Goal: Contribute content: Contribute content

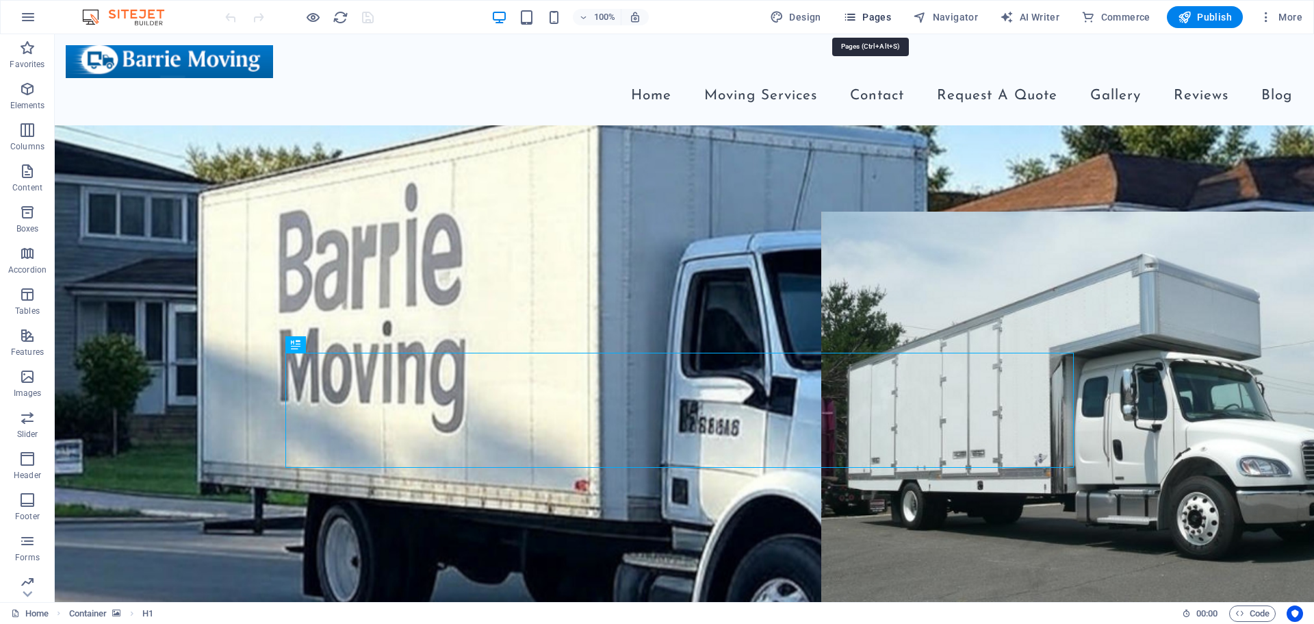
click at [889, 16] on span "Pages" at bounding box center [867, 17] width 48 height 14
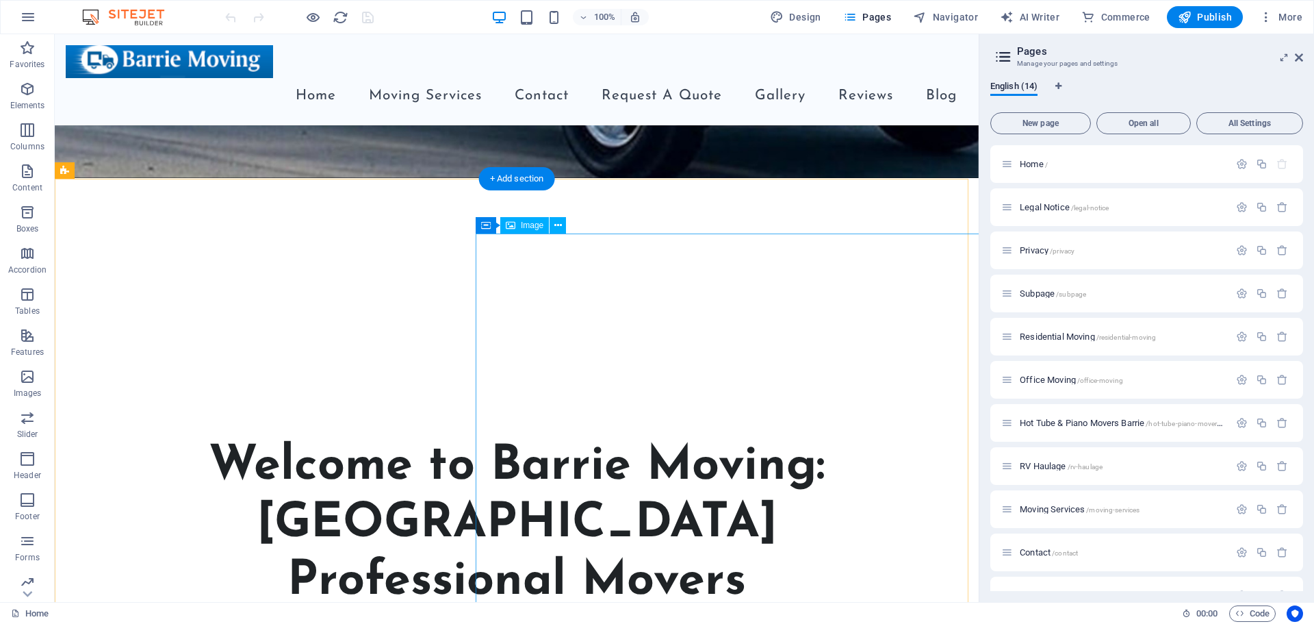
scroll to position [548, 0]
click at [1285, 208] on icon "button" at bounding box center [1283, 207] width 12 height 12
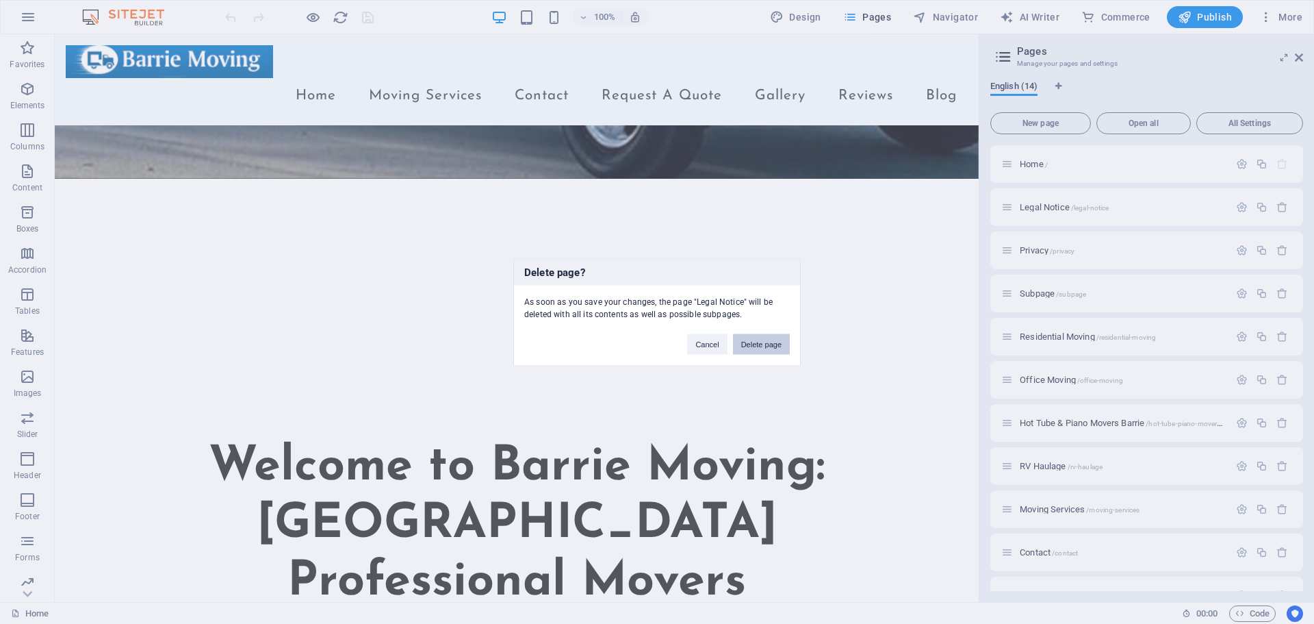
click at [775, 341] on button "Delete page" at bounding box center [761, 343] width 57 height 21
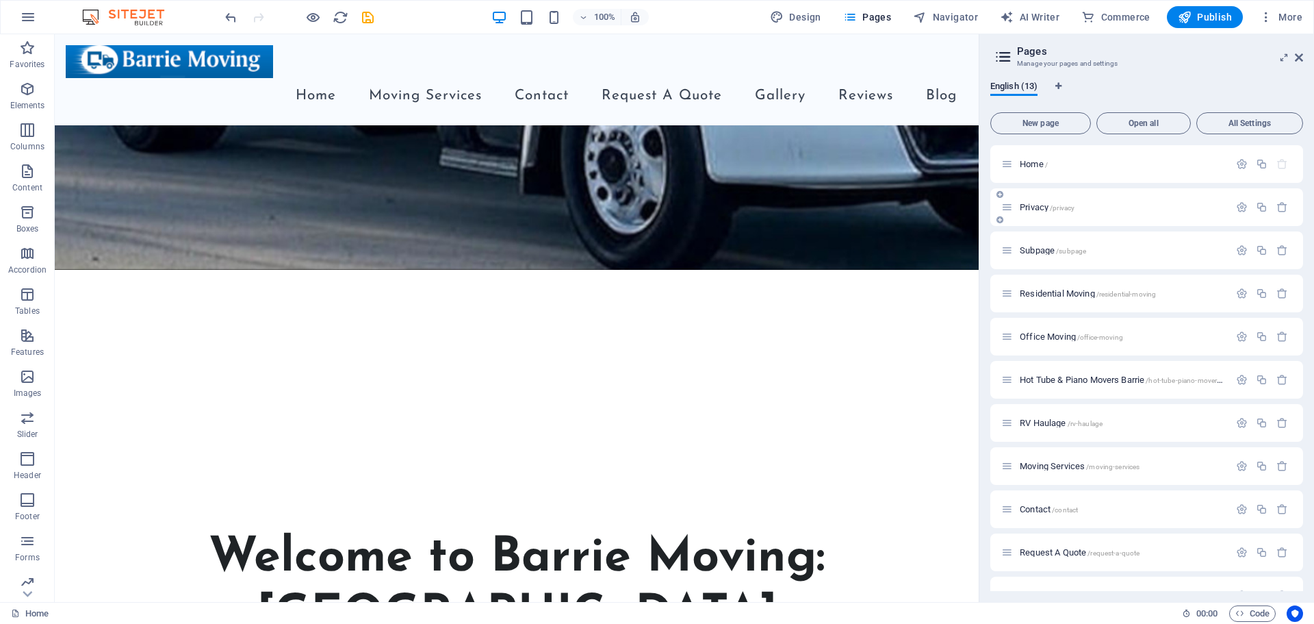
click at [1278, 201] on div at bounding box center [1262, 207] width 60 height 15
click at [1280, 207] on icon "button" at bounding box center [1283, 207] width 12 height 12
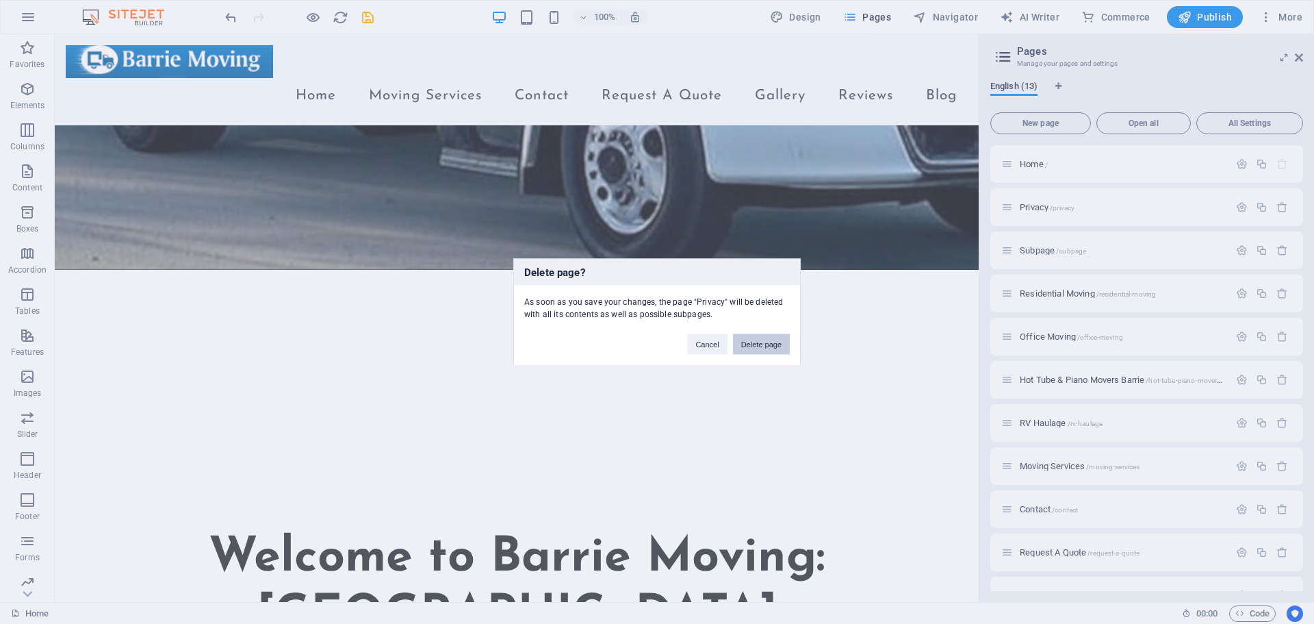
click at [780, 335] on button "Delete page" at bounding box center [761, 343] width 57 height 21
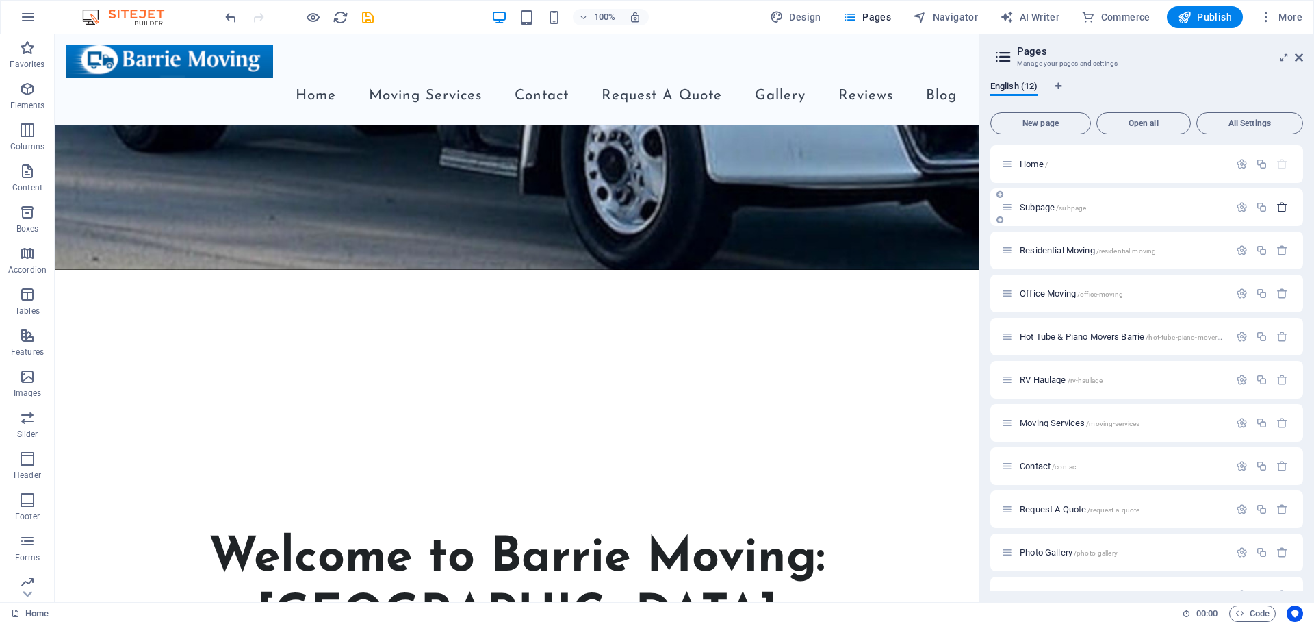
click at [1277, 212] on icon "button" at bounding box center [1283, 207] width 12 height 12
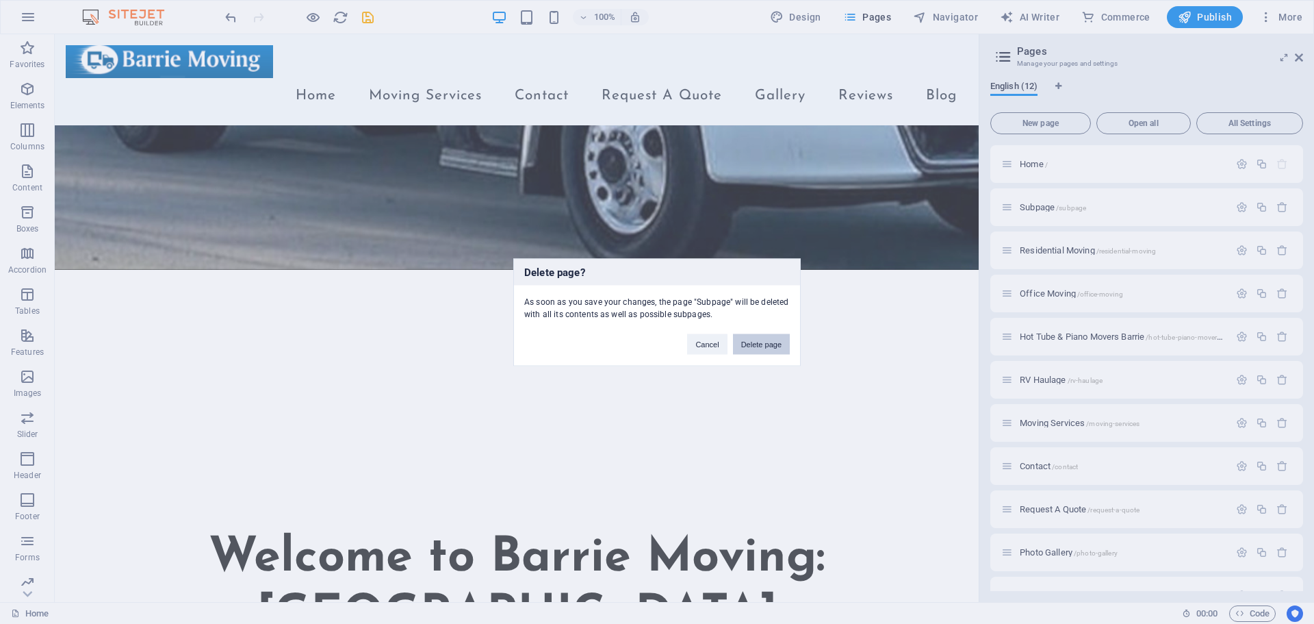
click at [770, 352] on button "Delete page" at bounding box center [761, 343] width 57 height 21
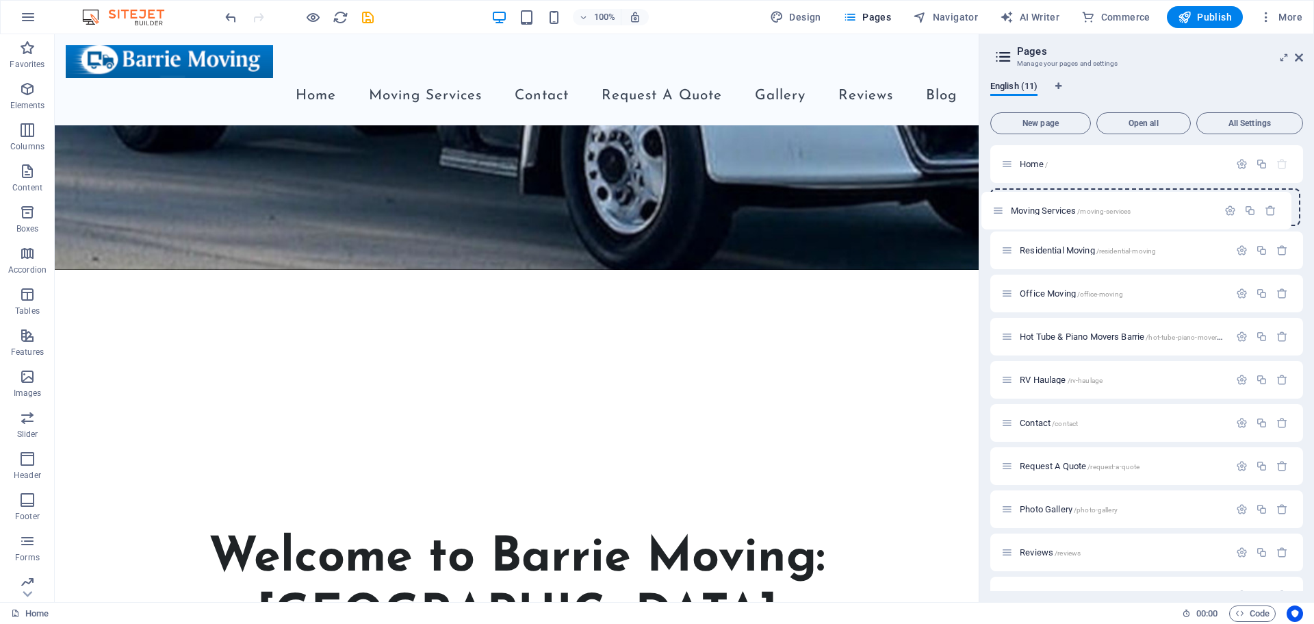
drag, startPoint x: 1008, startPoint y: 383, endPoint x: 999, endPoint y: 210, distance: 172.8
click at [999, 210] on div "Home / Residential Moving /residential-moving Office Moving /office-moving Hot …" at bounding box center [1147, 379] width 313 height 469
click at [1160, 336] on p "Moving Services /moving-services" at bounding box center [1122, 336] width 205 height 9
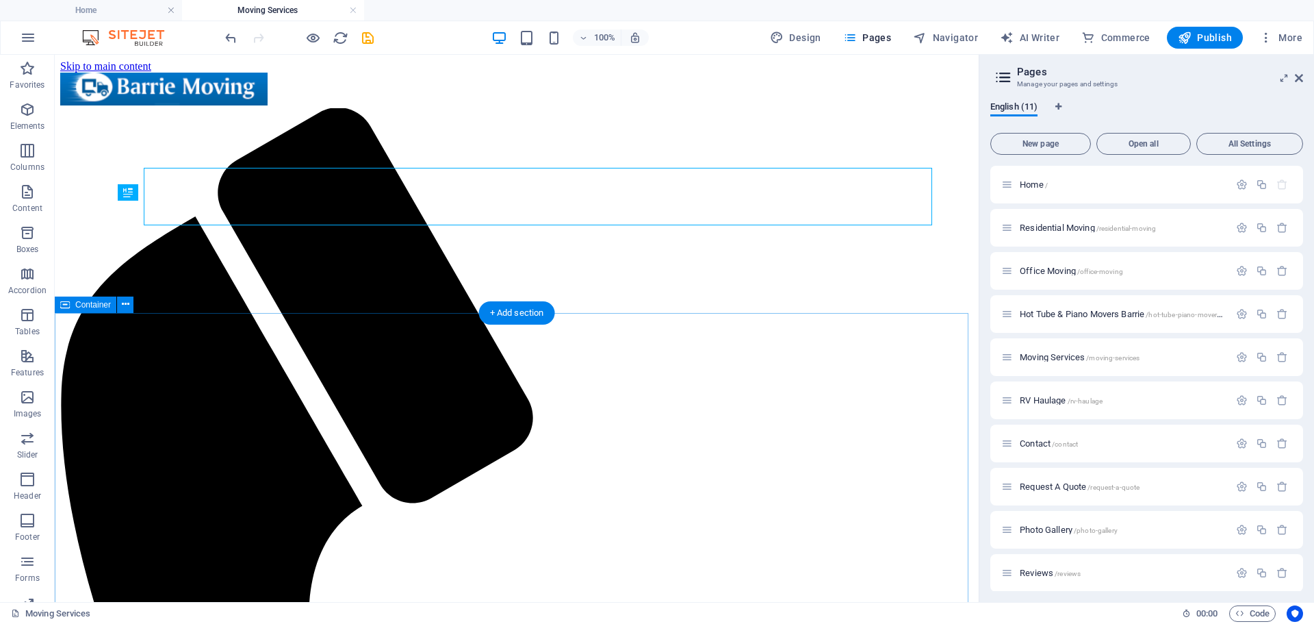
scroll to position [0, 0]
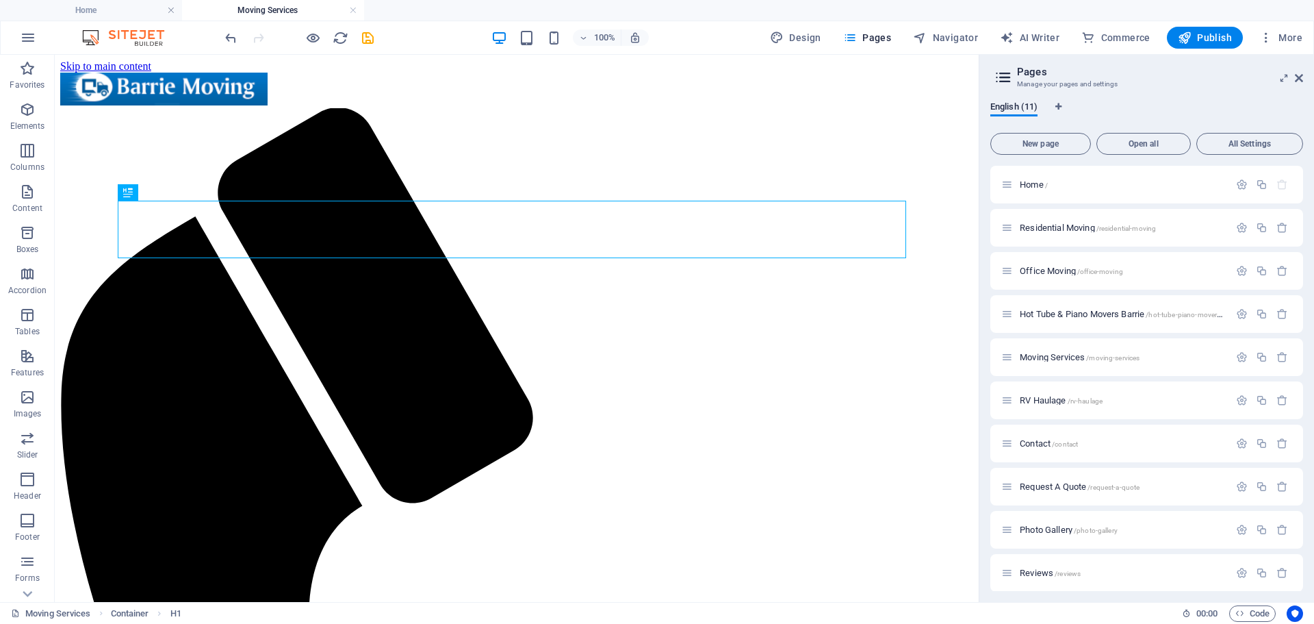
click at [1304, 79] on aside "Pages Manage your pages and settings English (11) New page Open all All Setting…" at bounding box center [1146, 328] width 335 height 547
click at [1301, 77] on icon at bounding box center [1299, 78] width 8 height 11
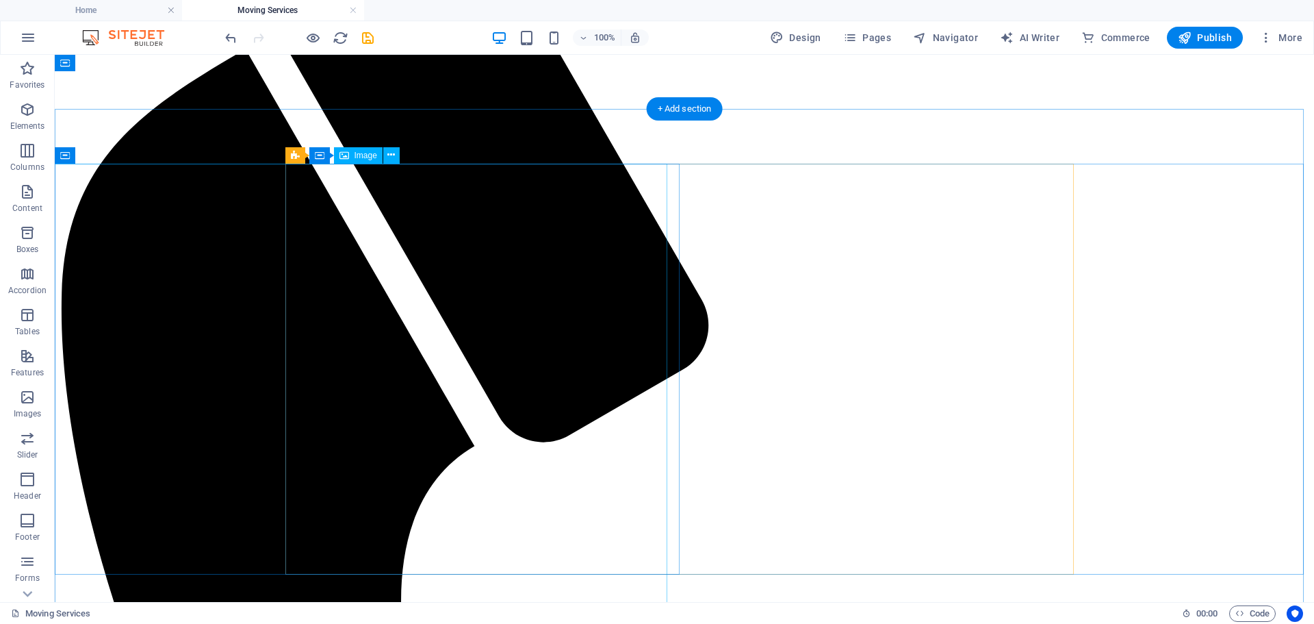
scroll to position [134, 0]
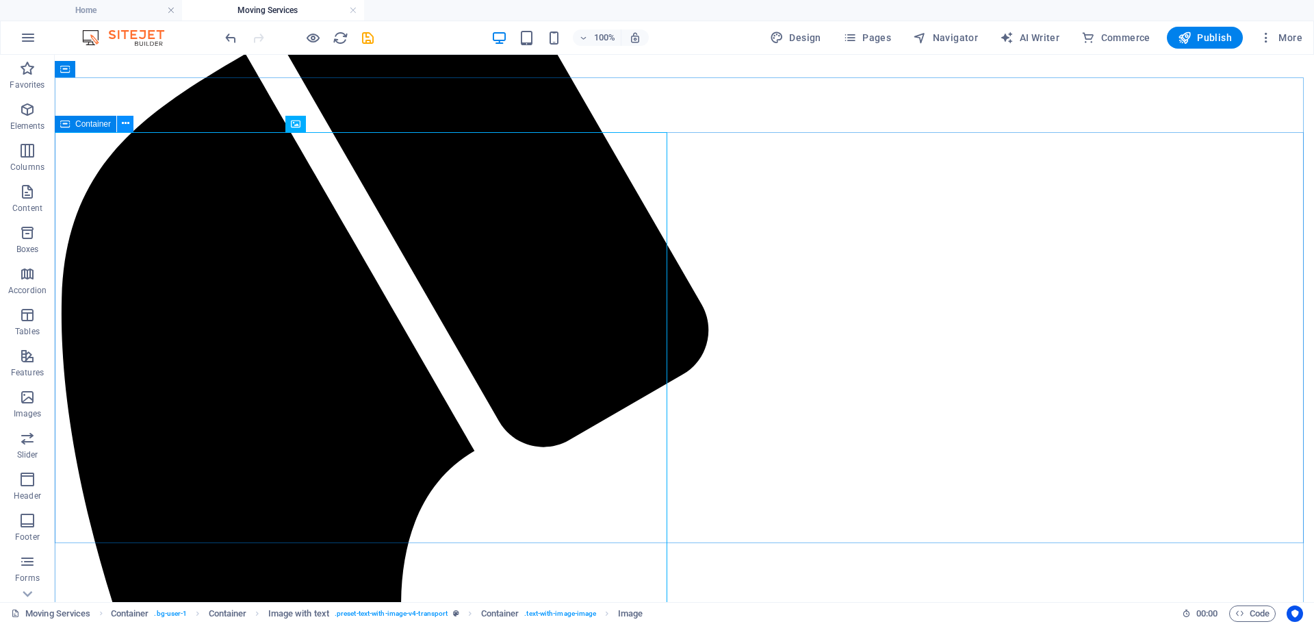
click at [122, 123] on icon at bounding box center [126, 123] width 8 height 14
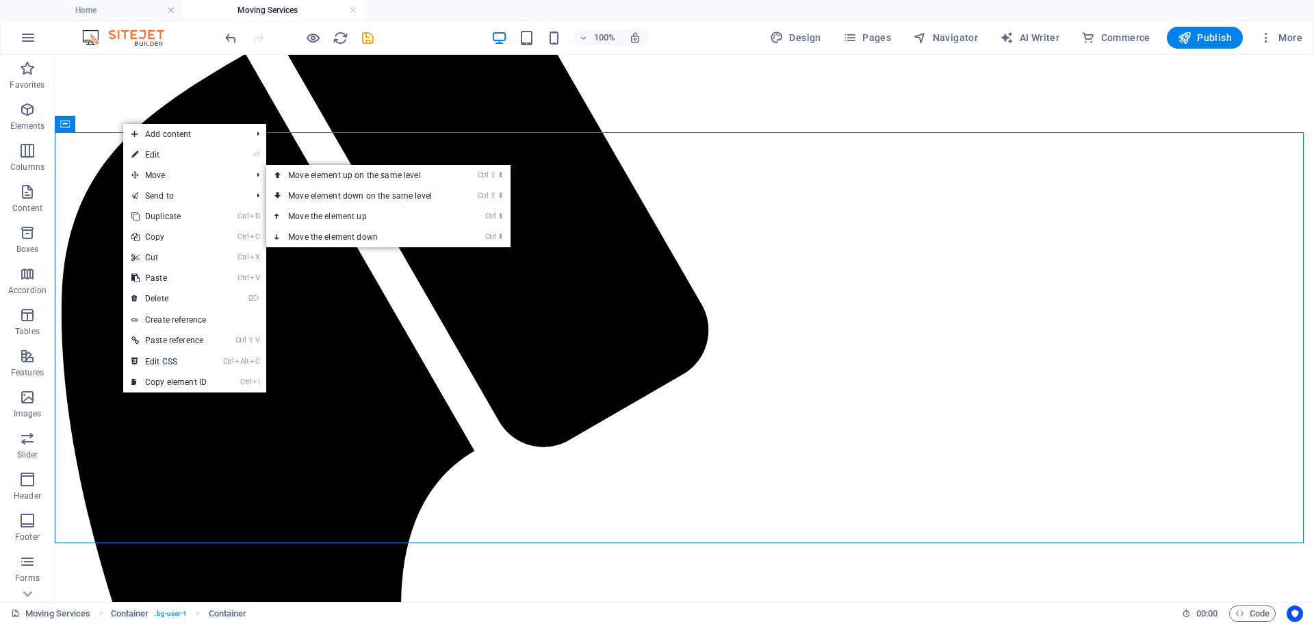
click at [160, 155] on link "⏎ Edit" at bounding box center [169, 154] width 92 height 21
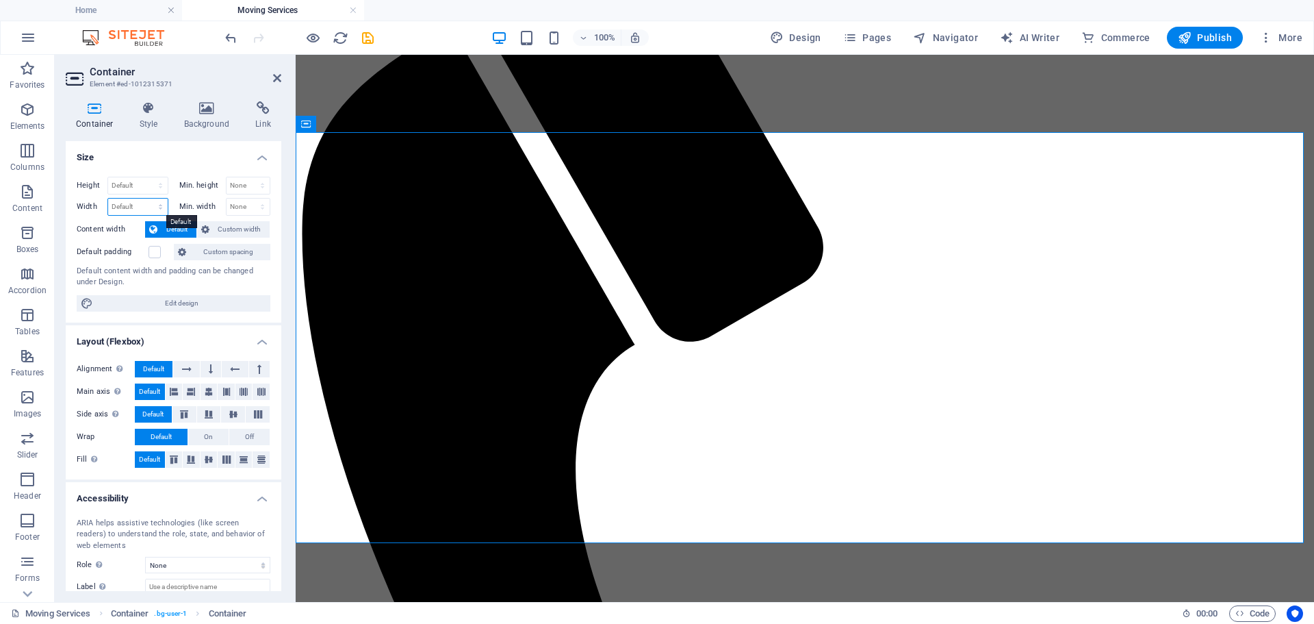
click at [138, 206] on select "Default px rem % em vh vw" at bounding box center [138, 207] width 60 height 16
click at [240, 226] on span "Custom width" at bounding box center [240, 229] width 53 height 16
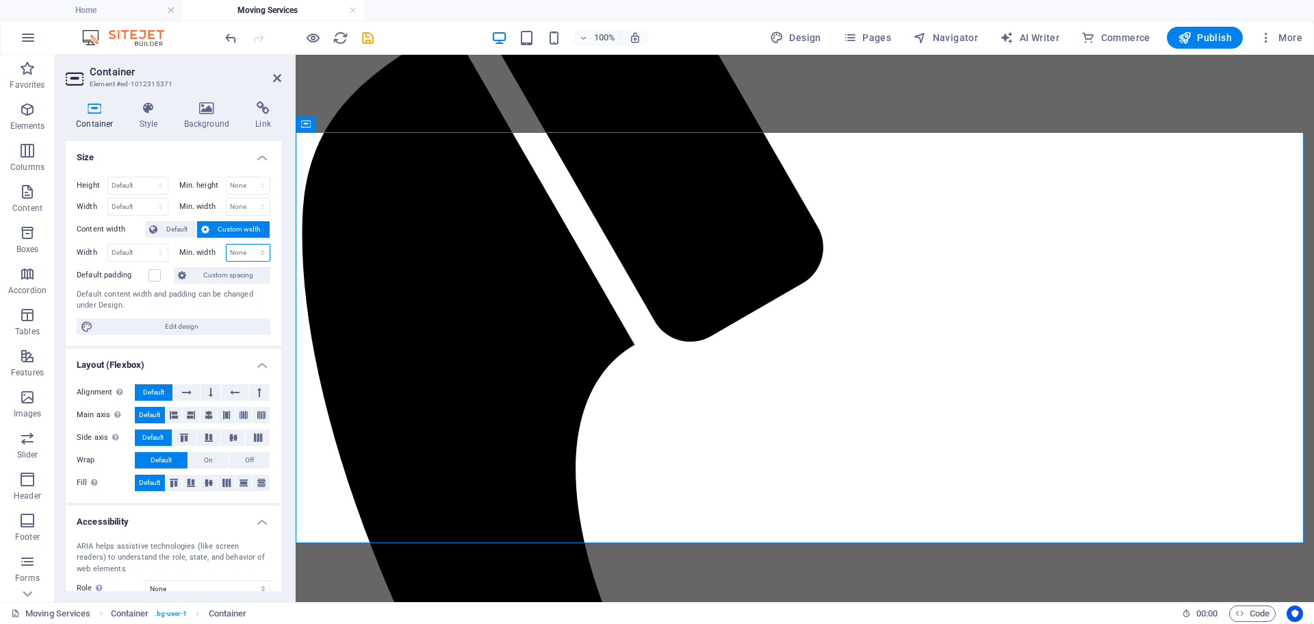
click at [232, 249] on select "None px rem % vh vw" at bounding box center [249, 252] width 44 height 16
select select "%"
click at [248, 244] on select "None px rem % vh vw" at bounding box center [249, 252] width 44 height 16
type input "100"
click at [129, 253] on select "Default px rem % em vh vw" at bounding box center [138, 252] width 60 height 16
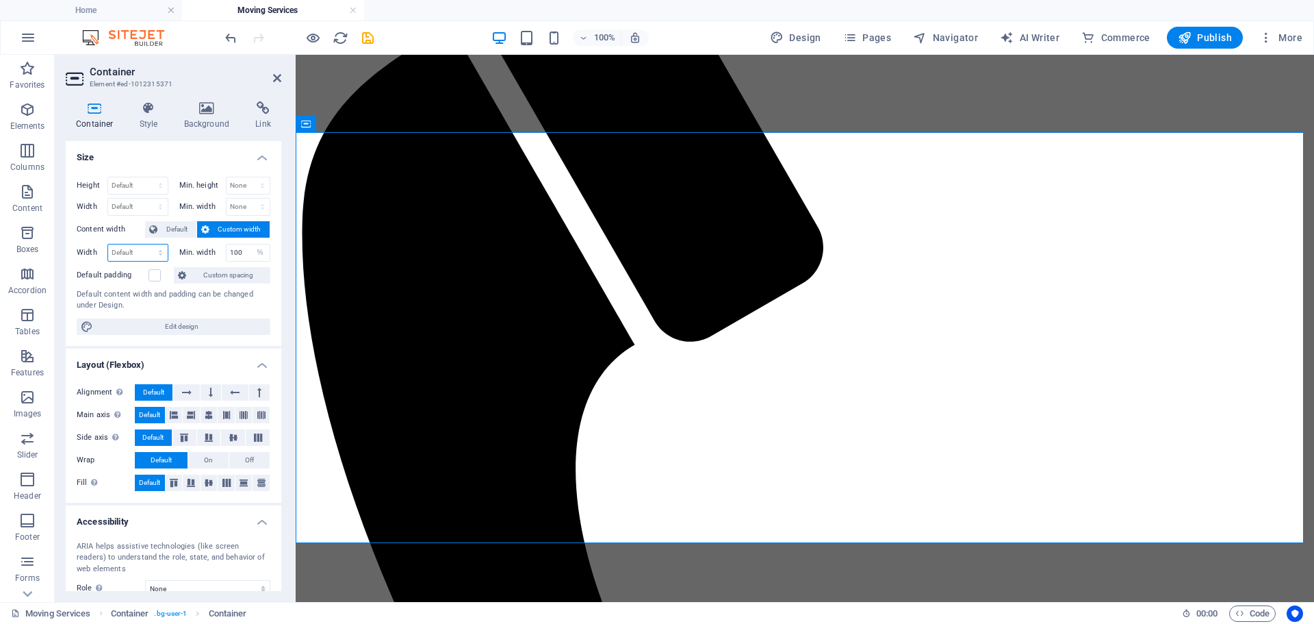
select select "%"
click at [147, 244] on select "Default px rem % em vh vw" at bounding box center [138, 252] width 60 height 16
type input "100"
click at [178, 229] on span "Default" at bounding box center [177, 229] width 31 height 16
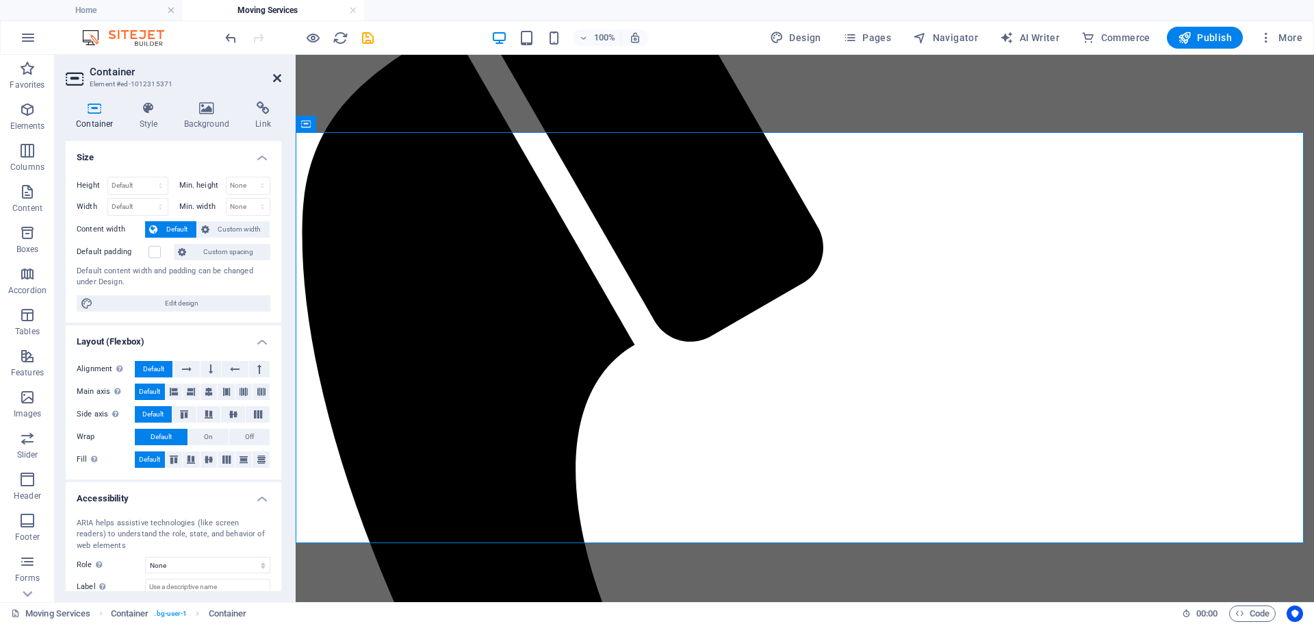
click at [276, 73] on icon at bounding box center [277, 78] width 8 height 11
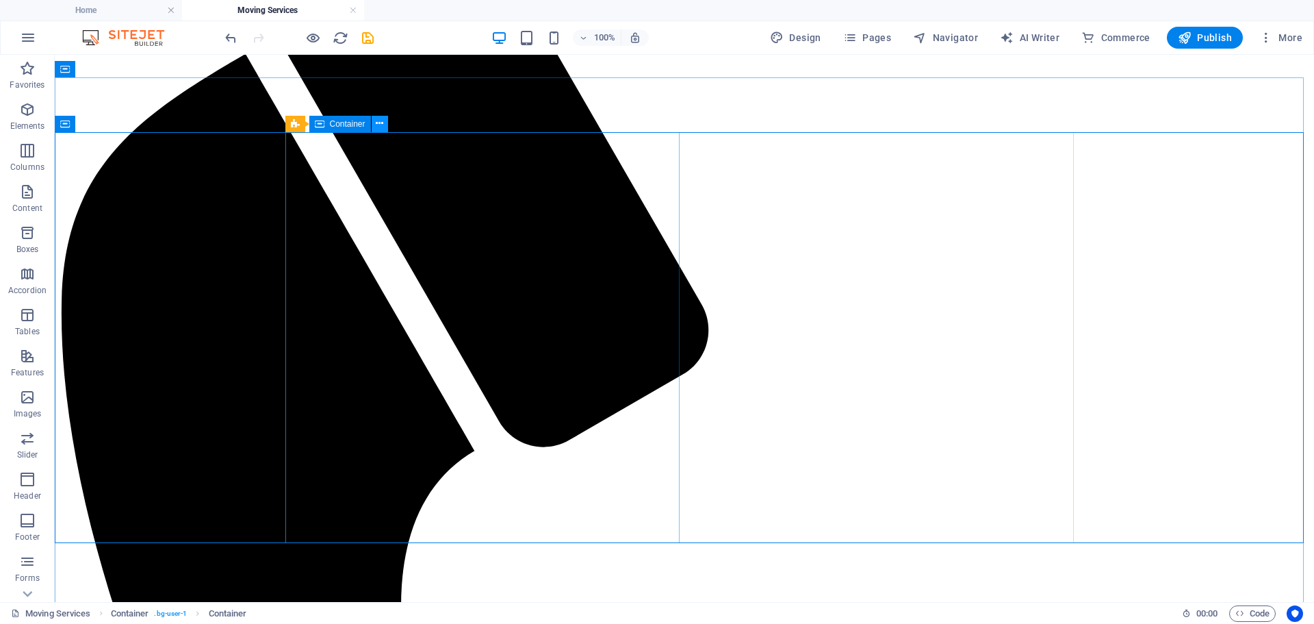
click at [381, 122] on icon at bounding box center [380, 123] width 8 height 14
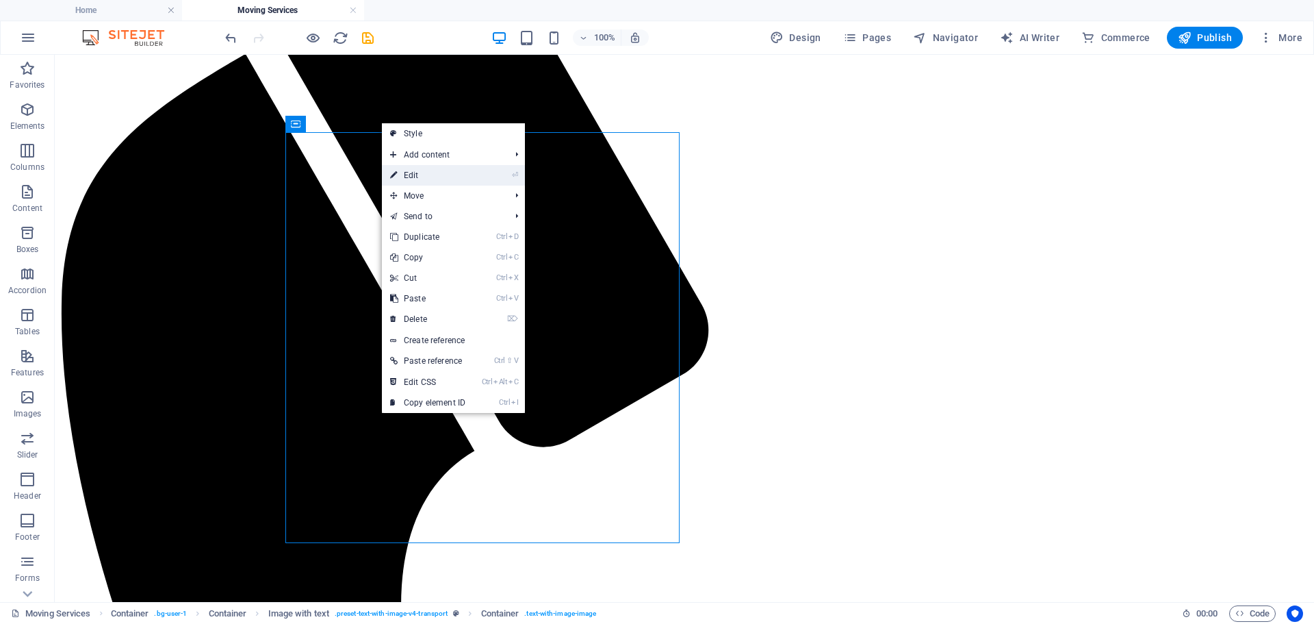
click at [404, 180] on link "⏎ Edit" at bounding box center [428, 175] width 92 height 21
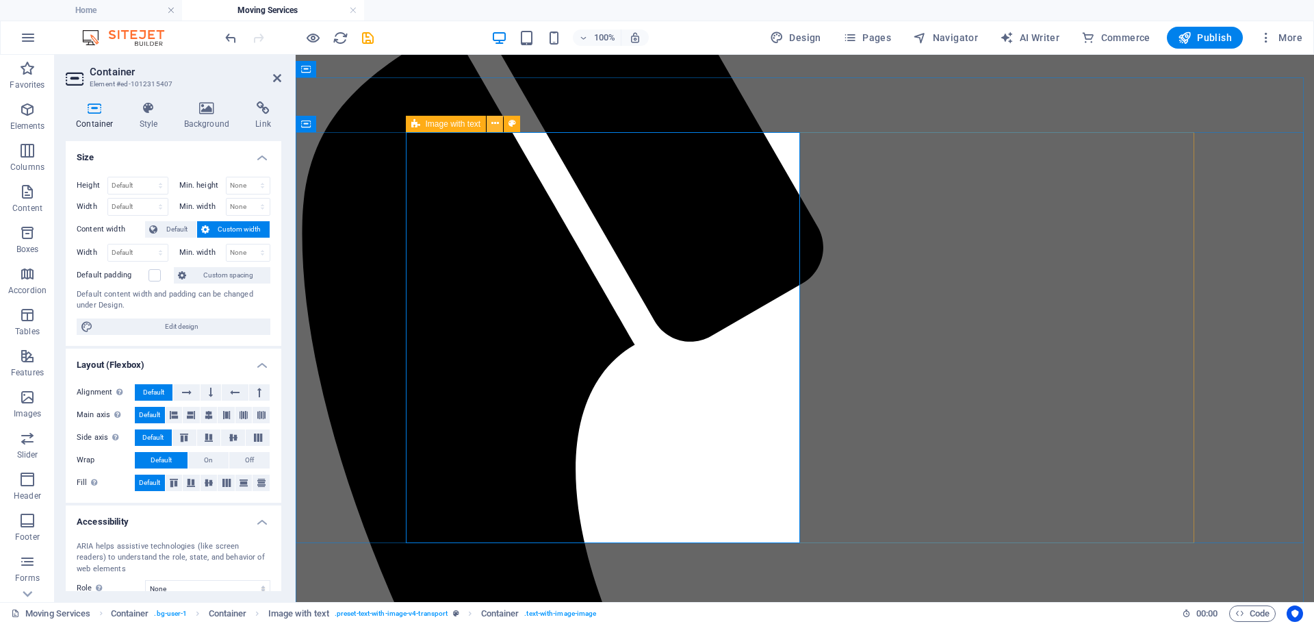
click at [494, 125] on icon at bounding box center [496, 123] width 8 height 14
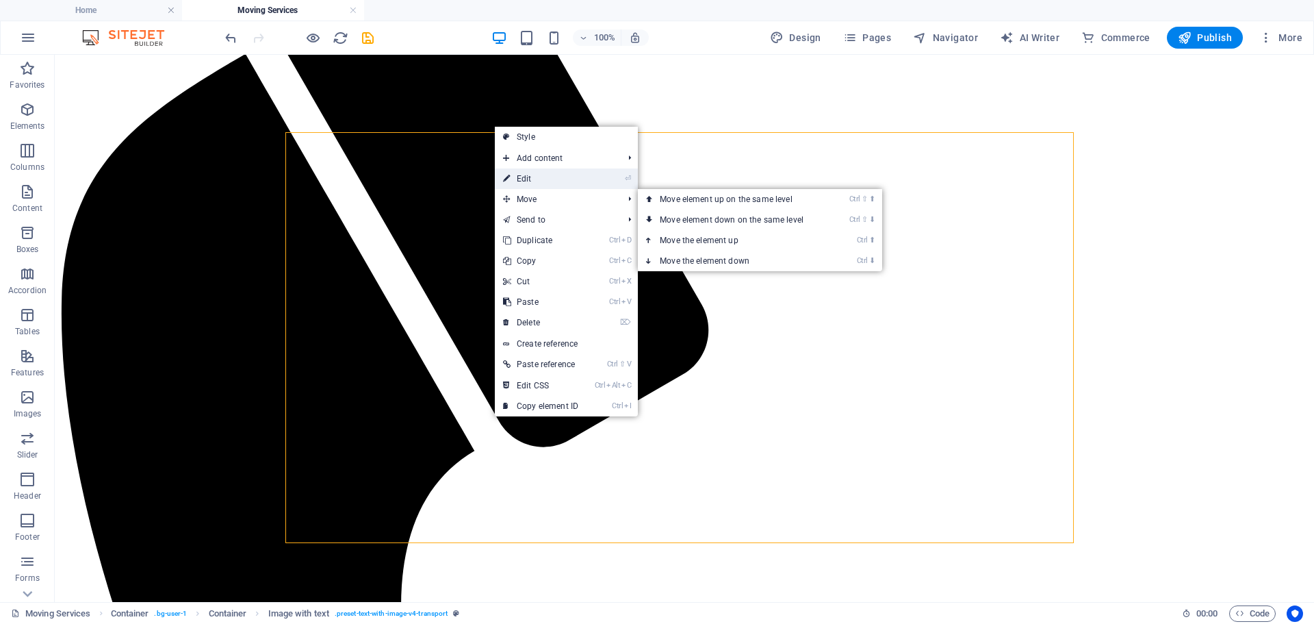
click at [523, 179] on link "⏎ Edit" at bounding box center [541, 178] width 92 height 21
select select "%"
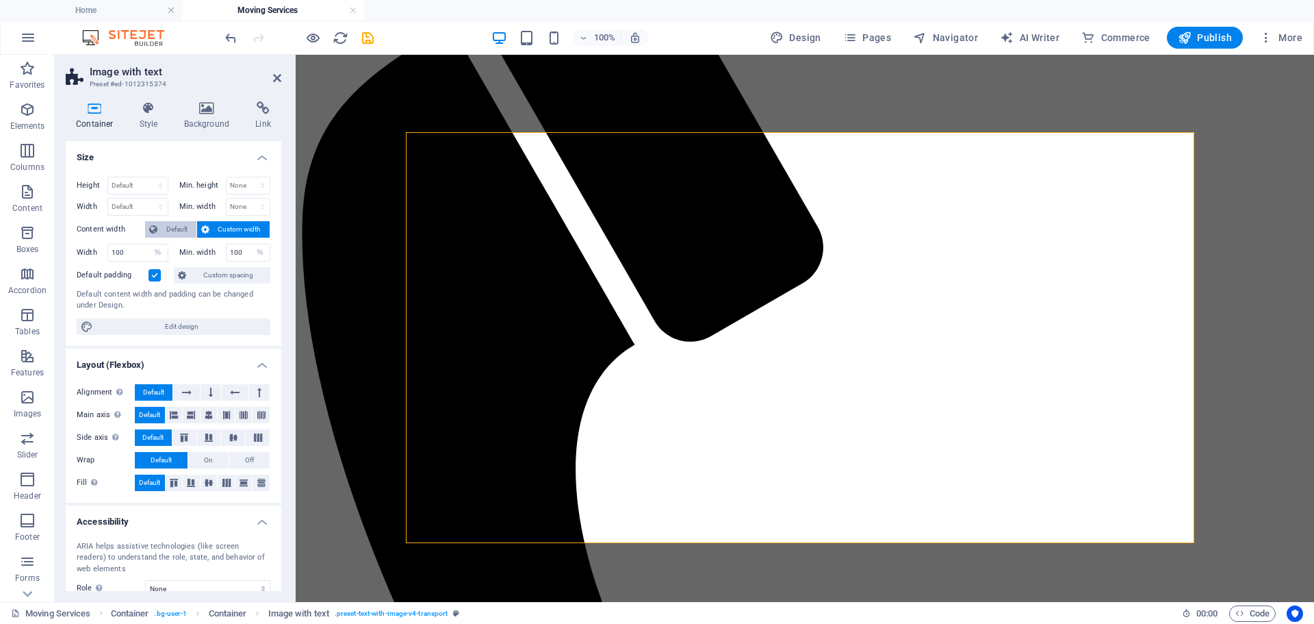
click at [181, 230] on span "Default" at bounding box center [177, 229] width 31 height 16
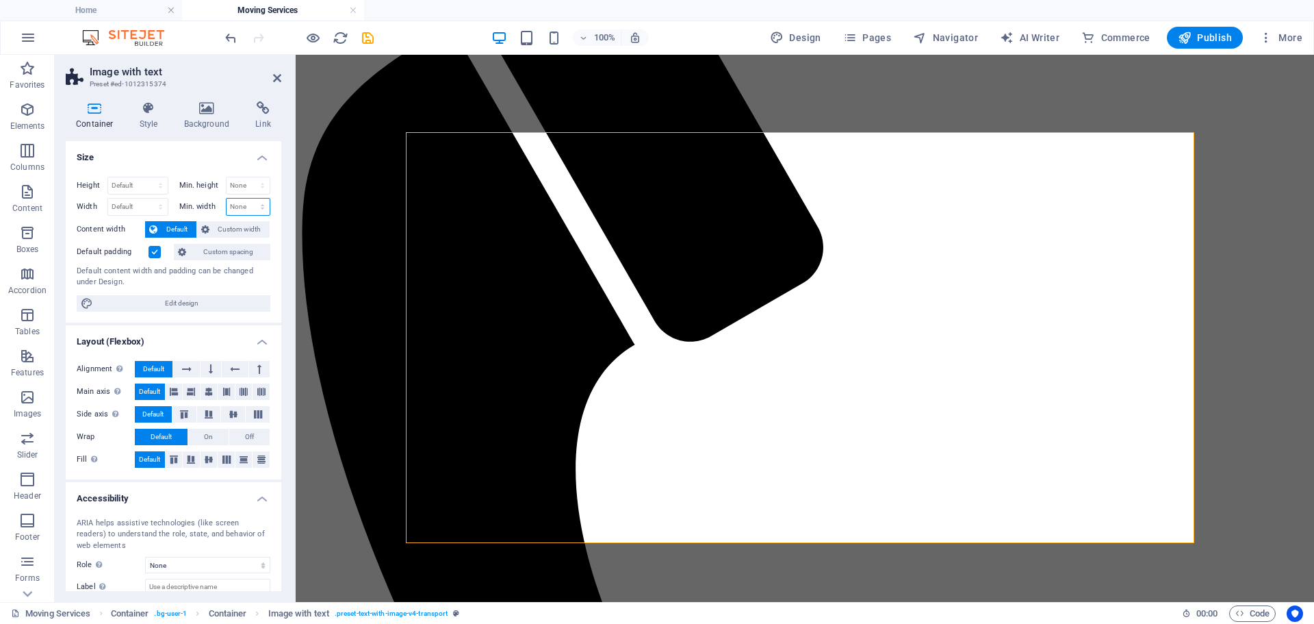
click at [259, 209] on select "None px rem % vh vw" at bounding box center [249, 207] width 44 height 16
select select "%"
click at [248, 199] on select "None px rem % vh vw" at bounding box center [249, 207] width 44 height 16
type input "100"
click at [129, 205] on select "Default px rem % em vh vw" at bounding box center [138, 207] width 60 height 16
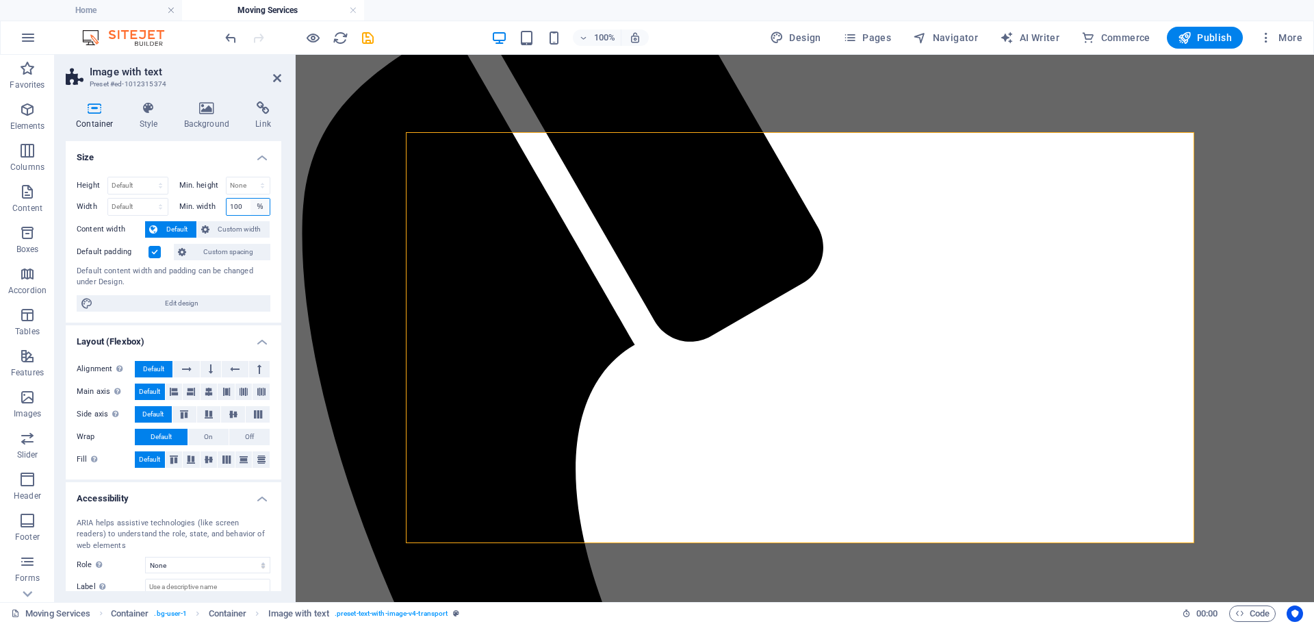
click at [251, 208] on select "None px rem % vh vw" at bounding box center [260, 207] width 19 height 16
select select "ulh941941qs"
click at [251, 199] on select "None px rem % vh vw" at bounding box center [260, 207] width 19 height 16
select select "DISABLED_OPTION_VALUE"
click at [278, 83] on icon at bounding box center [277, 78] width 8 height 11
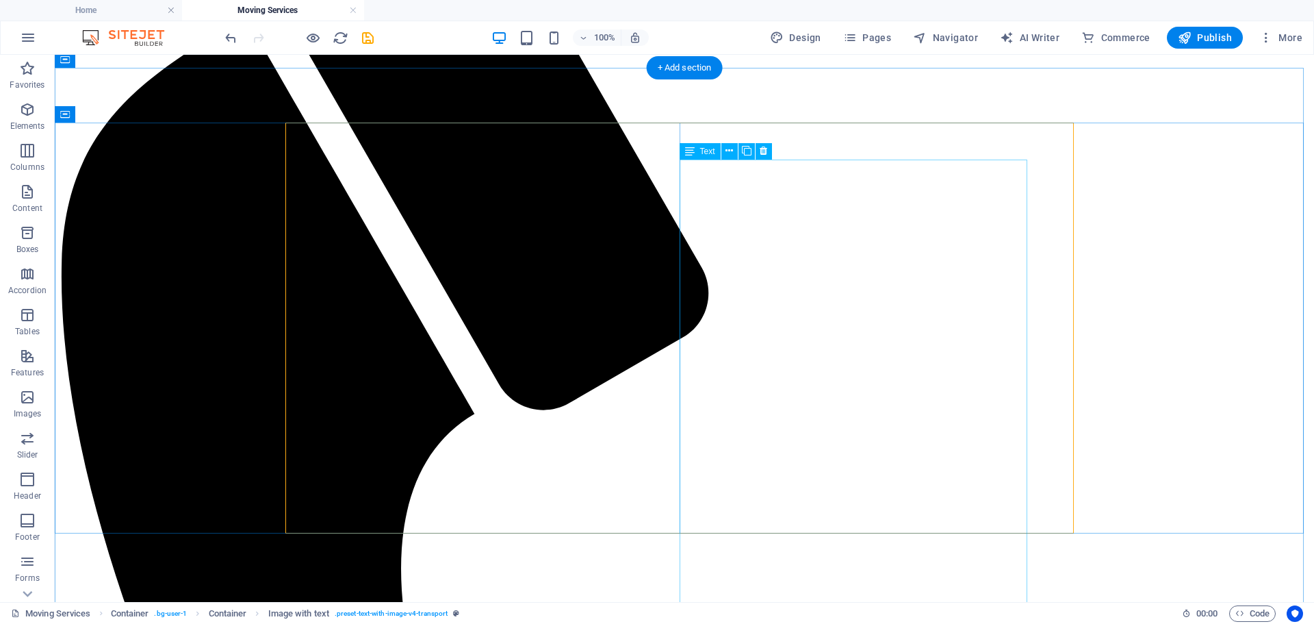
scroll to position [271, 0]
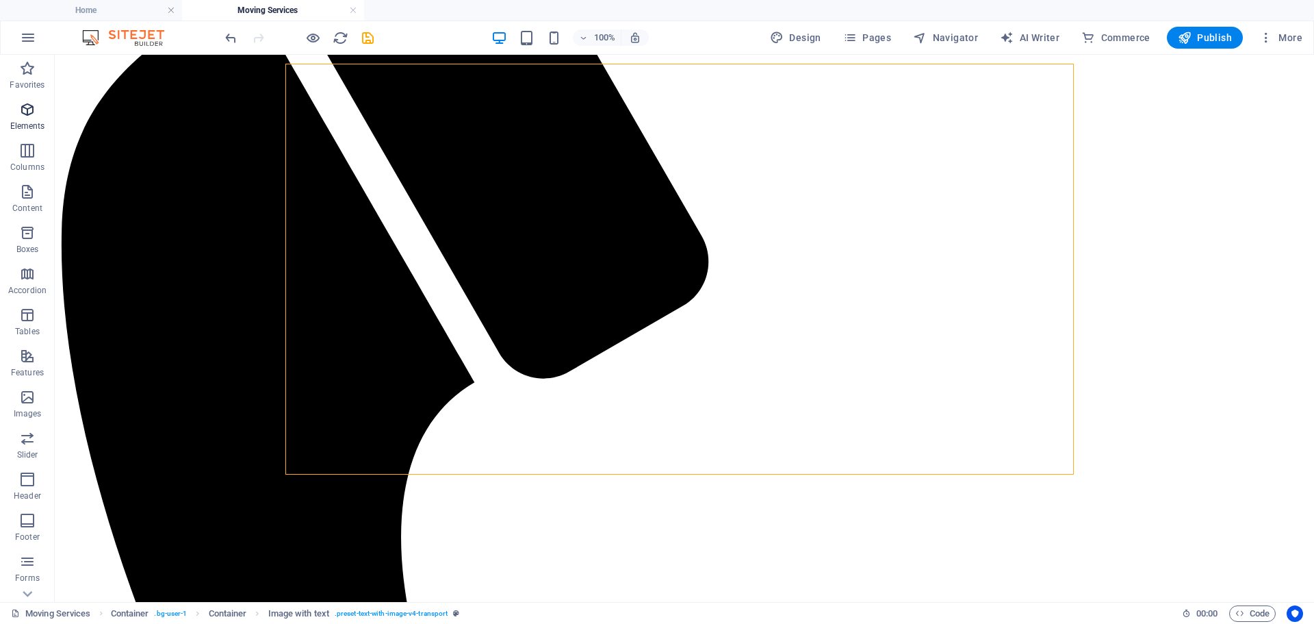
click at [31, 112] on icon "button" at bounding box center [27, 109] width 16 height 16
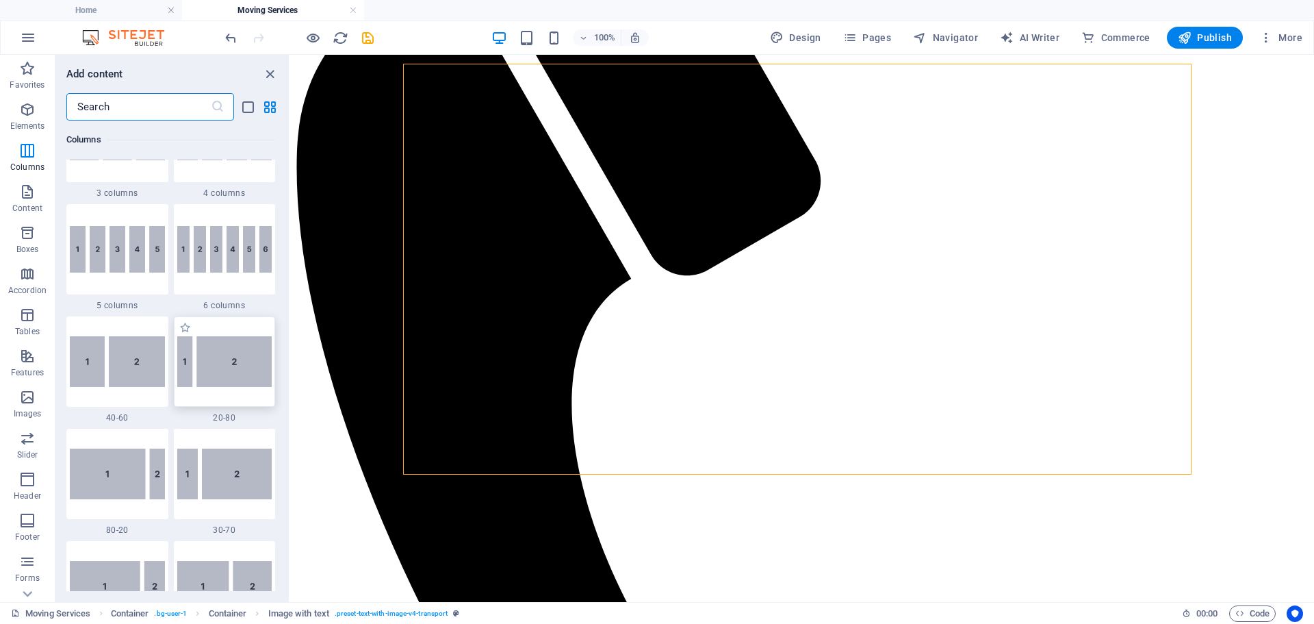
scroll to position [830, 0]
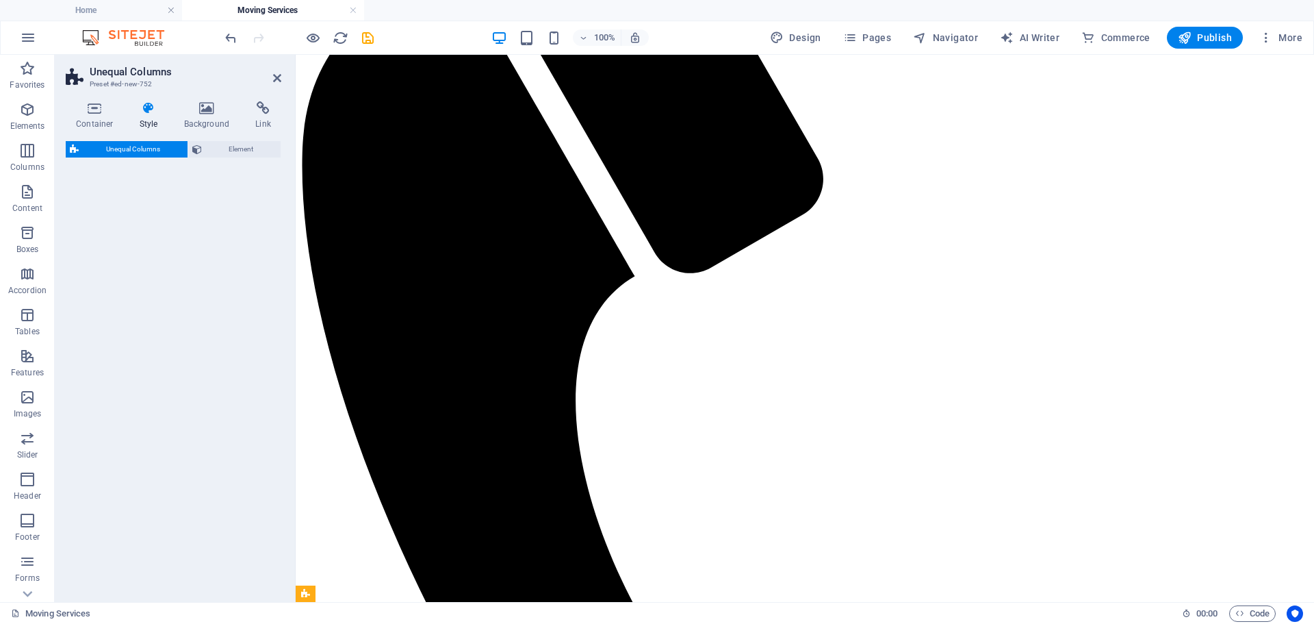
select select "%"
select select "rem"
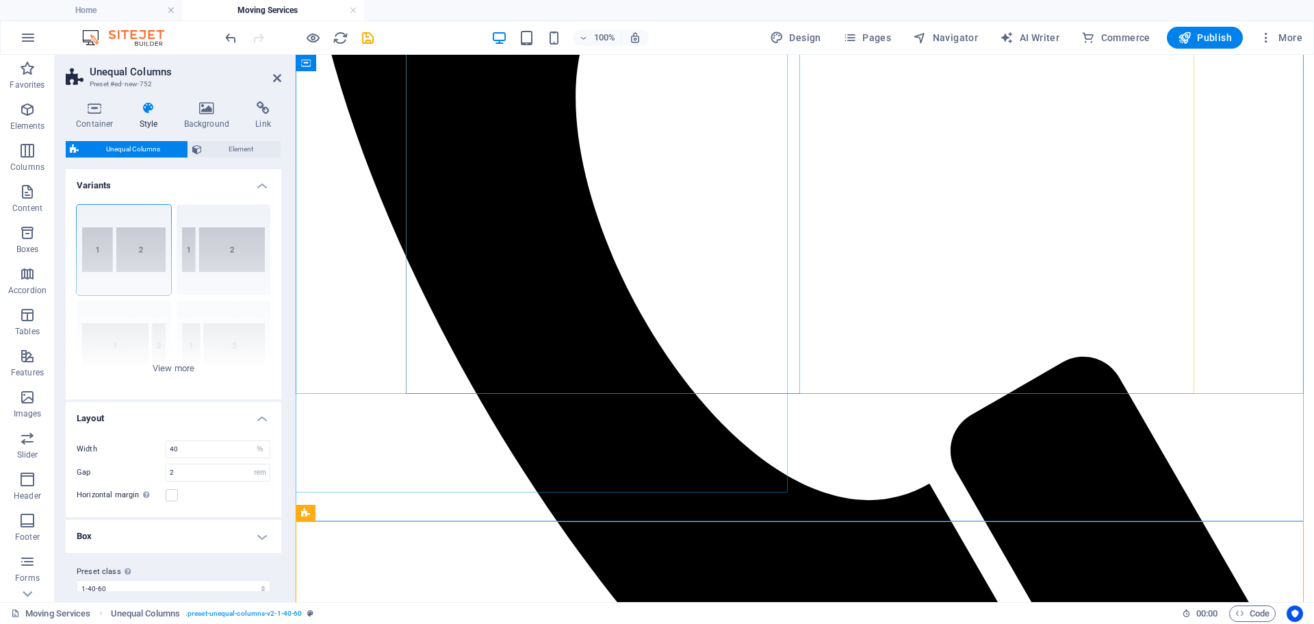
scroll to position [575, 0]
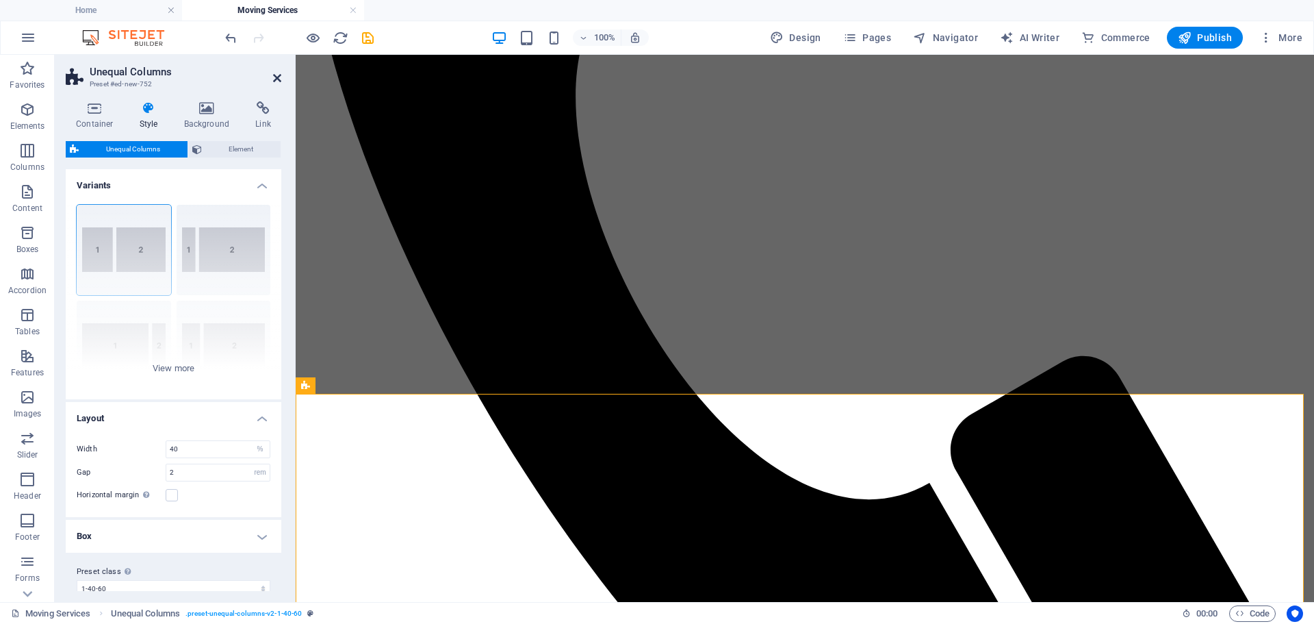
click at [275, 79] on icon at bounding box center [277, 78] width 8 height 11
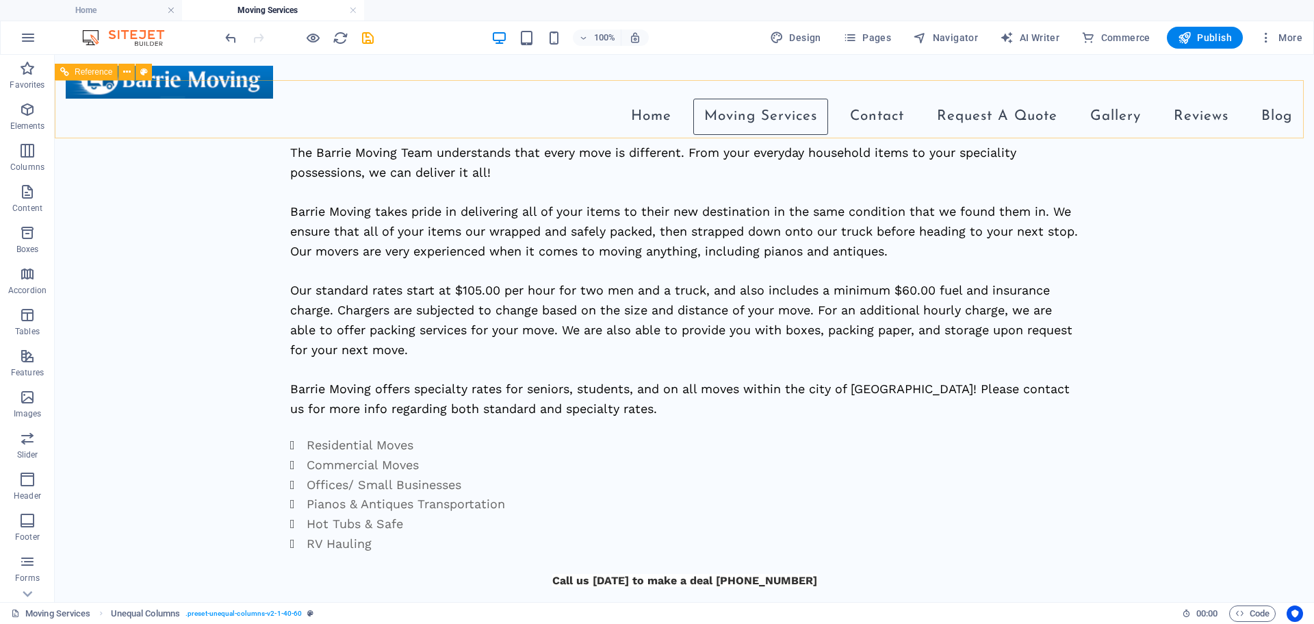
scroll to position [205, 0]
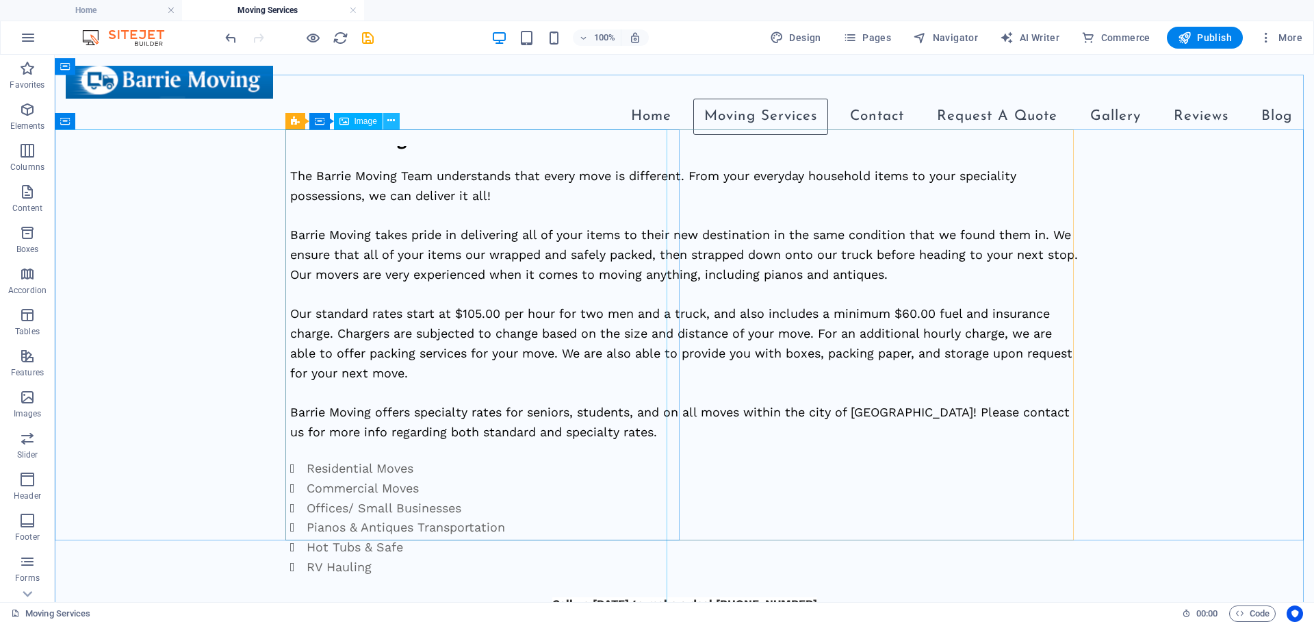
click at [390, 118] on icon at bounding box center [392, 121] width 8 height 14
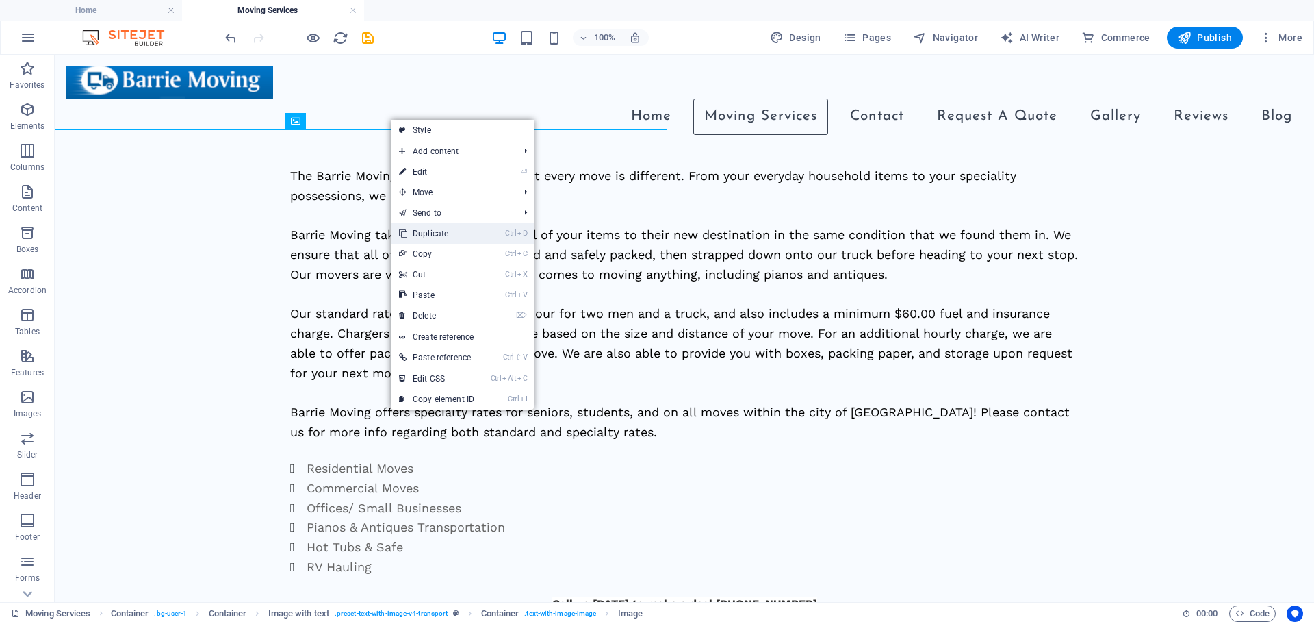
click at [432, 238] on link "Ctrl D Duplicate" at bounding box center [437, 233] width 92 height 21
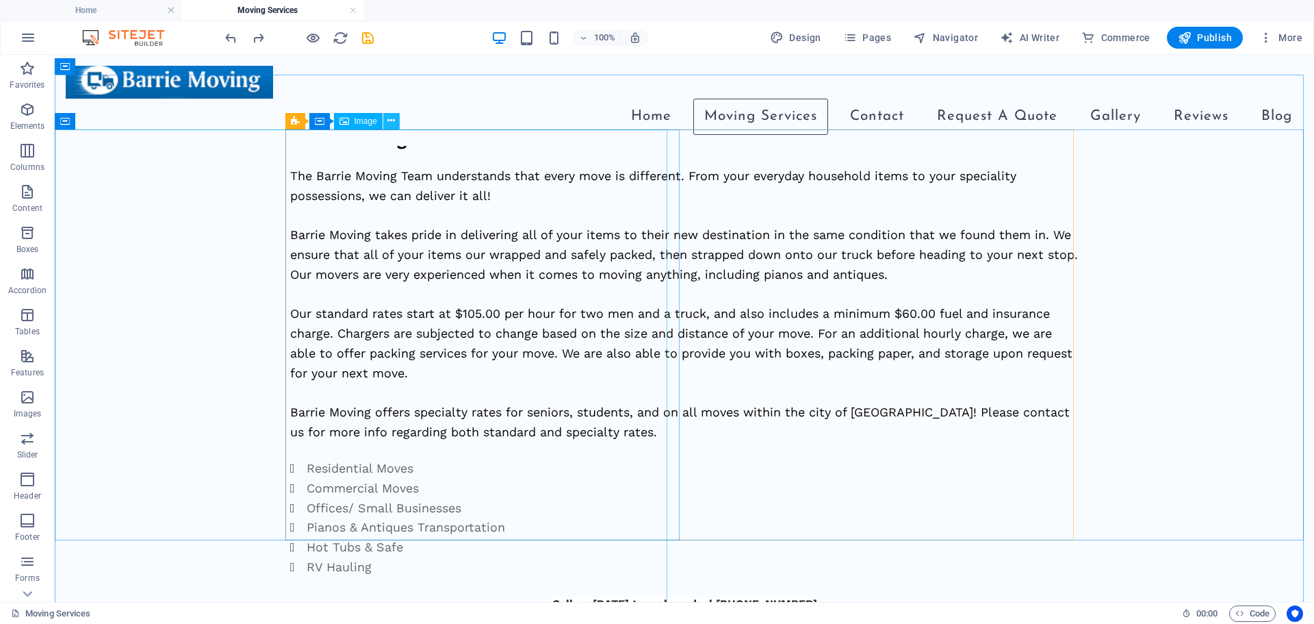
click at [392, 123] on icon at bounding box center [392, 121] width 8 height 14
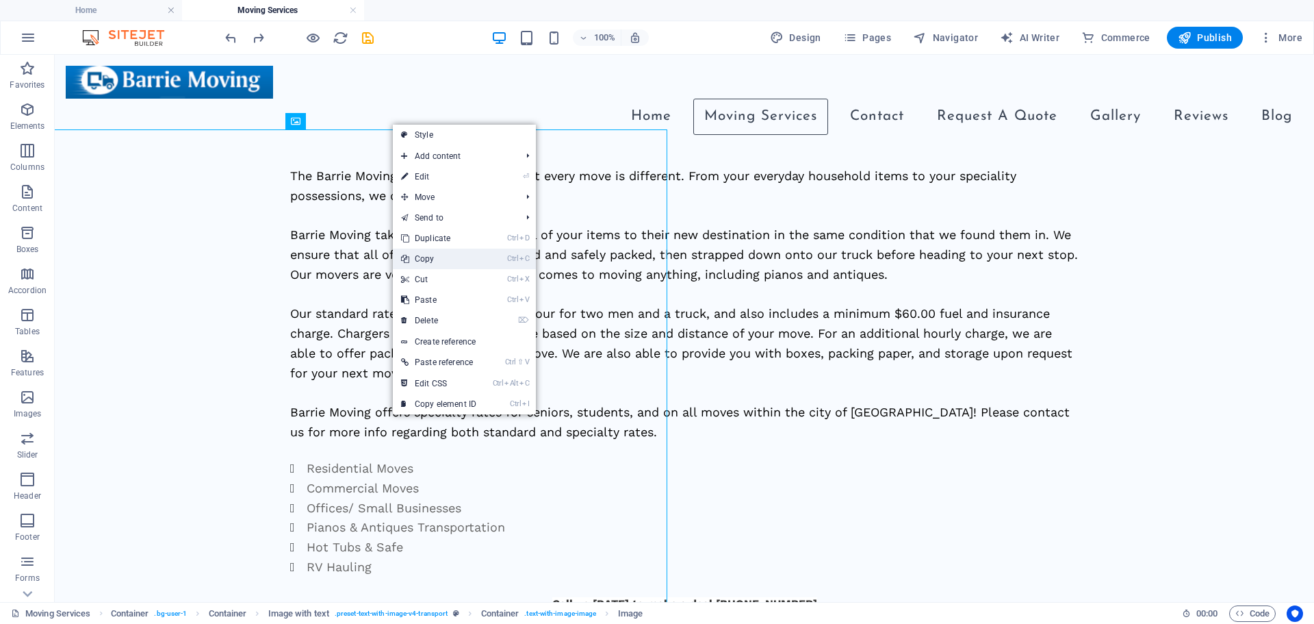
click at [435, 257] on link "Ctrl C Copy" at bounding box center [439, 259] width 92 height 21
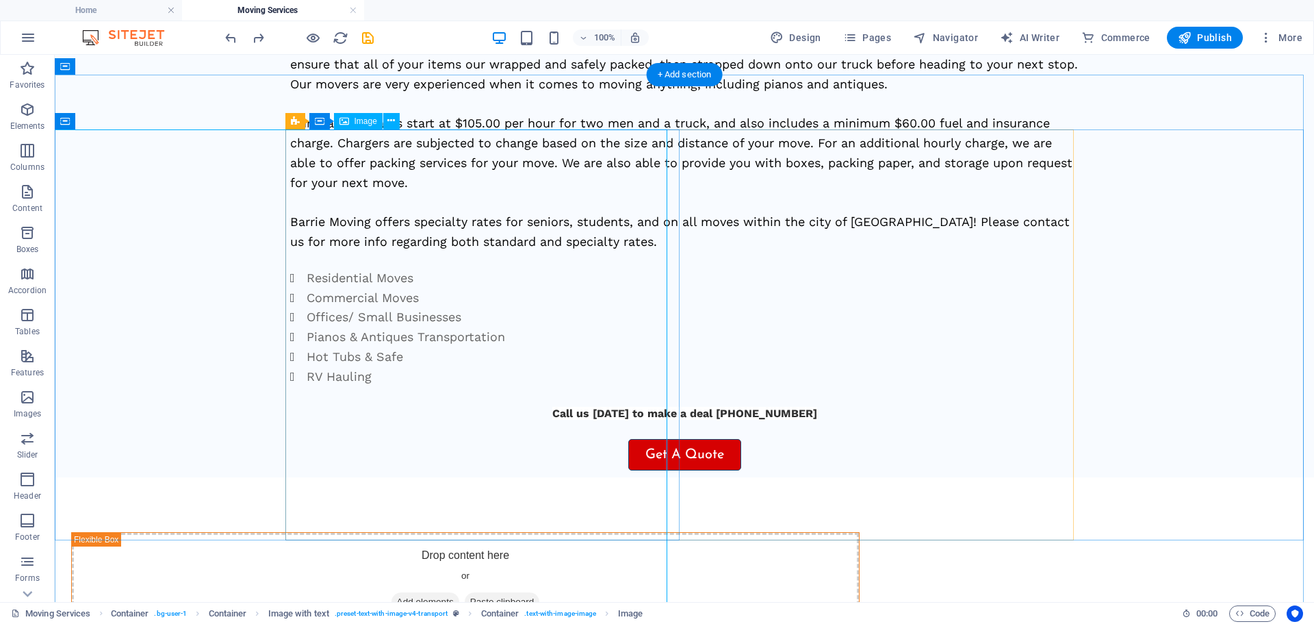
scroll to position [479, 0]
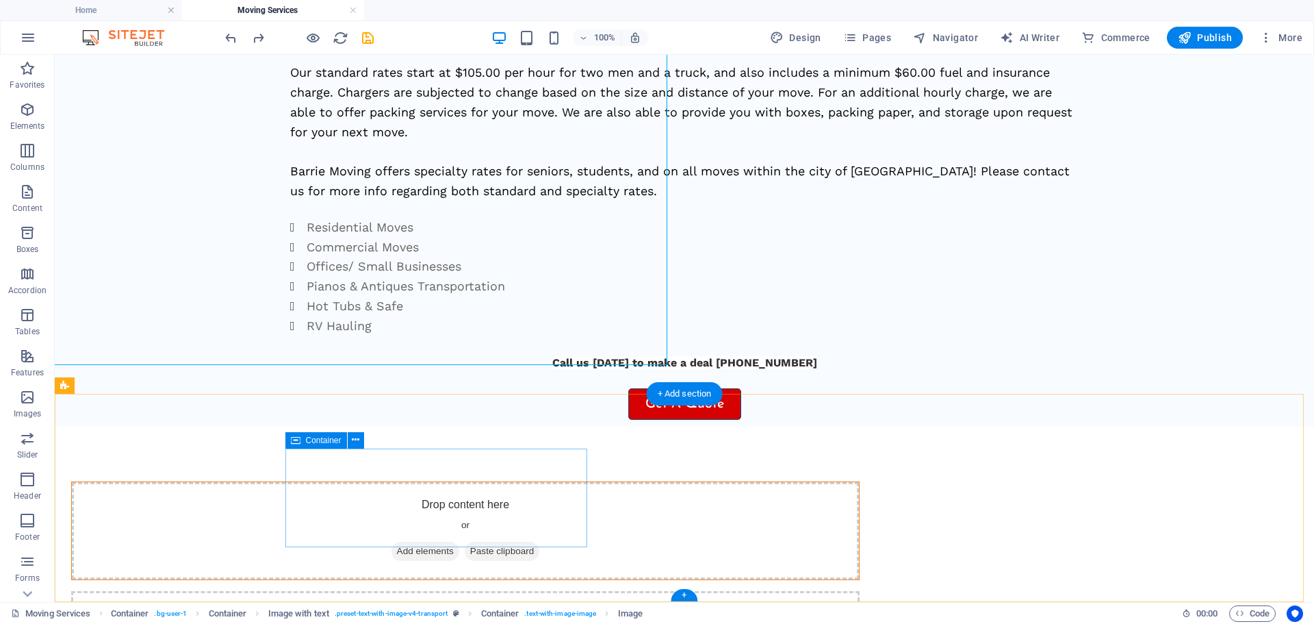
click at [472, 542] on span "Paste clipboard" at bounding box center [502, 551] width 75 height 19
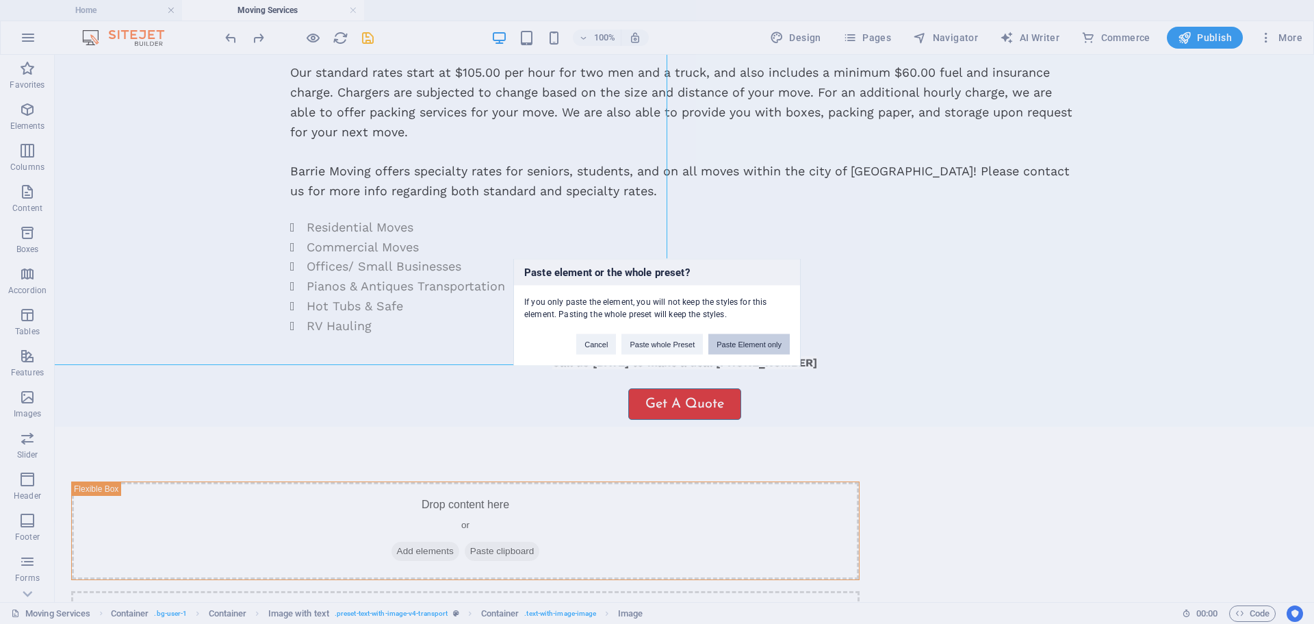
click at [757, 344] on button "Paste Element only" at bounding box center [749, 343] width 81 height 21
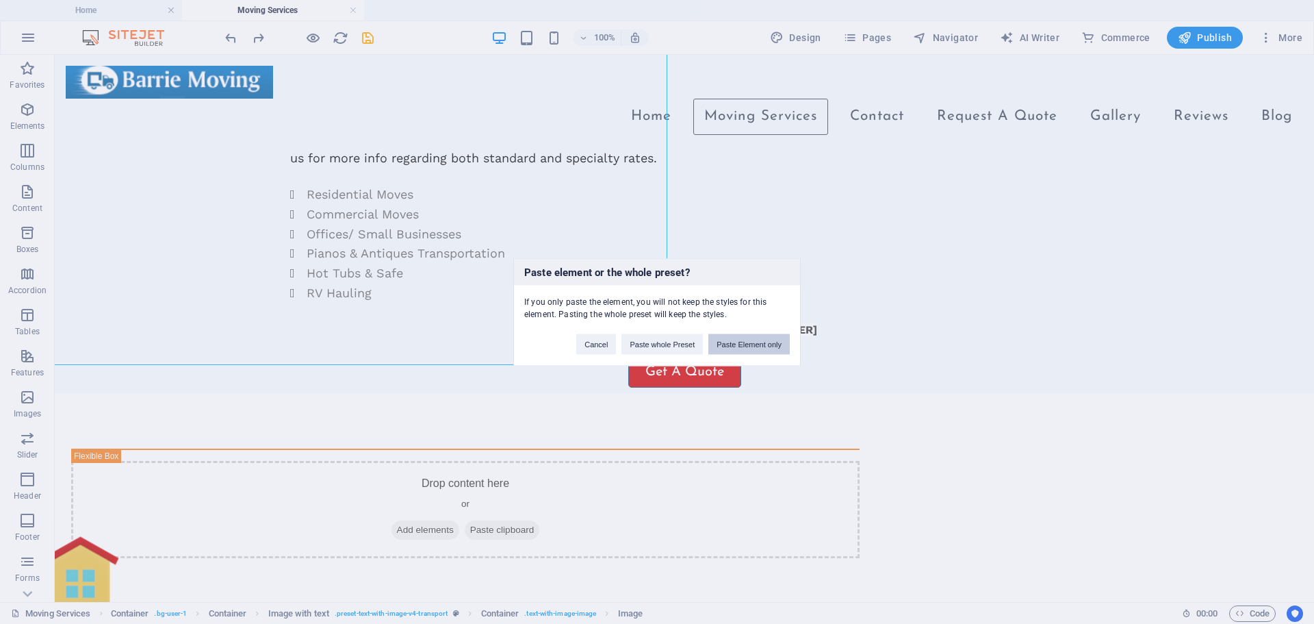
scroll to position [478, 0]
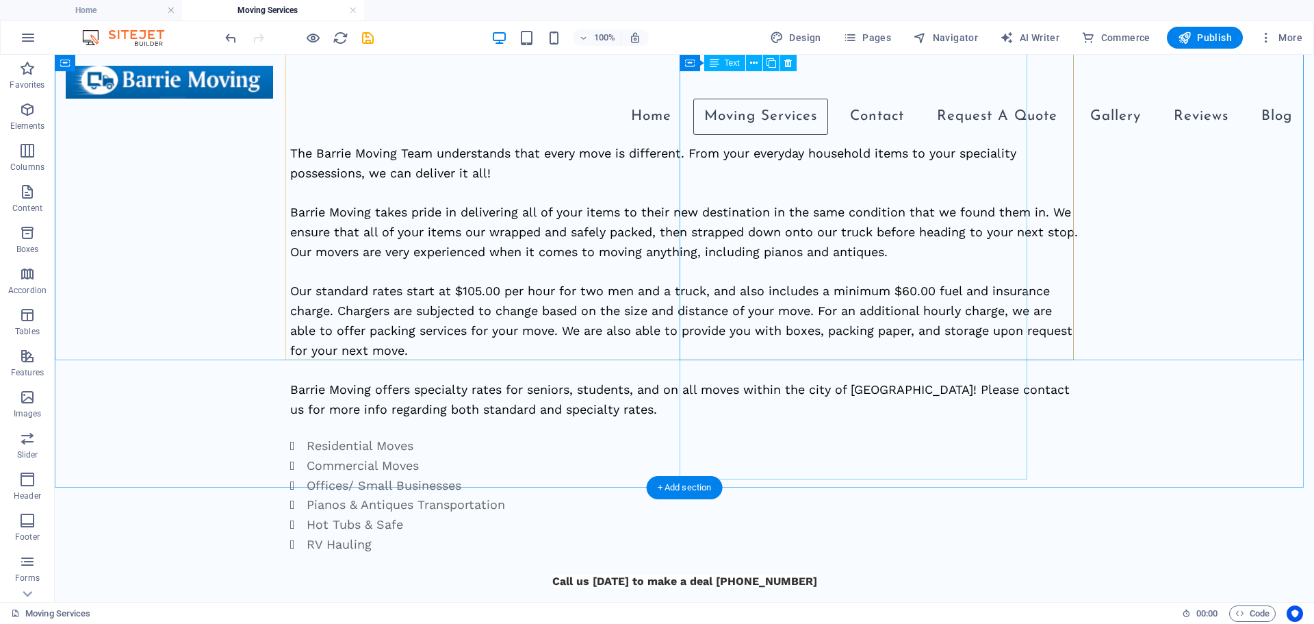
scroll to position [204, 0]
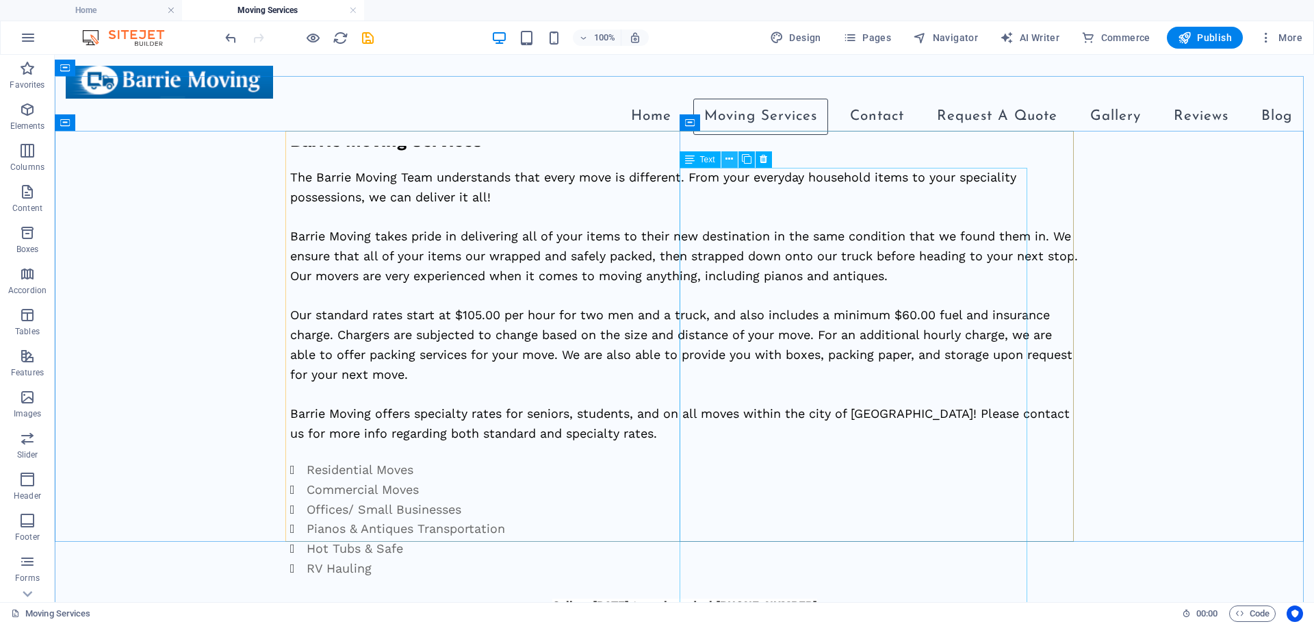
click at [736, 161] on button at bounding box center [730, 159] width 16 height 16
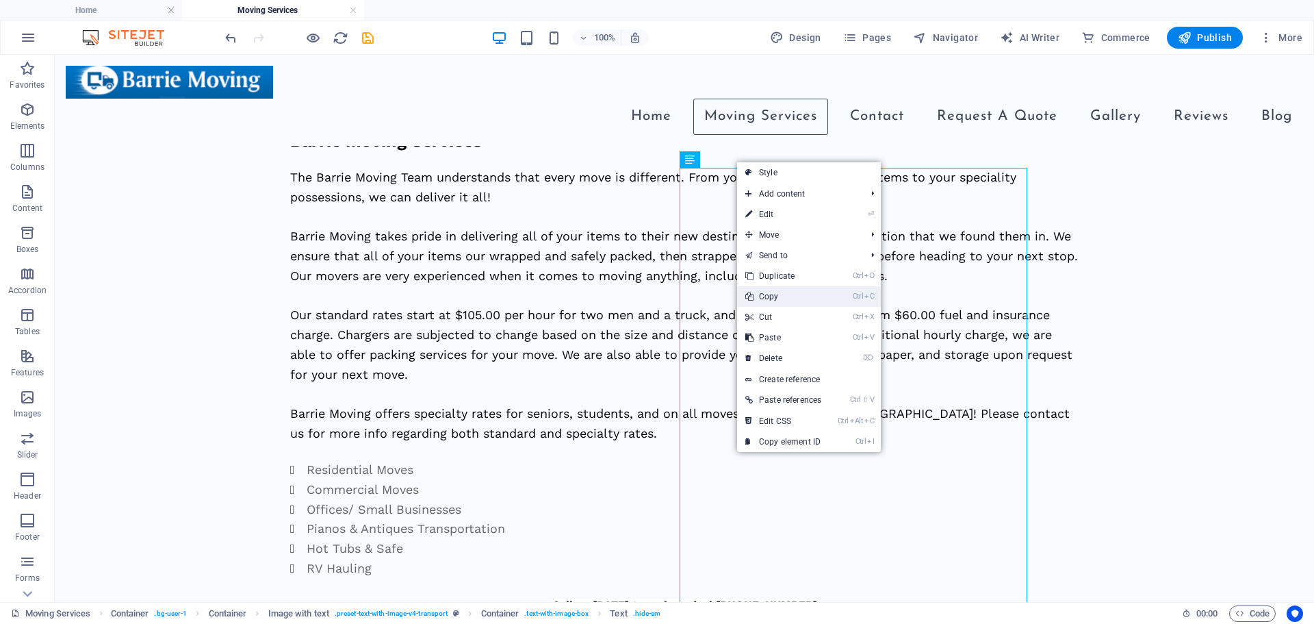
click at [784, 299] on link "Ctrl C Copy" at bounding box center [783, 296] width 92 height 21
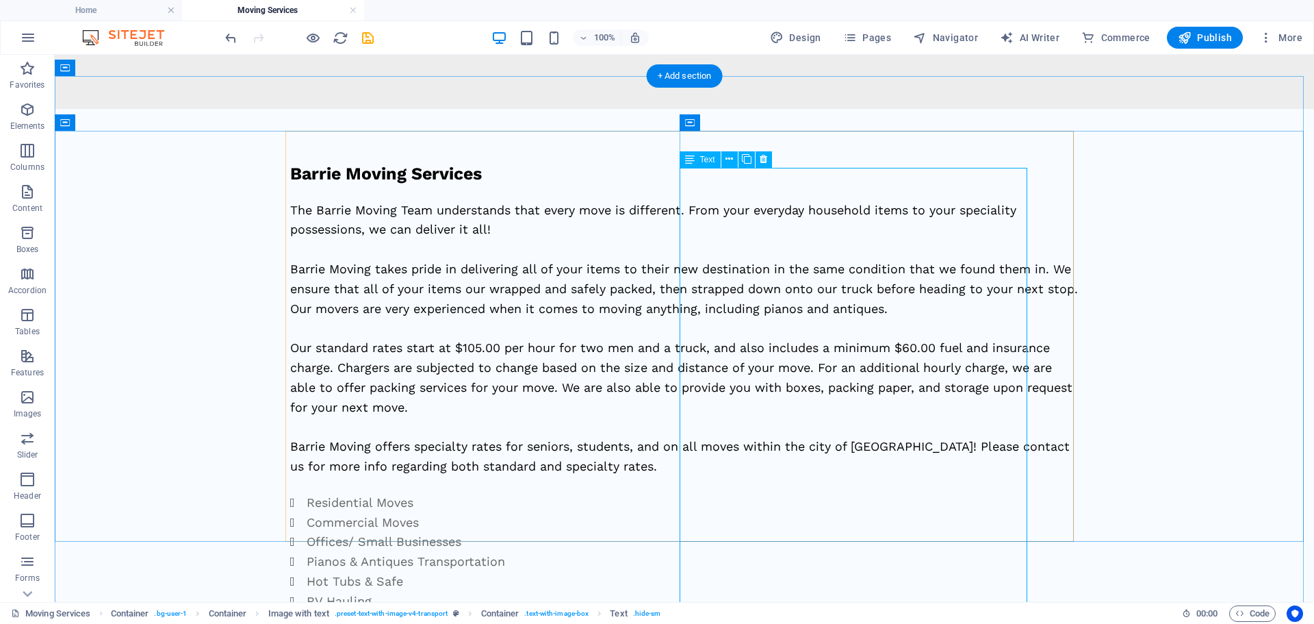
scroll to position [478, 0]
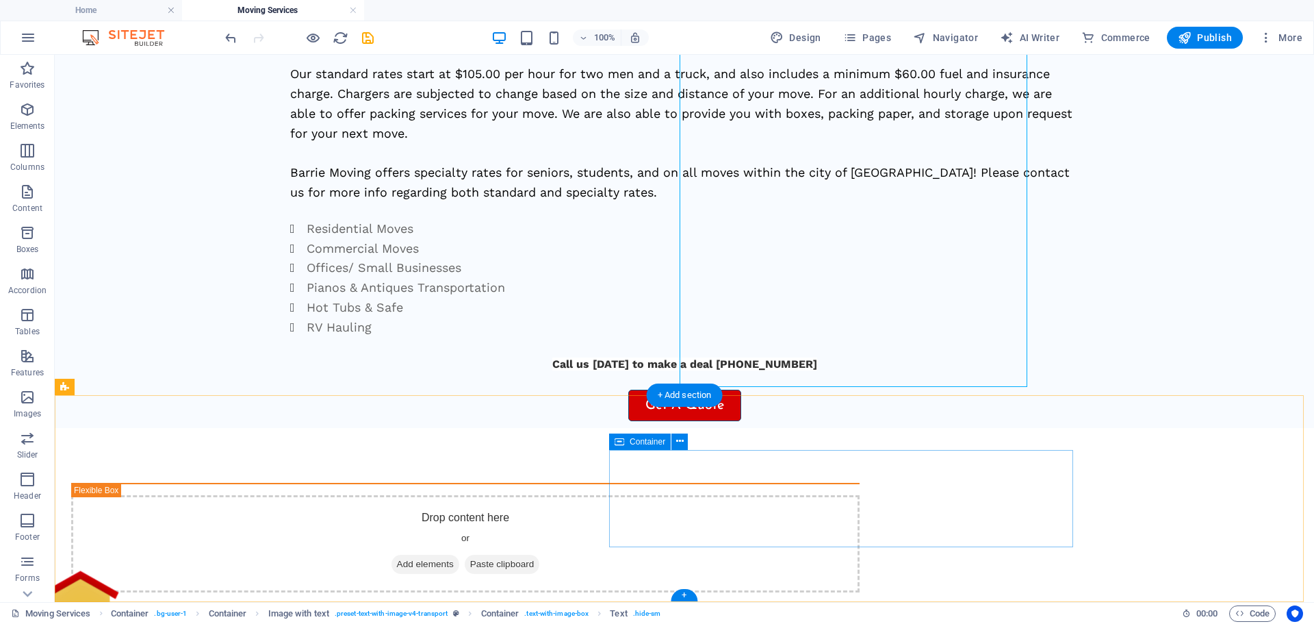
click at [540, 555] on span "Paste clipboard" at bounding box center [502, 564] width 75 height 19
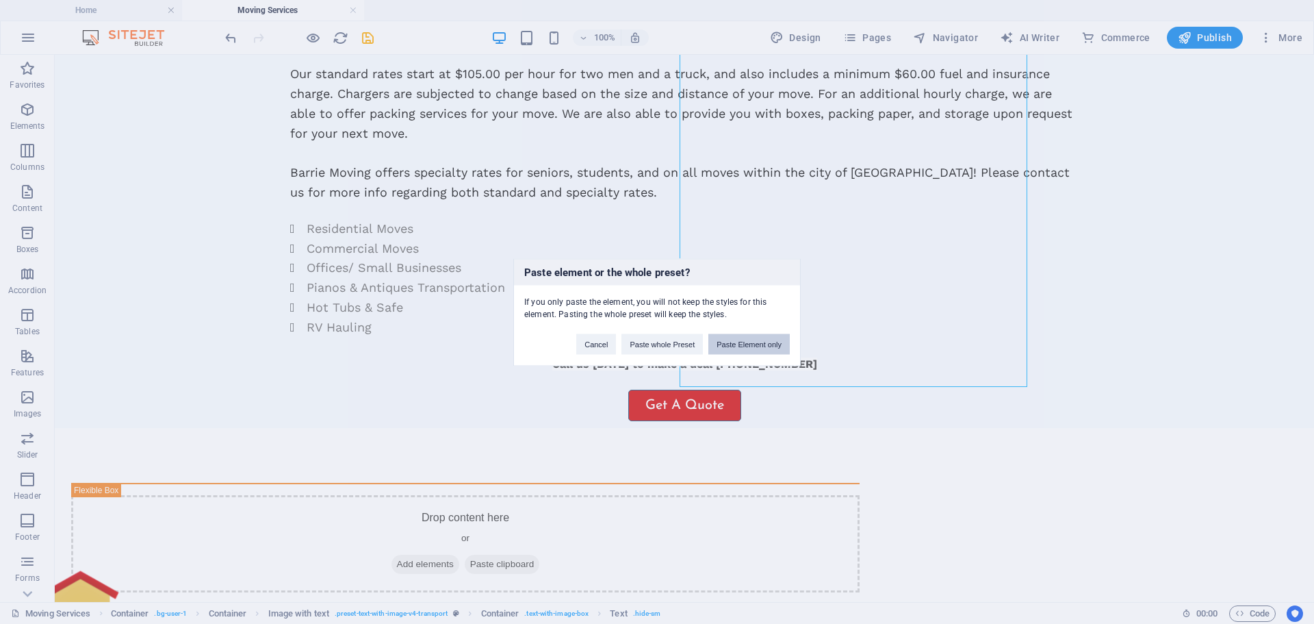
click at [765, 347] on button "Paste Element only" at bounding box center [749, 343] width 81 height 21
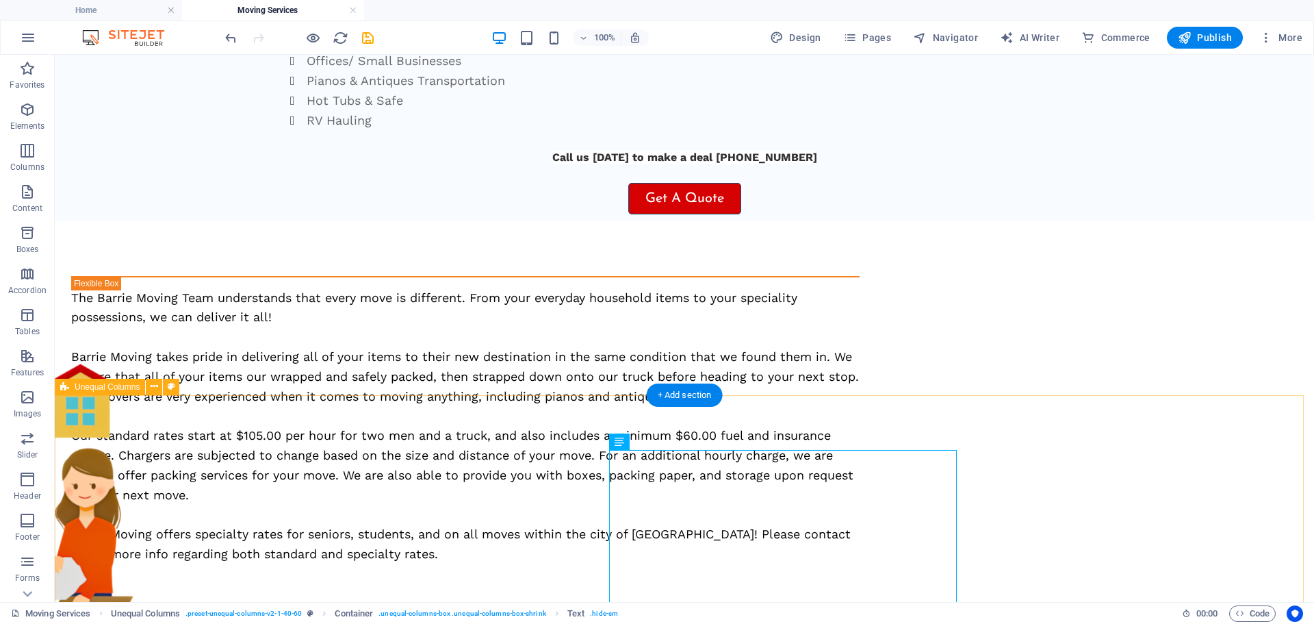
scroll to position [874, 0]
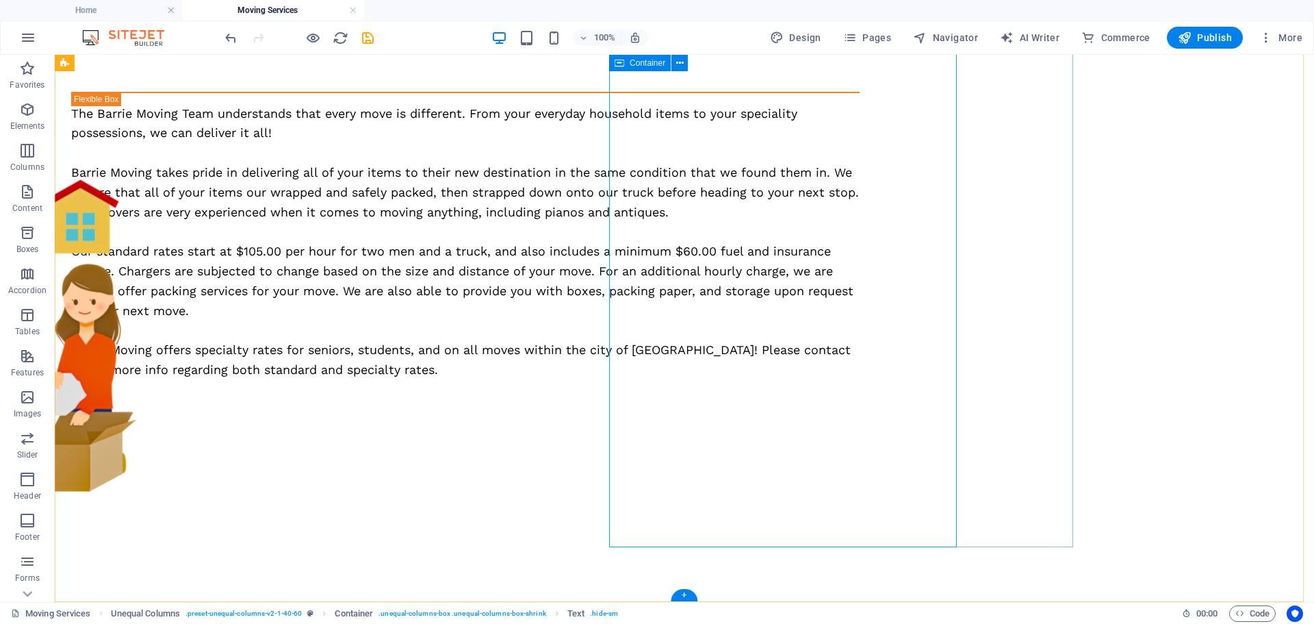
click at [860, 328] on div "The Barrie Moving Team understands that every move is different. From your ever…" at bounding box center [465, 242] width 789 height 276
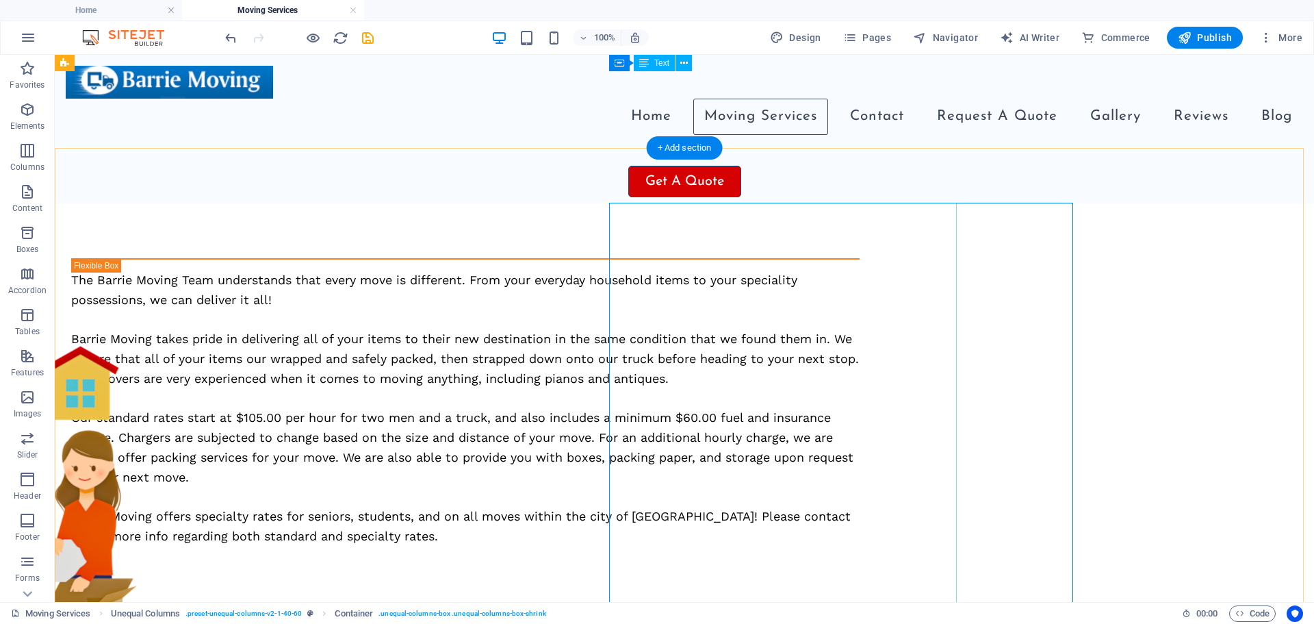
scroll to position [668, 0]
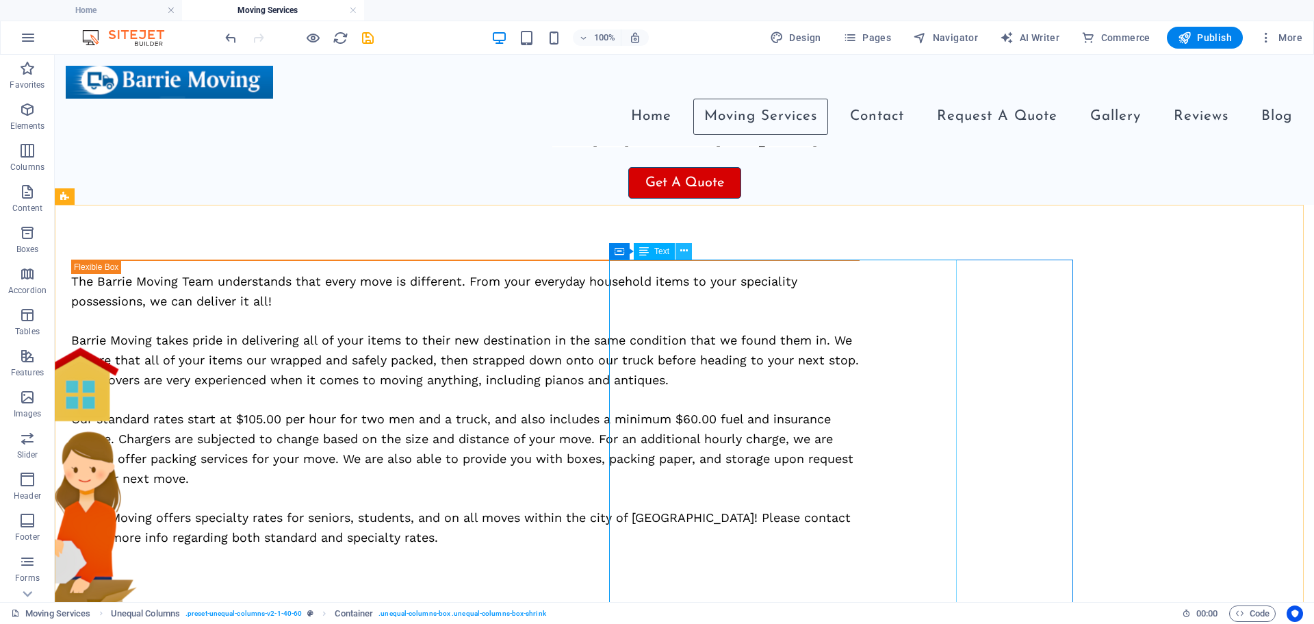
click at [681, 253] on icon at bounding box center [685, 251] width 8 height 14
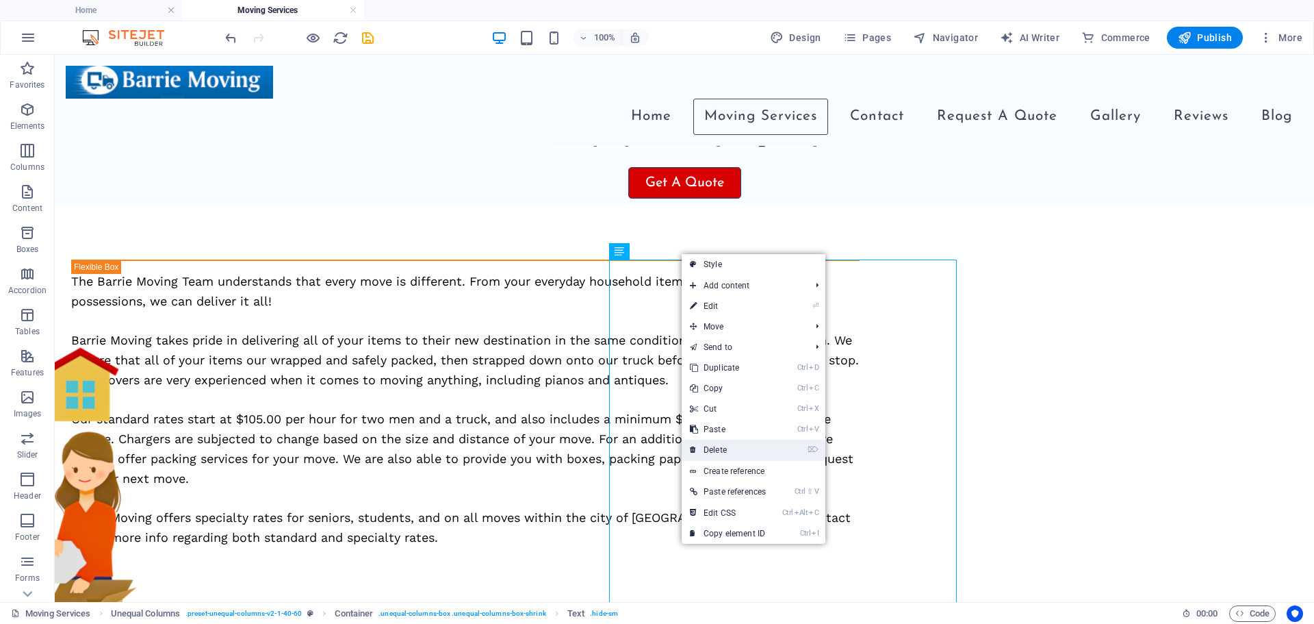
click at [728, 454] on link "⌦ Delete" at bounding box center [728, 450] width 92 height 21
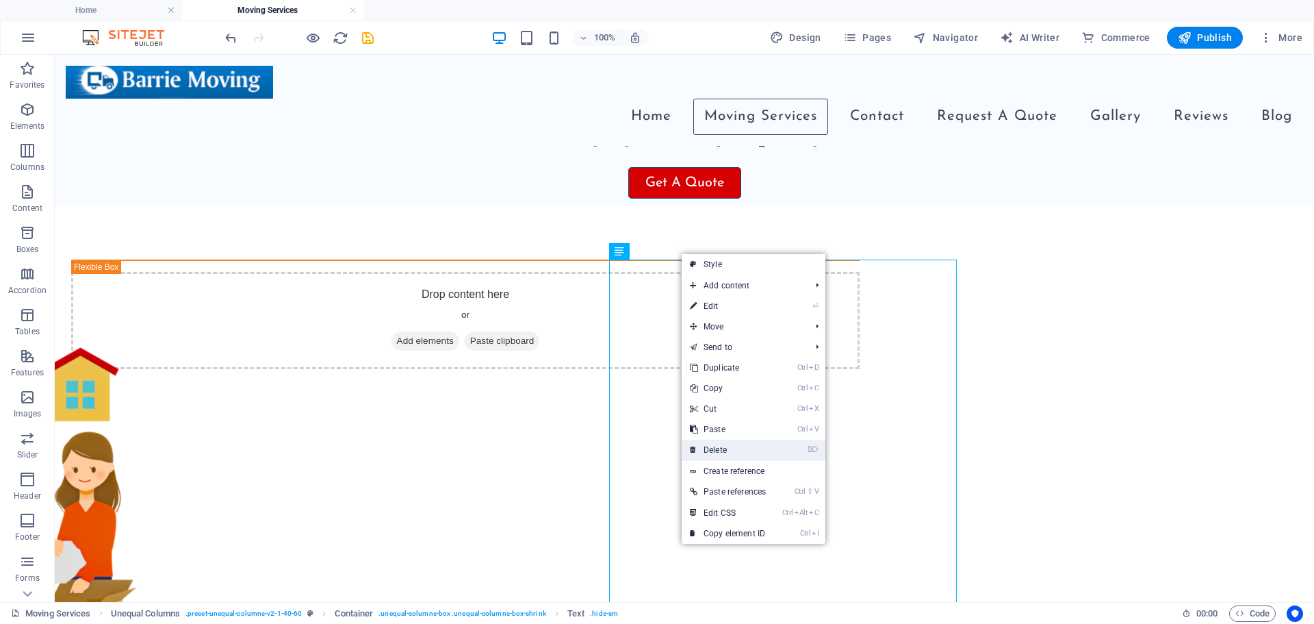
scroll to position [478, 0]
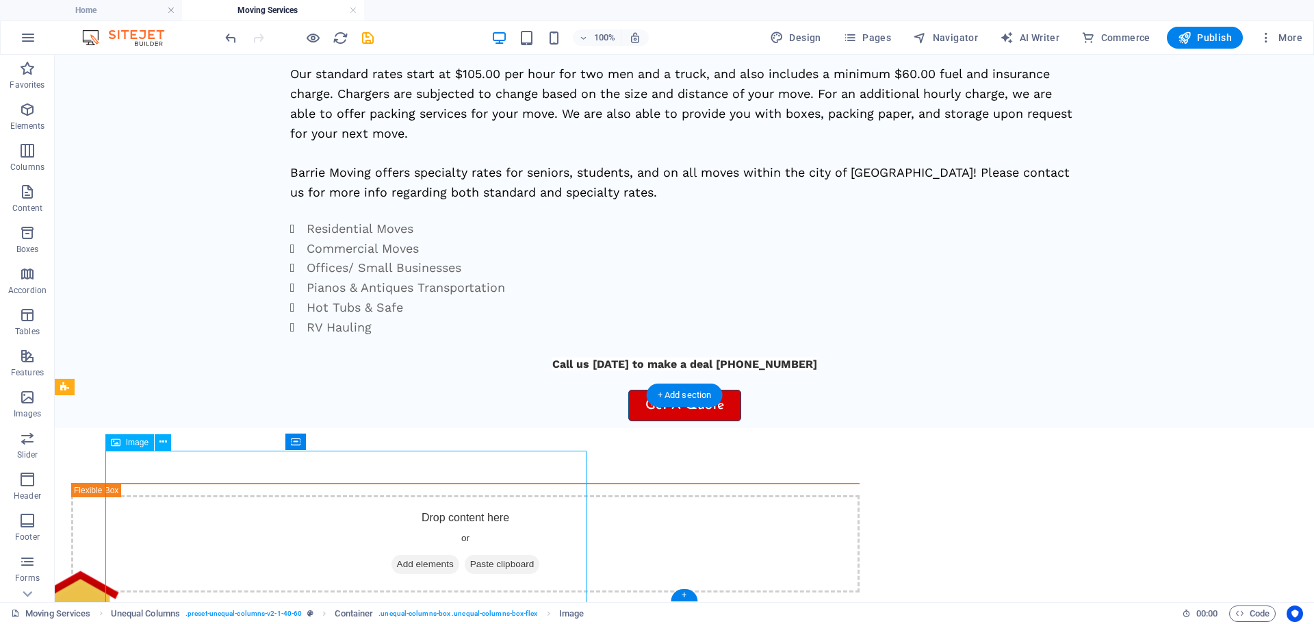
select select "px"
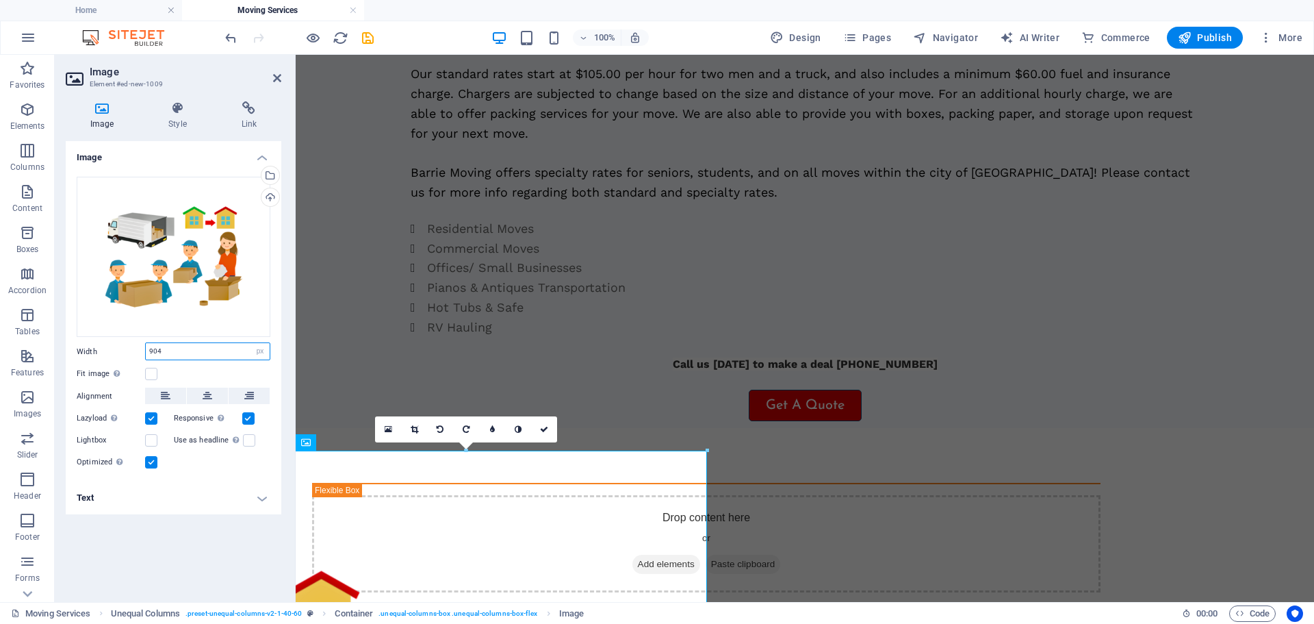
drag, startPoint x: 172, startPoint y: 352, endPoint x: 119, endPoint y: 363, distance: 53.8
click at [119, 363] on div "Drag files here, click to choose files or select files from Files or our free s…" at bounding box center [174, 324] width 216 height 316
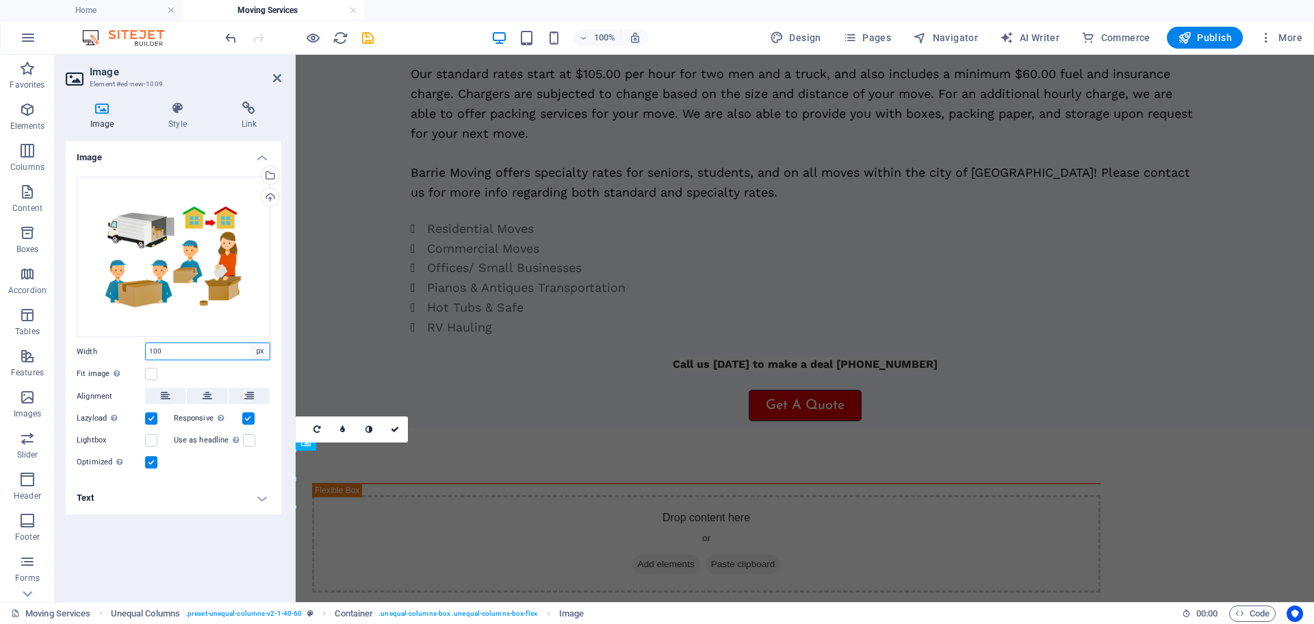
type input "100"
click at [259, 355] on select "Default auto px rem % em vh vw" at bounding box center [260, 351] width 19 height 16
select select "%"
click at [251, 343] on select "Default auto px rem % em vh vw" at bounding box center [260, 351] width 19 height 16
type input "22.7"
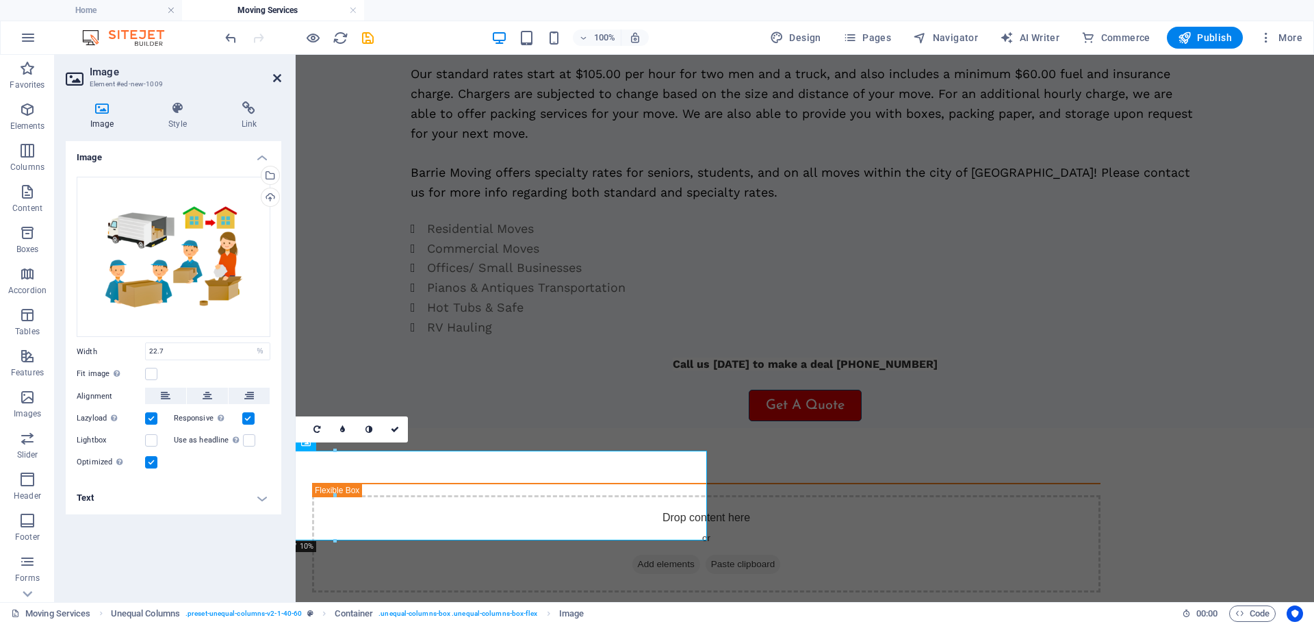
click at [280, 77] on icon at bounding box center [277, 78] width 8 height 11
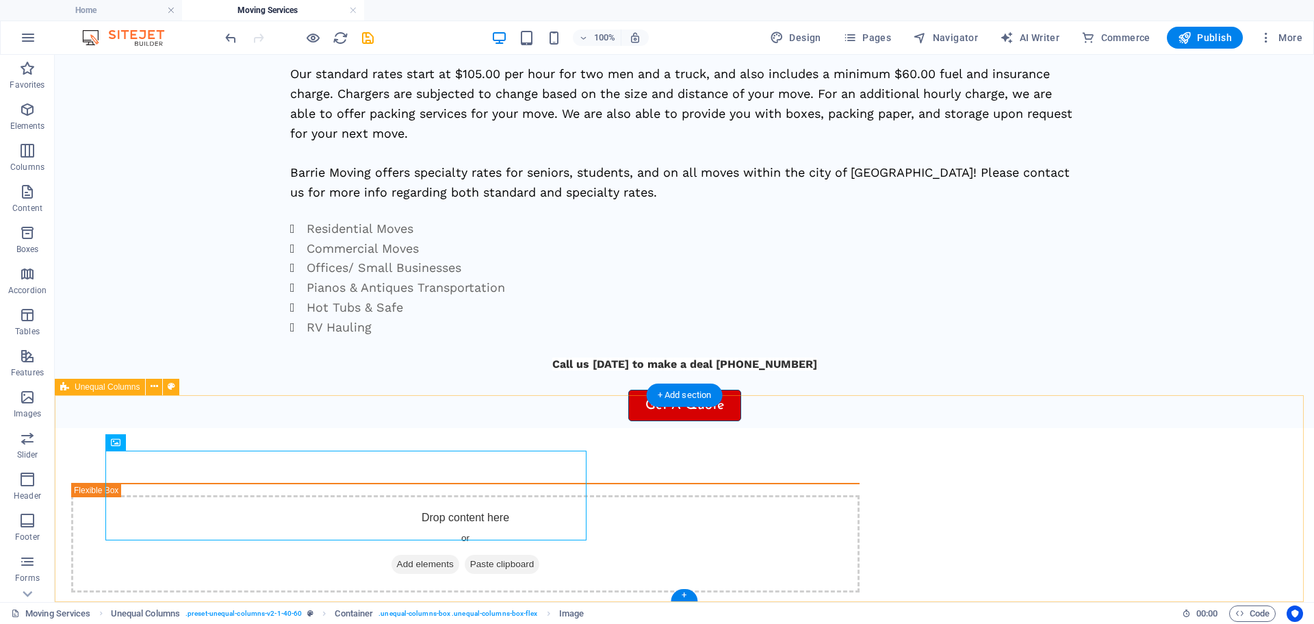
click at [175, 496] on div "Drop content here or Add elements Paste clipboard" at bounding box center [685, 537] width 1260 height 219
select select "%"
select select "rem"
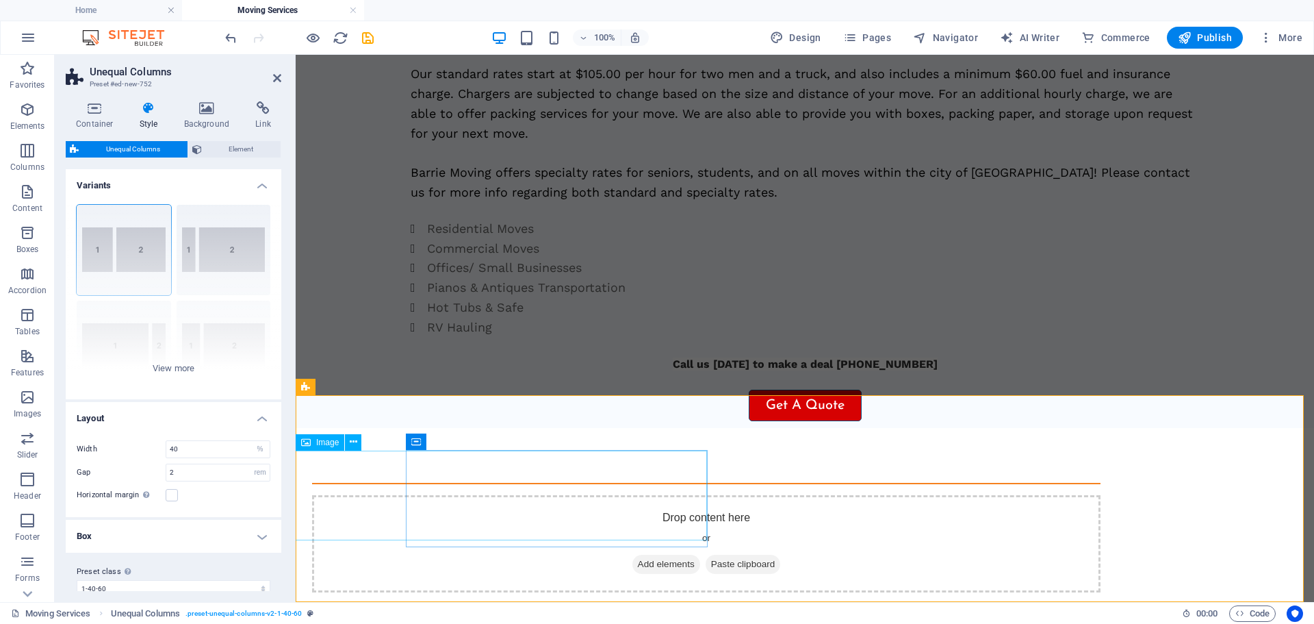
click at [507, 506] on figure at bounding box center [349, 578] width 1019 height 190
select select "%"
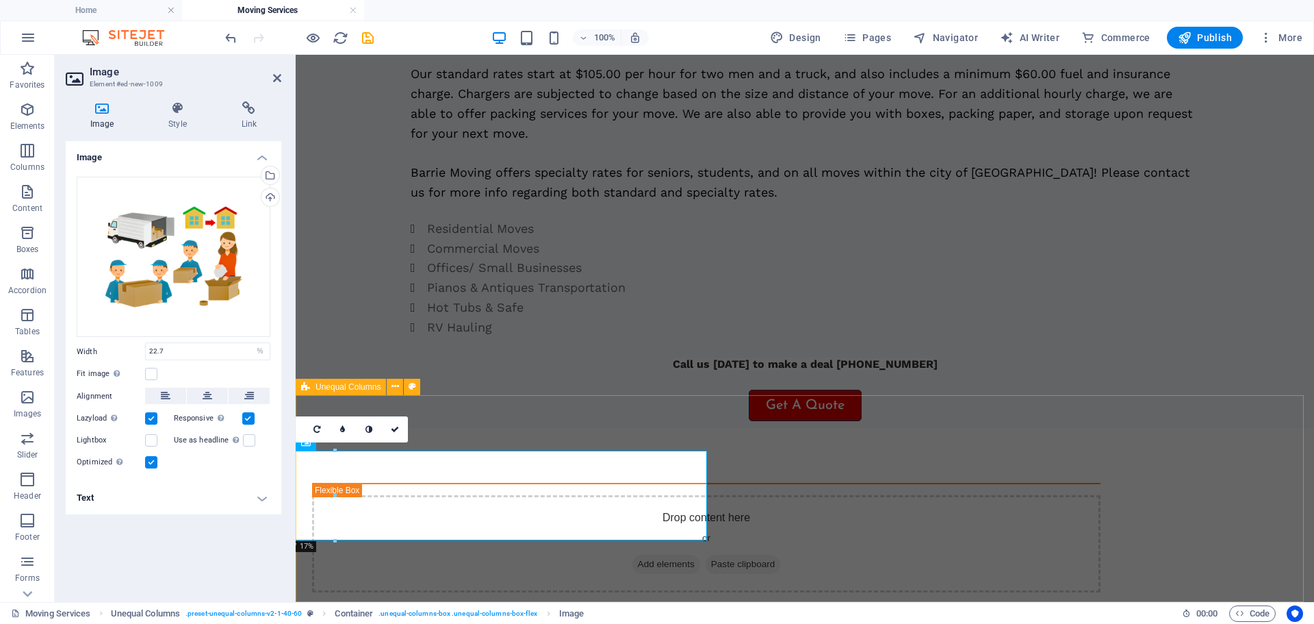
drag, startPoint x: 627, startPoint y: 594, endPoint x: 333, endPoint y: 595, distance: 293.7
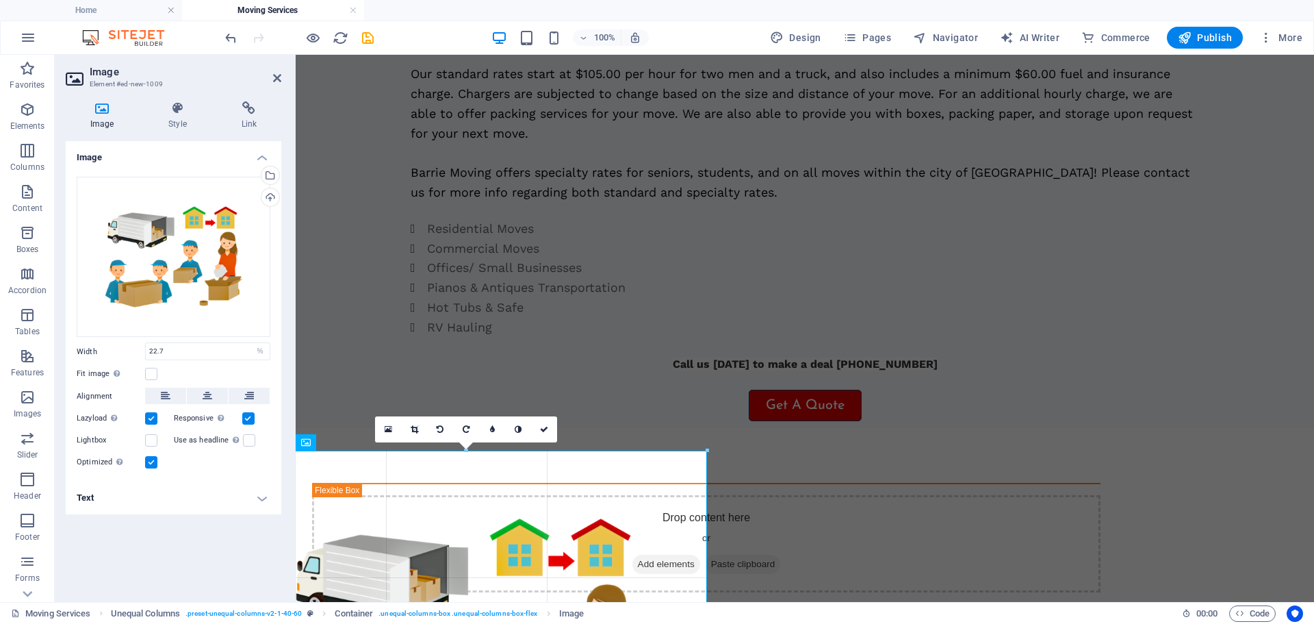
type input "703"
select select "px"
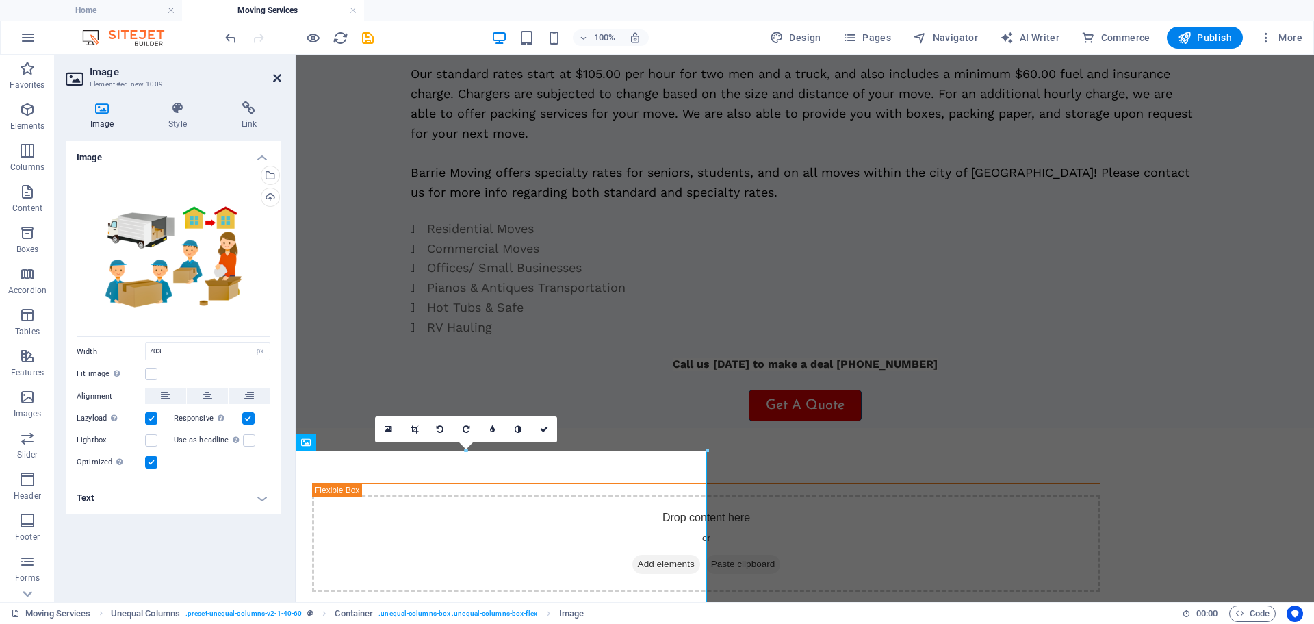
click at [275, 78] on icon at bounding box center [277, 78] width 8 height 11
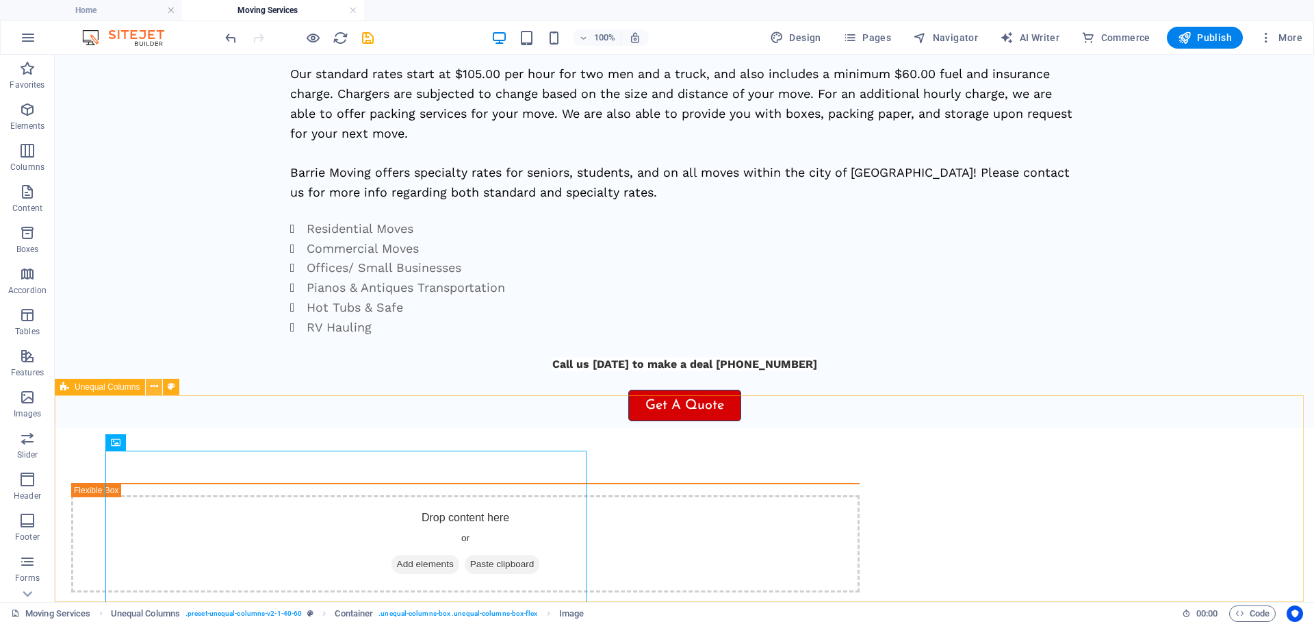
click at [153, 388] on icon at bounding box center [155, 386] width 8 height 14
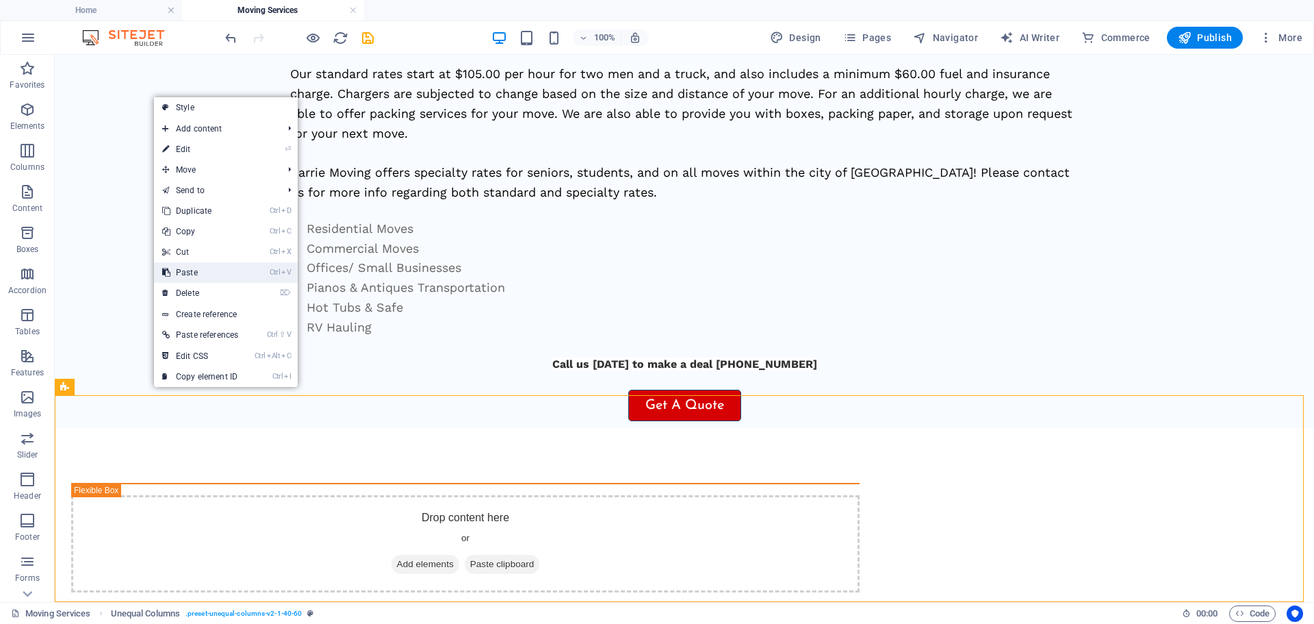
click at [192, 281] on link "Ctrl V Paste" at bounding box center [200, 272] width 92 height 21
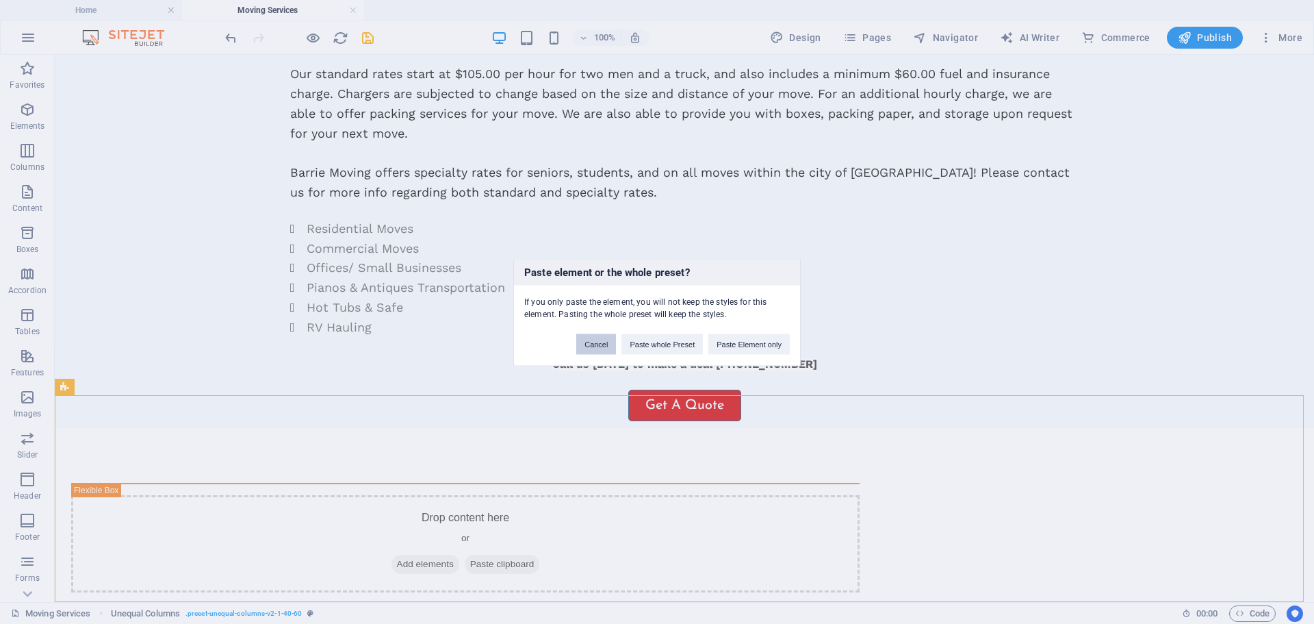
drag, startPoint x: 587, startPoint y: 341, endPoint x: 122, endPoint y: 349, distance: 465.6
click at [587, 341] on button "Cancel" at bounding box center [596, 343] width 40 height 21
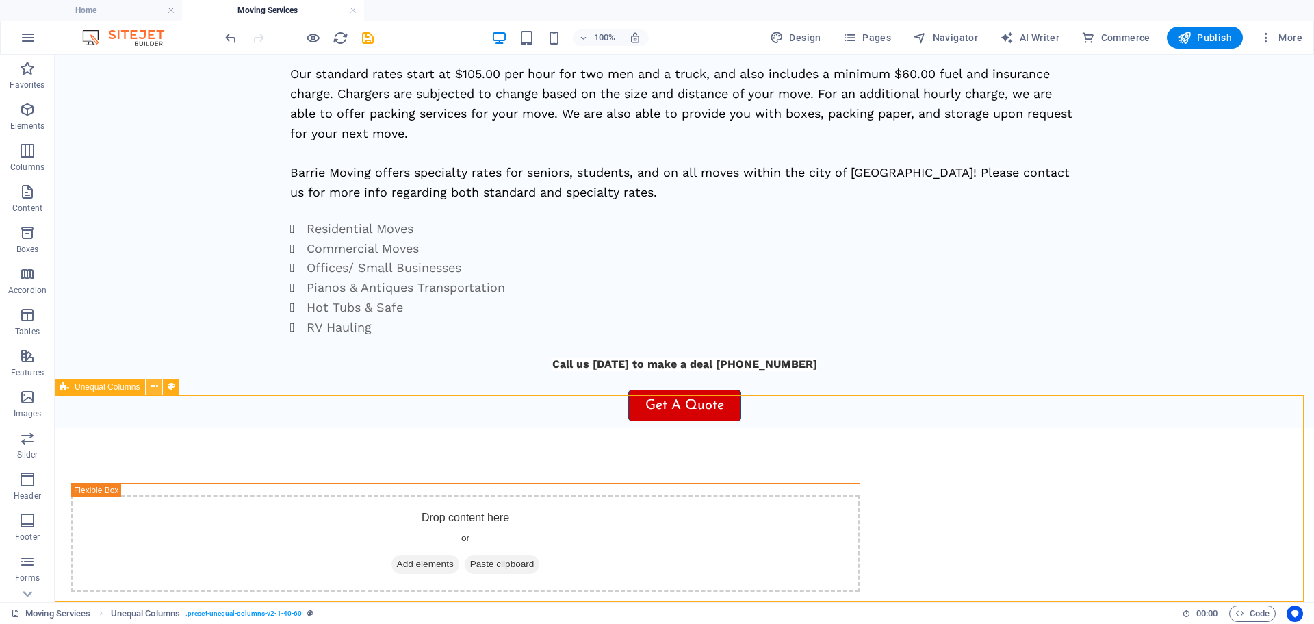
click at [154, 389] on icon at bounding box center [155, 386] width 8 height 14
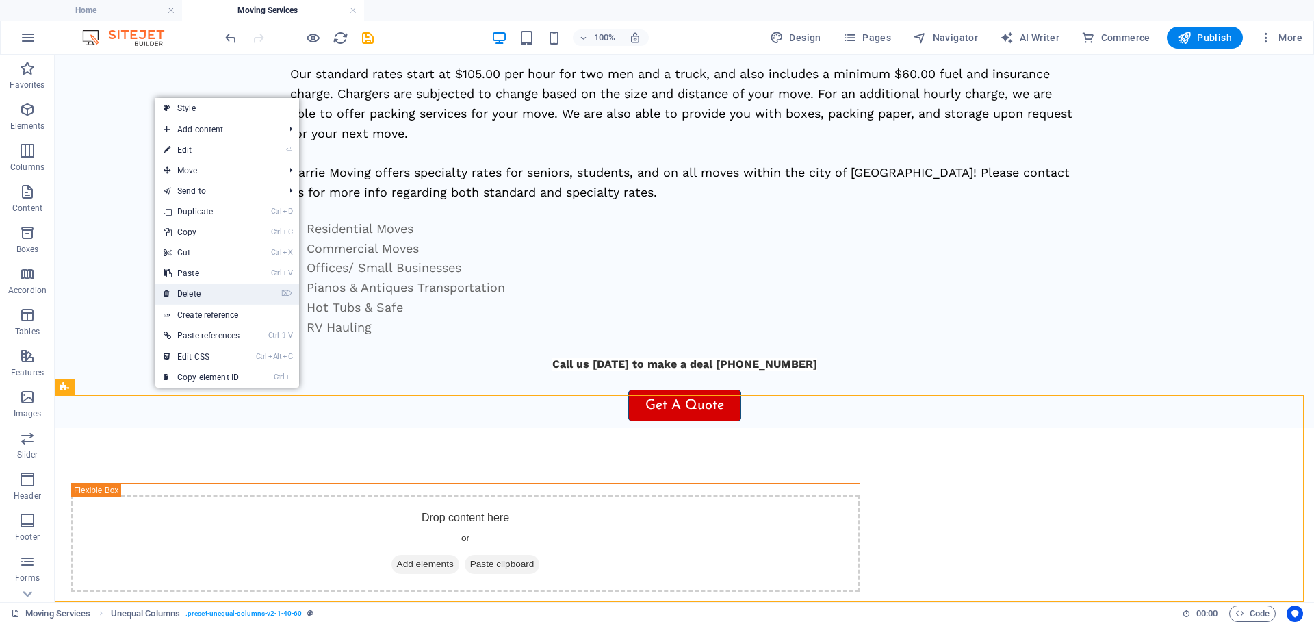
click at [190, 299] on link "⌦ Delete" at bounding box center [201, 293] width 92 height 21
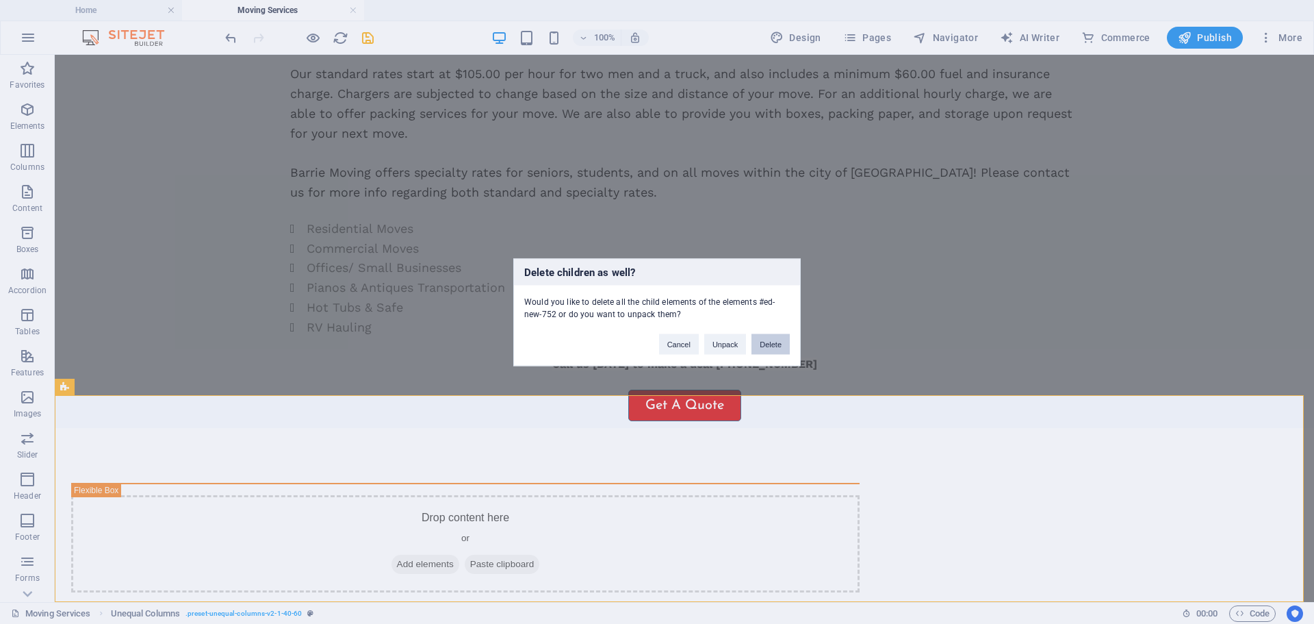
click at [789, 338] on button "Delete" at bounding box center [771, 343] width 38 height 21
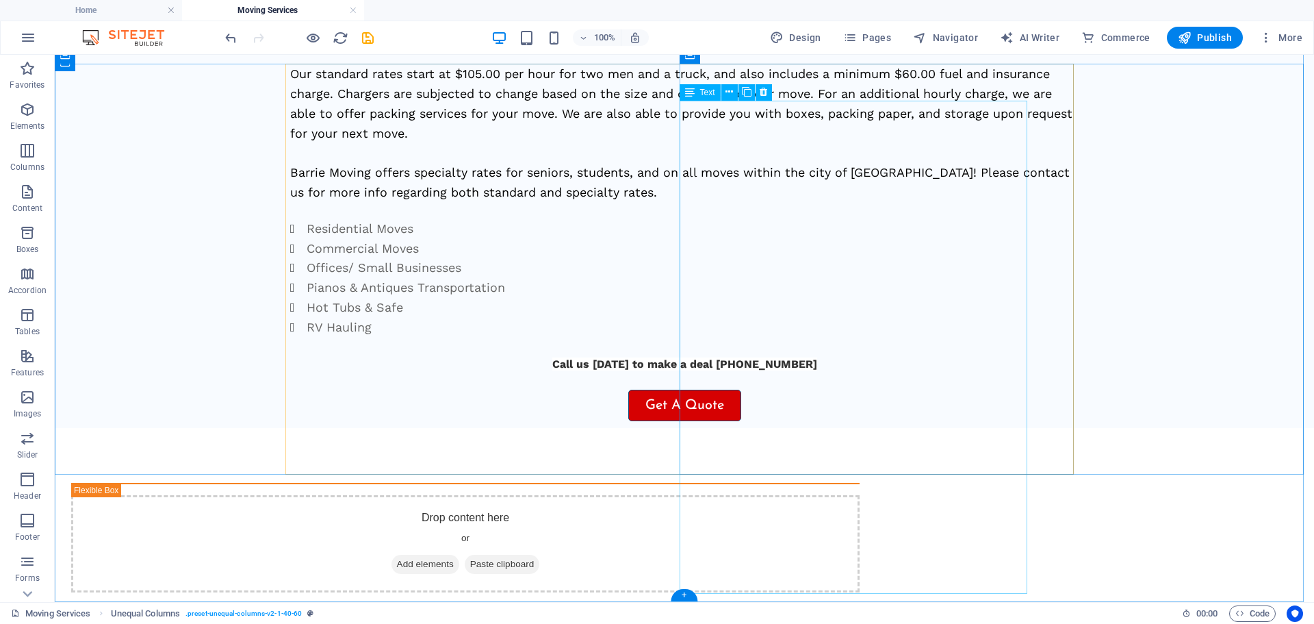
scroll to position [271, 0]
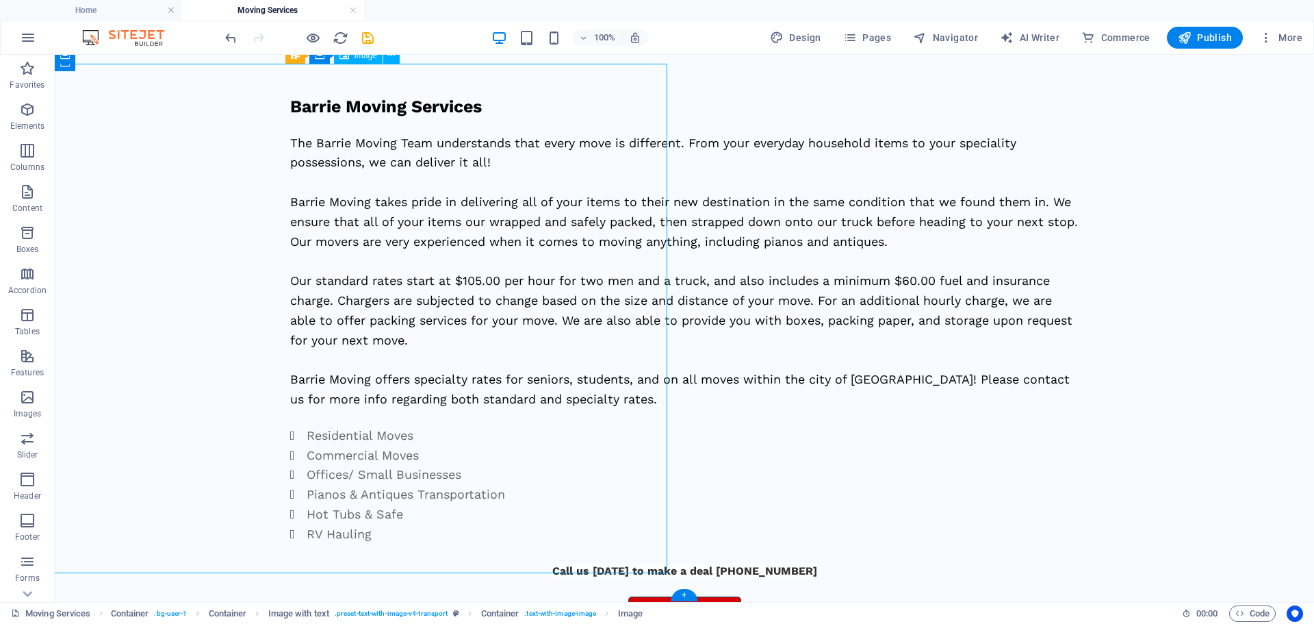
select select "px"
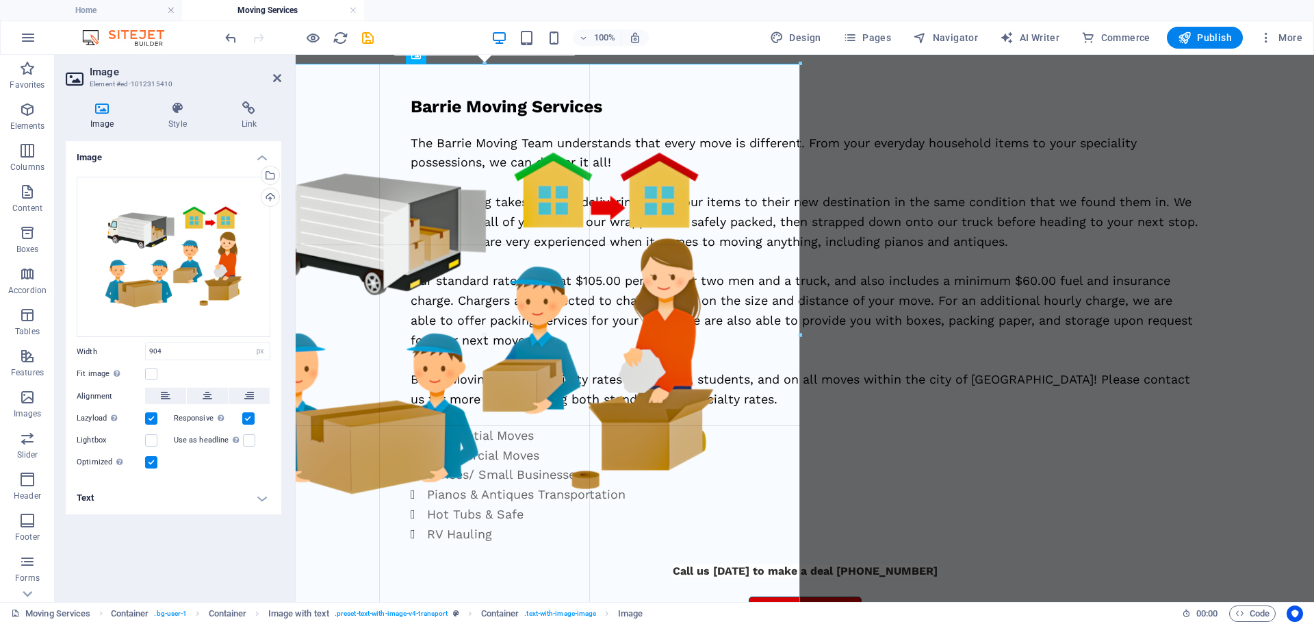
drag, startPoint x: 785, startPoint y: 574, endPoint x: 497, endPoint y: 525, distance: 291.6
type input "921"
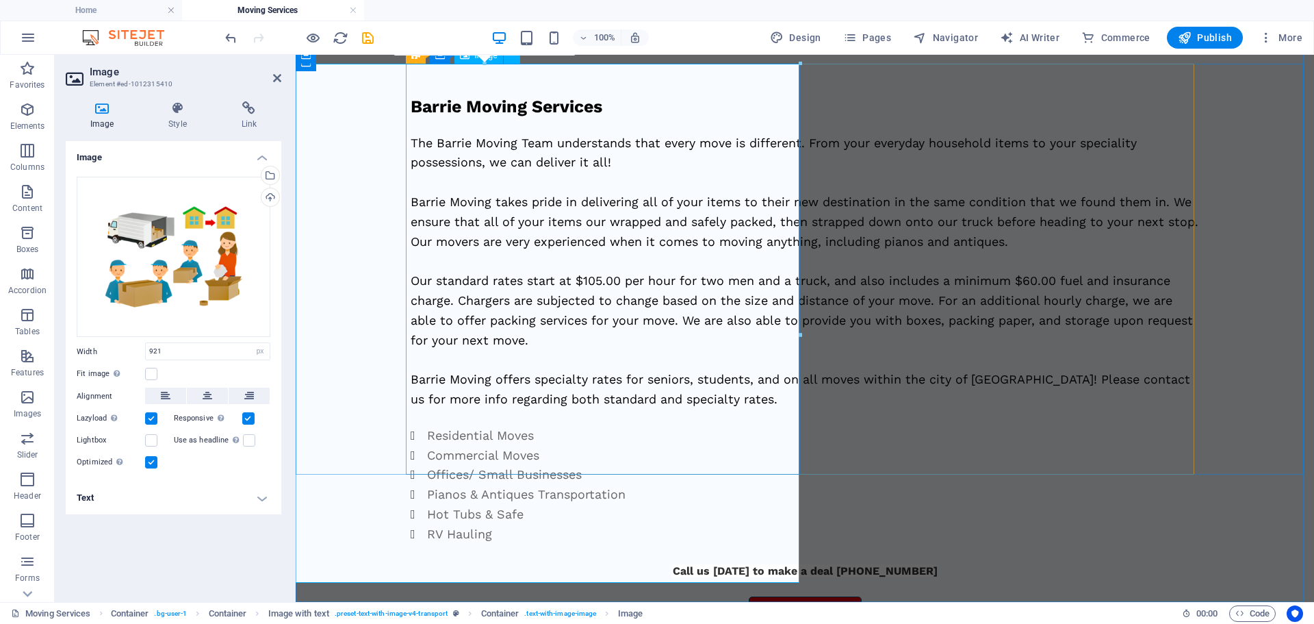
click at [847, 345] on div "The Barrie Moving Team understands that every move is different. From your ever…" at bounding box center [805, 272] width 789 height 276
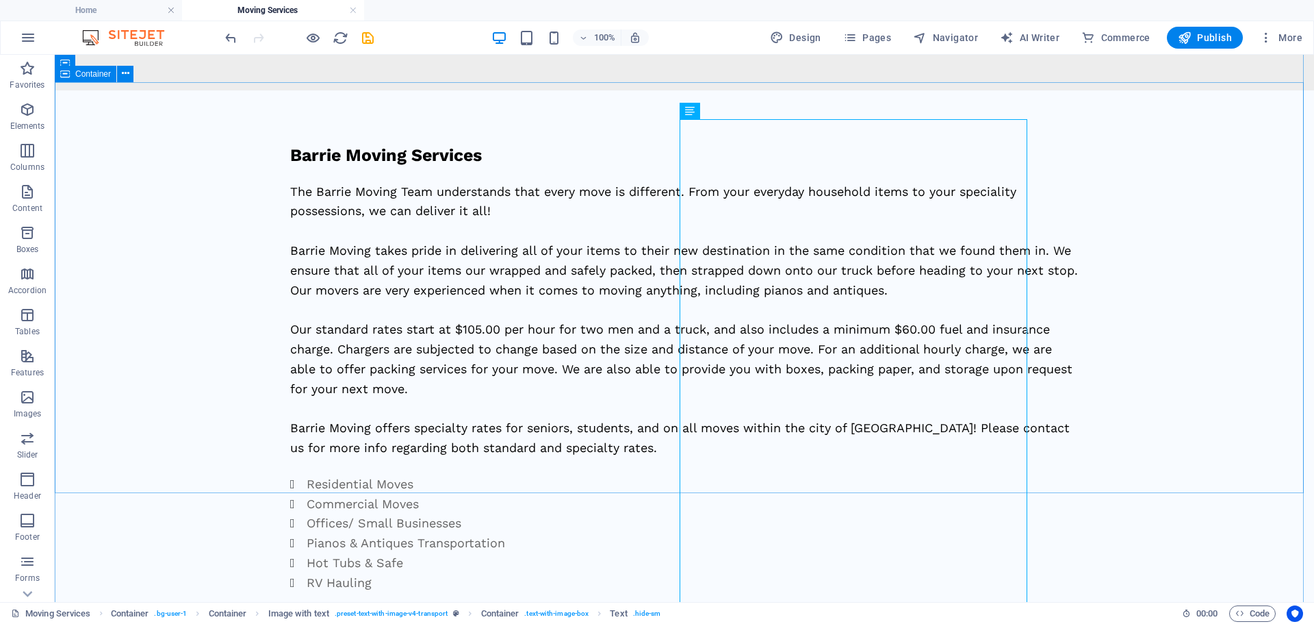
scroll to position [203, 0]
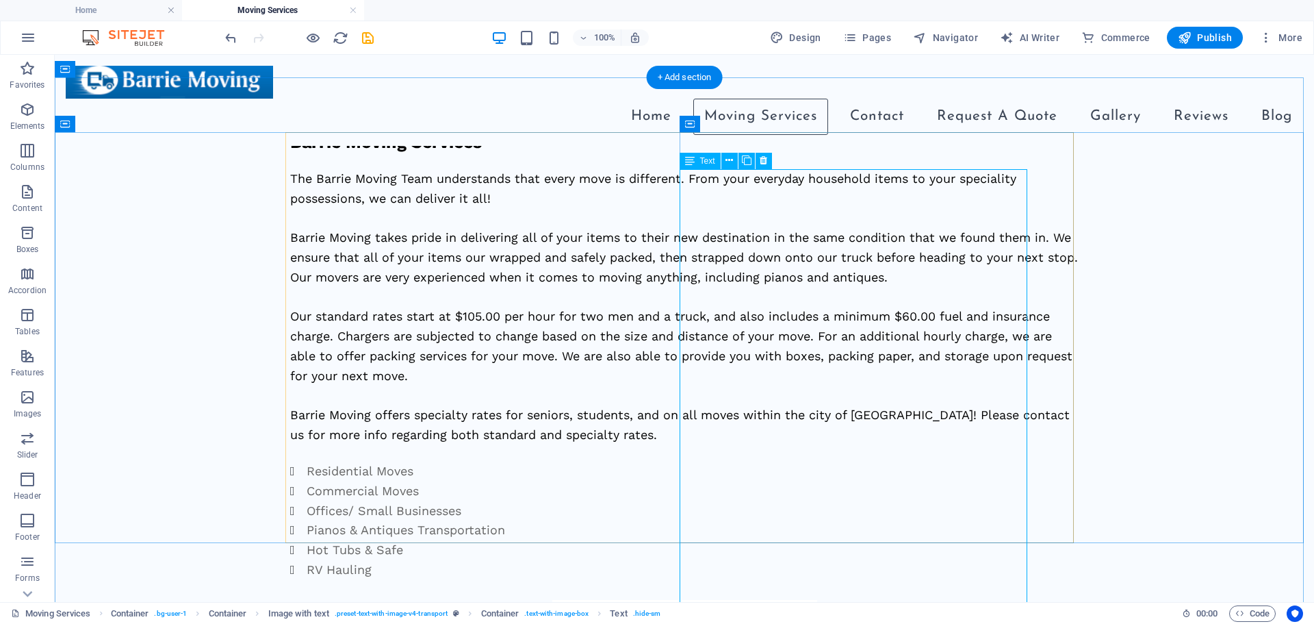
click at [1007, 317] on div "The Barrie Moving Team understands that every move is different. From your ever…" at bounding box center [684, 307] width 789 height 276
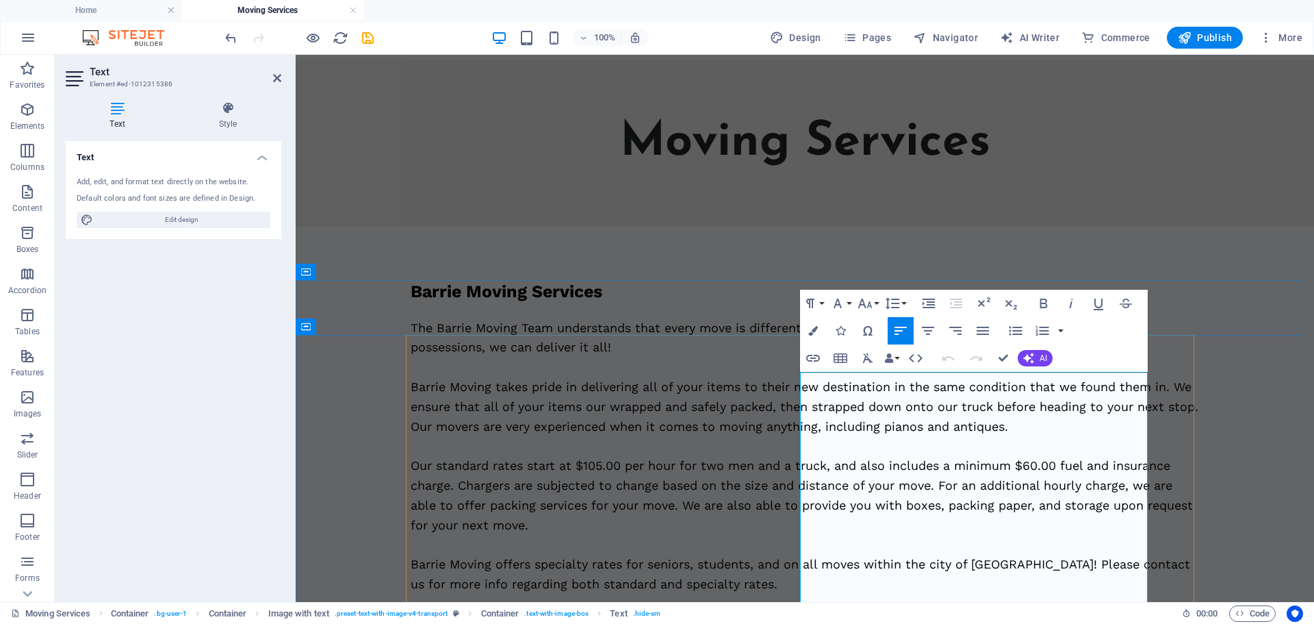
scroll to position [137, 0]
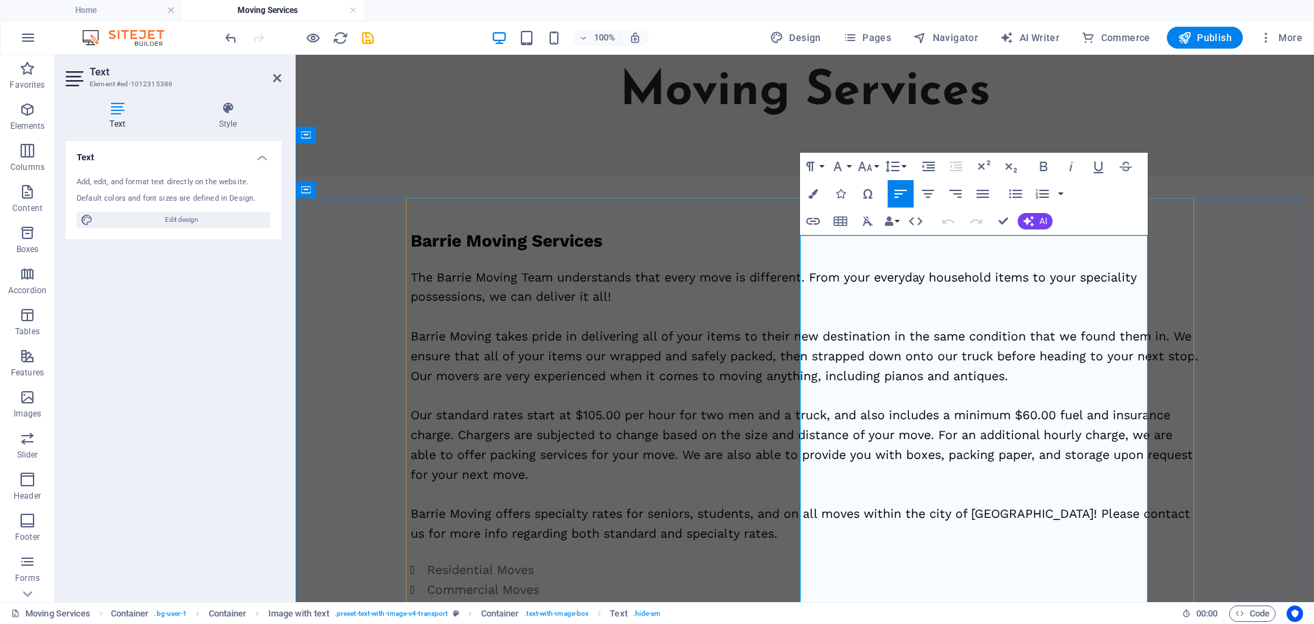
click at [1173, 404] on div "Barrie Moving Services The Barrie Moving Team understands that every move is di…" at bounding box center [805, 436] width 789 height 411
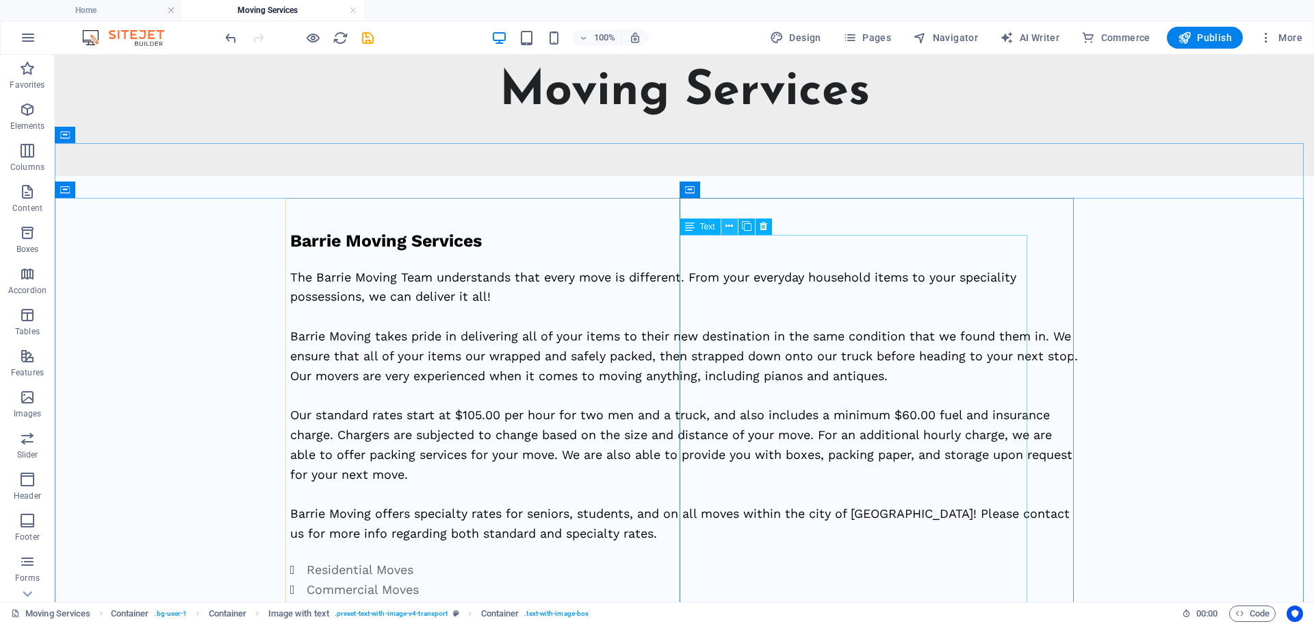
click at [736, 230] on button at bounding box center [730, 226] width 16 height 16
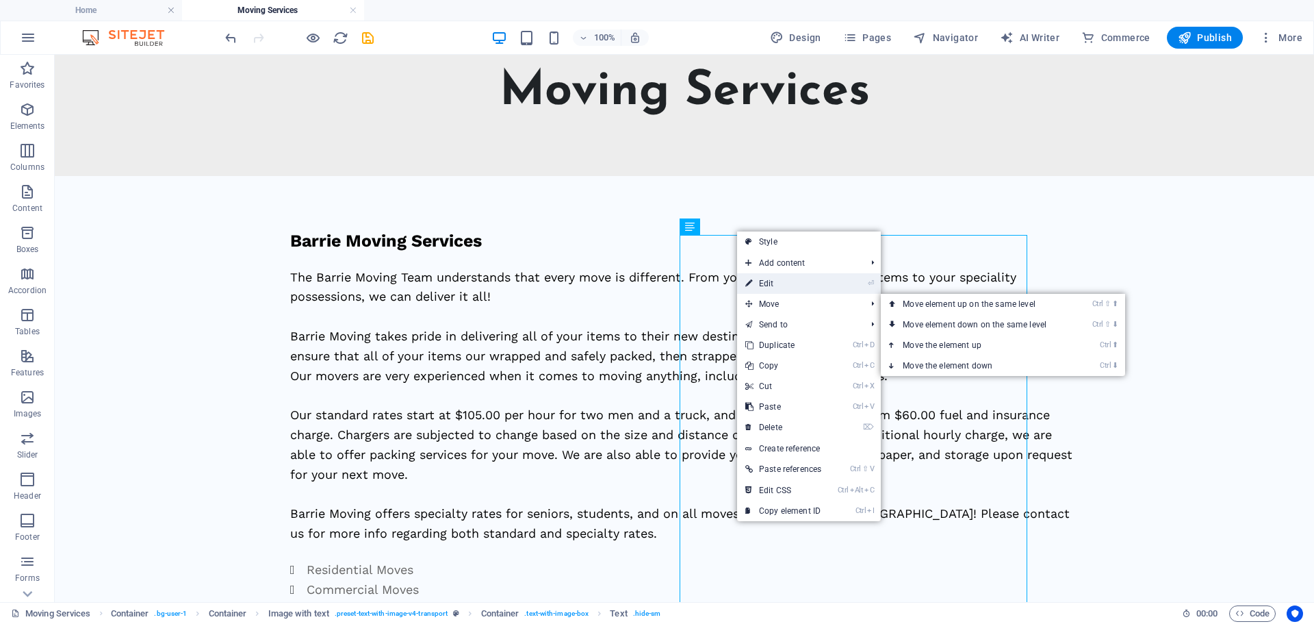
click at [778, 287] on link "⏎ Edit" at bounding box center [783, 283] width 92 height 21
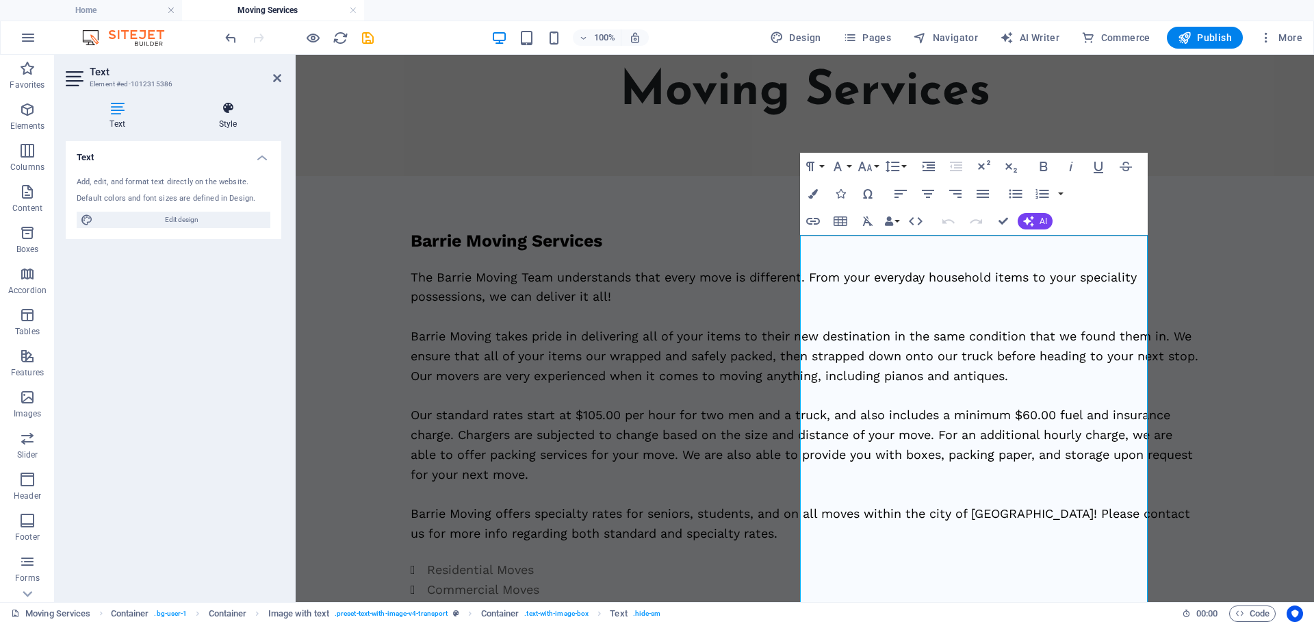
click at [233, 103] on icon at bounding box center [228, 108] width 107 height 14
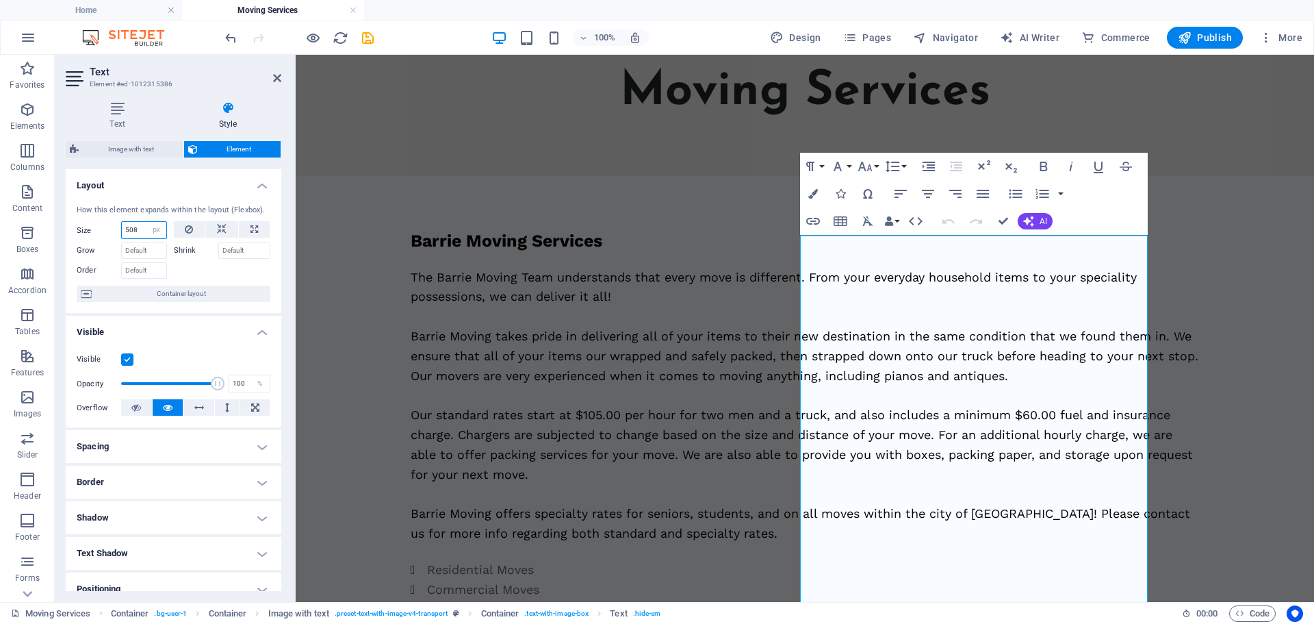
drag, startPoint x: 138, startPoint y: 227, endPoint x: 110, endPoint y: 237, distance: 29.9
click at [110, 237] on div "Size 508 Default auto px % 1/1 1/2 1/3 1/4 1/5 1/6 1/7 1/8 1/9 1/10" at bounding box center [122, 230] width 90 height 18
click at [157, 226] on select "Default auto px % 1/1 1/2 1/3 1/4 1/5 1/6 1/7 1/8 1/9 1/10" at bounding box center [156, 230] width 19 height 16
click at [147, 222] on select "Default auto px % 1/1 1/2 1/3 1/4 1/5 1/6 1/7 1/8 1/9 1/10" at bounding box center [156, 230] width 19 height 16
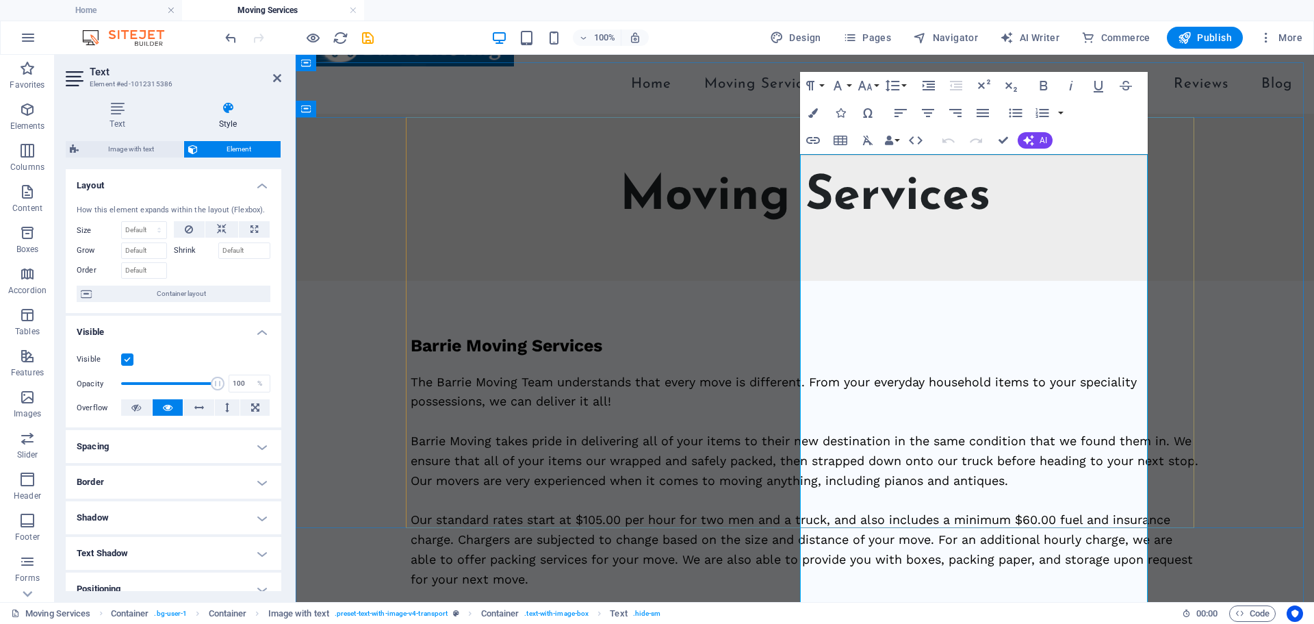
scroll to position [0, 0]
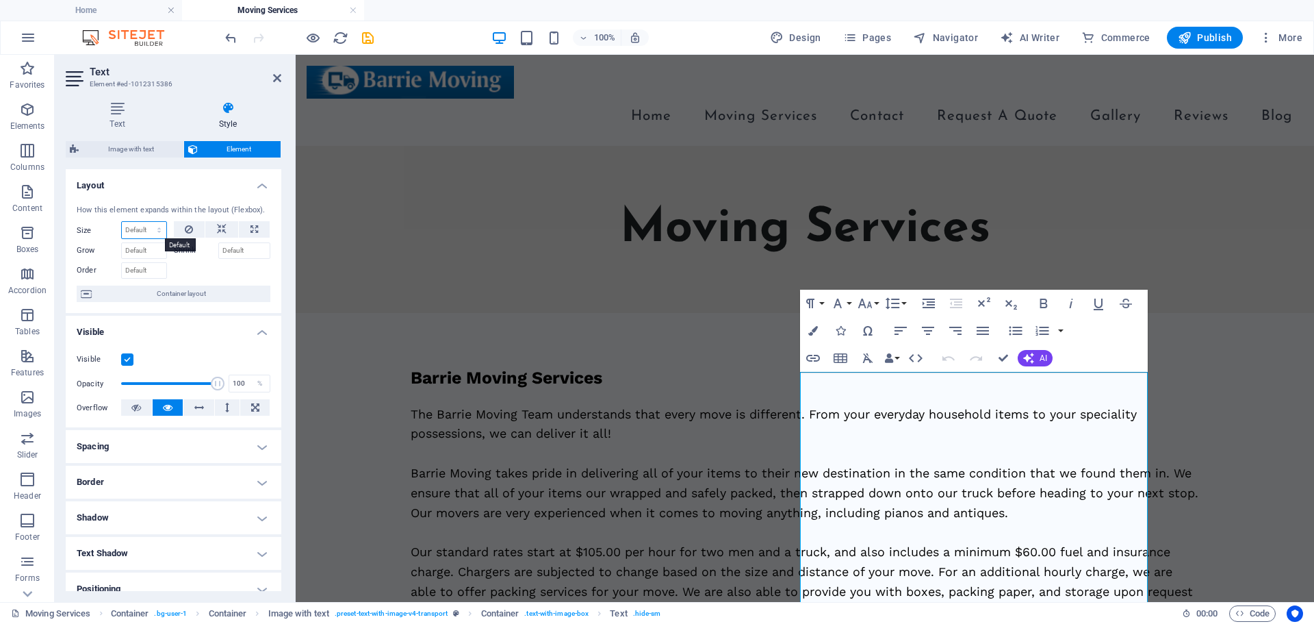
click at [155, 223] on select "Default auto px % 1/1 1/2 1/3 1/4 1/5 1/6 1/7 1/8 1/9 1/10" at bounding box center [144, 230] width 45 height 16
click at [122, 222] on select "Default auto px % 1/1 1/2 1/3 1/4 1/5 1/6 1/7 1/8 1/9 1/10" at bounding box center [144, 230] width 45 height 16
select select "DISABLED_OPTION_VALUE"
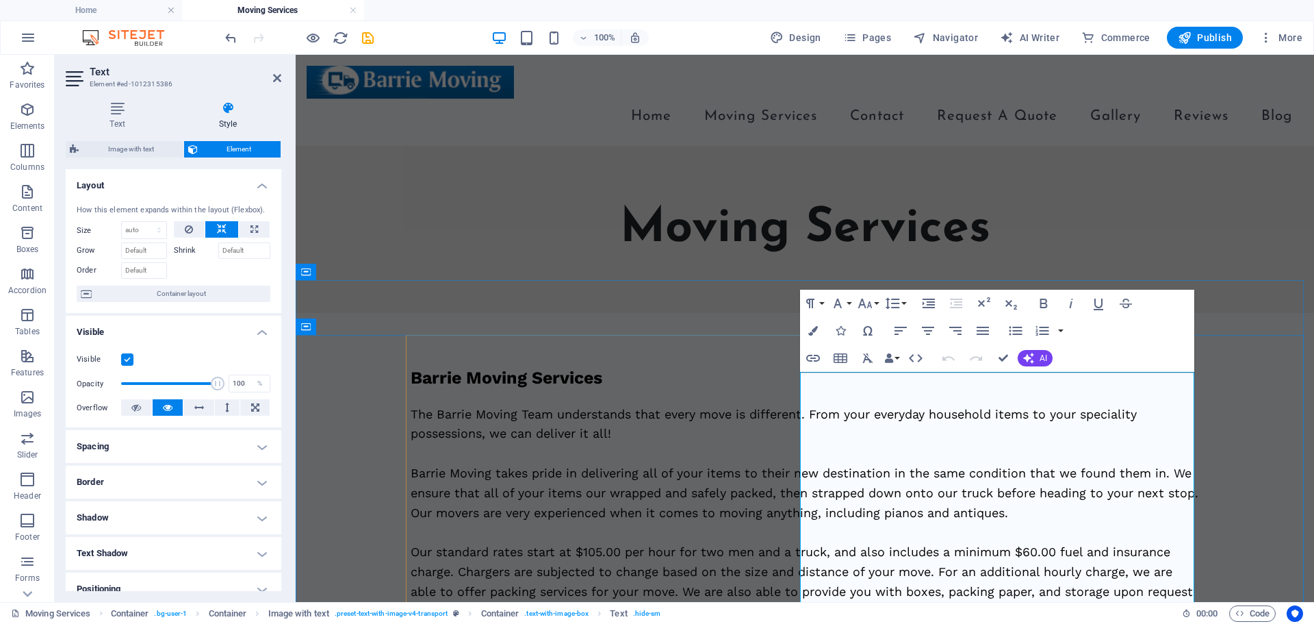
scroll to position [271, 0]
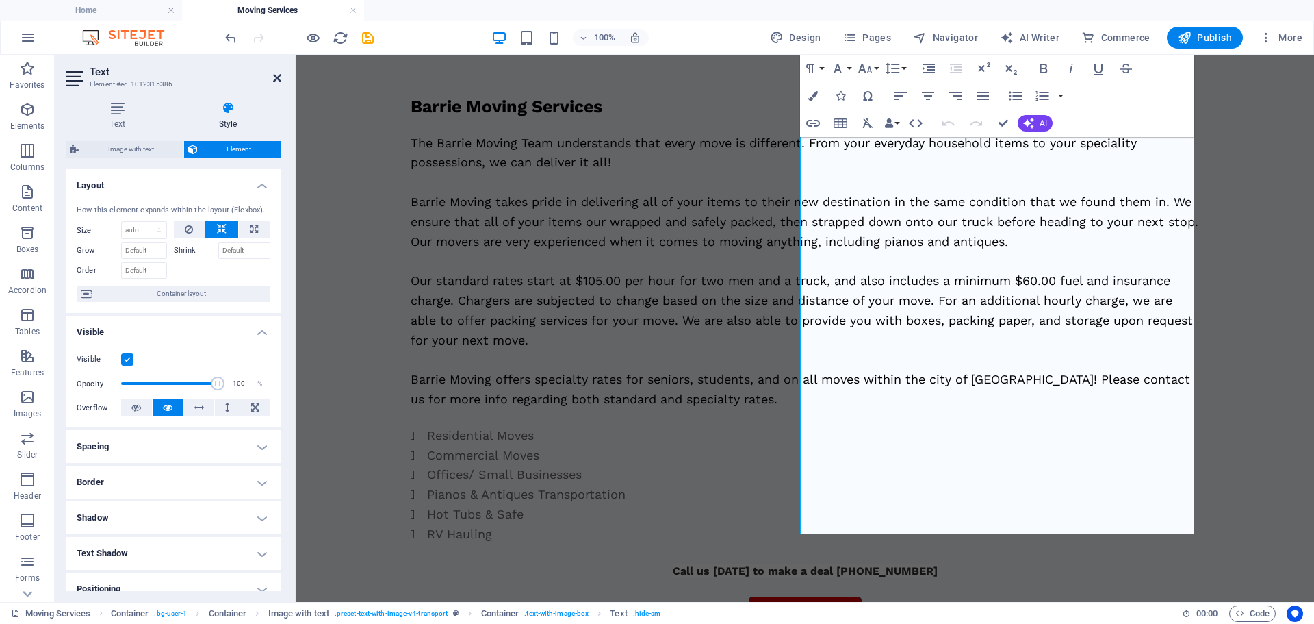
click at [277, 77] on icon at bounding box center [277, 78] width 8 height 11
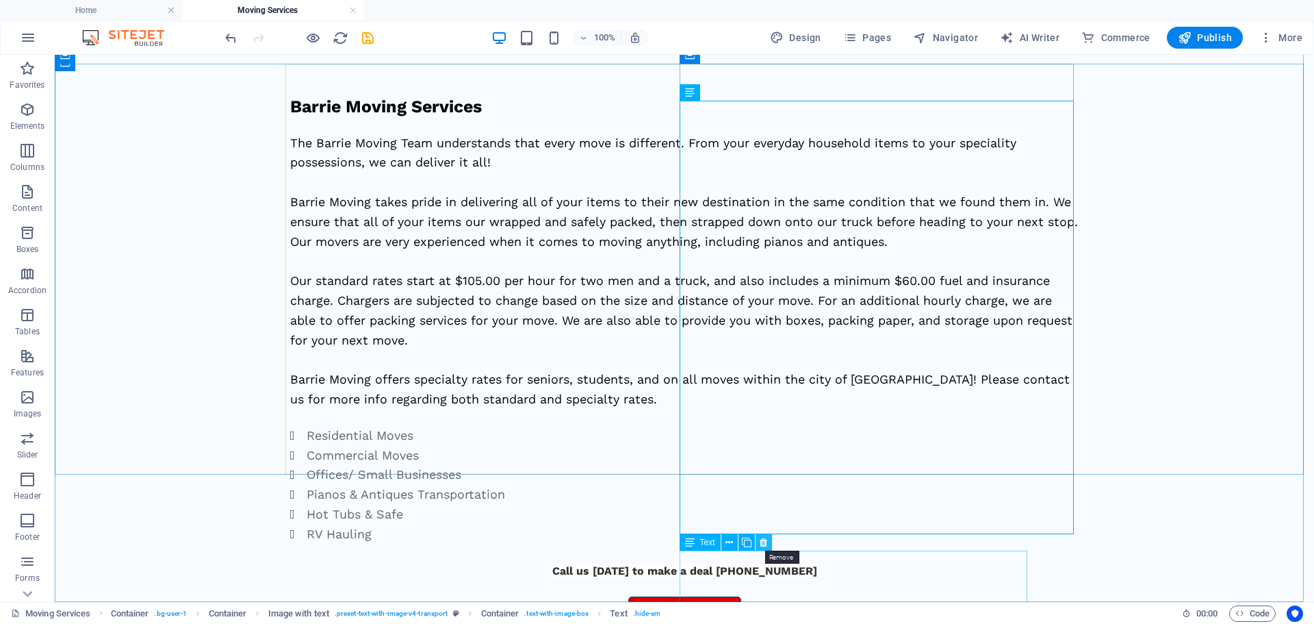
click at [757, 546] on button at bounding box center [764, 542] width 16 height 16
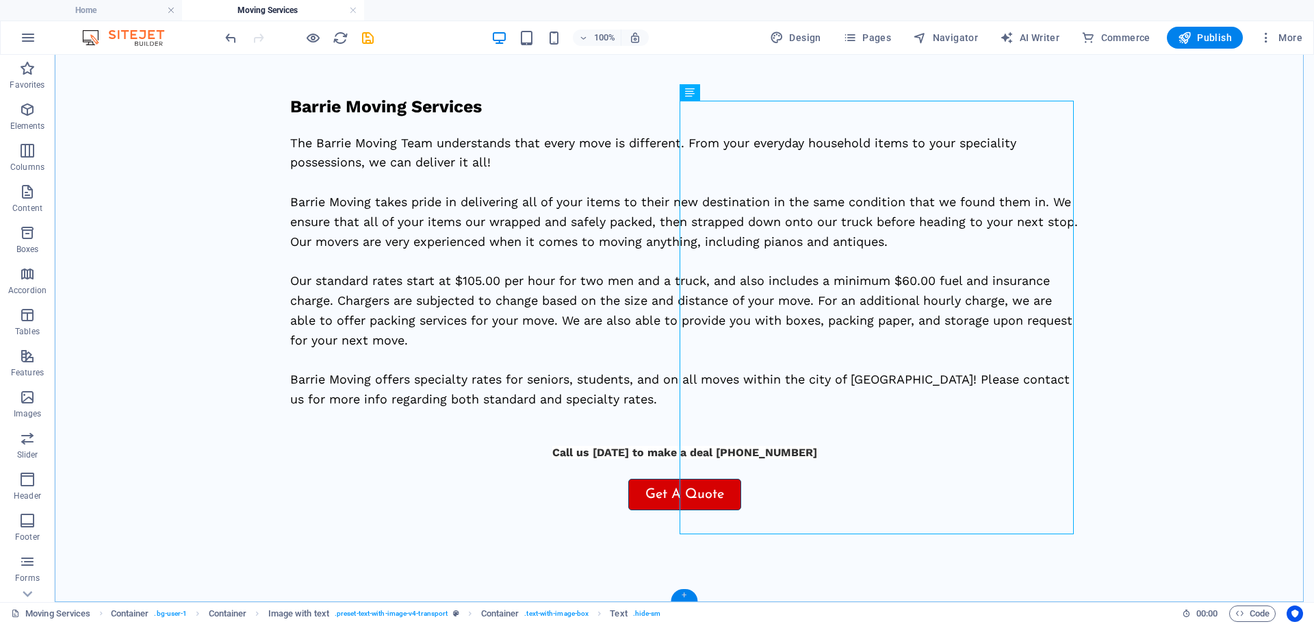
click at [681, 597] on div "+" at bounding box center [684, 595] width 27 height 12
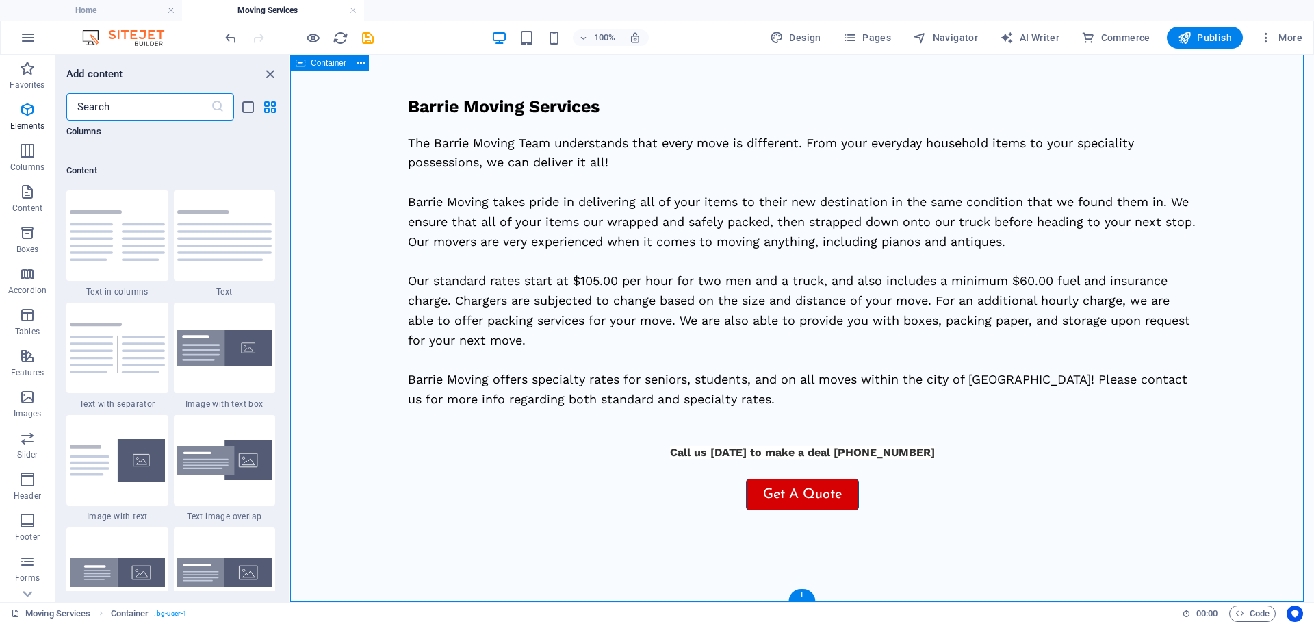
scroll to position [2396, 0]
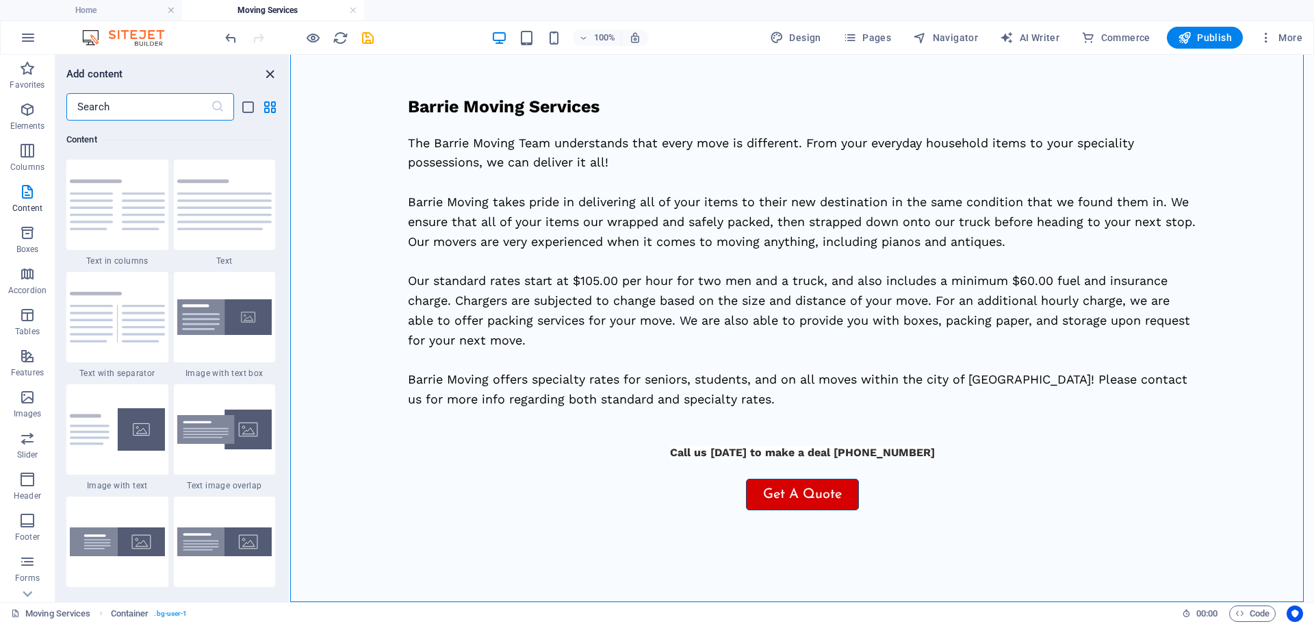
drag, startPoint x: 217, startPoint y: 18, endPoint x: 272, endPoint y: 73, distance: 77.5
click at [272, 73] on icon "close panel" at bounding box center [270, 74] width 16 height 16
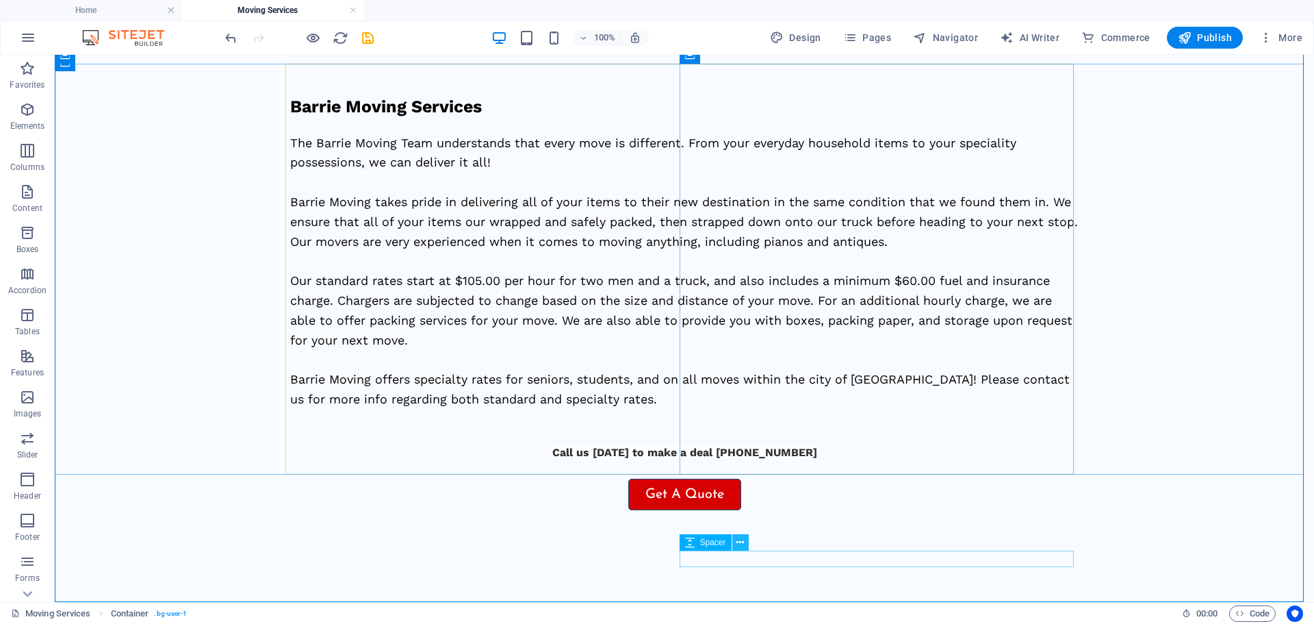
click at [746, 546] on button at bounding box center [741, 542] width 16 height 16
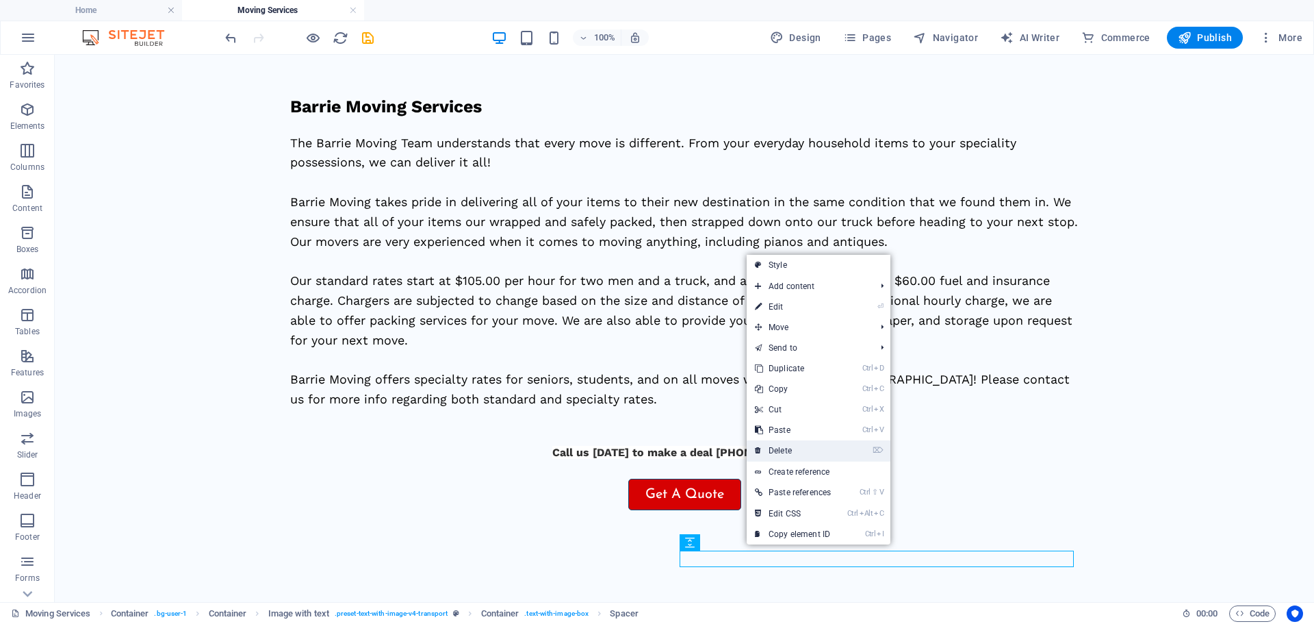
click at [778, 448] on link "⌦ Delete" at bounding box center [793, 450] width 92 height 21
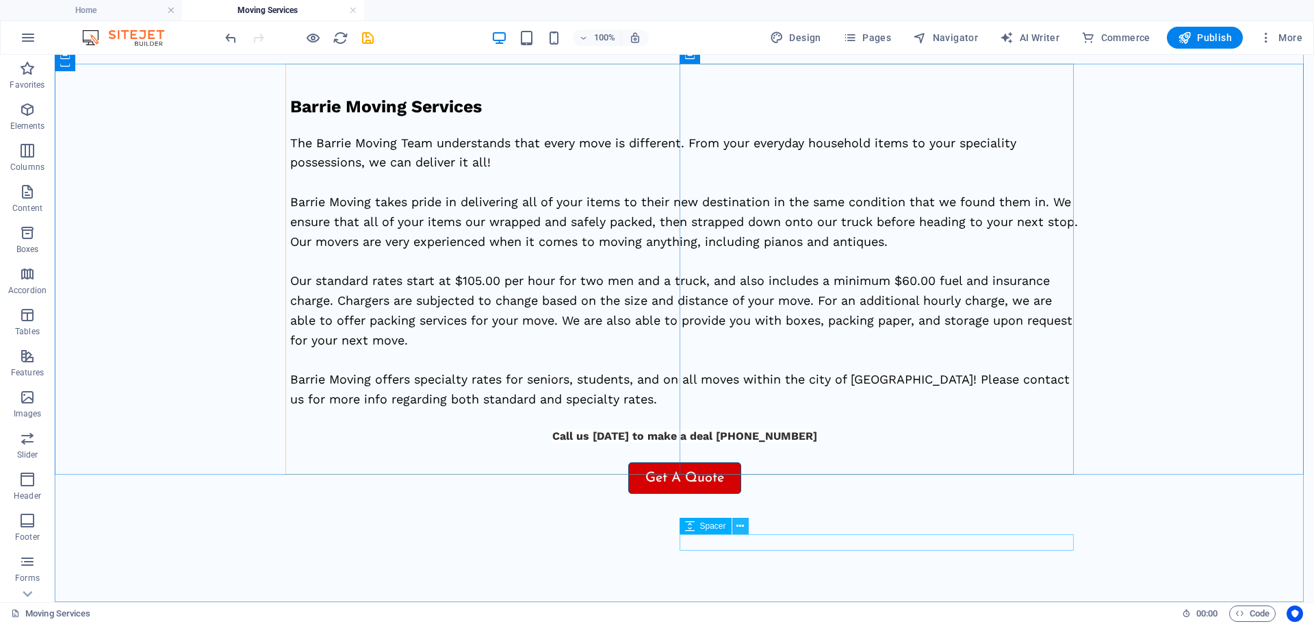
click at [735, 528] on button at bounding box center [741, 526] width 16 height 16
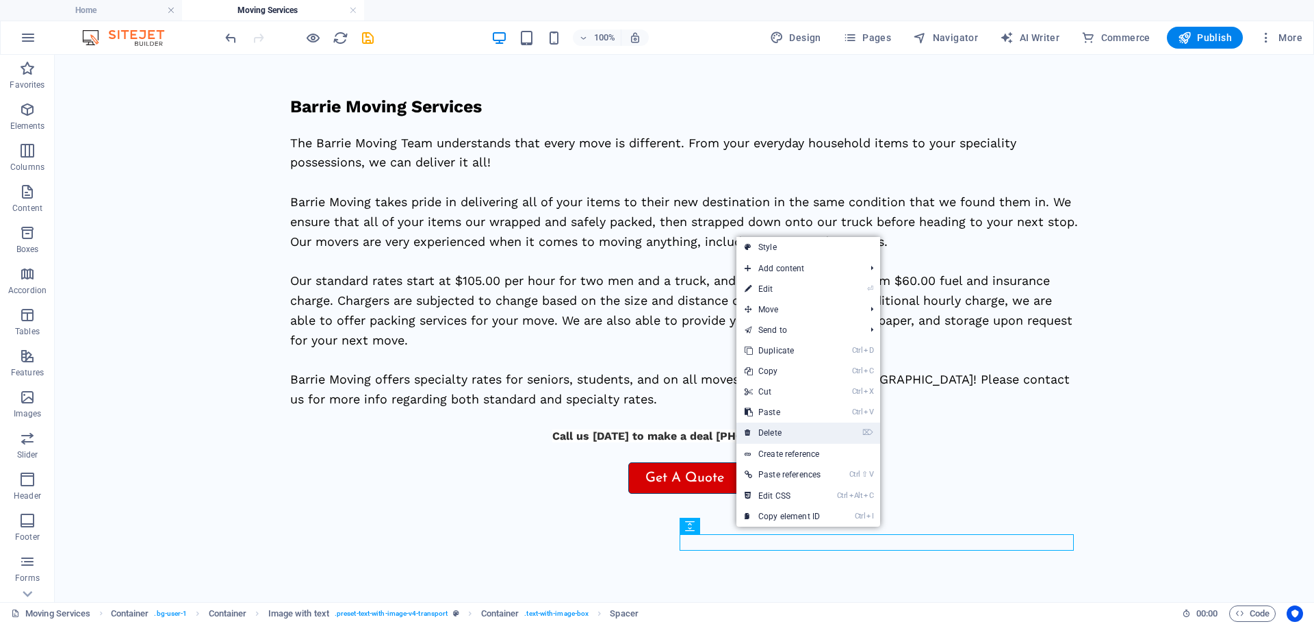
click at [772, 434] on link "⌦ Delete" at bounding box center [783, 432] width 92 height 21
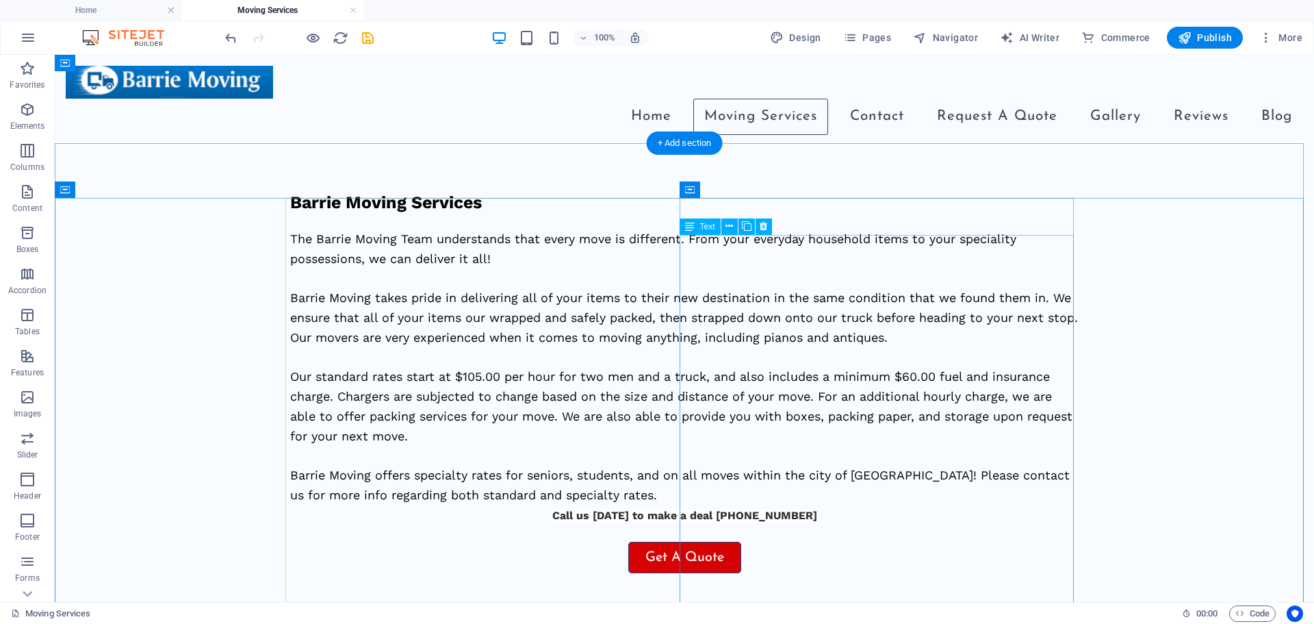
scroll to position [134, 0]
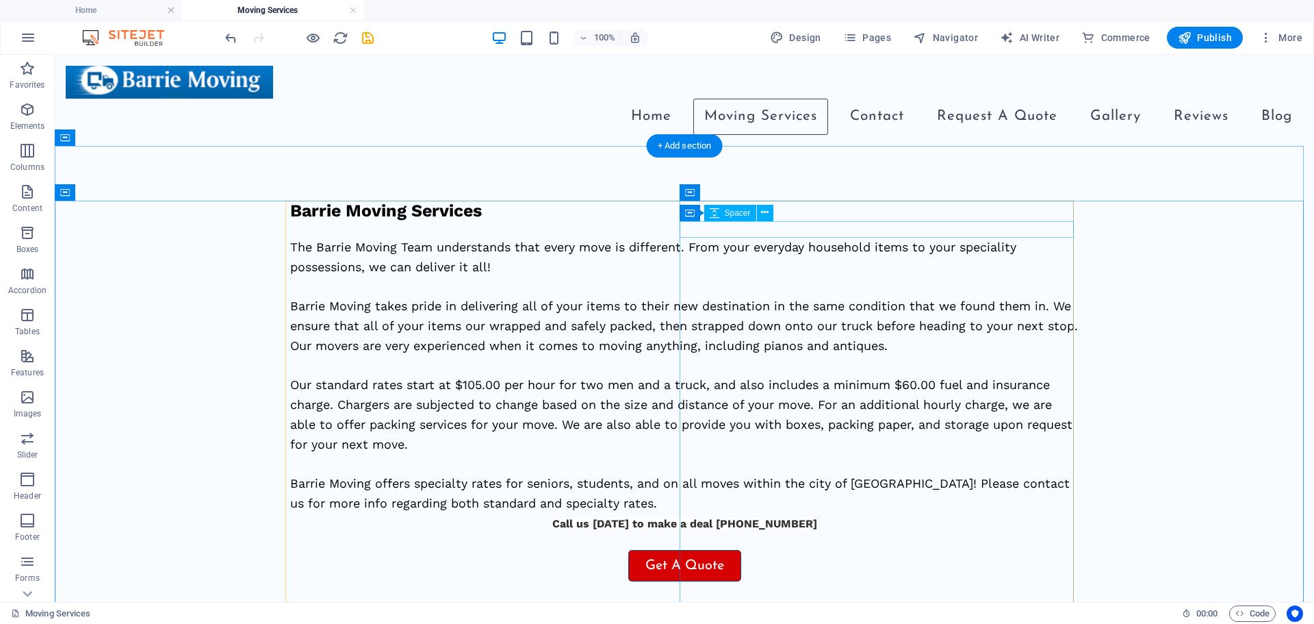
click at [771, 227] on div at bounding box center [684, 229] width 789 height 16
select select "px"
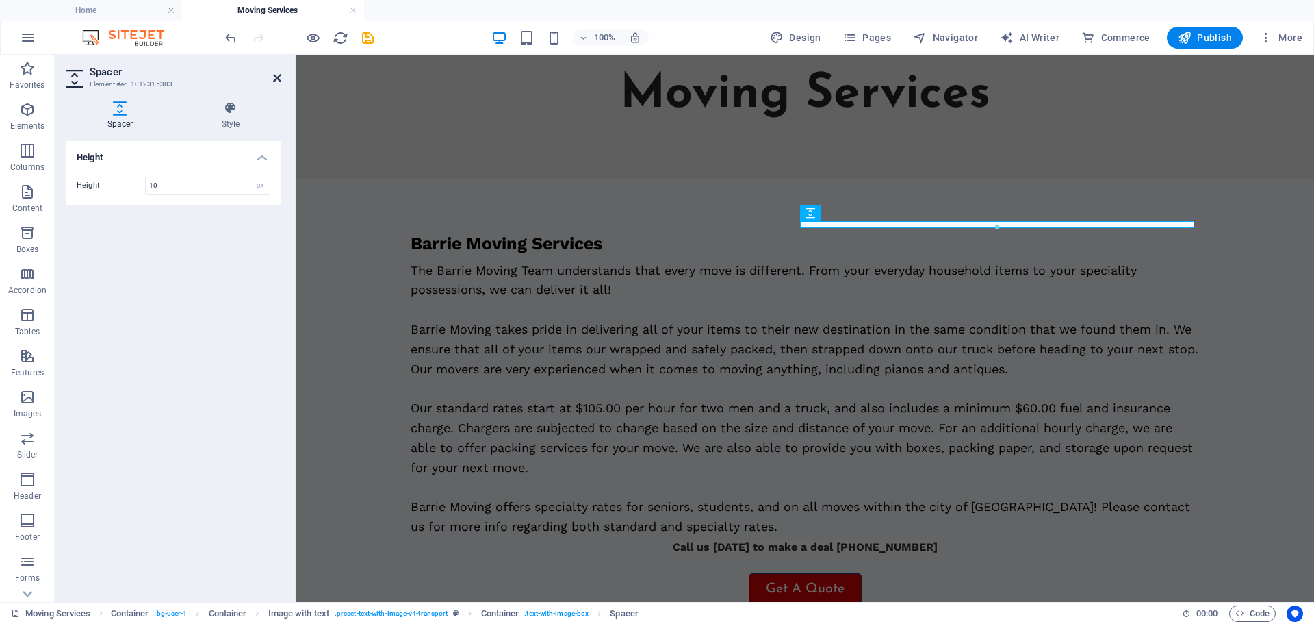
type input "10"
click at [280, 79] on icon at bounding box center [277, 78] width 8 height 11
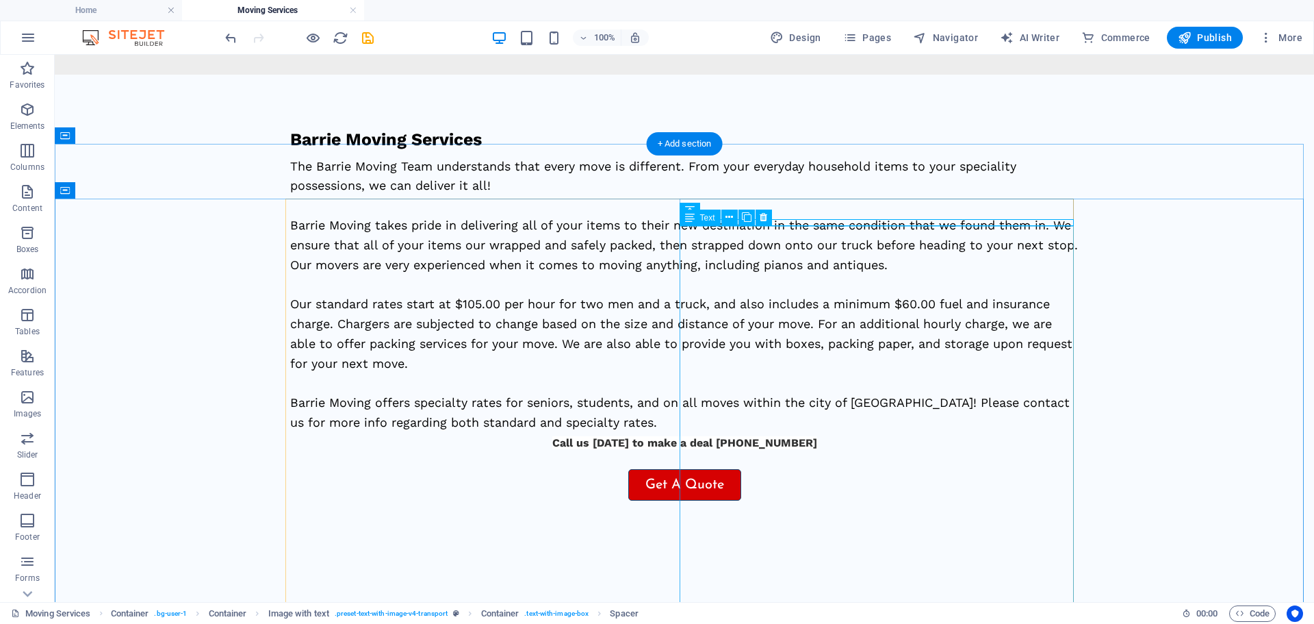
scroll to position [271, 0]
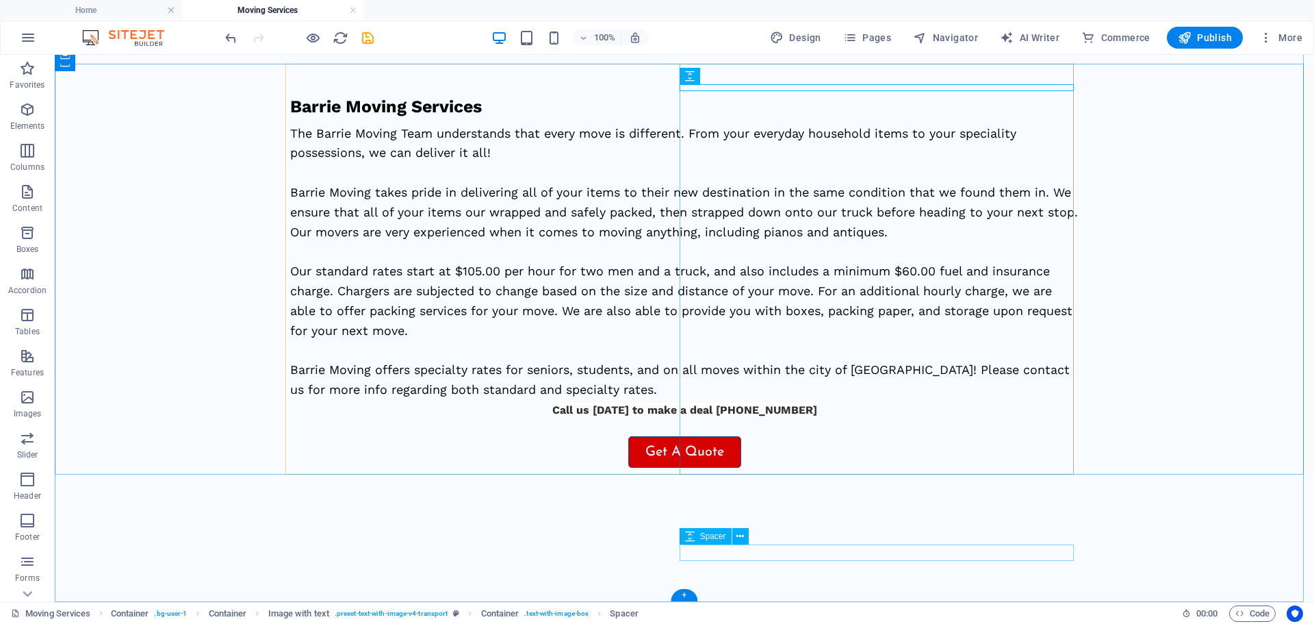
click at [812, 436] on div at bounding box center [684, 428] width 789 height 16
select select "px"
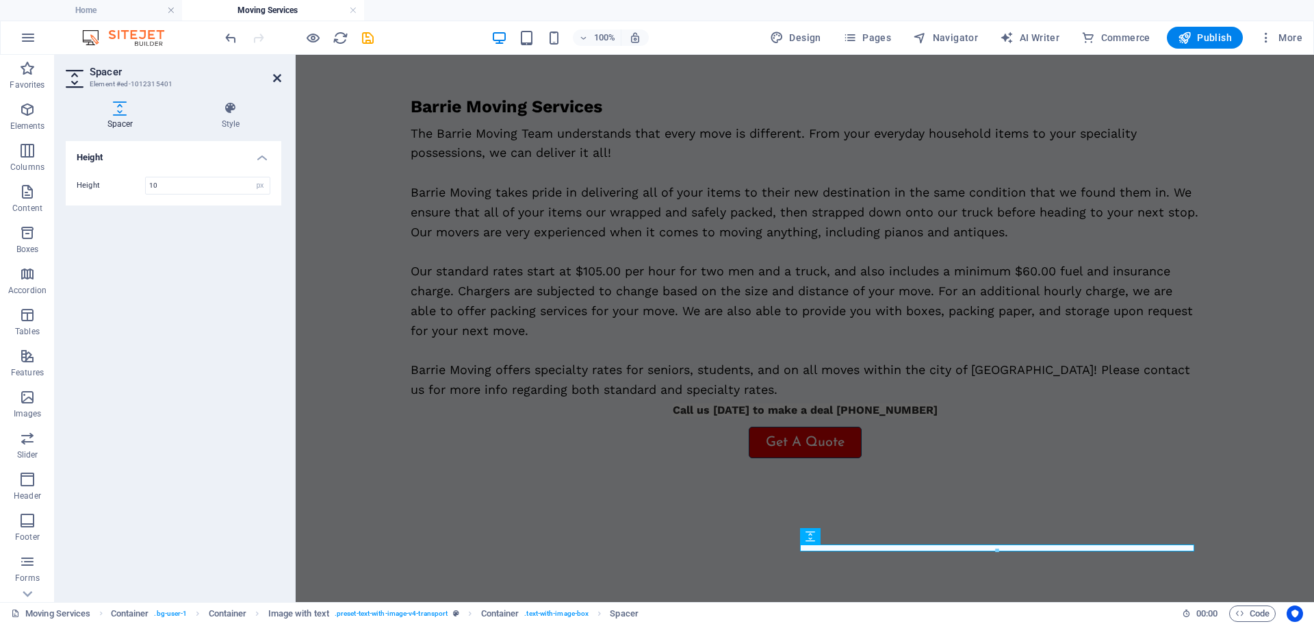
type input "10"
click at [273, 81] on icon at bounding box center [277, 78] width 8 height 11
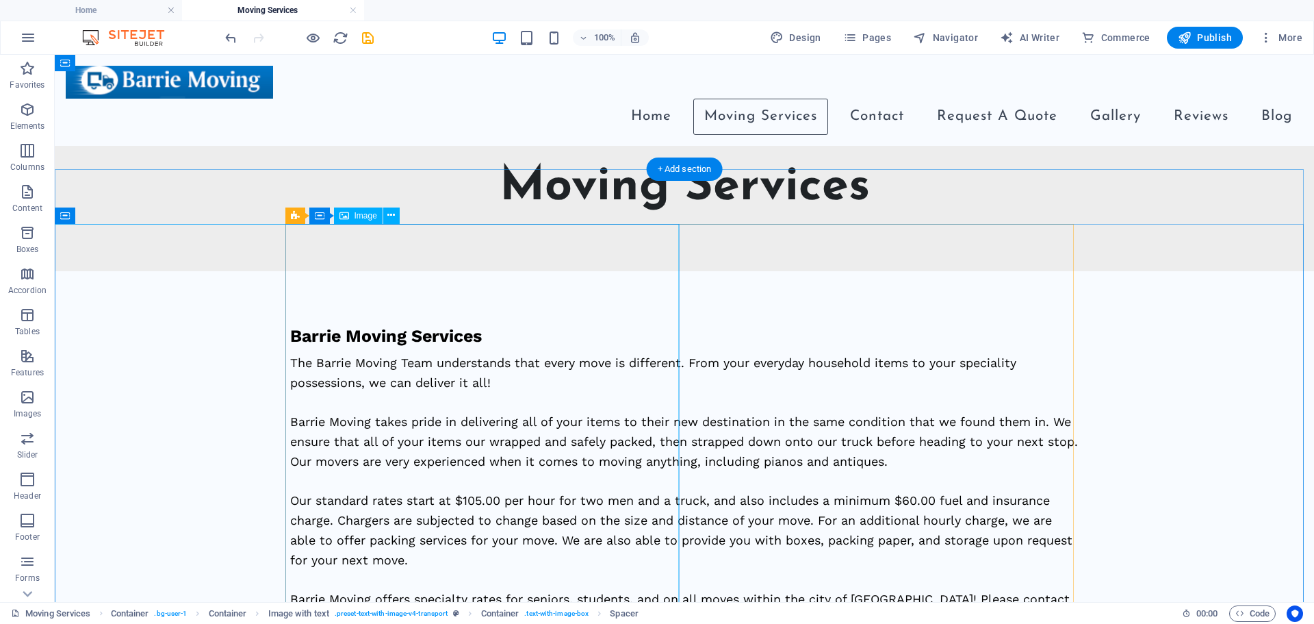
scroll to position [0, 0]
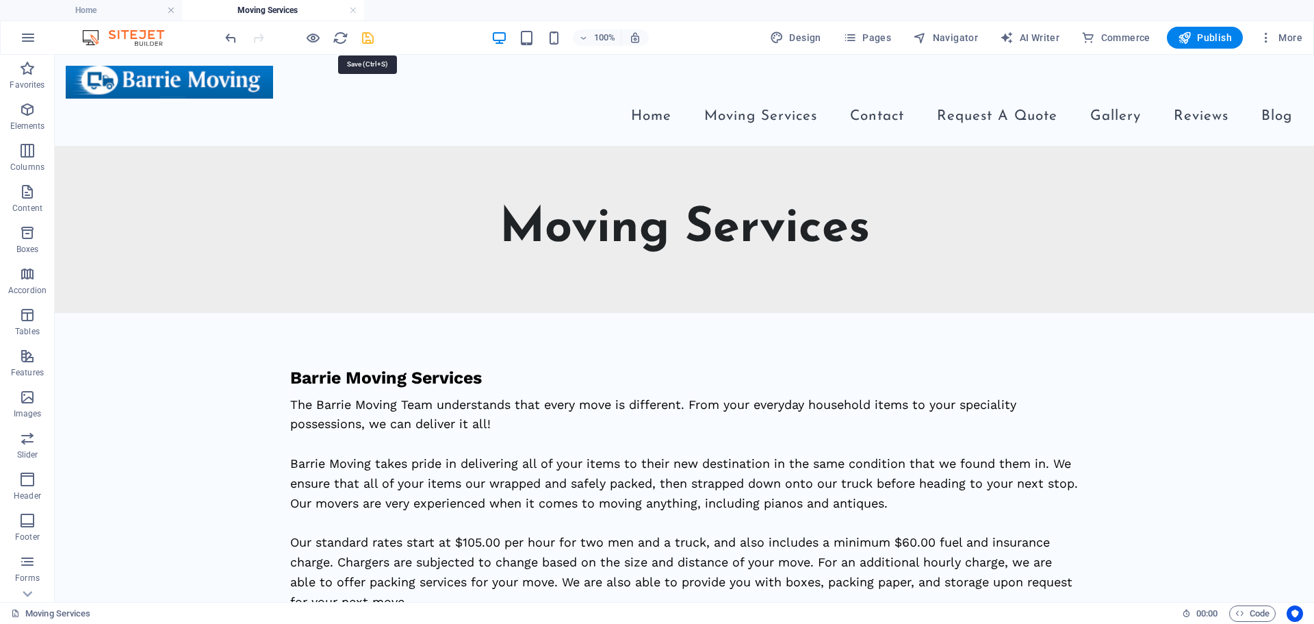
click at [368, 30] on icon "save" at bounding box center [368, 38] width 16 height 16
click at [863, 31] on span "Pages" at bounding box center [867, 38] width 48 height 14
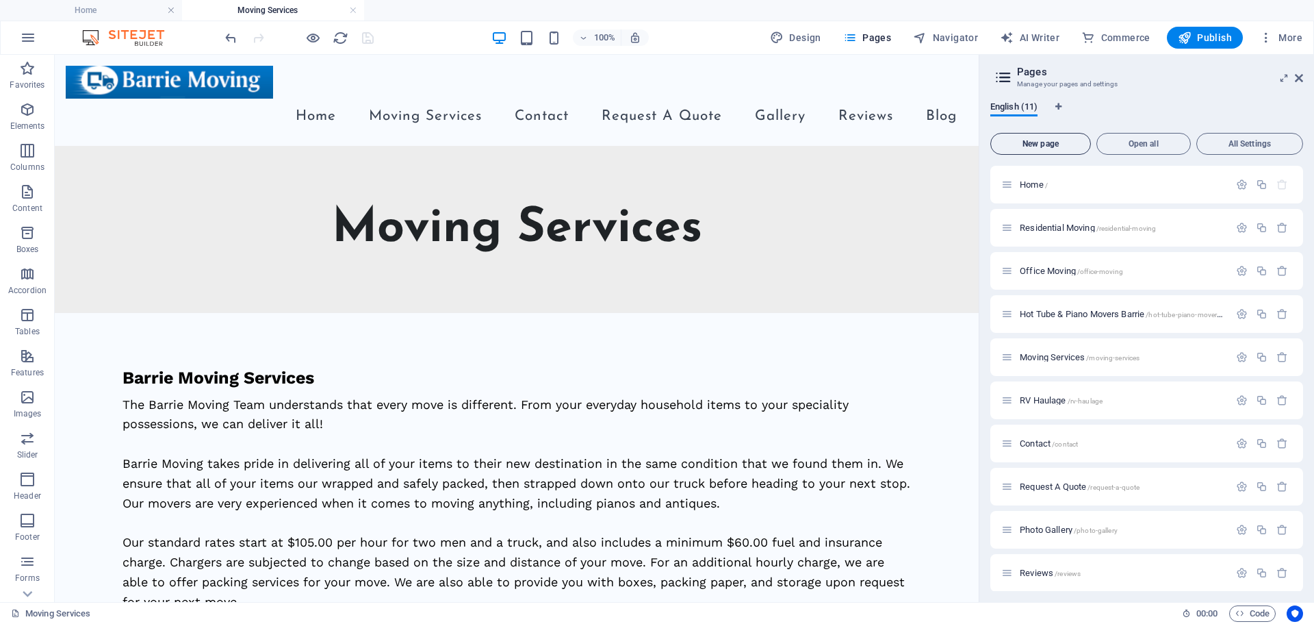
click at [1030, 140] on span "New page" at bounding box center [1041, 144] width 88 height 8
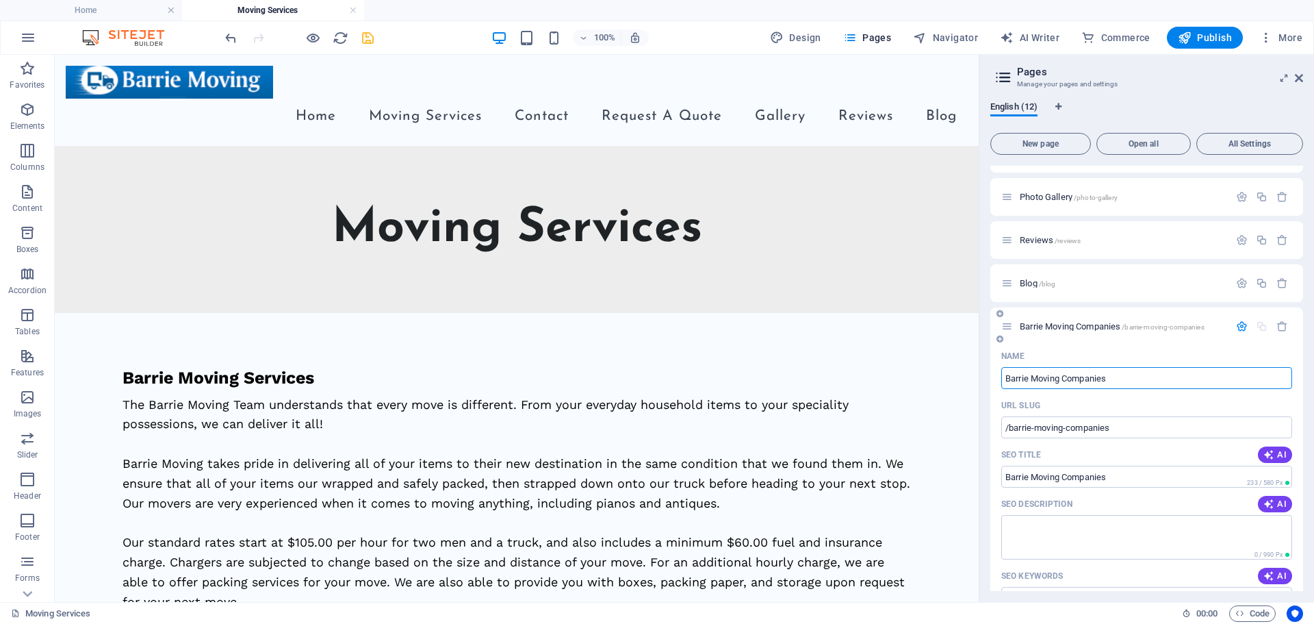
type input "Barrie Moving Companies"
type input "/barrie-moving-companies"
type input "Barrie Moving Companies"
click at [1202, 91] on div "English (12) New page Open all All Settings Home / Residential Moving /resident…" at bounding box center [1147, 345] width 335 height 511
click at [368, 39] on icon "save" at bounding box center [368, 38] width 16 height 16
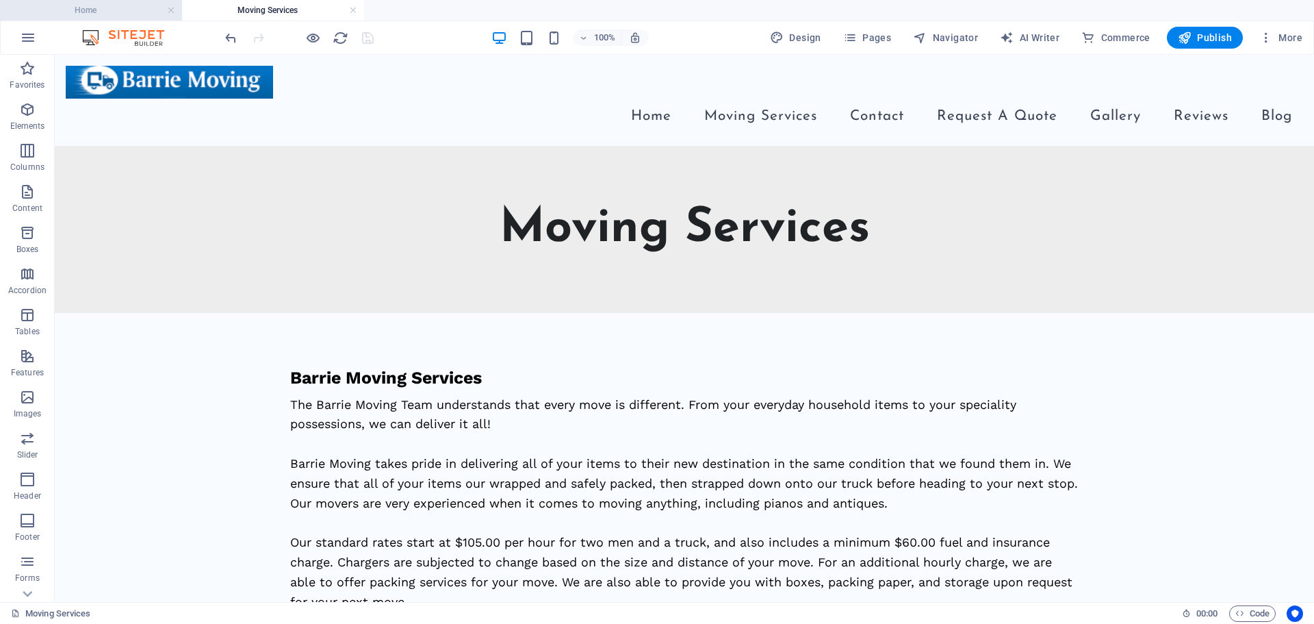
click at [125, 6] on h4 "Home" at bounding box center [91, 10] width 182 height 15
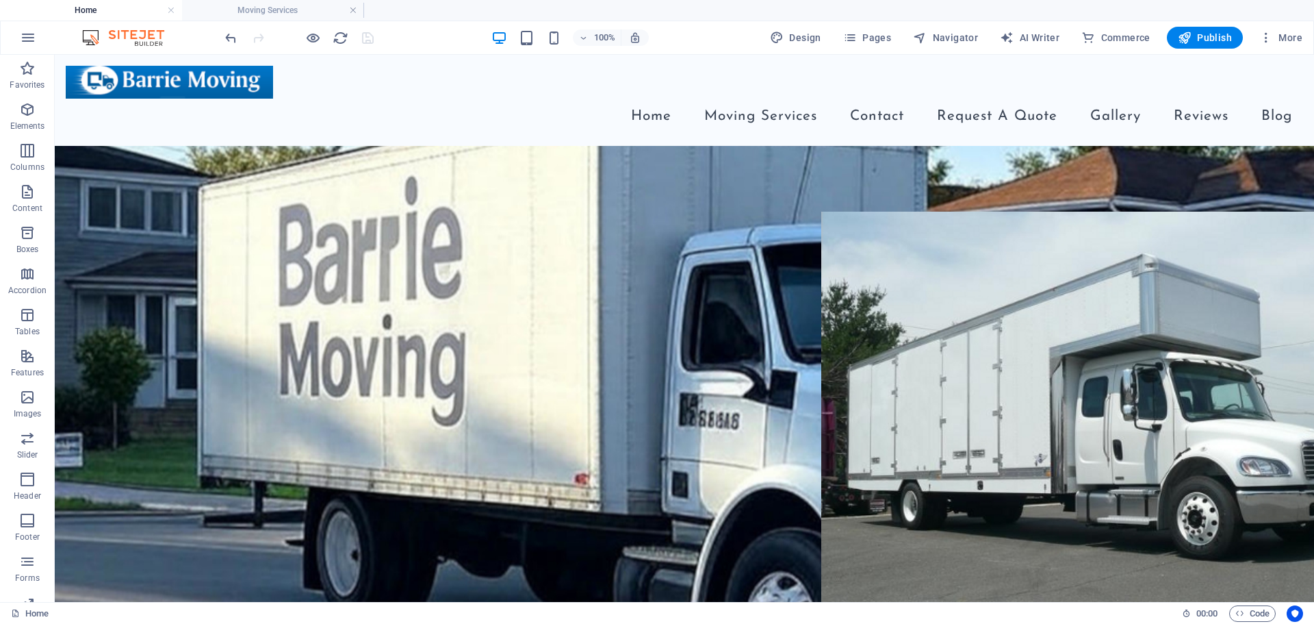
scroll to position [548, 0]
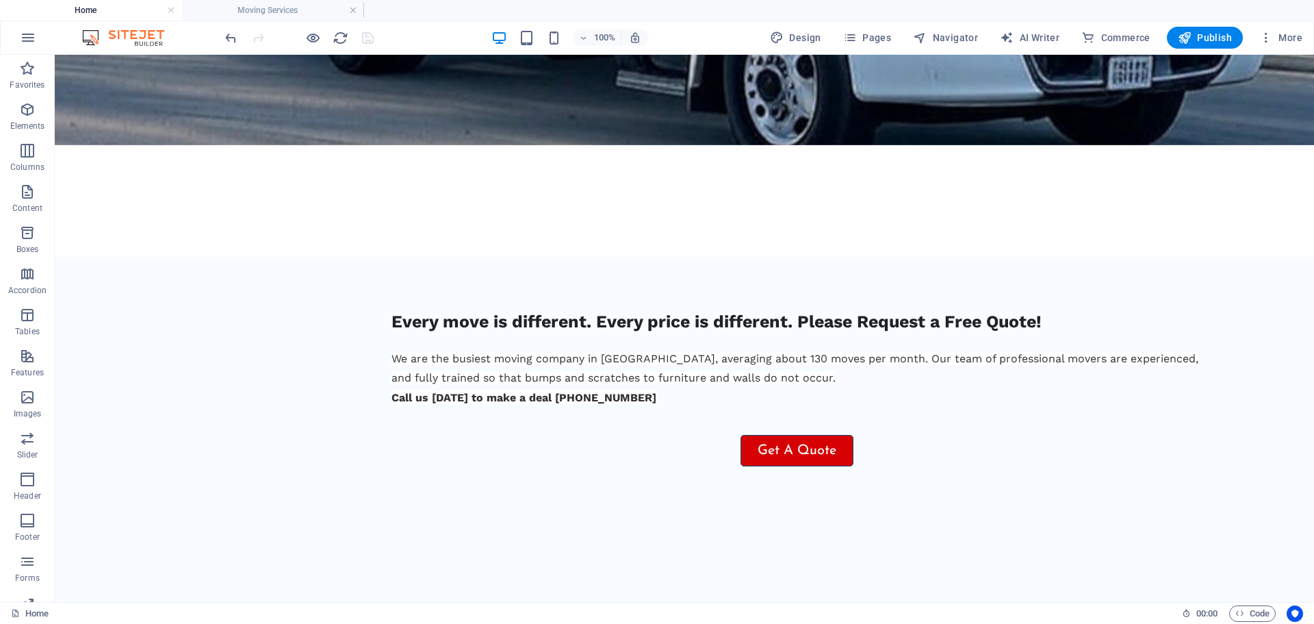
click at [125, 5] on h4 "Home" at bounding box center [91, 10] width 182 height 15
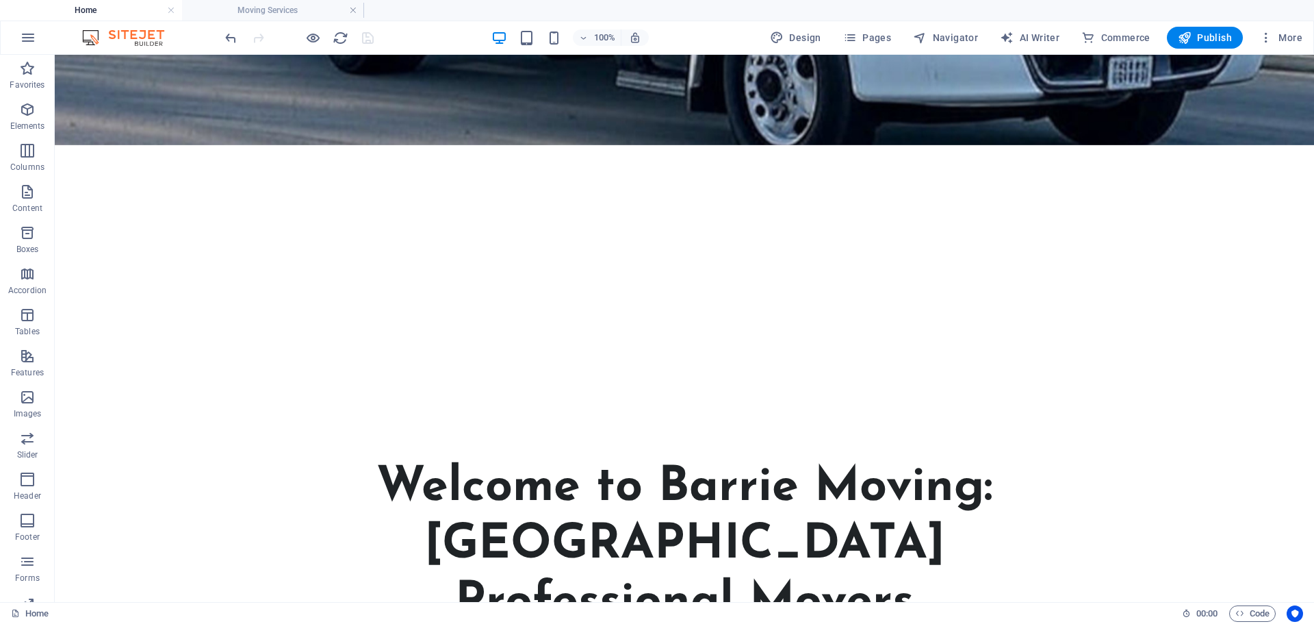
click at [125, 5] on h4 "Home" at bounding box center [91, 10] width 182 height 15
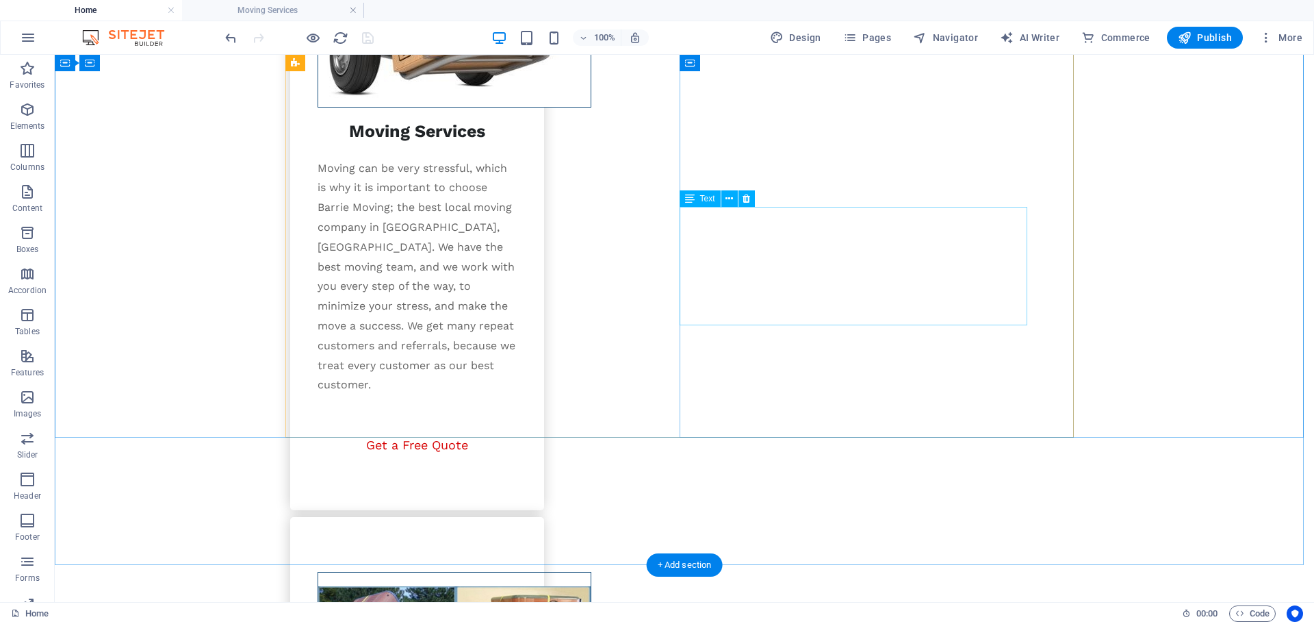
scroll to position [2249, 0]
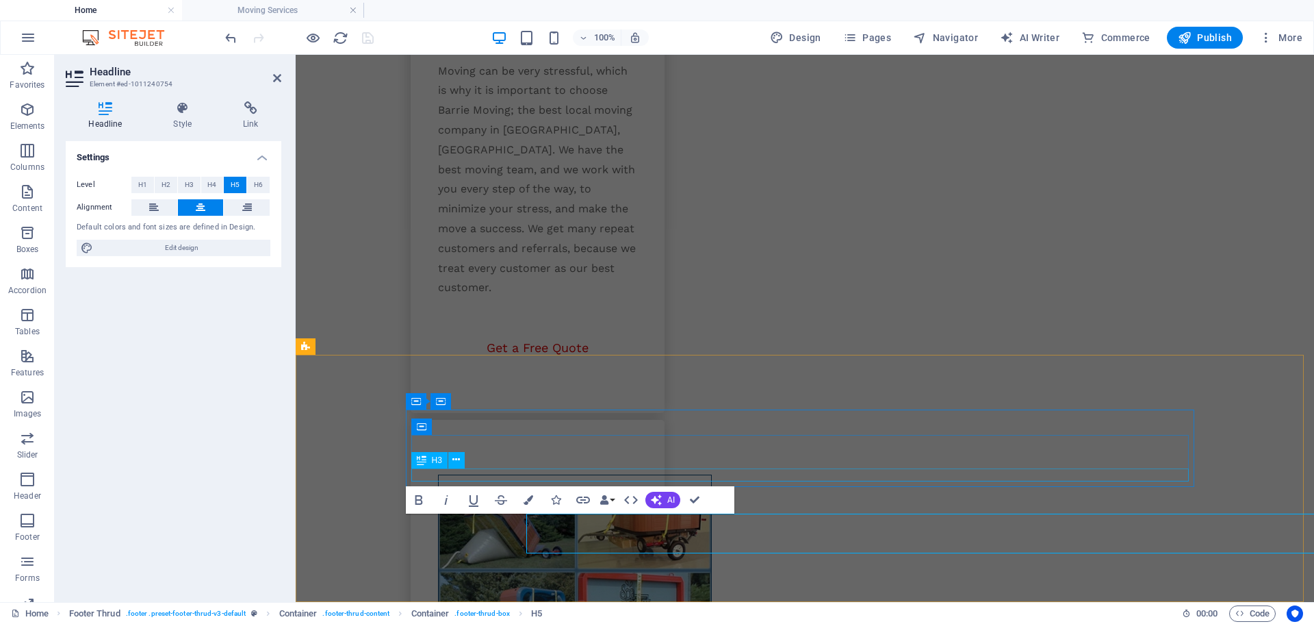
scroll to position [2210, 0]
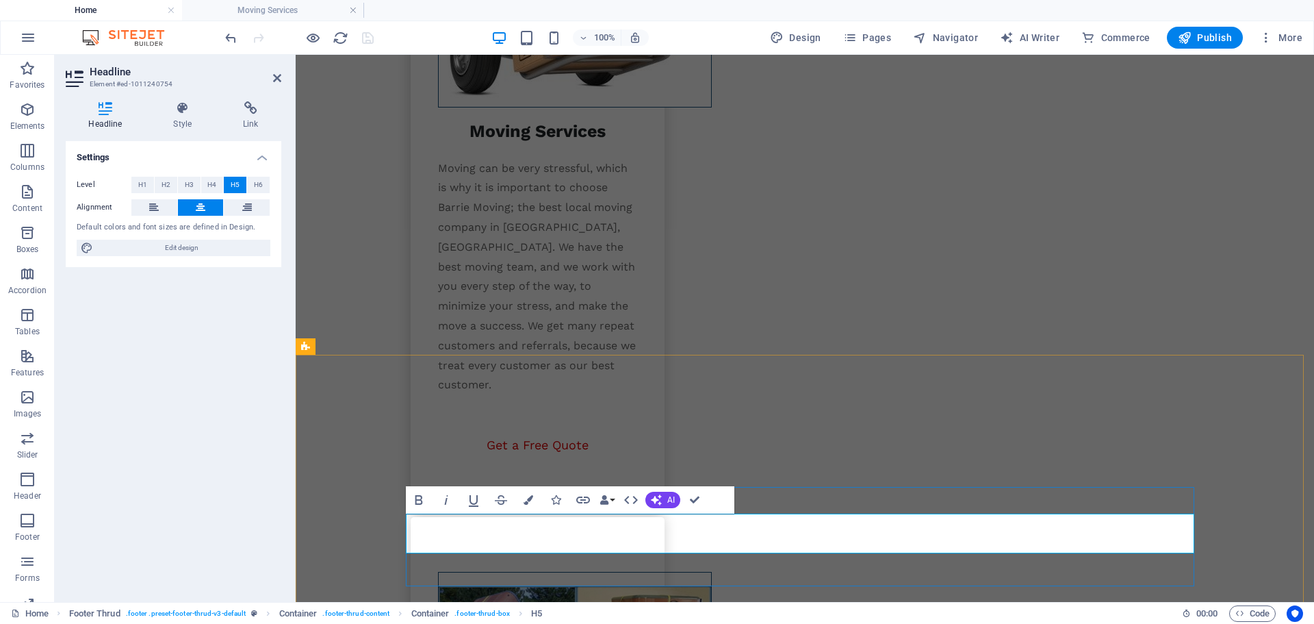
drag, startPoint x: 614, startPoint y: 522, endPoint x: 430, endPoint y: 526, distance: 184.2
click at [461, 561] on icon at bounding box center [463, 558] width 8 height 14
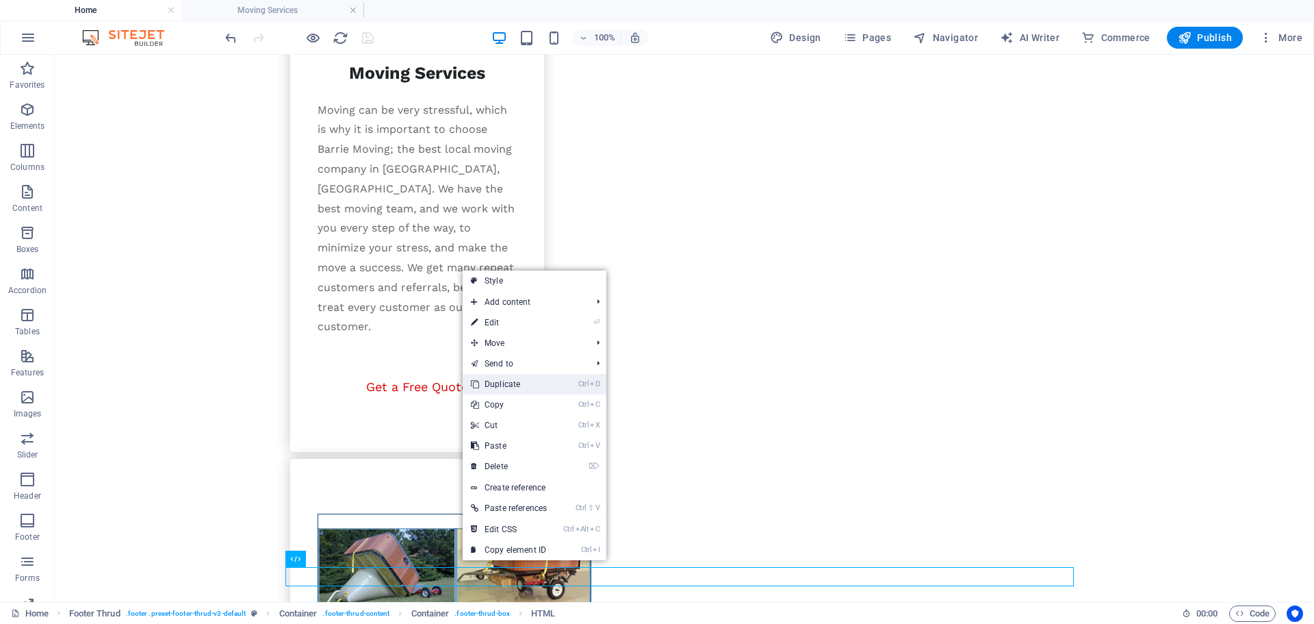
drag, startPoint x: 503, startPoint y: 387, endPoint x: 448, endPoint y: 332, distance: 77.5
click at [503, 386] on link "Ctrl D Duplicate" at bounding box center [509, 384] width 92 height 21
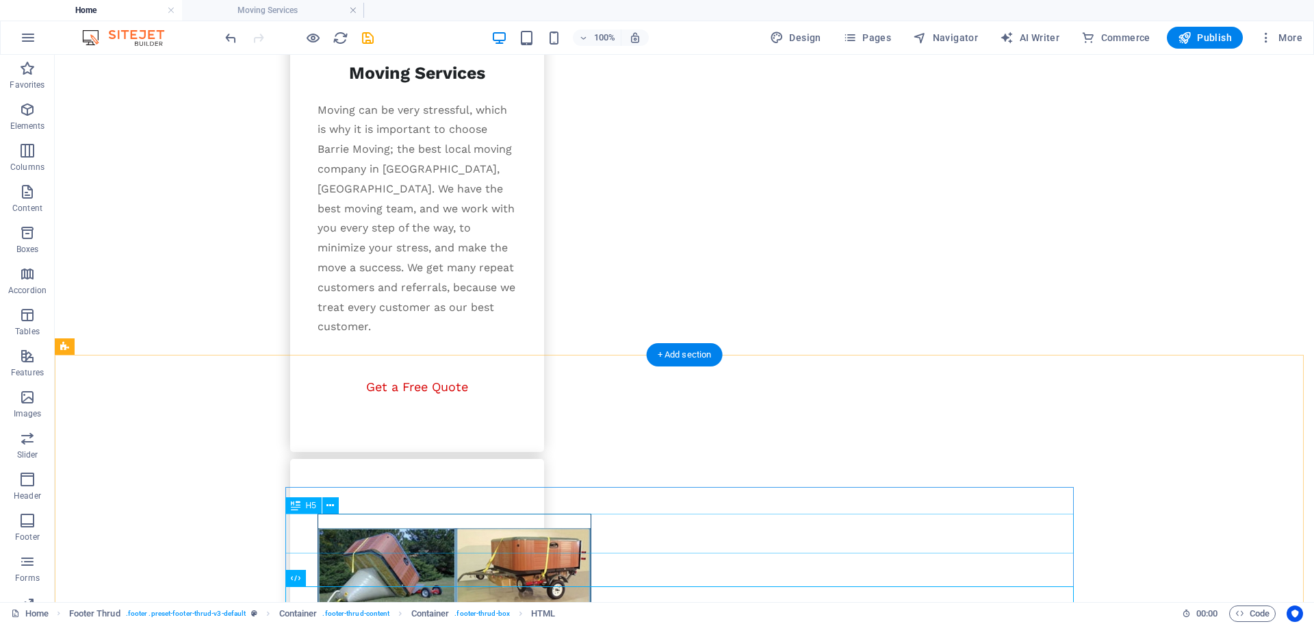
scroll to position [2269, 0]
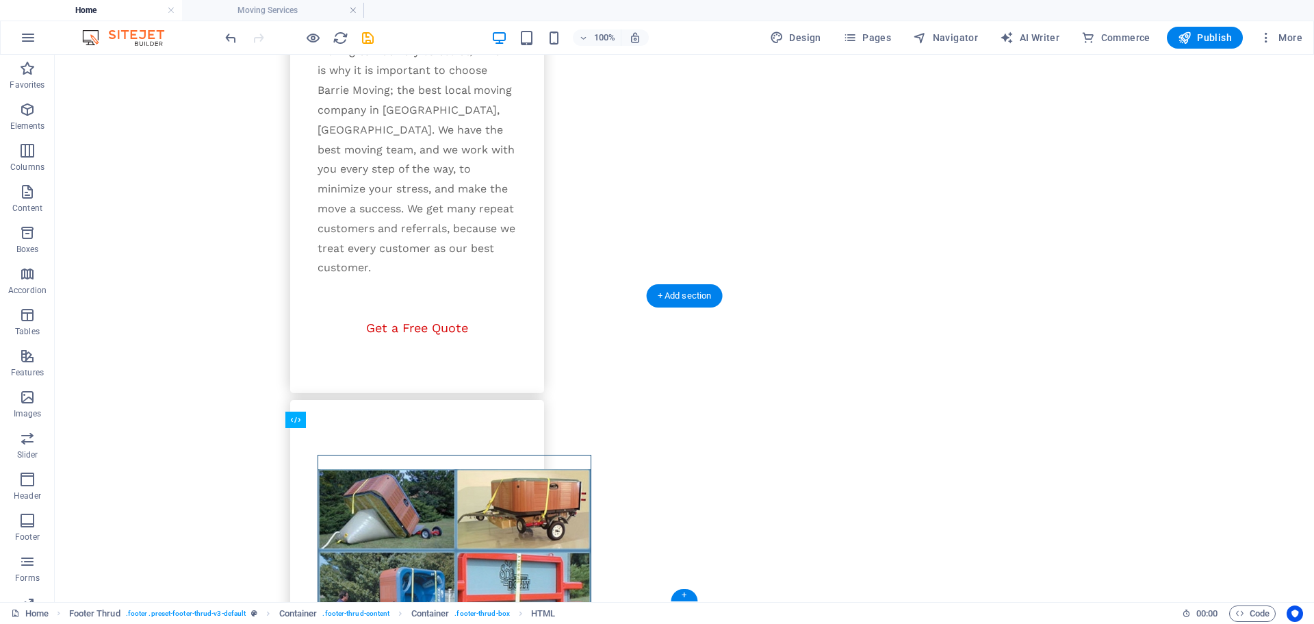
drag, startPoint x: 374, startPoint y: 553, endPoint x: 387, endPoint y: 461, distance: 91.9
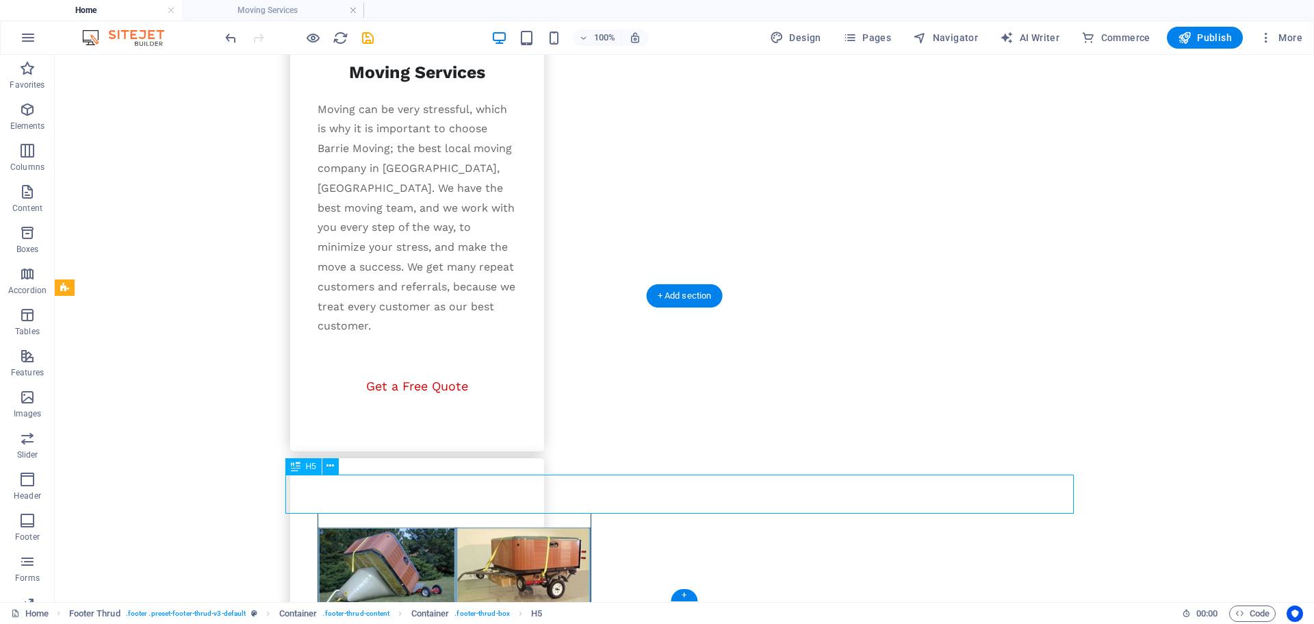
scroll to position [2230, 0]
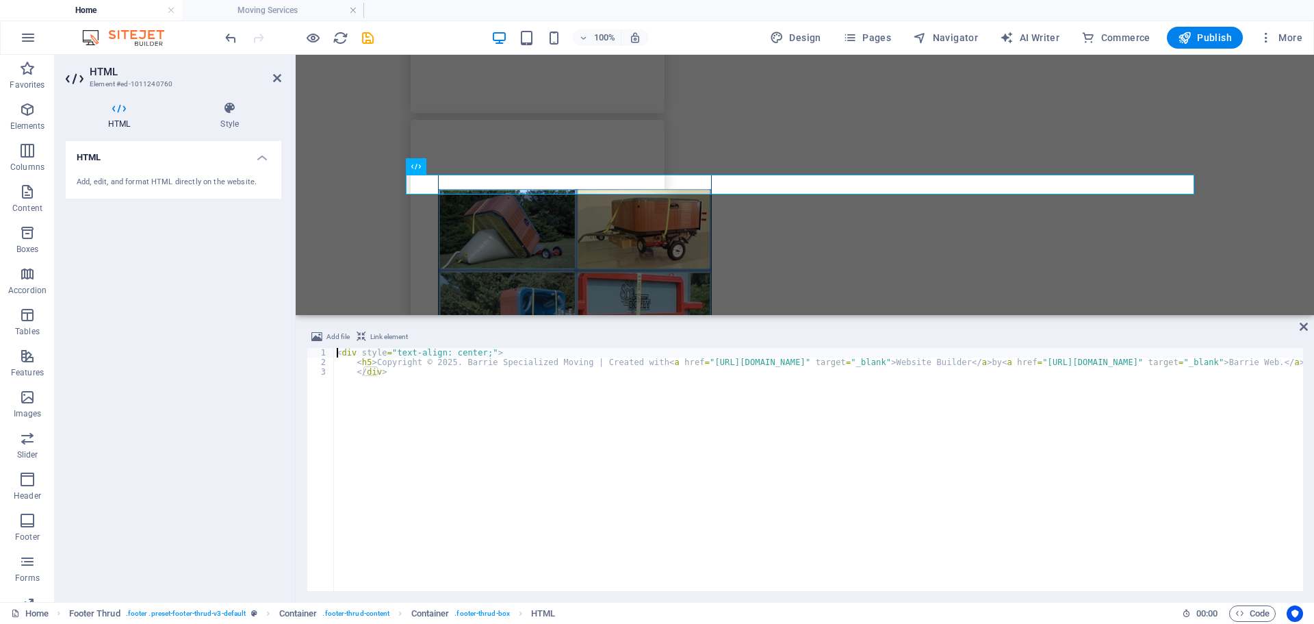
drag, startPoint x: 372, startPoint y: 362, endPoint x: 419, endPoint y: 388, distance: 53.3
click at [372, 361] on div "< div style = "text-align: center;" > < h5 > Copyright © 2025. Barrie Specializ…" at bounding box center [865, 477] width 1062 height 259
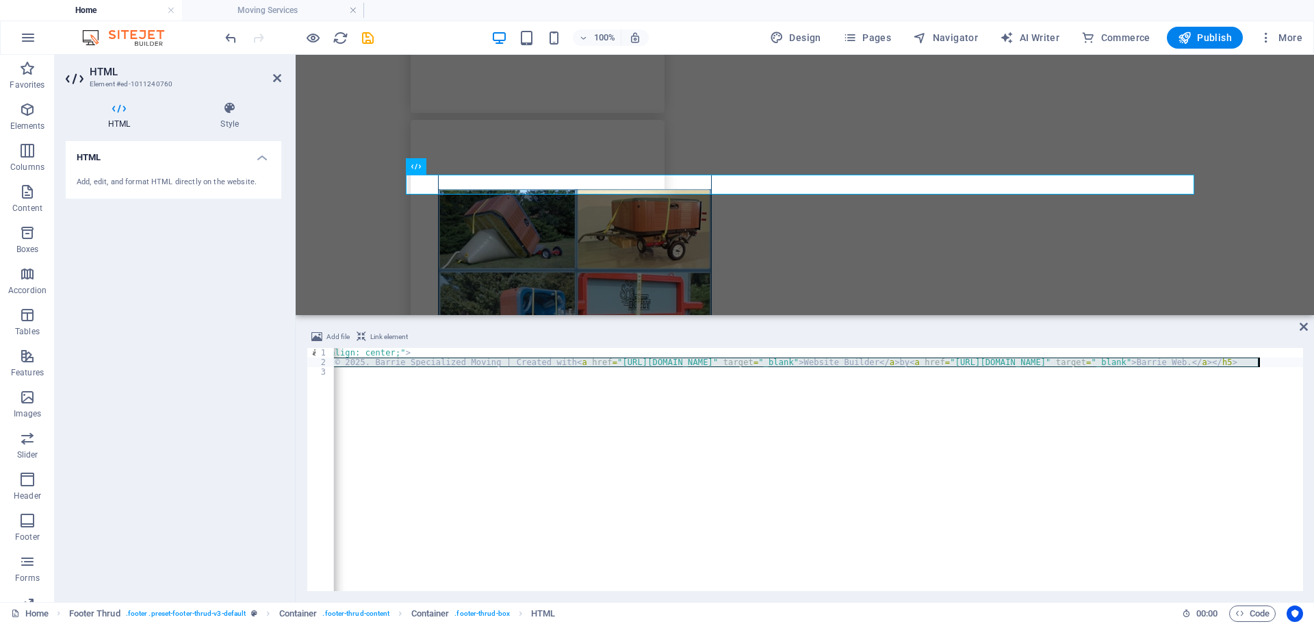
click at [1259, 361] on div "< div style = "text-align: center;" > < h5 > Copyright © 2025. Barrie Specializ…" at bounding box center [773, 477] width 1062 height 259
type textarea "<h5>Barrie moving companies | Moving companies Barrie | Hot tub & Piano movers …"
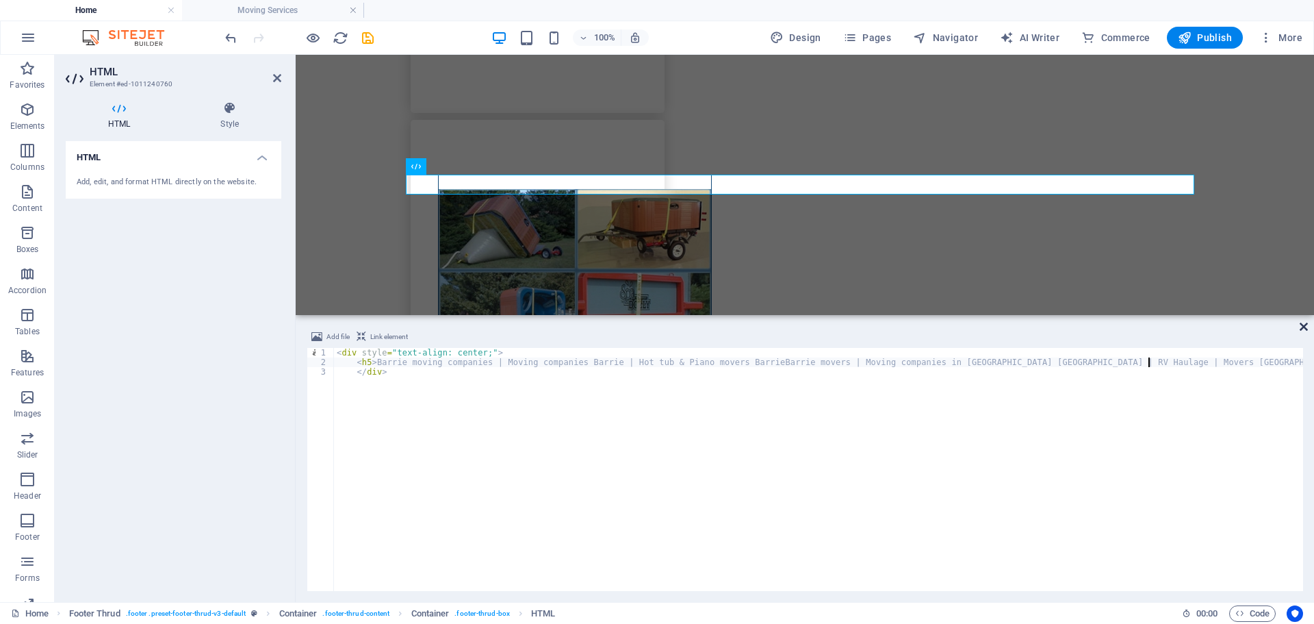
click at [1304, 328] on icon at bounding box center [1304, 326] width 8 height 11
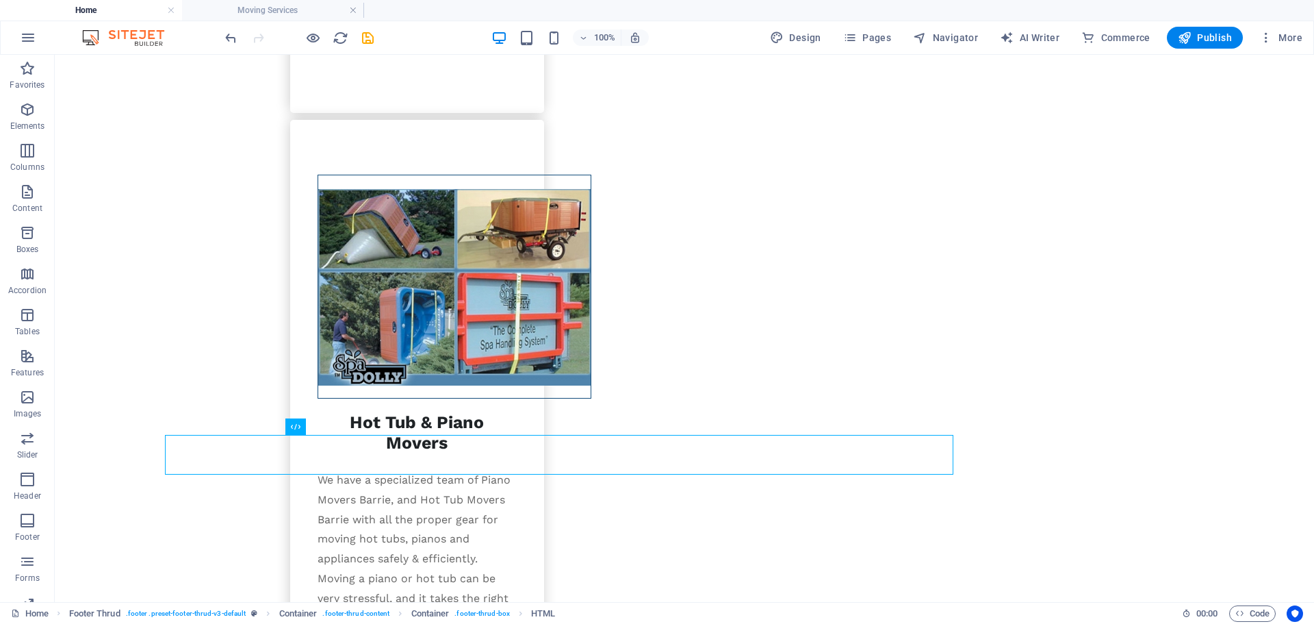
scroll to position [2289, 0]
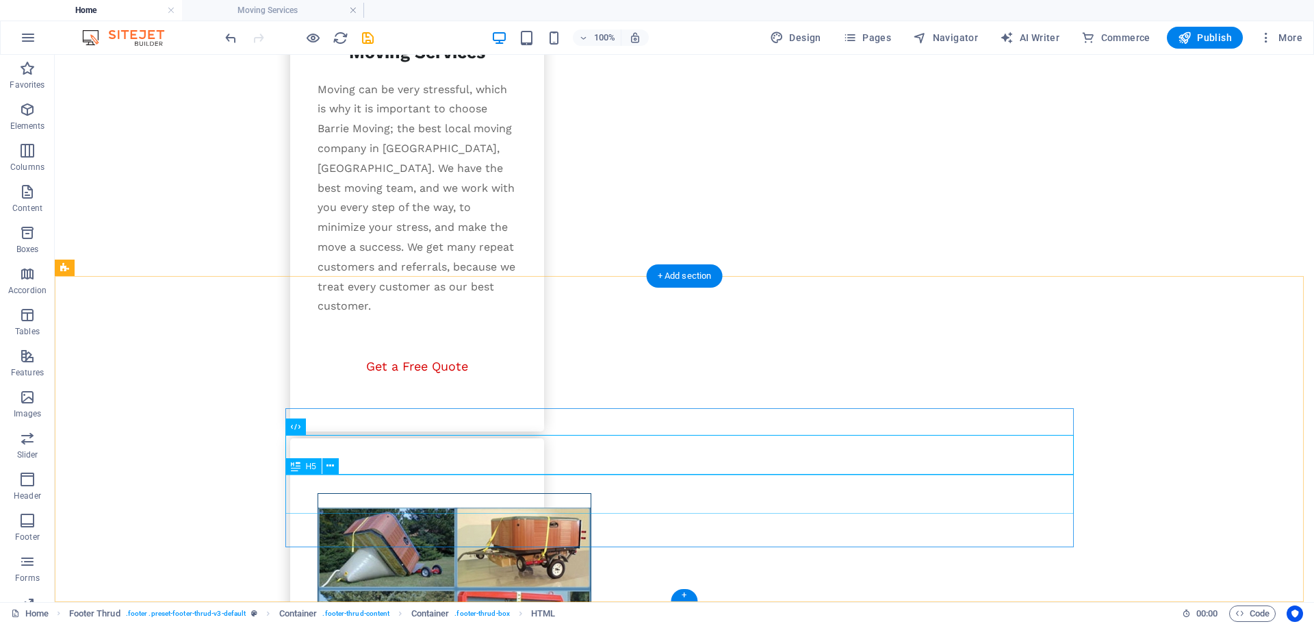
click at [330, 463] on icon at bounding box center [331, 466] width 8 height 14
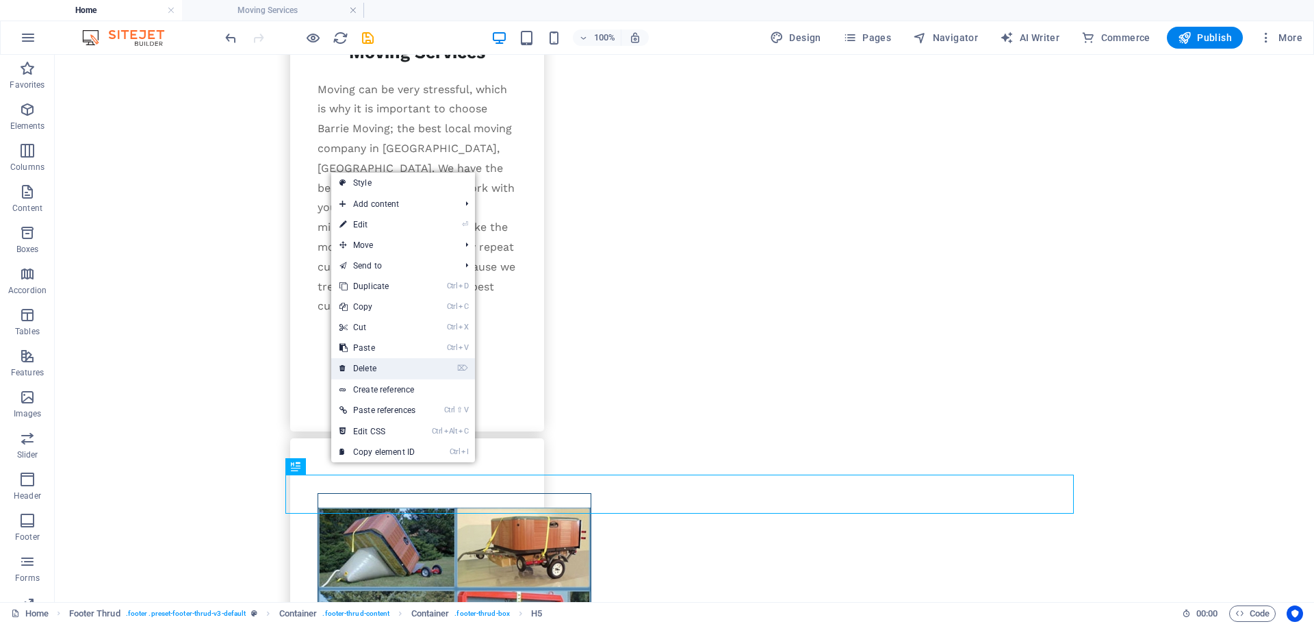
click at [366, 367] on link "⌦ Delete" at bounding box center [377, 368] width 92 height 21
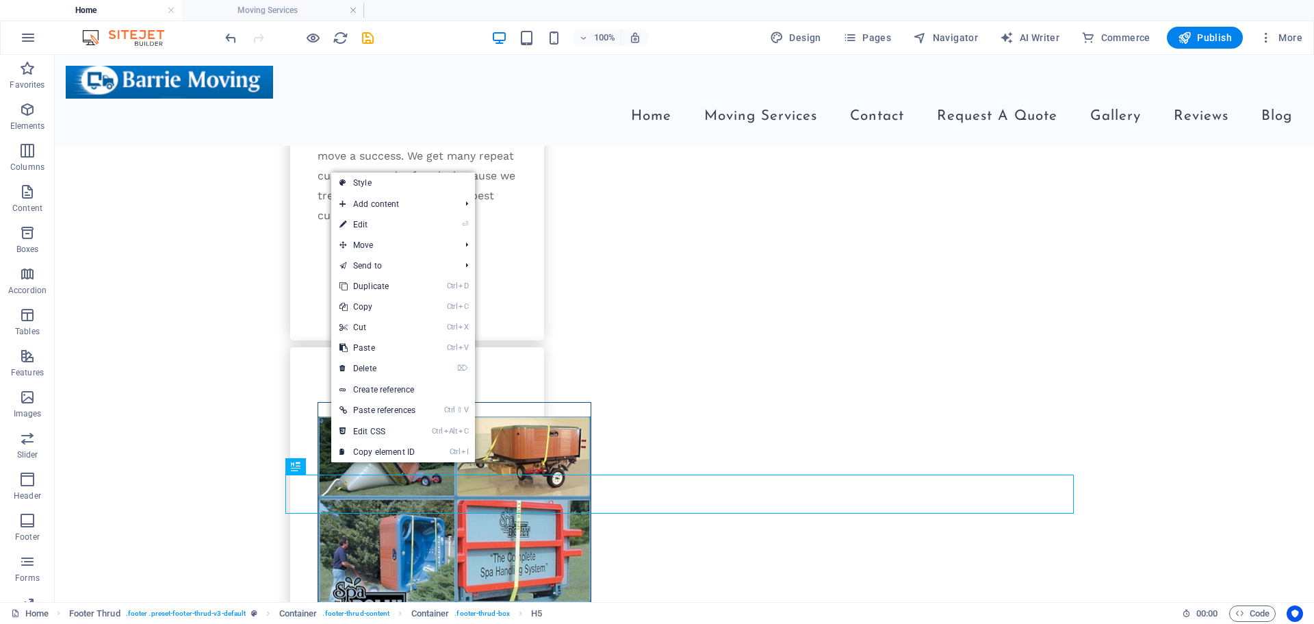
scroll to position [2249, 0]
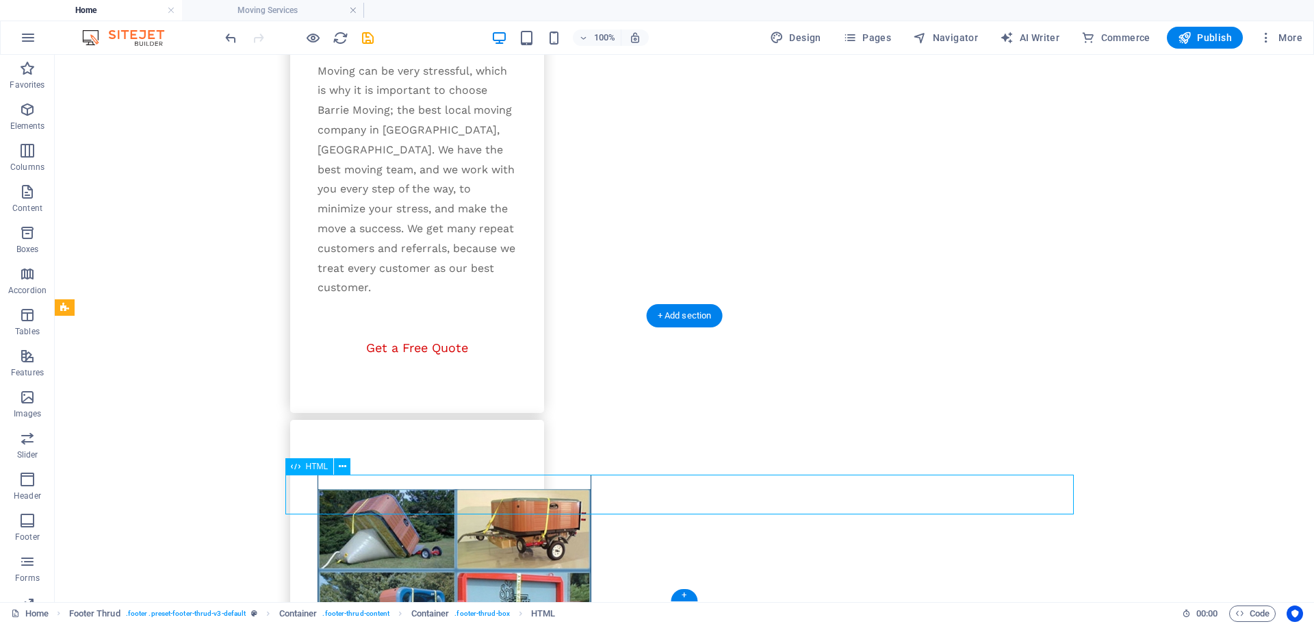
scroll to position [2536, 0]
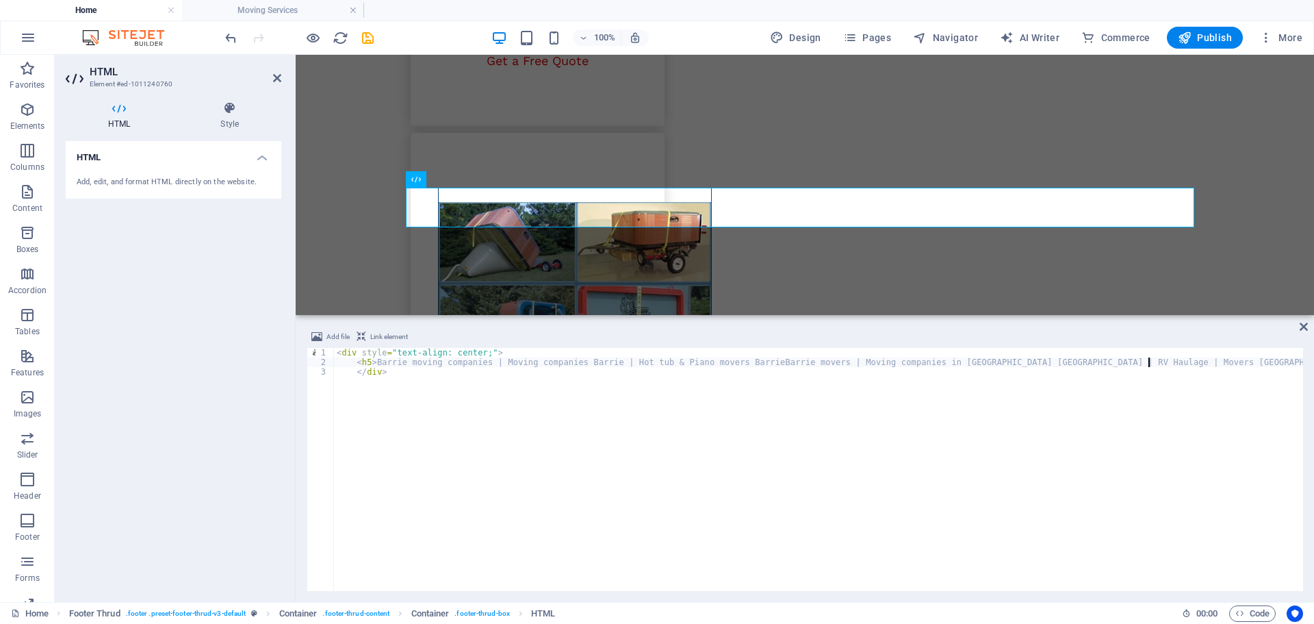
click at [374, 362] on div "< div style = "text-align: center;" > < h5 > Barrie moving companies | Moving c…" at bounding box center [818, 479] width 969 height 262
click at [529, 356] on div "< div style = "text-align: center;" > < h5 > < a href = "" > Barrie moving comp…" at bounding box center [818, 479] width 969 height 262
click at [529, 366] on div "< div style = "text-align: center;" > < h5 > < a href = "" > Barrie moving comp…" at bounding box center [818, 479] width 969 height 262
drag, startPoint x: 423, startPoint y: 361, endPoint x: 374, endPoint y: 362, distance: 48.6
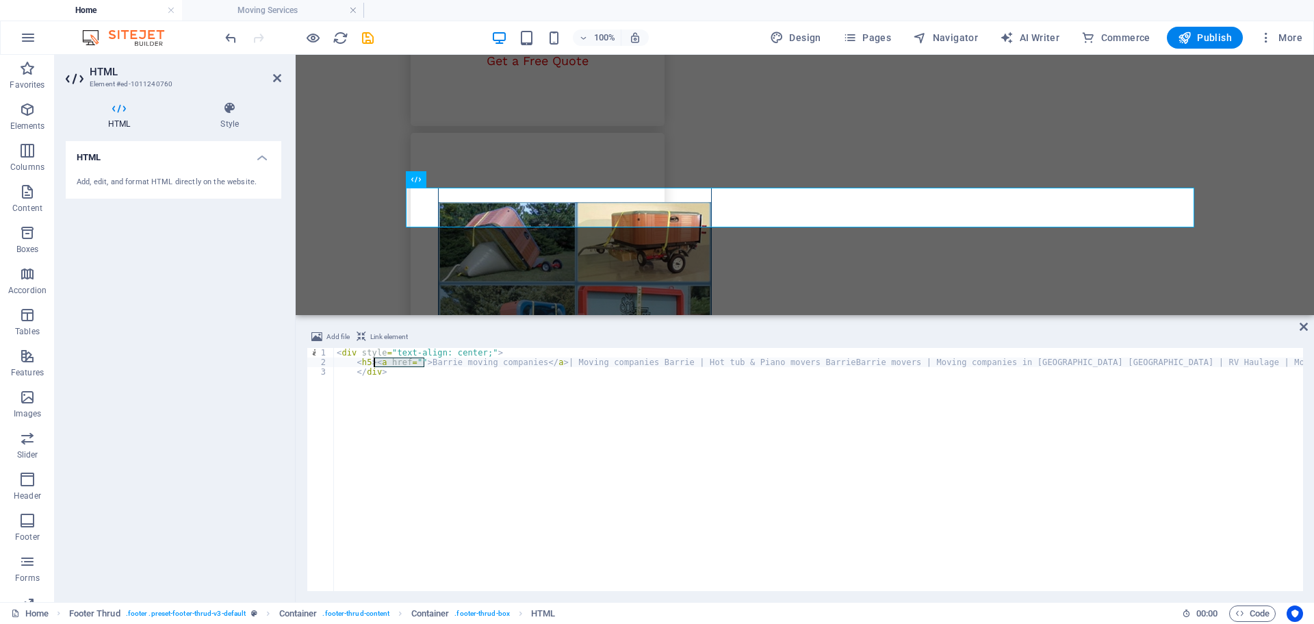
click at [374, 362] on div "< div style = "text-align: center;" > < h5 > < a href = "" > Barrie moving comp…" at bounding box center [818, 479] width 969 height 262
click at [561, 359] on div "< div style = "text-align: center;" > < h5 > < a href = "" > Barrie moving comp…" at bounding box center [818, 479] width 969 height 262
click at [717, 364] on div "< div style = "text-align: center;" > < h5 > < a href = "" > Barrie moving comp…" at bounding box center [823, 477] width 979 height 259
click at [719, 360] on div "< div style = "text-align: center;" > < h5 > < a href = "" > Barrie moving comp…" at bounding box center [823, 477] width 979 height 259
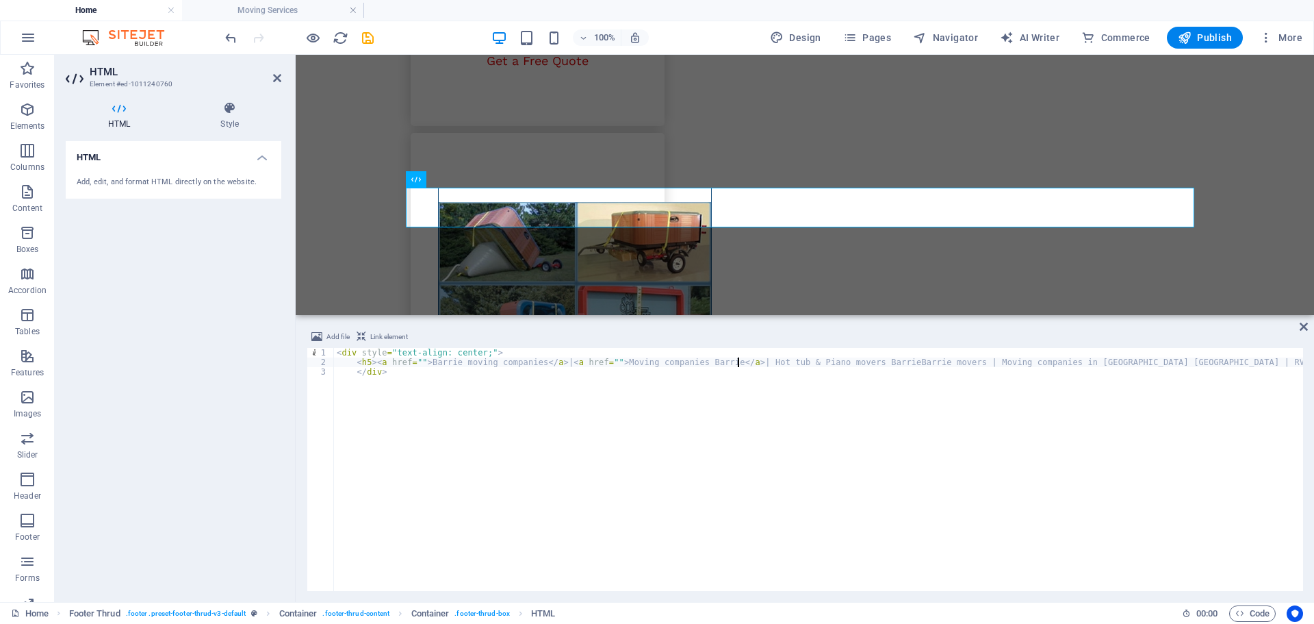
click at [749, 361] on div "< div style = "text-align: center;" > < h5 > < a href = "" > Barrie moving comp…" at bounding box center [833, 477] width 998 height 259
paste textarea "<a href="">"
click at [997, 361] on div "< div style = "text-align: center;" > < h5 > < a href = "" > Barrie moving comp…" at bounding box center [858, 477] width 1048 height 259
click at [1026, 359] on div "< div style = "text-align: center;" > < h5 > < a href = "" > Barrie moving comp…" at bounding box center [867, 477] width 1067 height 259
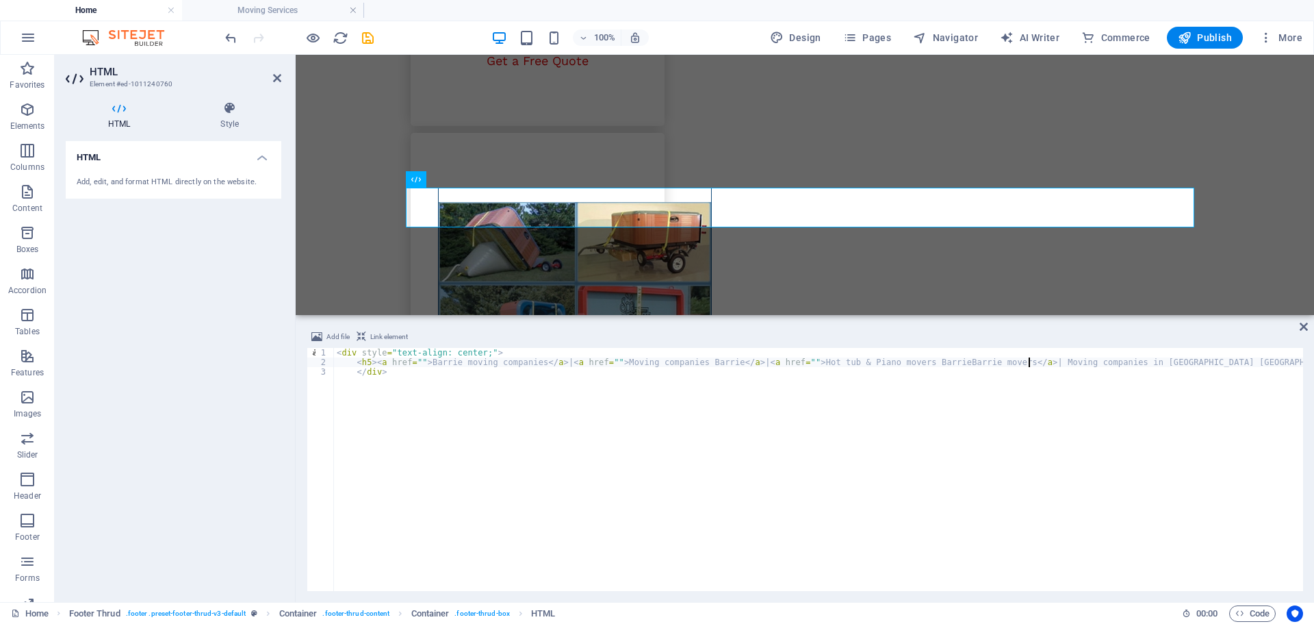
paste textarea "<a href="">"
click at [1239, 359] on div "< div style = "text-align: center;" > < h5 > < a href = "" > Barrie moving comp…" at bounding box center [892, 477] width 1117 height 259
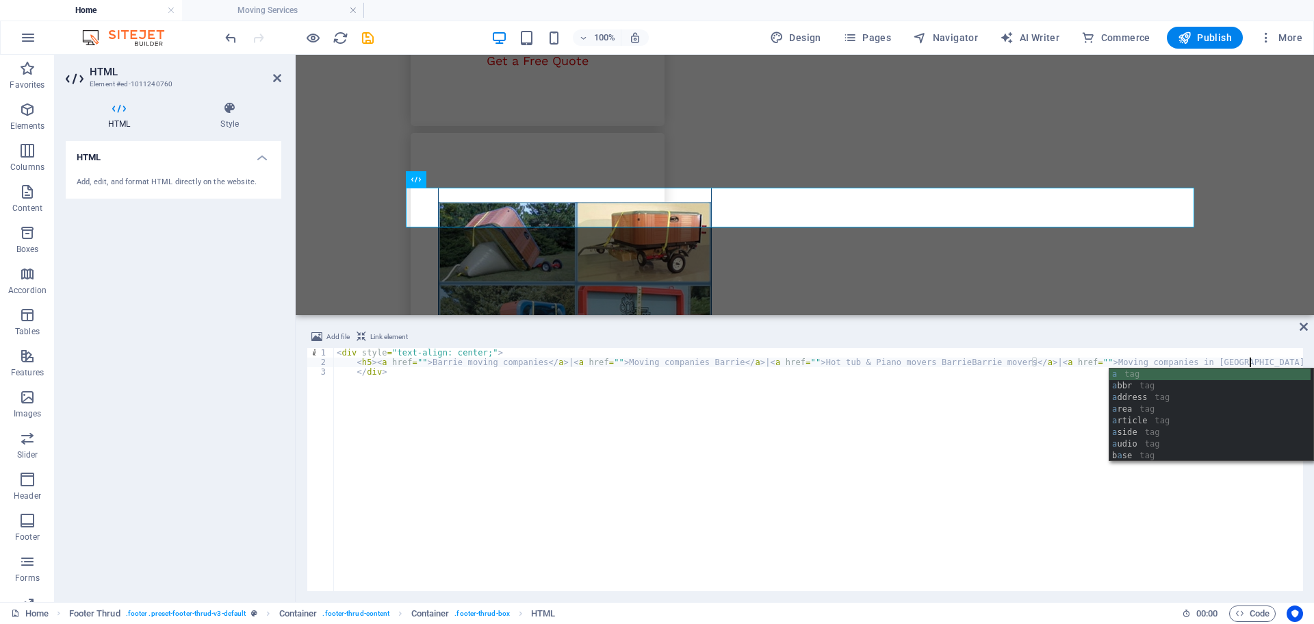
scroll to position [0, 75]
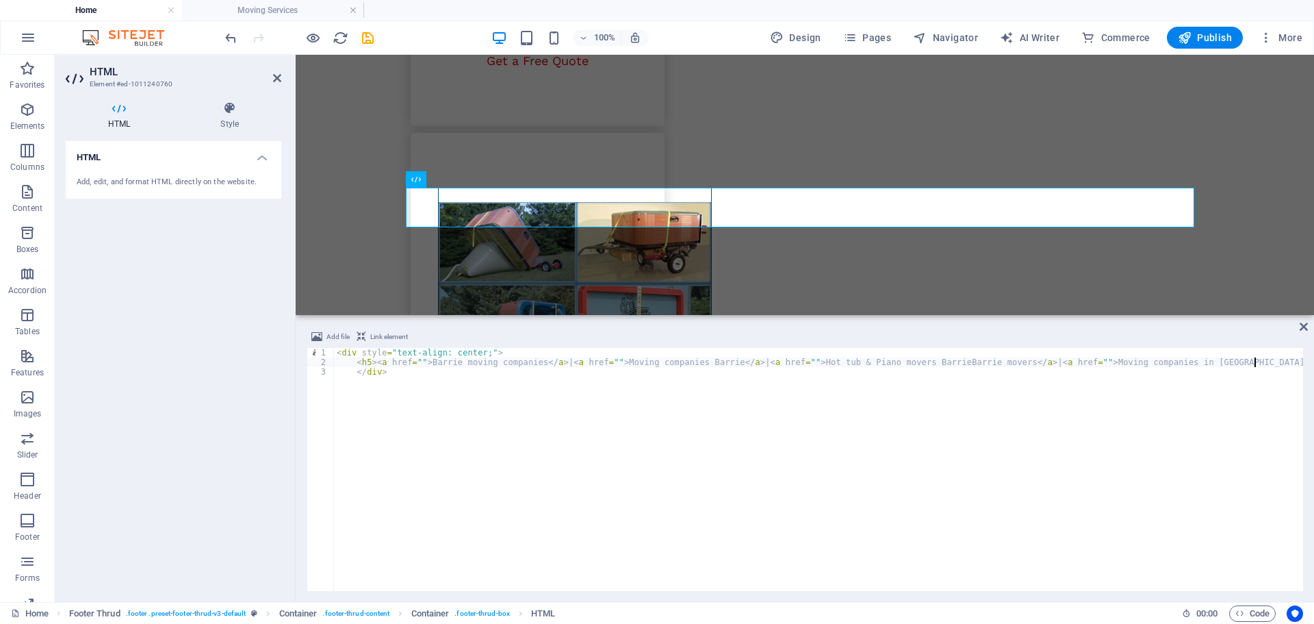
click at [1269, 364] on div "< div style = "text-align: center;" > < h5 > < a href = "" > Barrie moving comp…" at bounding box center [902, 477] width 1136 height 259
paste textarea "<a href="">"
click at [1147, 364] on div "< div style = "text-align: center;" > < h5 > < a href = "" > Barrie moving comp…" at bounding box center [710, 477] width 1186 height 259
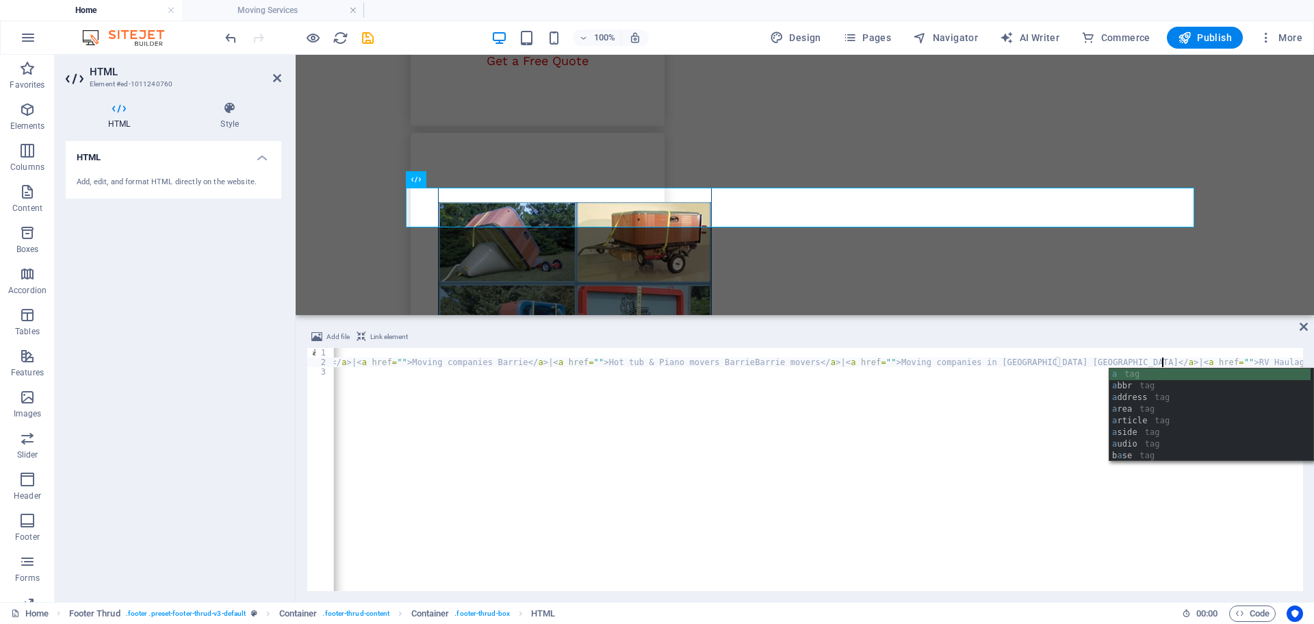
scroll to position [0, 85]
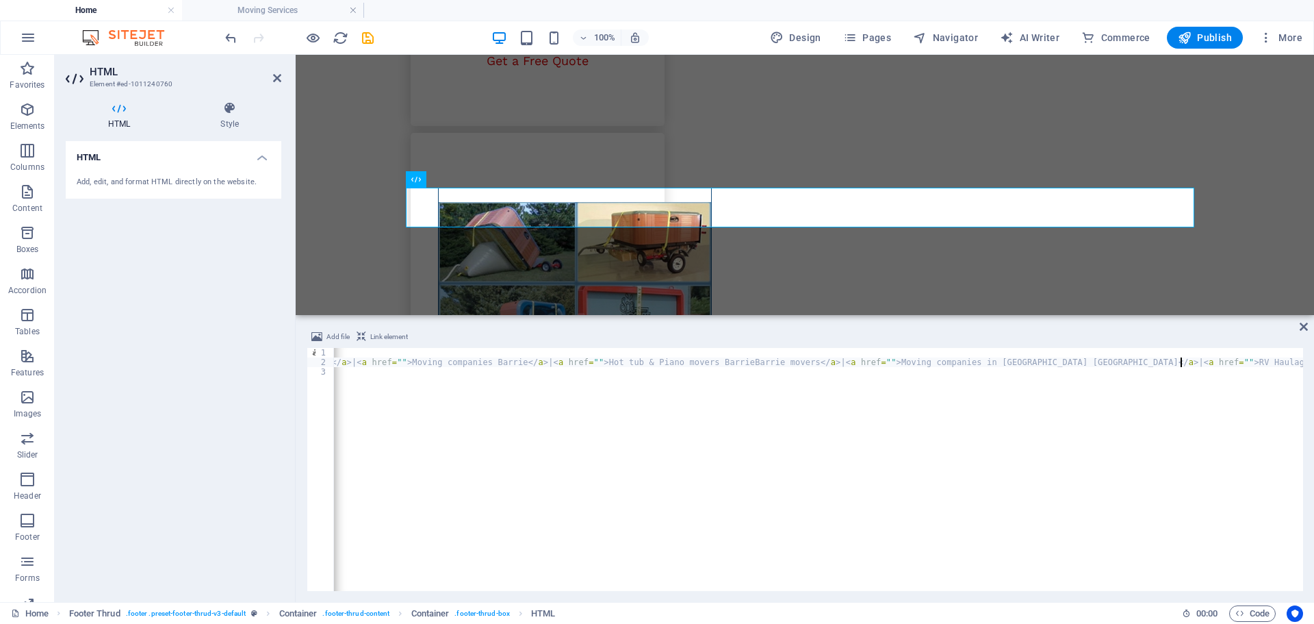
click at [1181, 365] on div "< div style = "text-align: center;" > < h5 > < a href = "" > Barrie moving comp…" at bounding box center [719, 477] width 1205 height 259
paste textarea "<a href="">"
type textarea "<h5><a href="">Barrie moving companies</a> | <a href="">Moving companies Barrie…"
click at [1305, 327] on icon at bounding box center [1304, 326] width 8 height 11
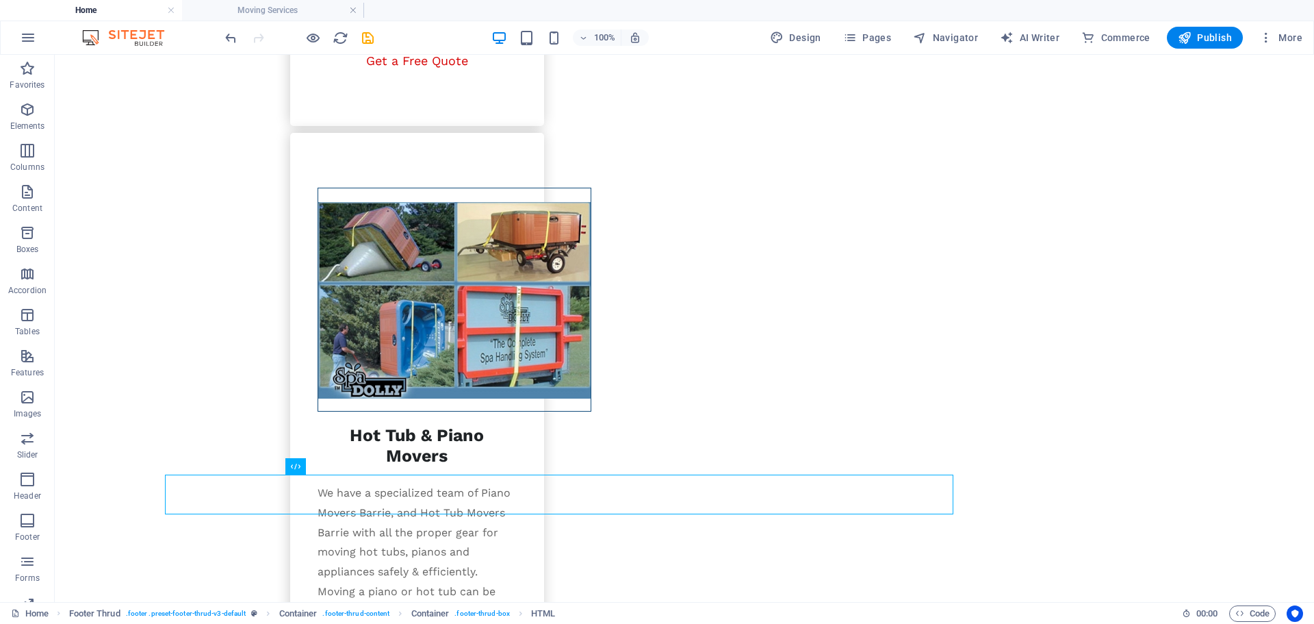
scroll to position [2249, 0]
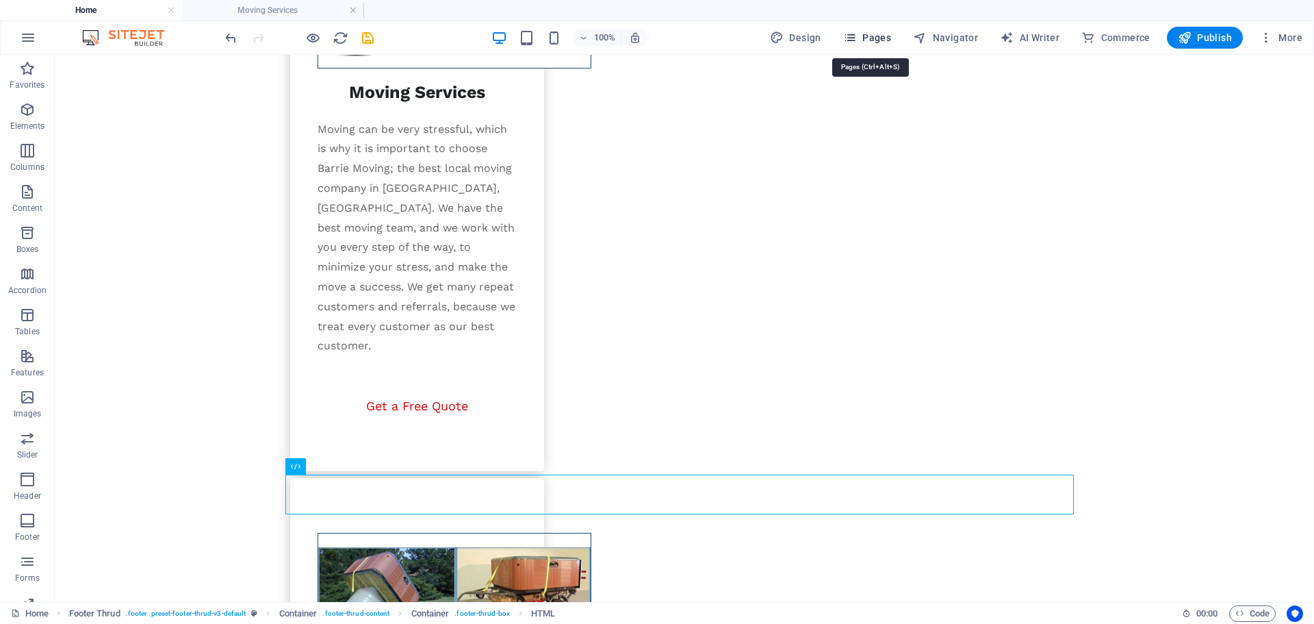
click at [874, 42] on span "Pages" at bounding box center [867, 38] width 48 height 14
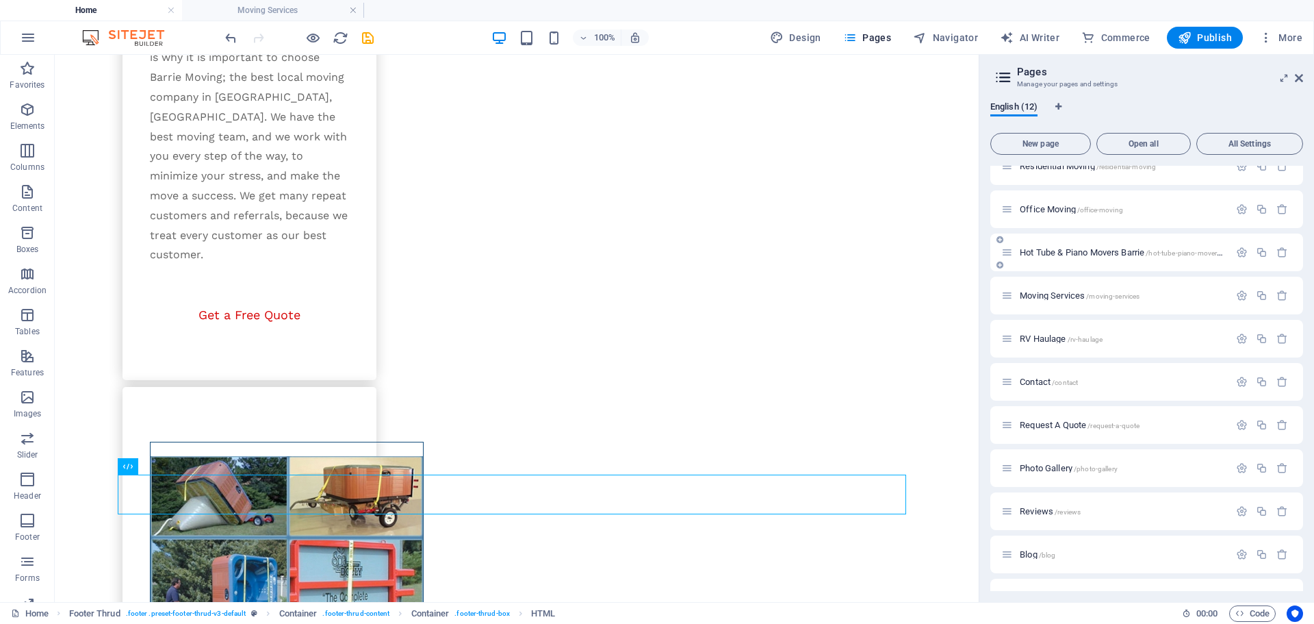
scroll to position [92, 0]
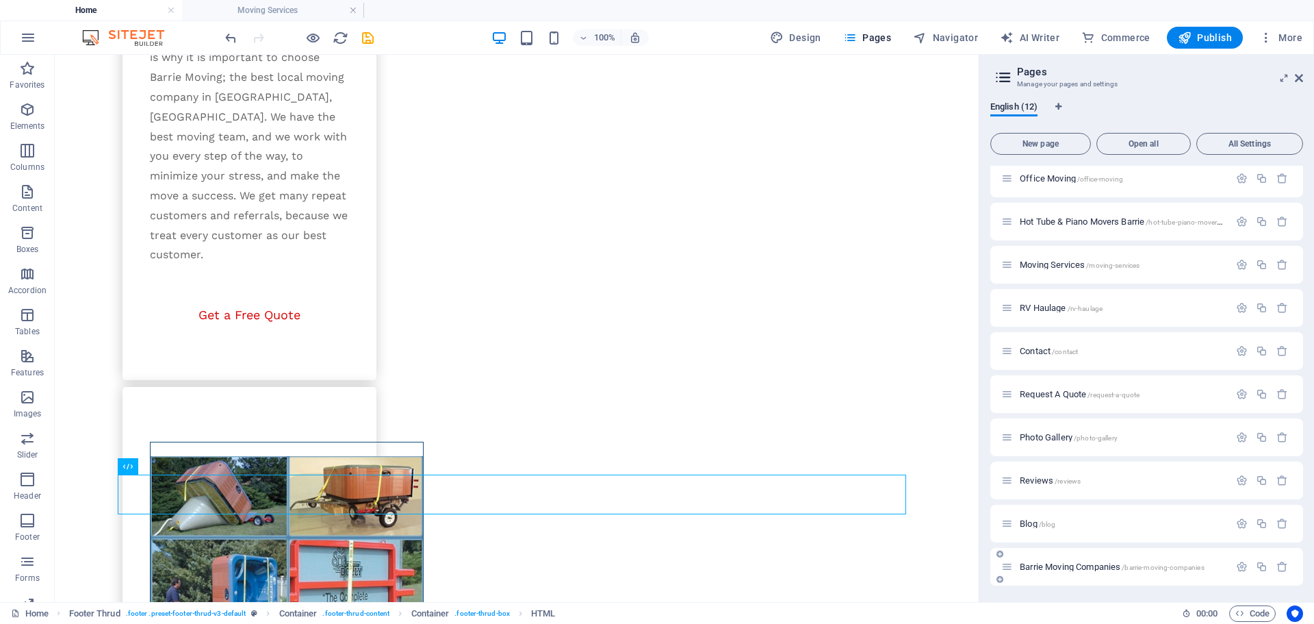
click at [1152, 557] on div "Barrie Moving Companies /barrie-moving-companies" at bounding box center [1147, 567] width 313 height 38
click at [1150, 564] on span "/barrie-moving-companies" at bounding box center [1163, 567] width 82 height 8
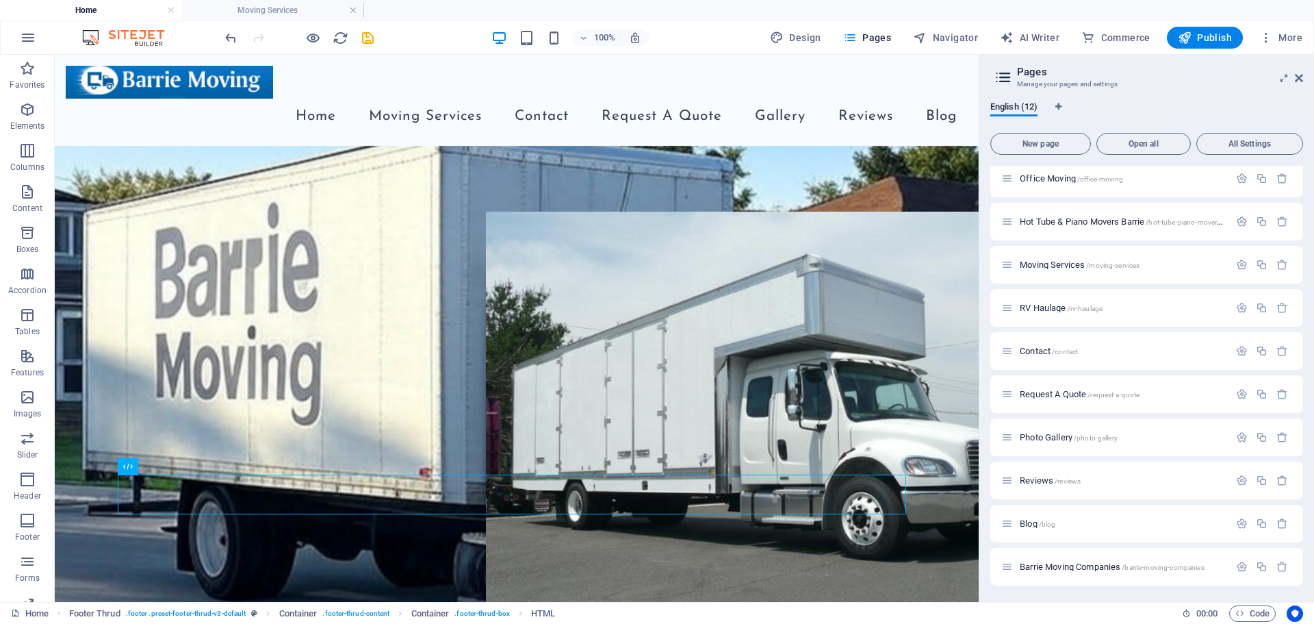
scroll to position [37, 0]
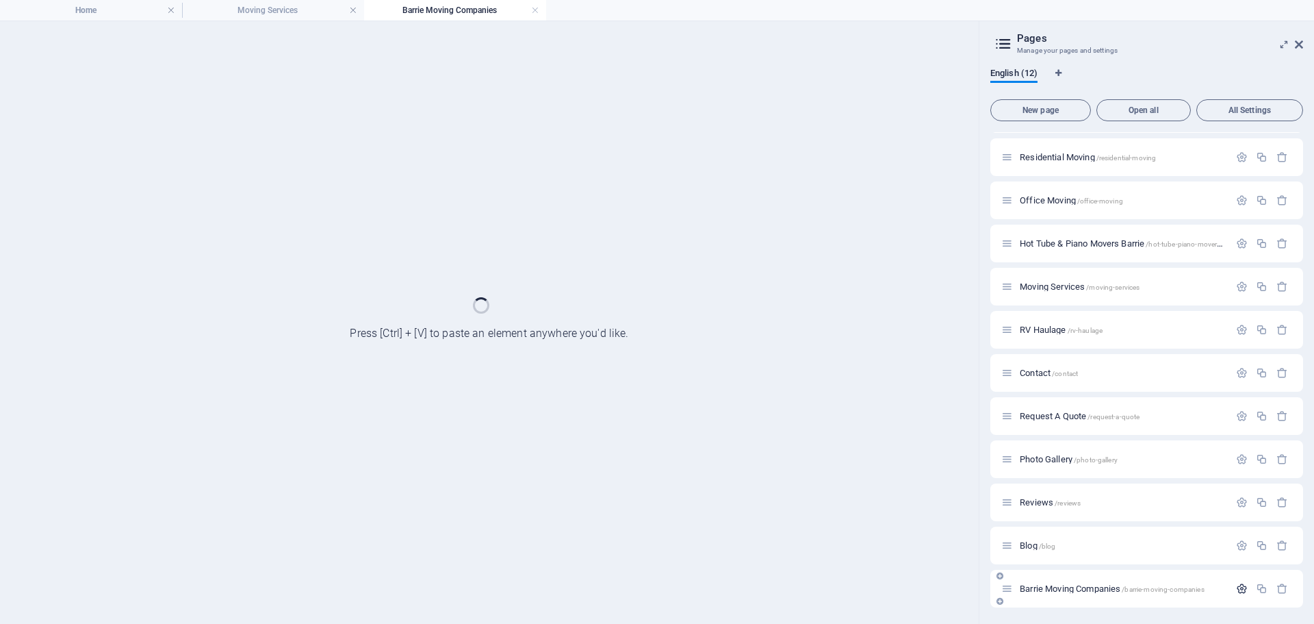
click at [1239, 590] on icon "button" at bounding box center [1242, 589] width 12 height 12
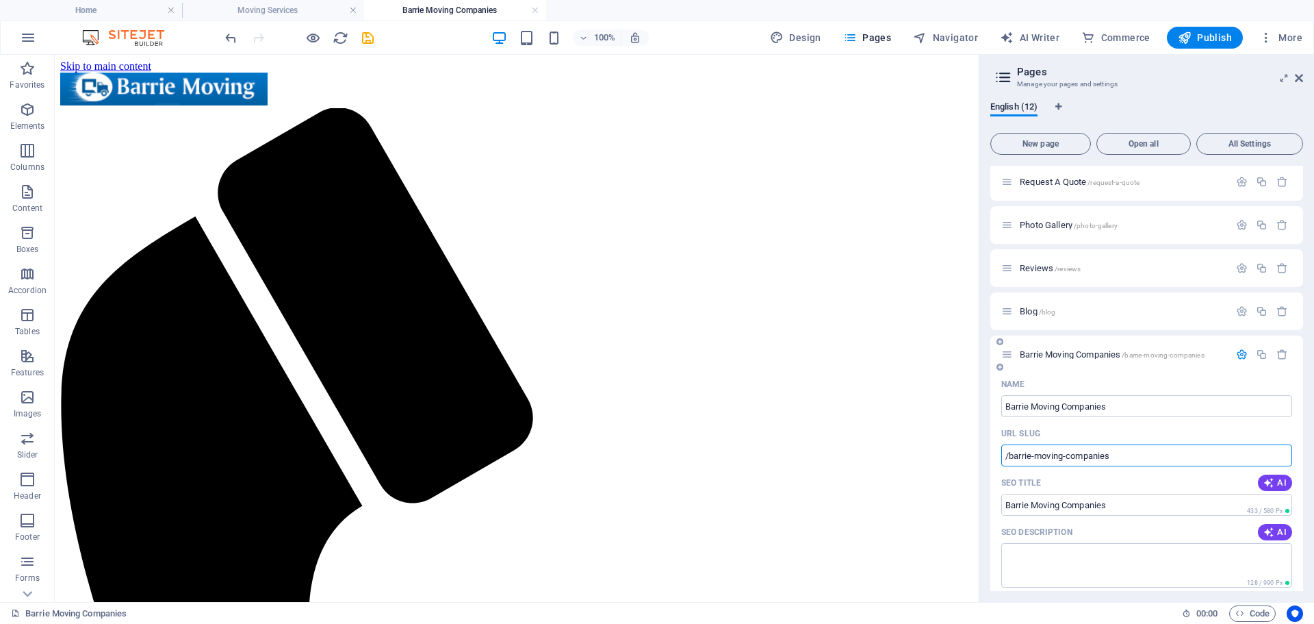
scroll to position [0, 0]
drag, startPoint x: 1129, startPoint y: 450, endPoint x: 1003, endPoint y: 464, distance: 126.7
click at [1003, 464] on input "/barrie-moving-companies" at bounding box center [1147, 455] width 291 height 22
click at [536, 10] on link at bounding box center [535, 10] width 8 height 13
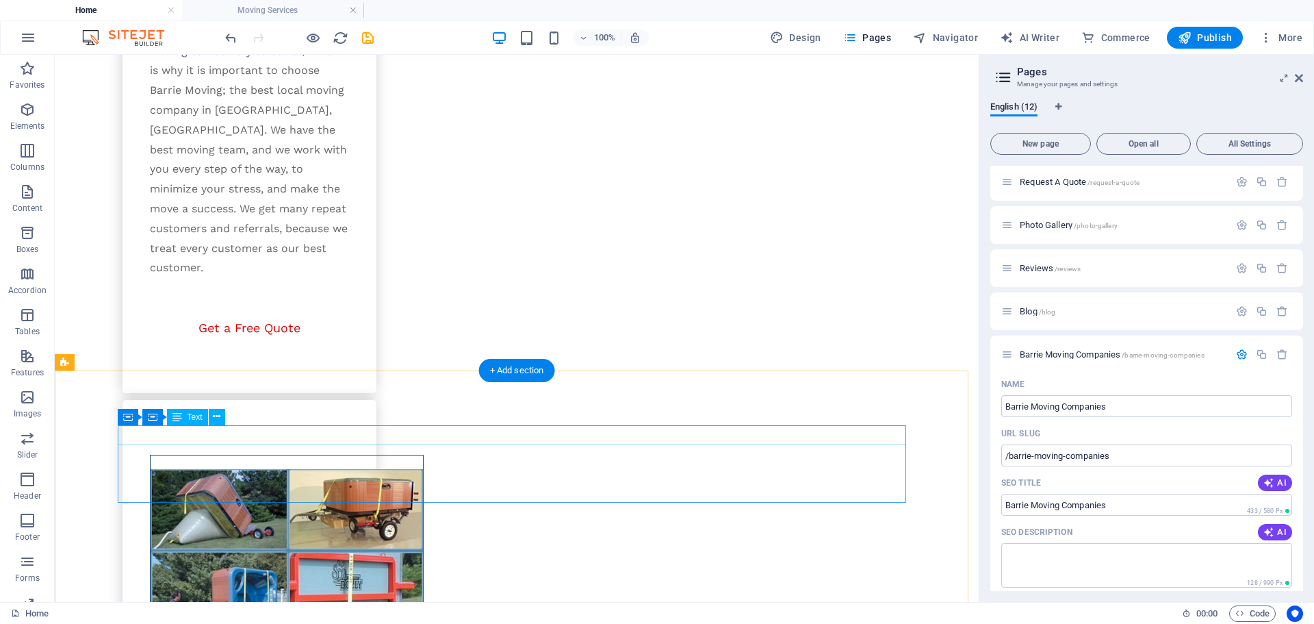
scroll to position [2282, 0]
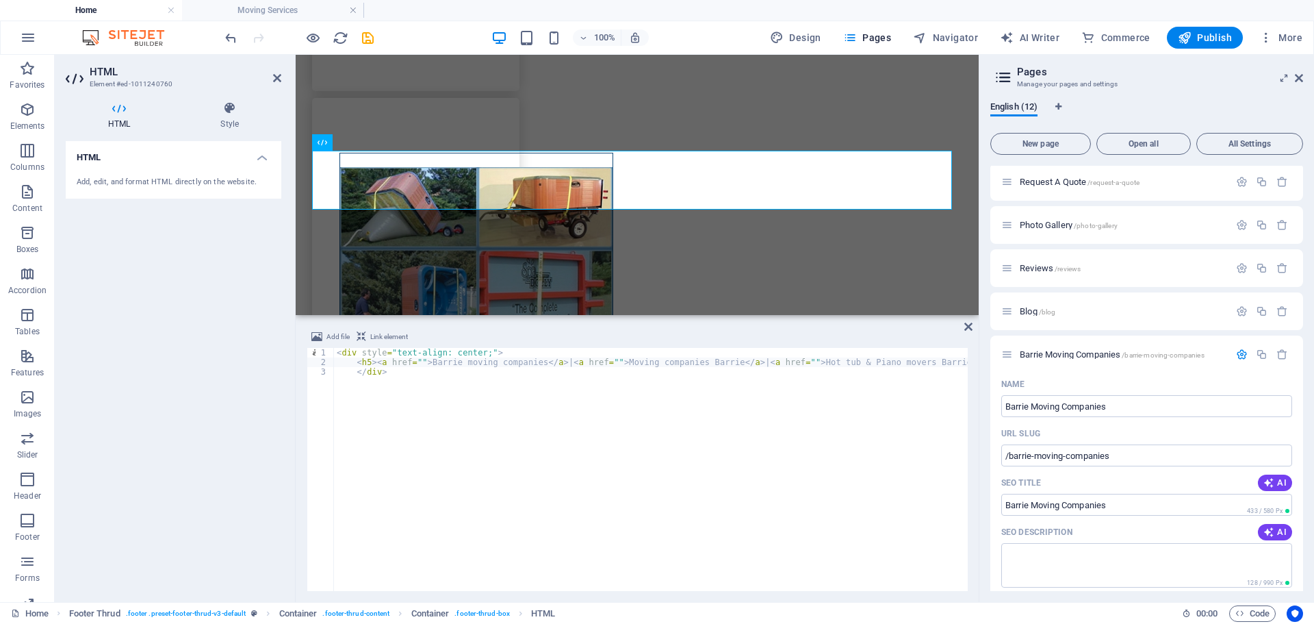
click at [416, 362] on div "< div style = "text-align: center;" > < h5 > < a href = "" > Barrie moving comp…" at bounding box center [962, 477] width 1256 height 259
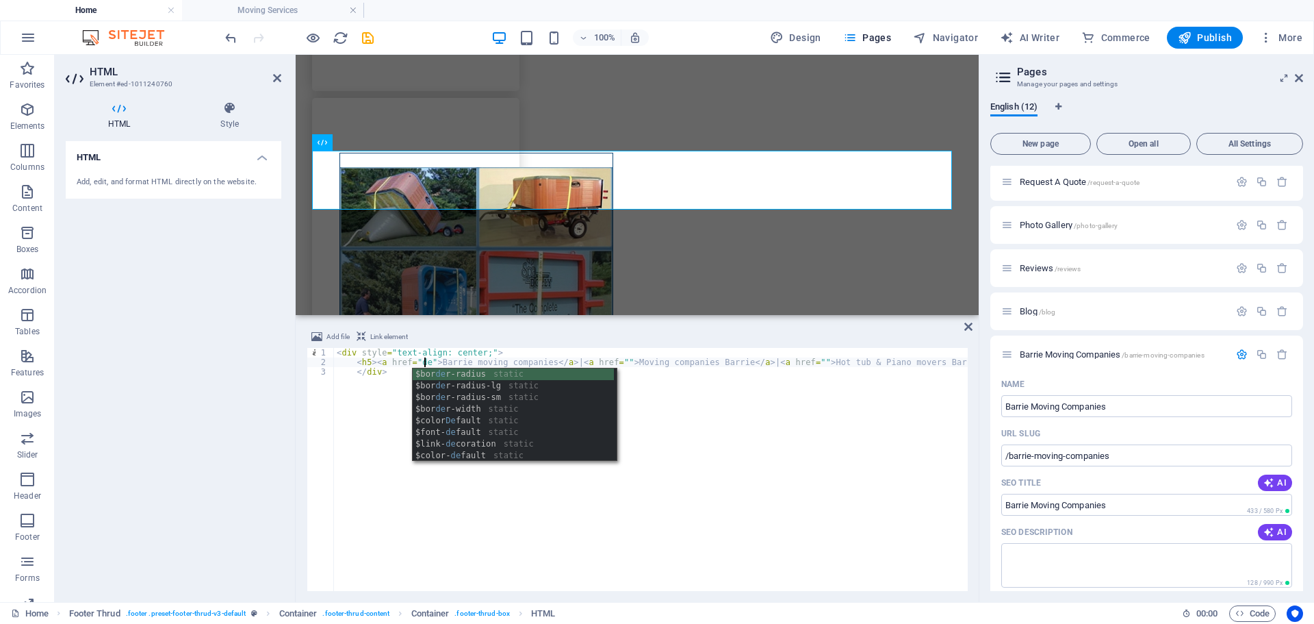
scroll to position [0, 8]
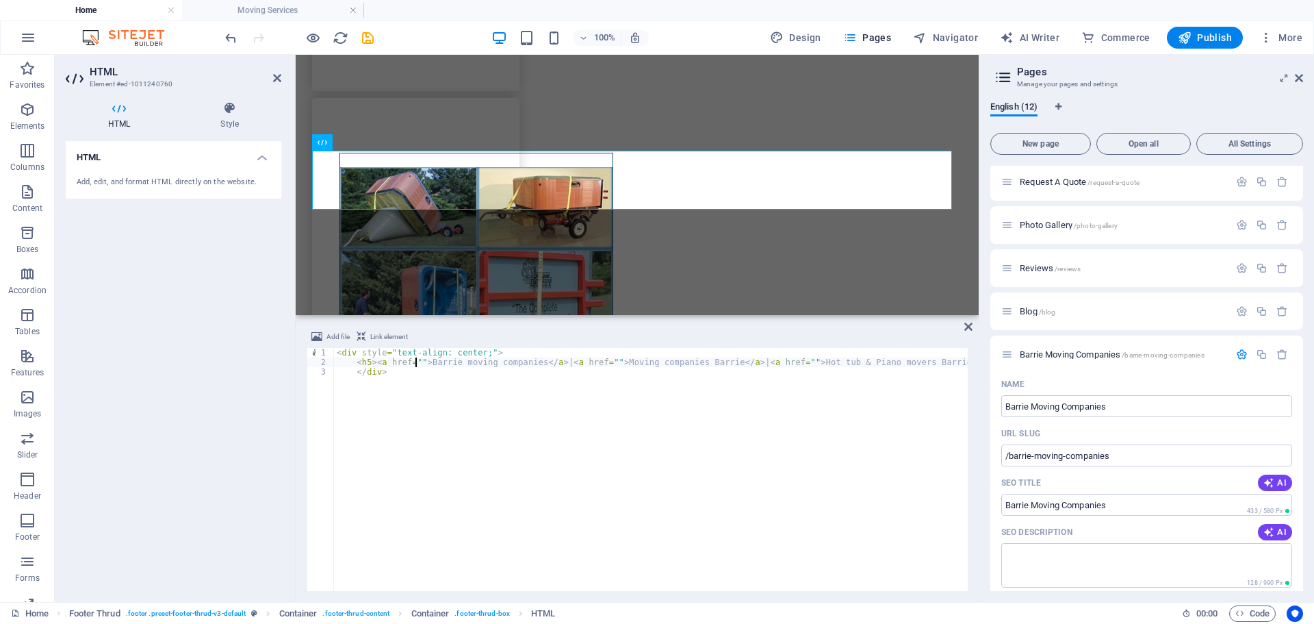
paste textarea "https://dev.barriemoving.ca/"
paste textarea "/barrie-moving-companies"
type textarea "<h5><a href="https://dev.barriemoving.ca//barrie-moving-companies">Barrie movin…"
click at [969, 326] on icon at bounding box center [969, 326] width 8 height 11
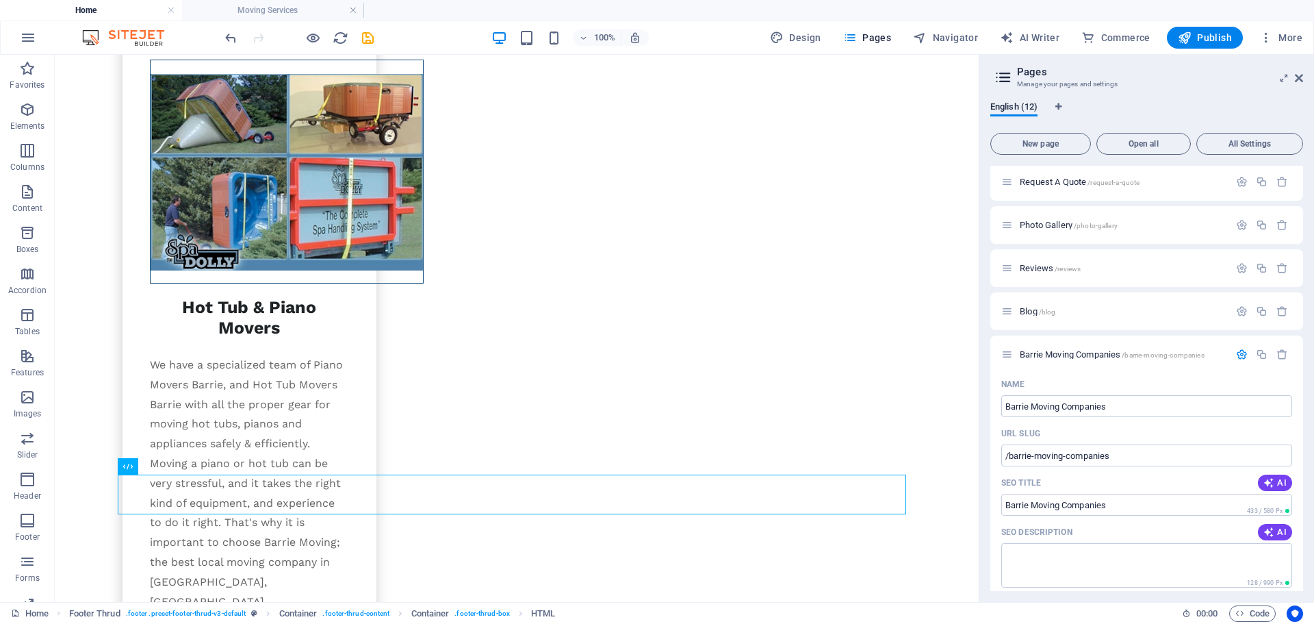
scroll to position [2282, 0]
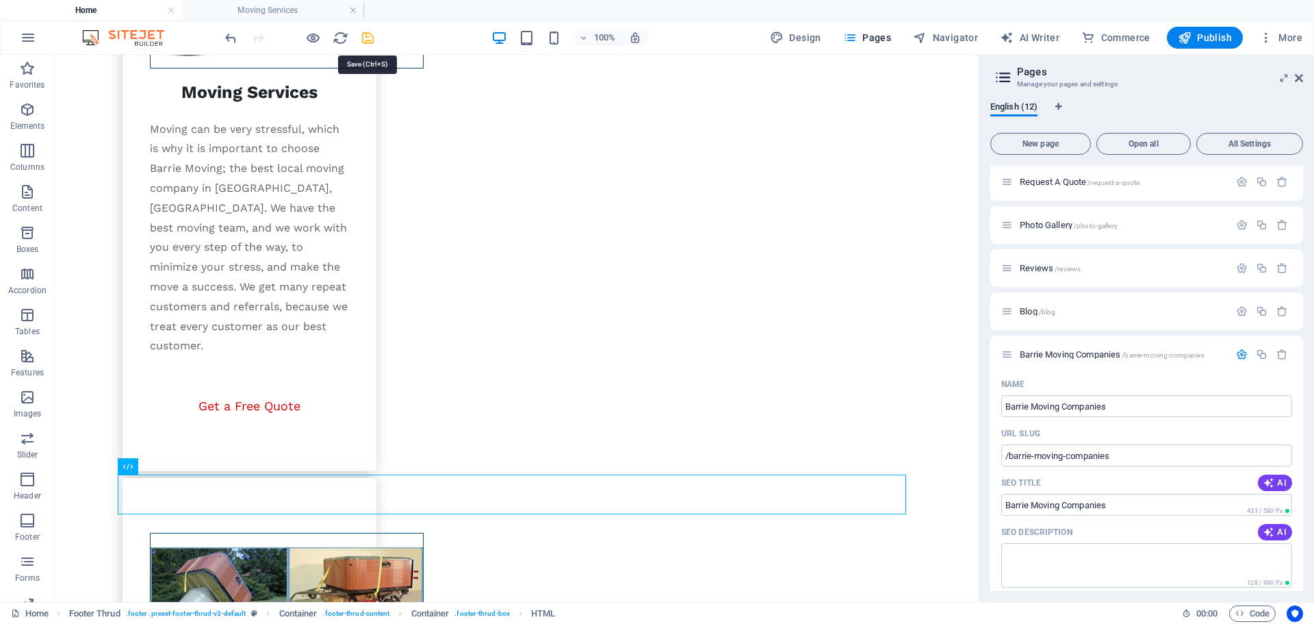
click at [366, 42] on icon "save" at bounding box center [368, 38] width 16 height 16
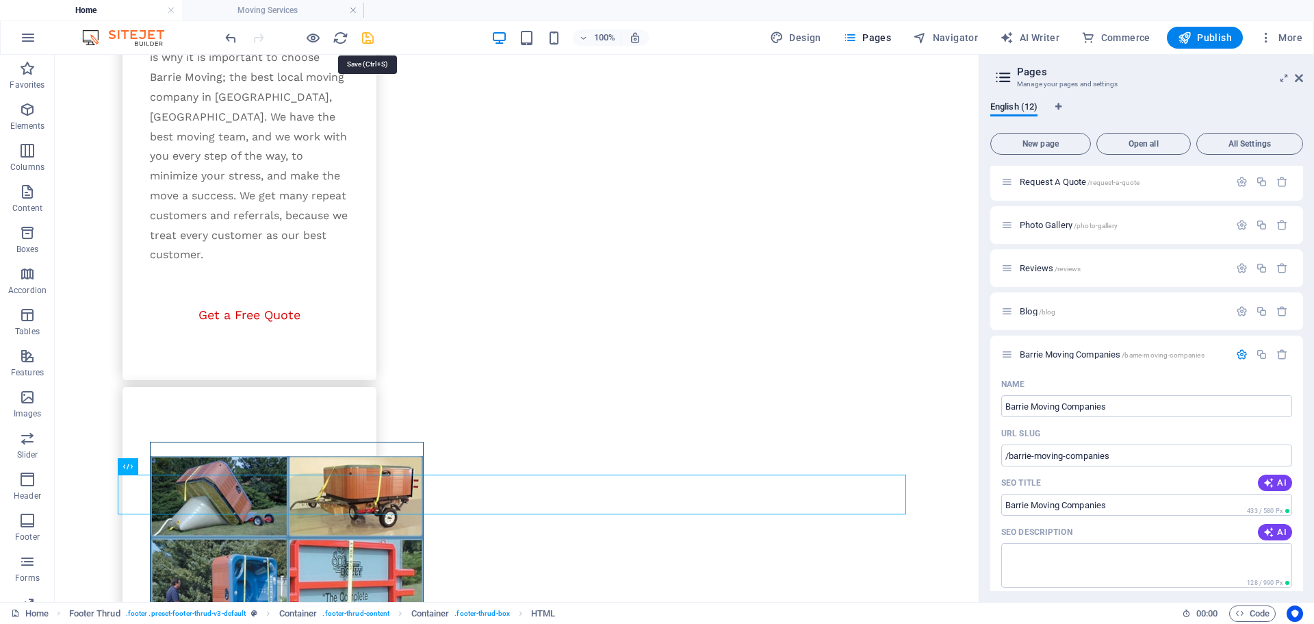
scroll to position [2249, 0]
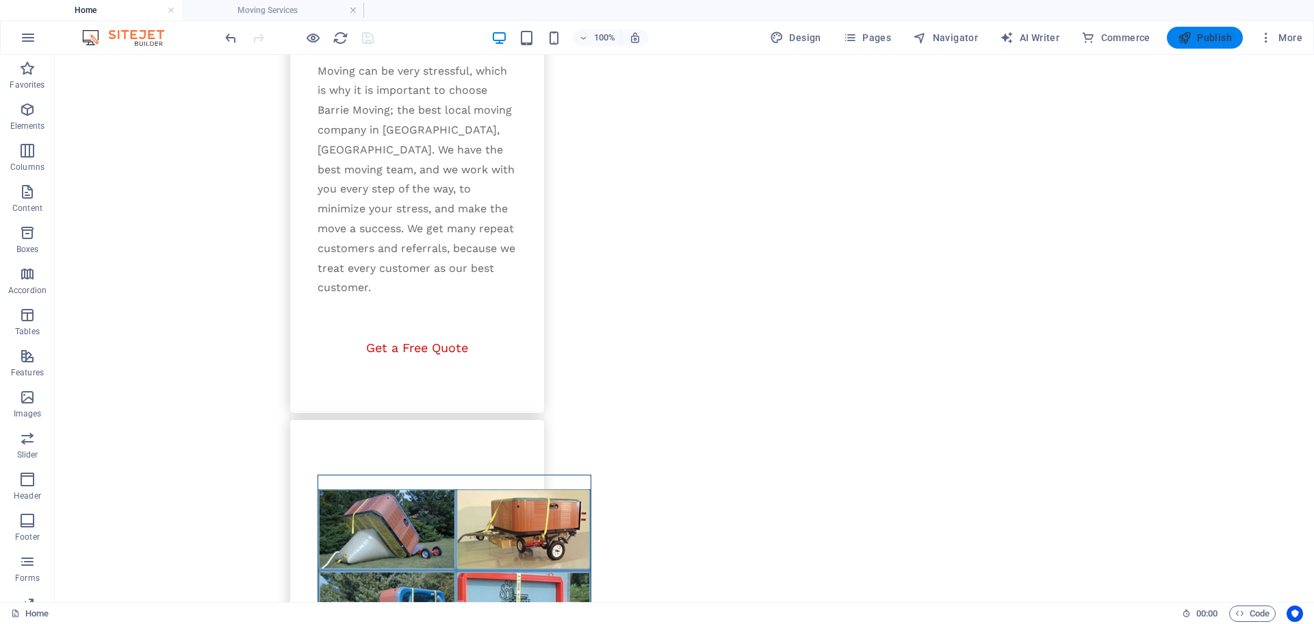
click at [1210, 40] on span "Publish" at bounding box center [1205, 38] width 54 height 14
click at [1227, 38] on span "Publish" at bounding box center [1205, 38] width 54 height 14
click at [370, 30] on div at bounding box center [299, 38] width 153 height 22
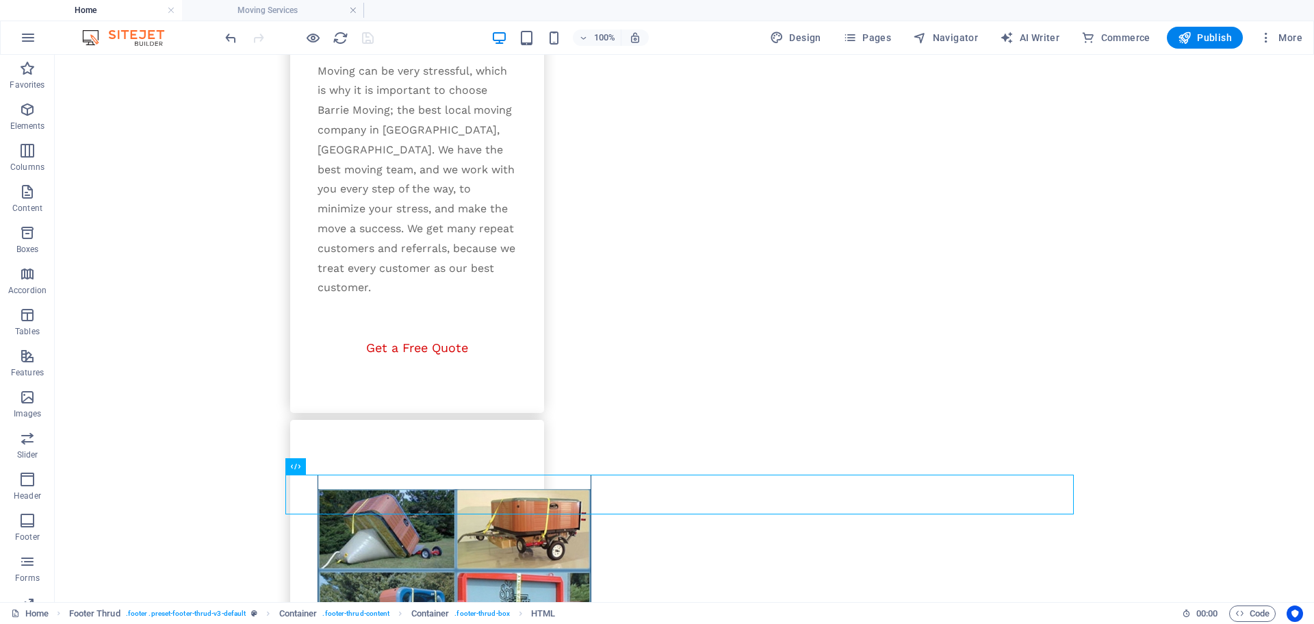
click at [370, 37] on div at bounding box center [299, 38] width 153 height 22
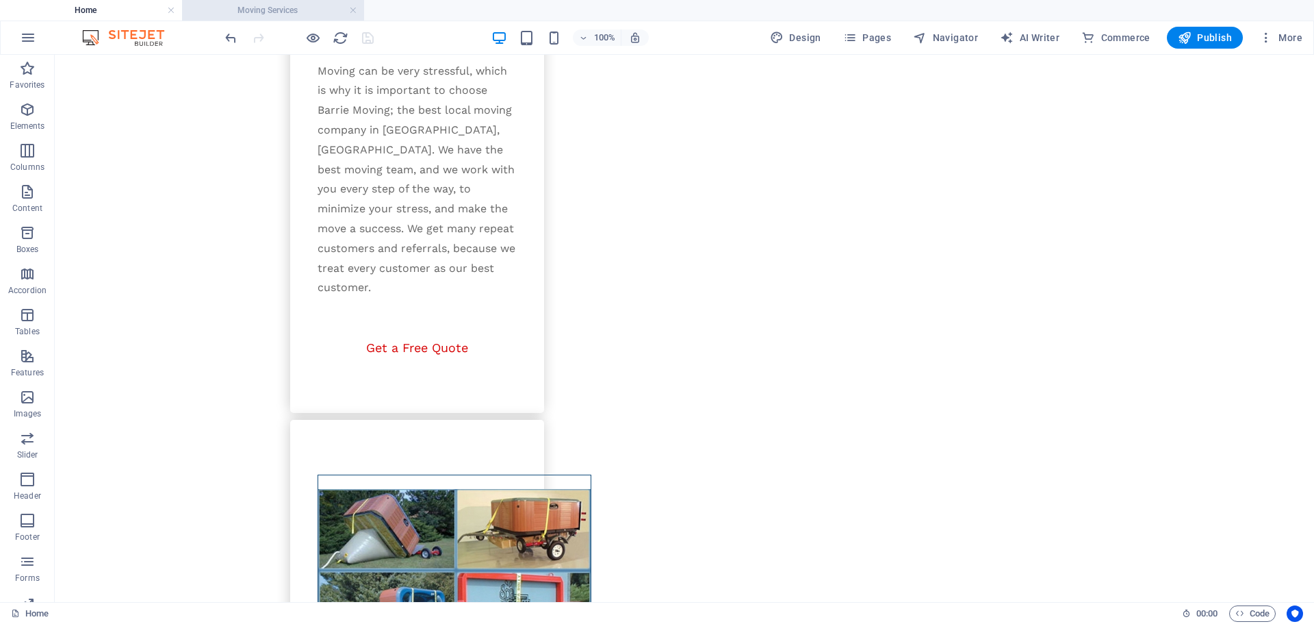
click at [291, 6] on h4 "Moving Services" at bounding box center [273, 10] width 182 height 15
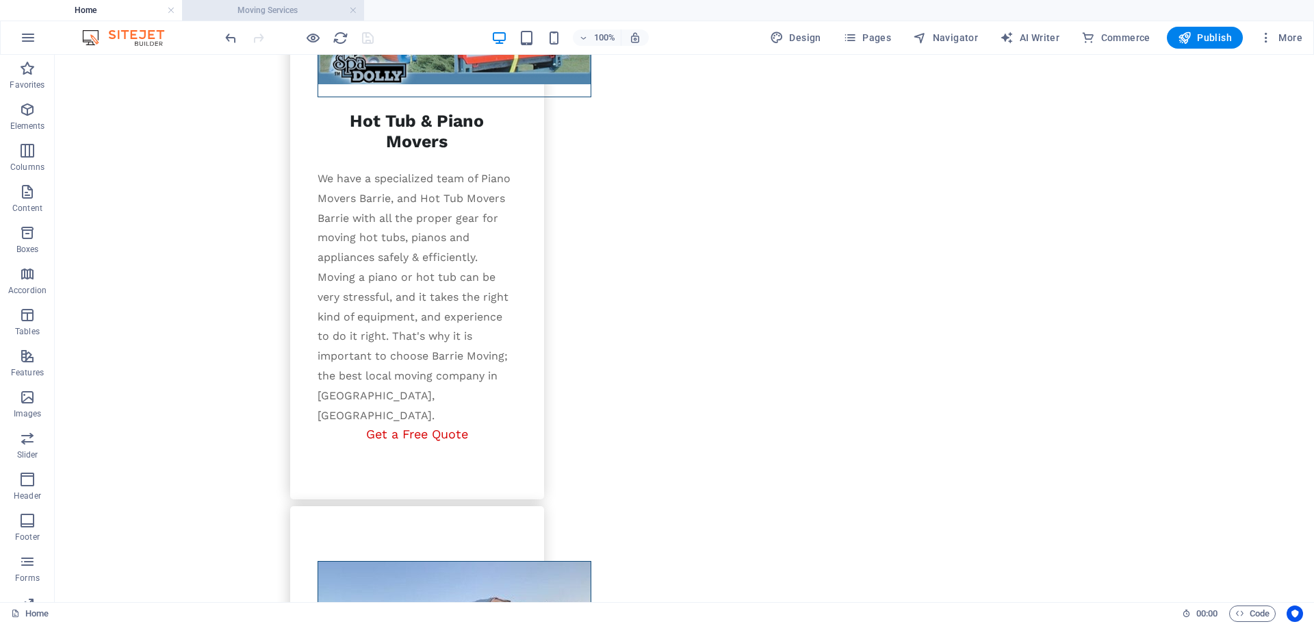
scroll to position [0, 0]
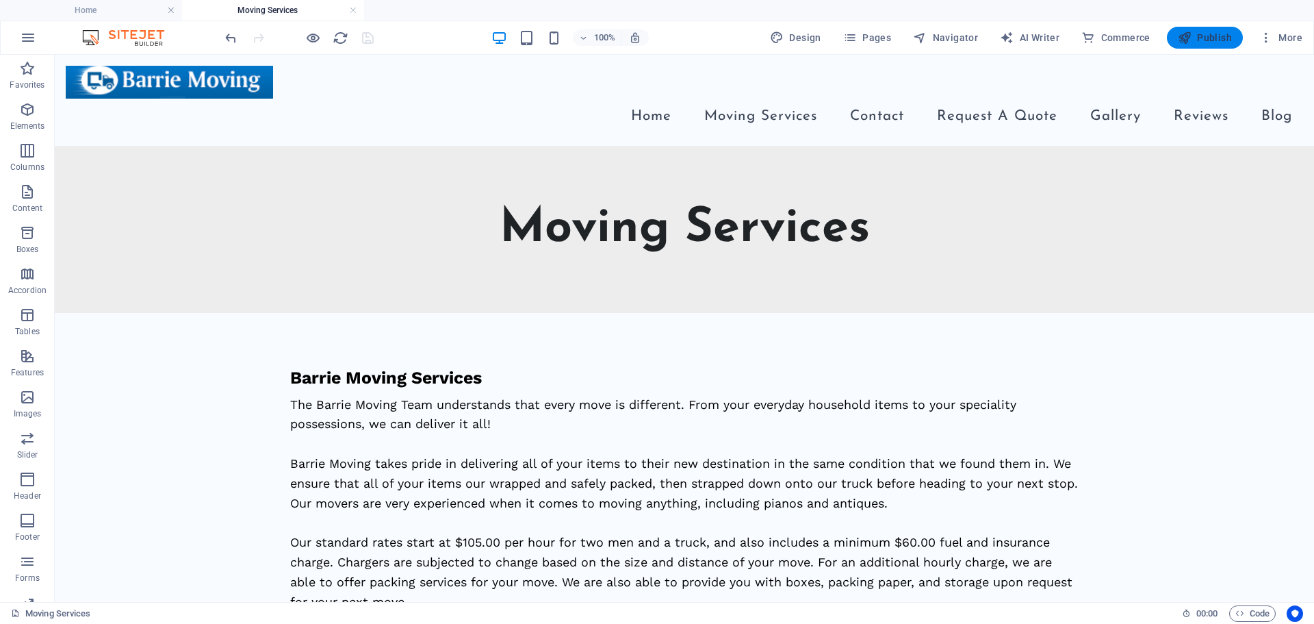
click at [1209, 32] on span "Publish" at bounding box center [1205, 38] width 54 height 14
click at [103, 7] on h4 "Home" at bounding box center [91, 10] width 182 height 15
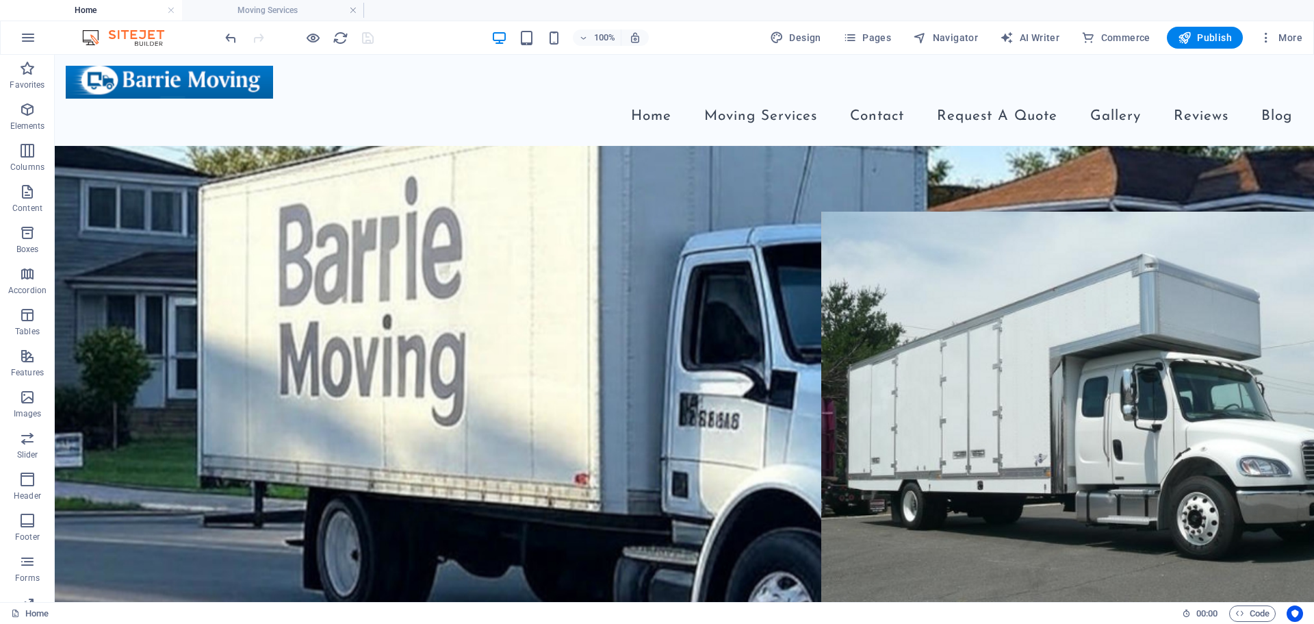
scroll to position [2249, 0]
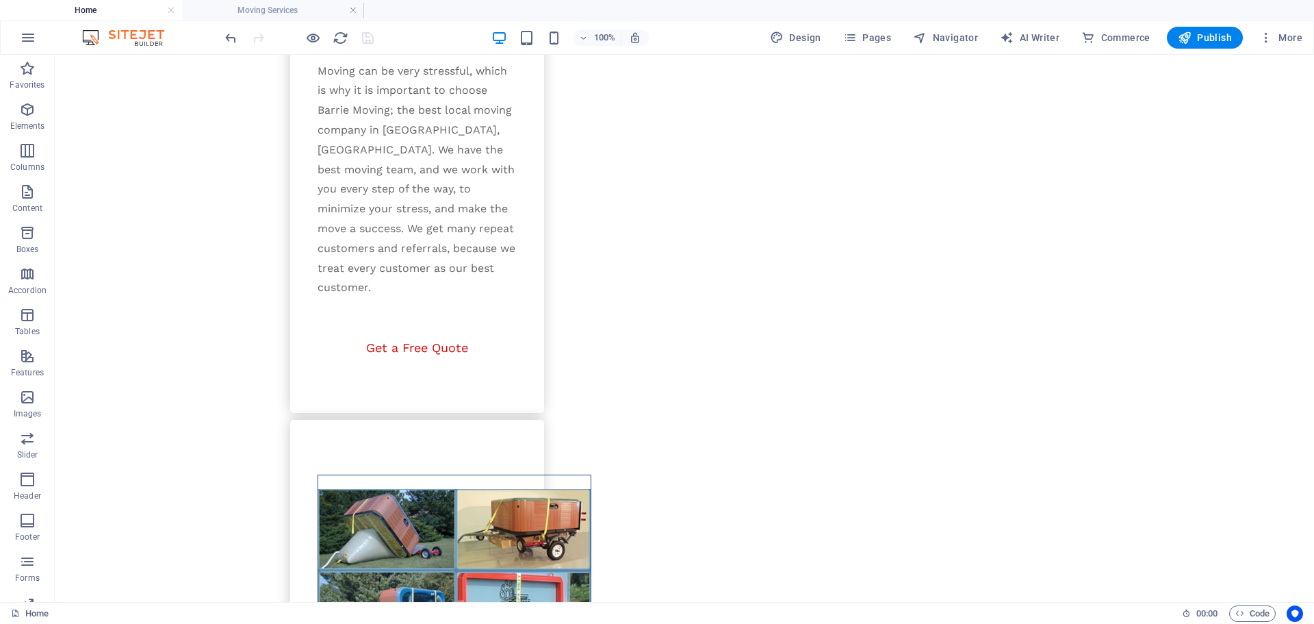
click at [103, 7] on h4 "Home" at bounding box center [91, 10] width 182 height 15
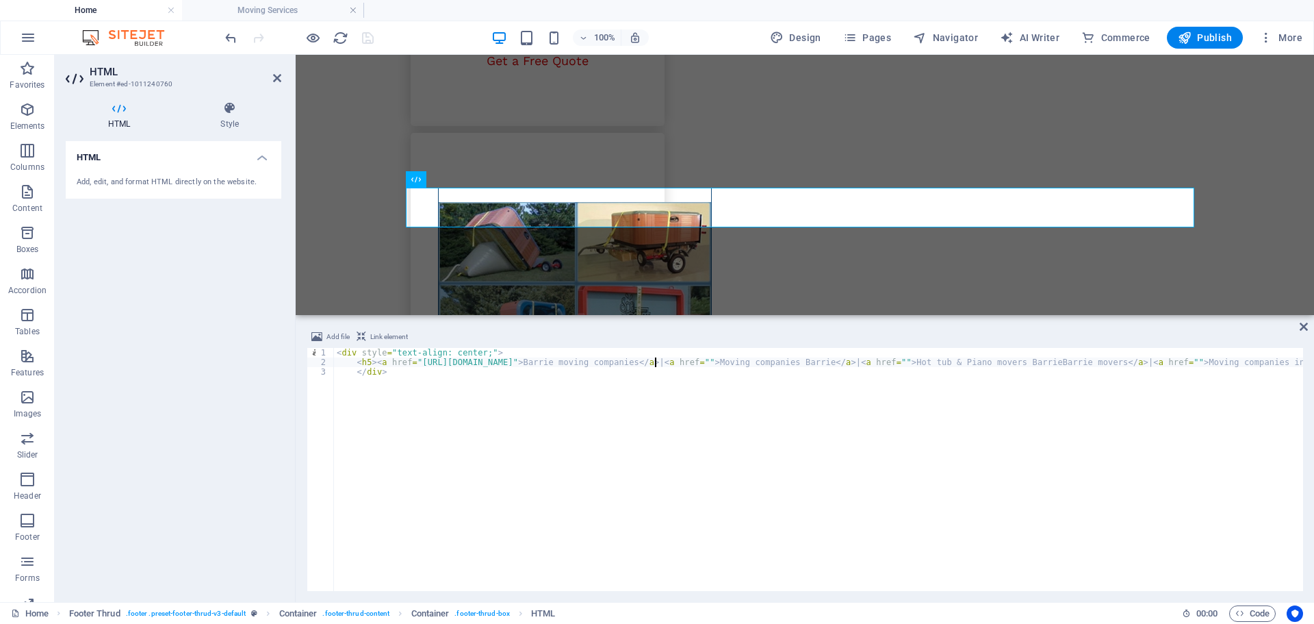
type textarea "<h5><a href="https://dev.barriemoving.ca//barrie-moving-companies">Barrie movin…"
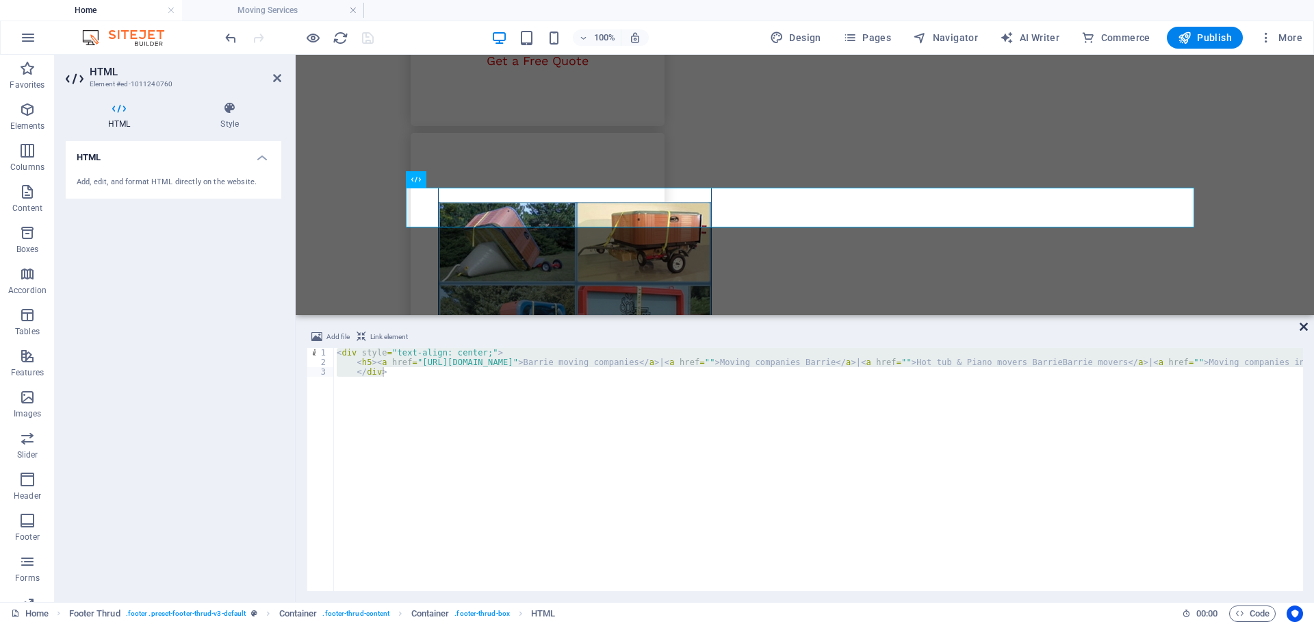
click at [1304, 325] on icon at bounding box center [1304, 326] width 8 height 11
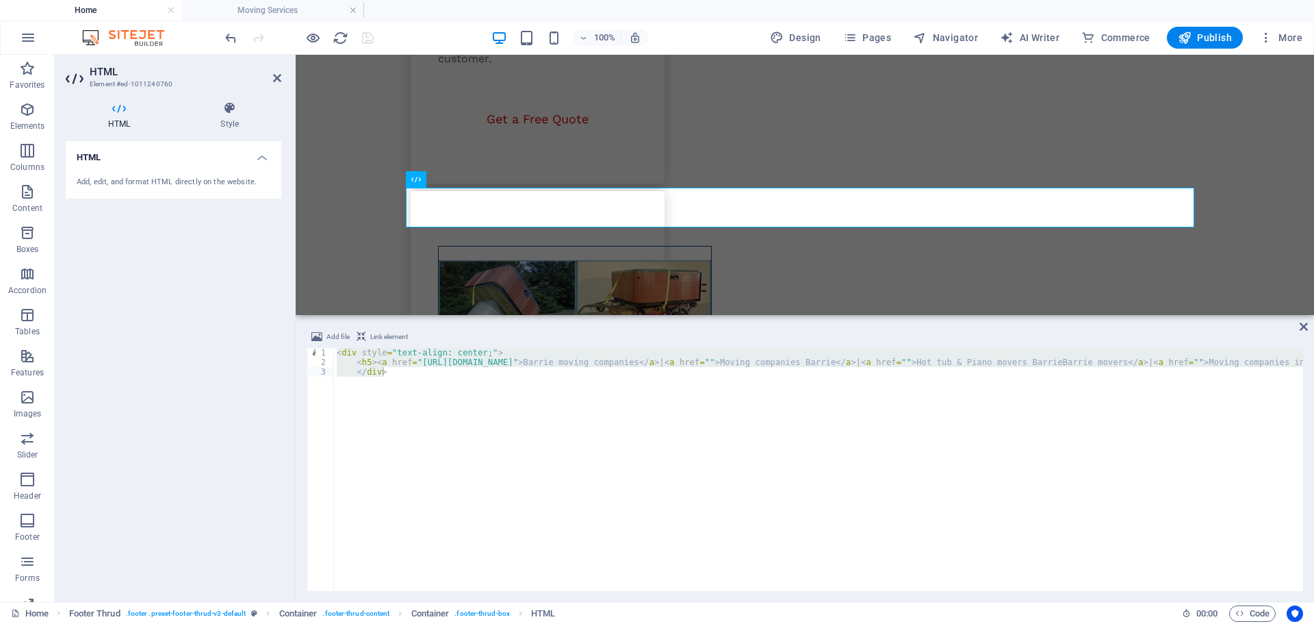
scroll to position [2249, 0]
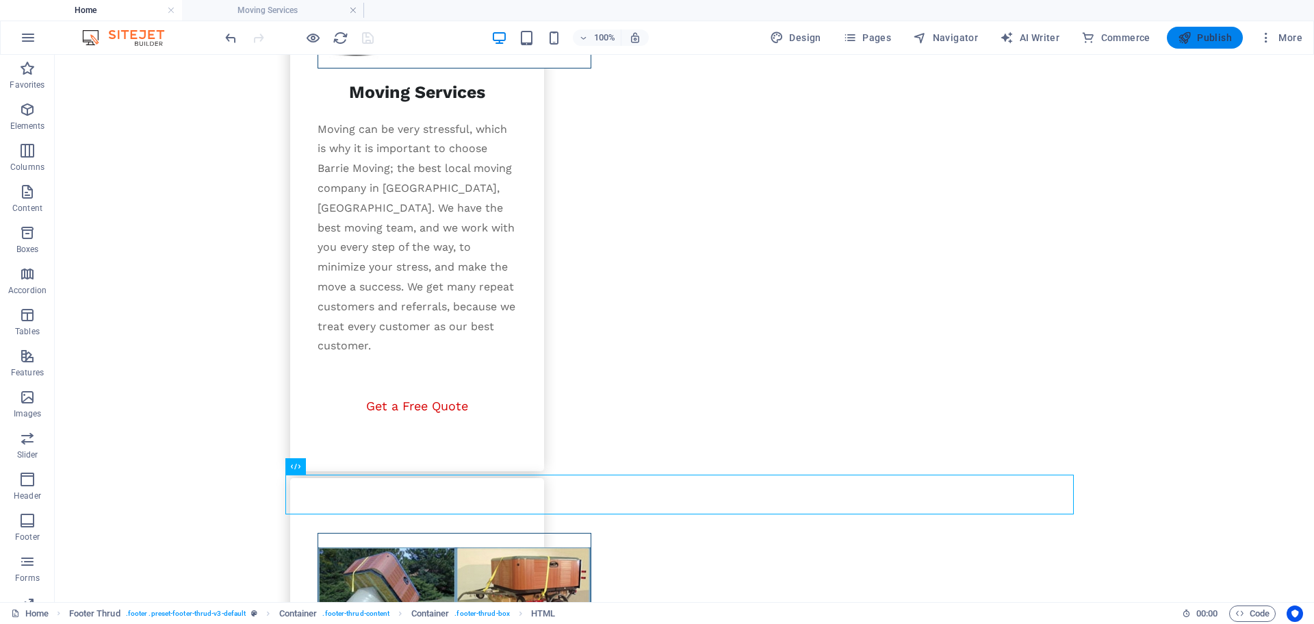
click at [1194, 34] on span "Publish" at bounding box center [1205, 38] width 54 height 14
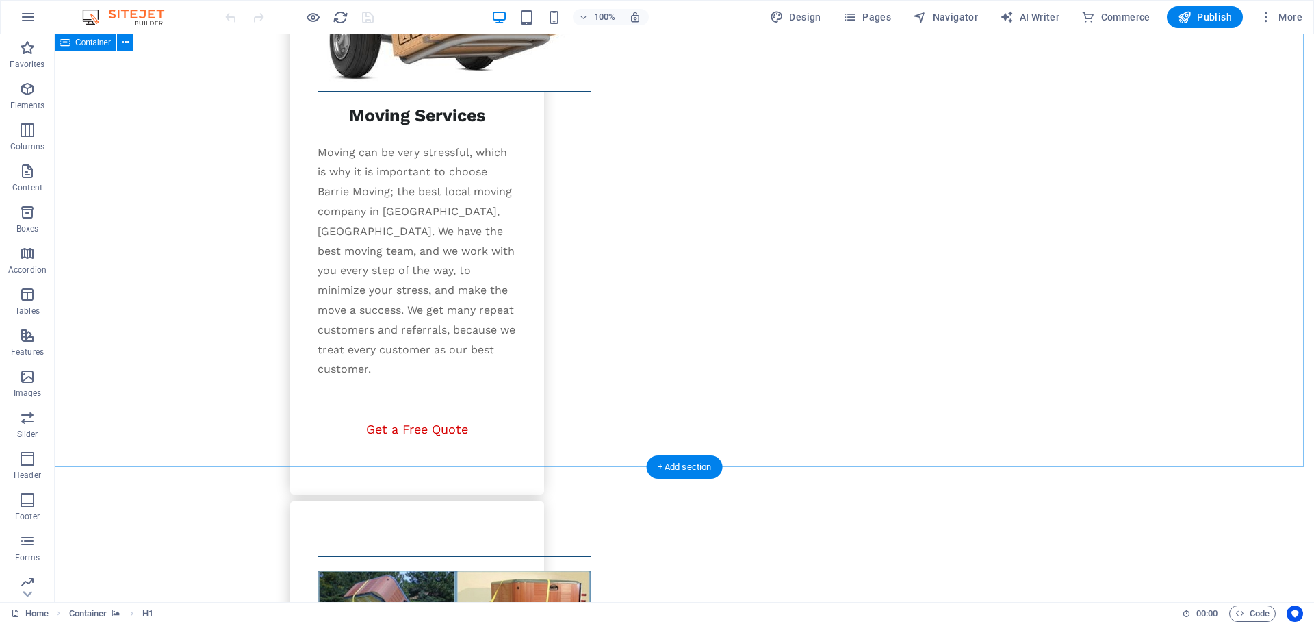
scroll to position [2228, 0]
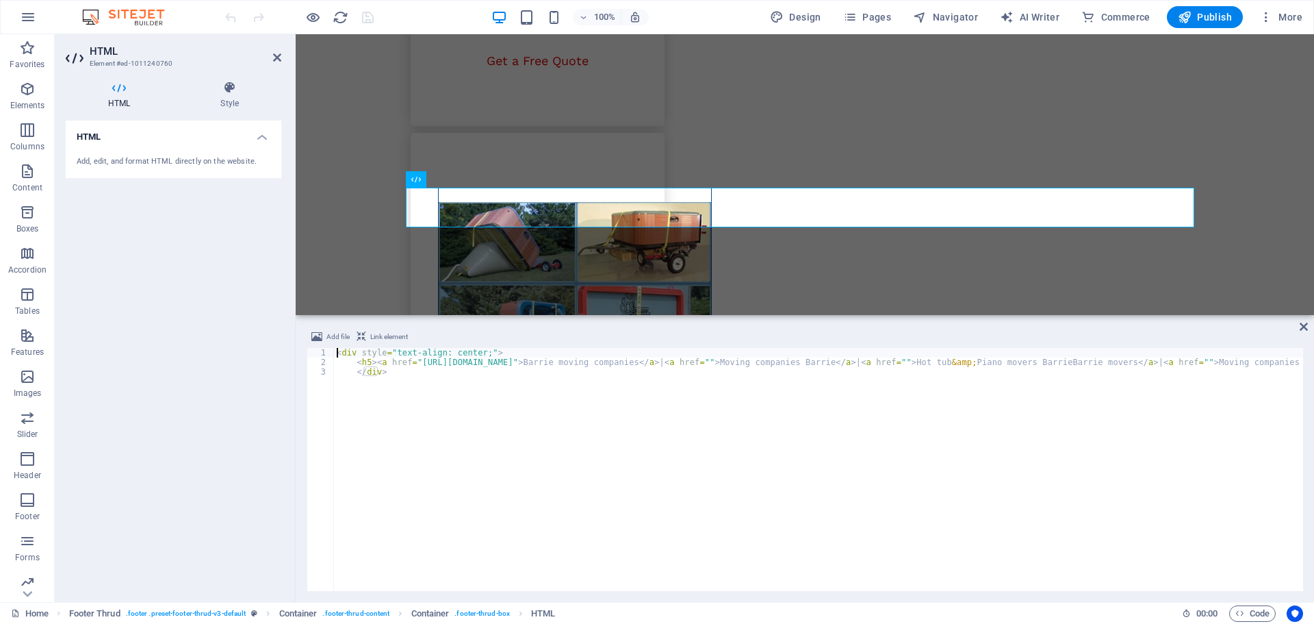
click at [547, 366] on div "< div style = "text-align: center;" > < h5 > < a href = "[URL][DOMAIN_NAME]" > …" at bounding box center [1091, 477] width 1514 height 259
drag, startPoint x: 649, startPoint y: 361, endPoint x: 417, endPoint y: 364, distance: 232.1
click at [417, 363] on div "< div style = "text-align: center;" > < h5 > < a href = "[URL][DOMAIN_NAME]" > …" at bounding box center [1089, 477] width 1510 height 259
click at [839, 361] on div "< div style = "text-align: center;" > < h5 > < a href = "[URL][DOMAIN_NAME]" > …" at bounding box center [1089, 477] width 1510 height 259
type textarea "<h5><a href="[URL][DOMAIN_NAME]">Barrie moving companies</a> | <a href="[URL][D…"
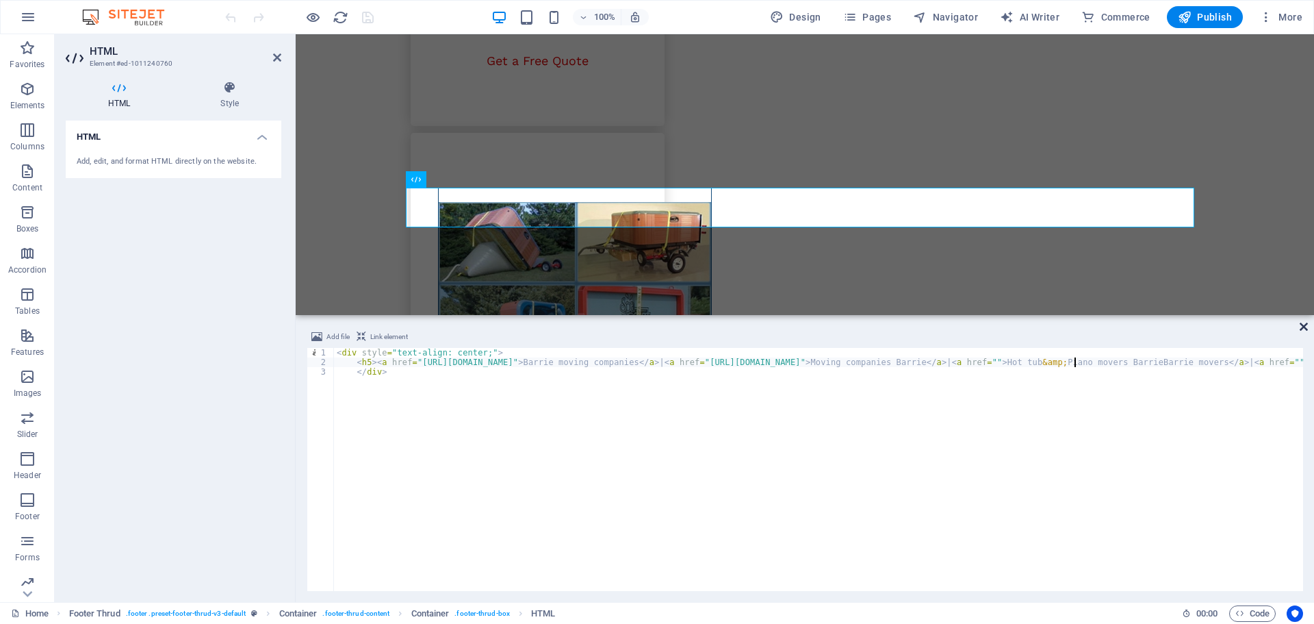
click at [1304, 324] on icon at bounding box center [1304, 326] width 8 height 11
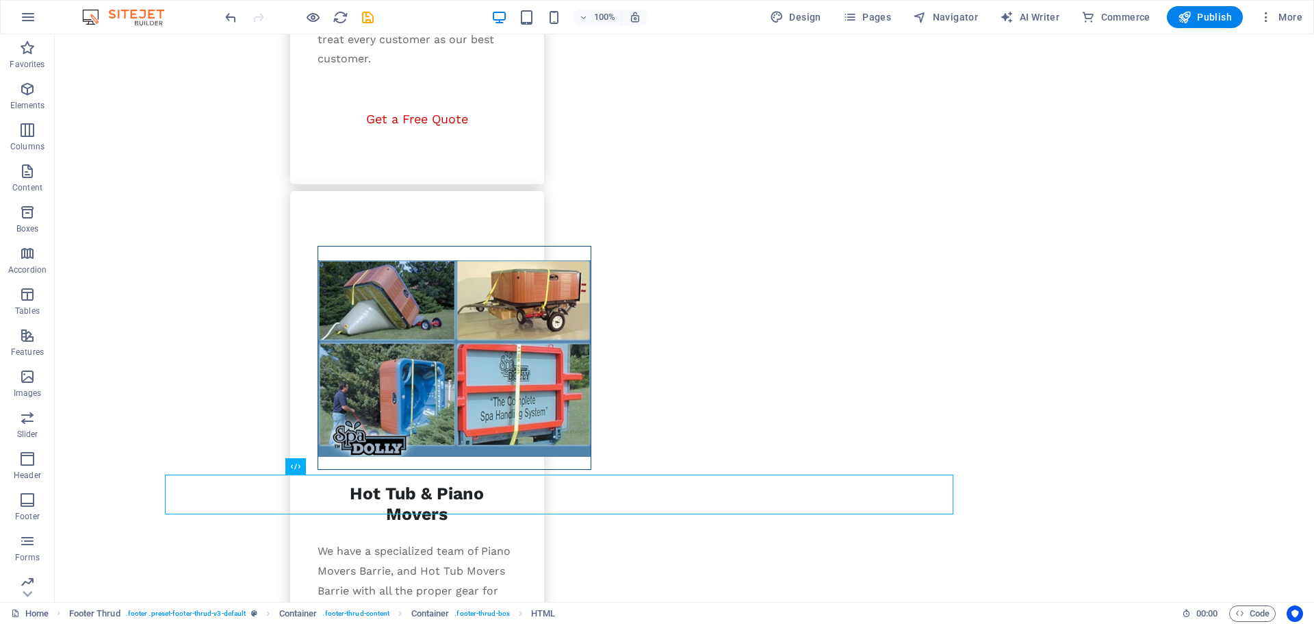
scroll to position [2228, 0]
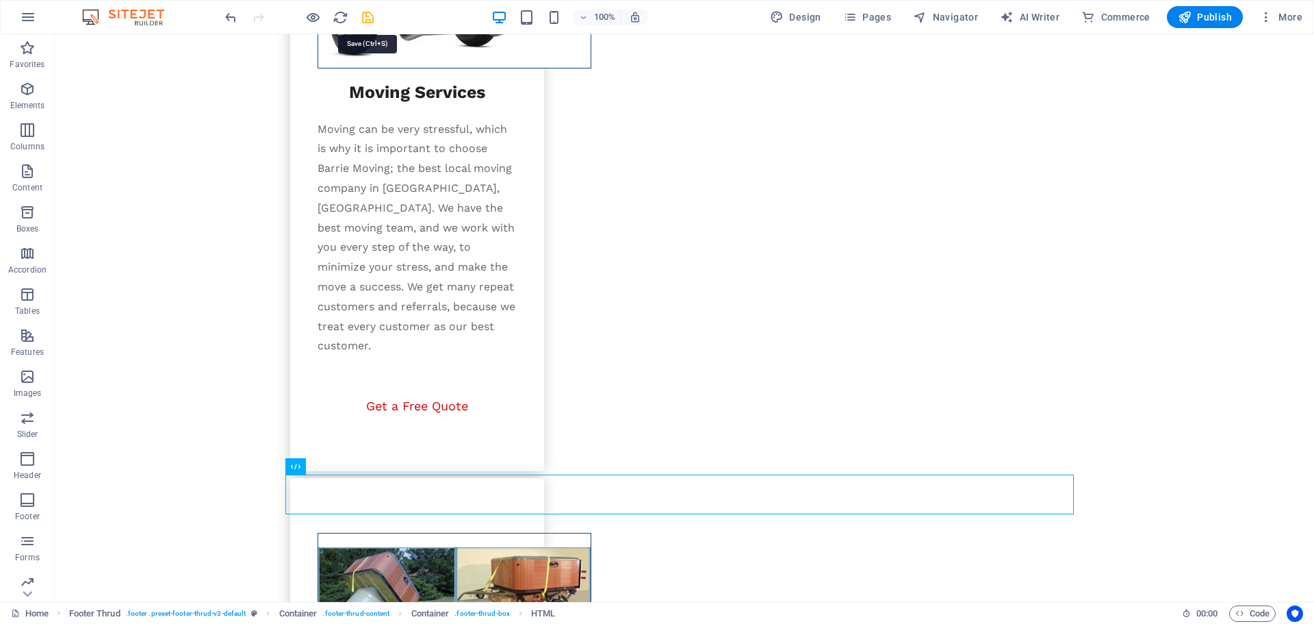
click at [372, 16] on icon "save" at bounding box center [368, 18] width 16 height 16
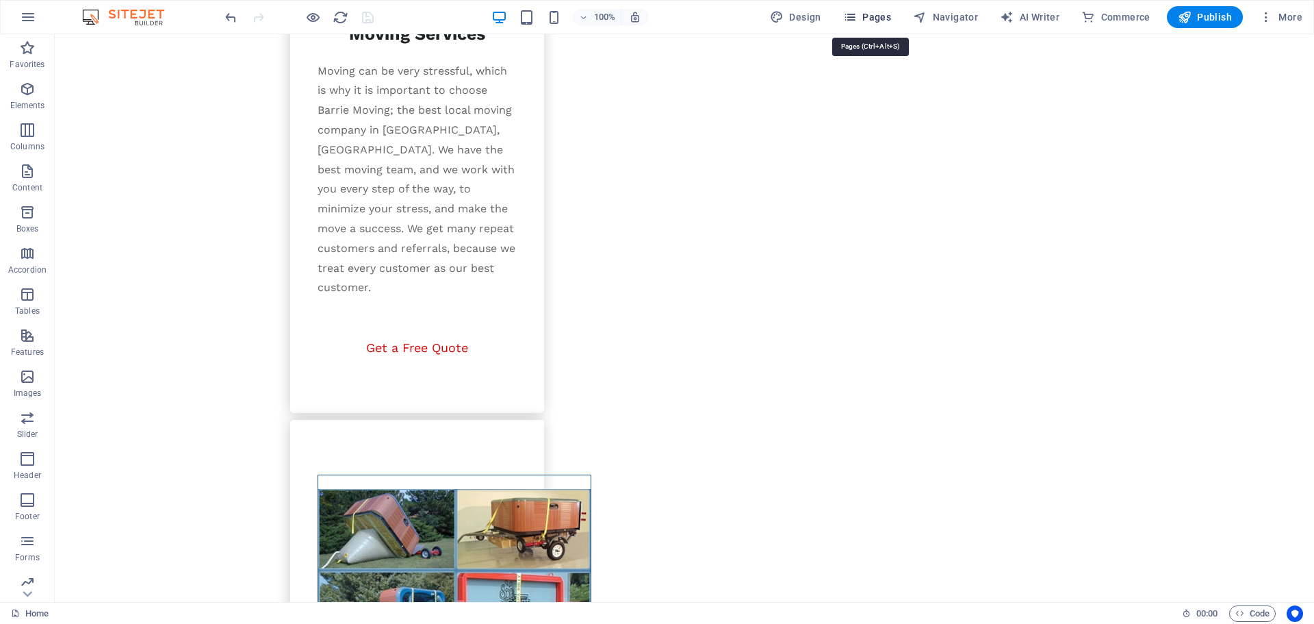
click at [873, 16] on span "Pages" at bounding box center [867, 17] width 48 height 14
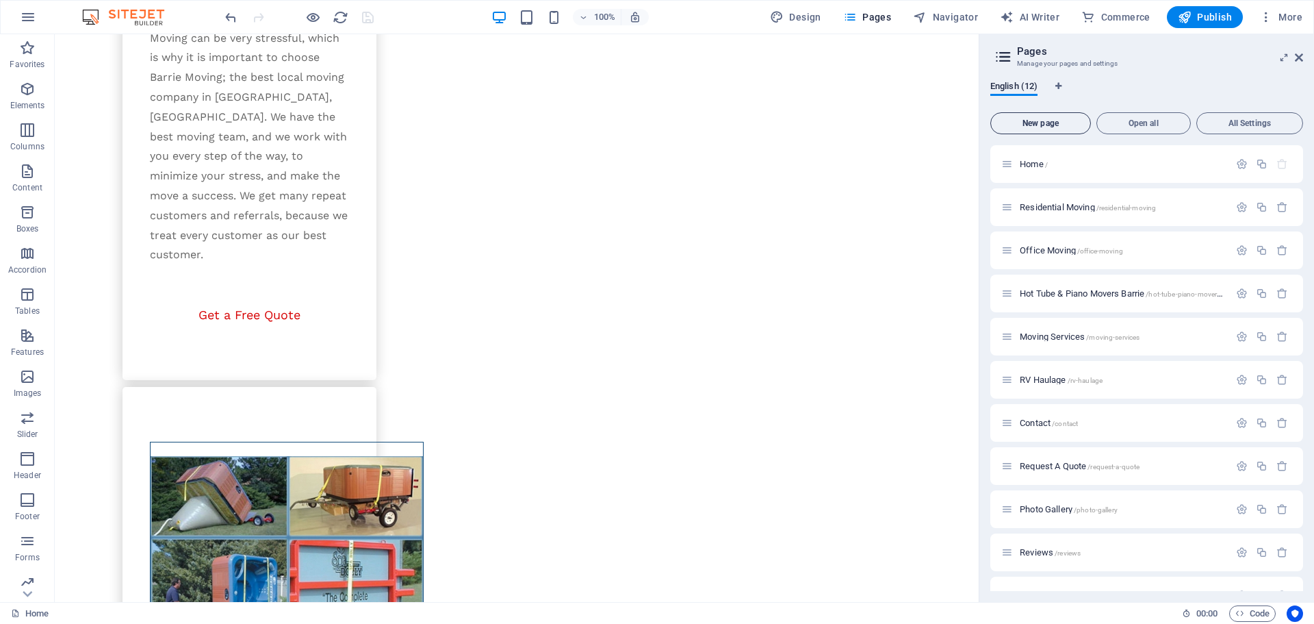
click at [1046, 115] on button "New page" at bounding box center [1041, 123] width 101 height 22
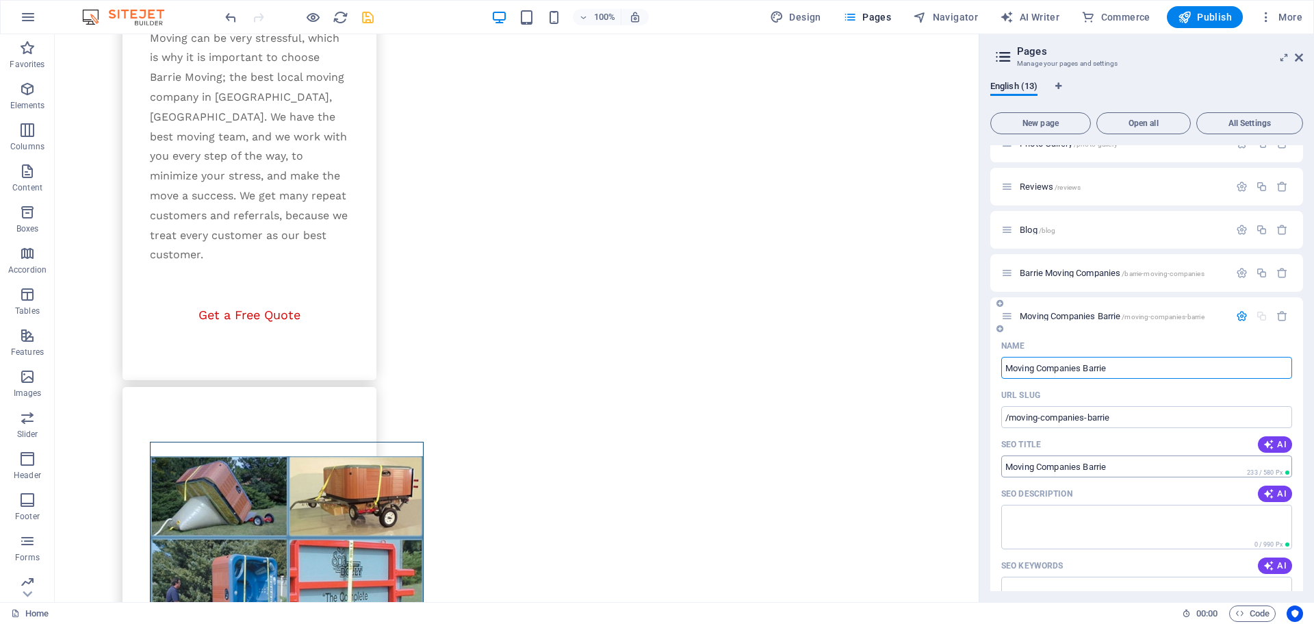
type input "Moving Companies Barrie"
type input "/moving-companies-barrie"
type input "Moving Companies Barrie"
drag, startPoint x: 1133, startPoint y: 414, endPoint x: 995, endPoint y: 416, distance: 138.3
click at [995, 416] on div "Name Moving Companies Barrie ​ URL SLUG /moving-companies-barrie ​ SEO Title AI…" at bounding box center [1147, 573] width 313 height 477
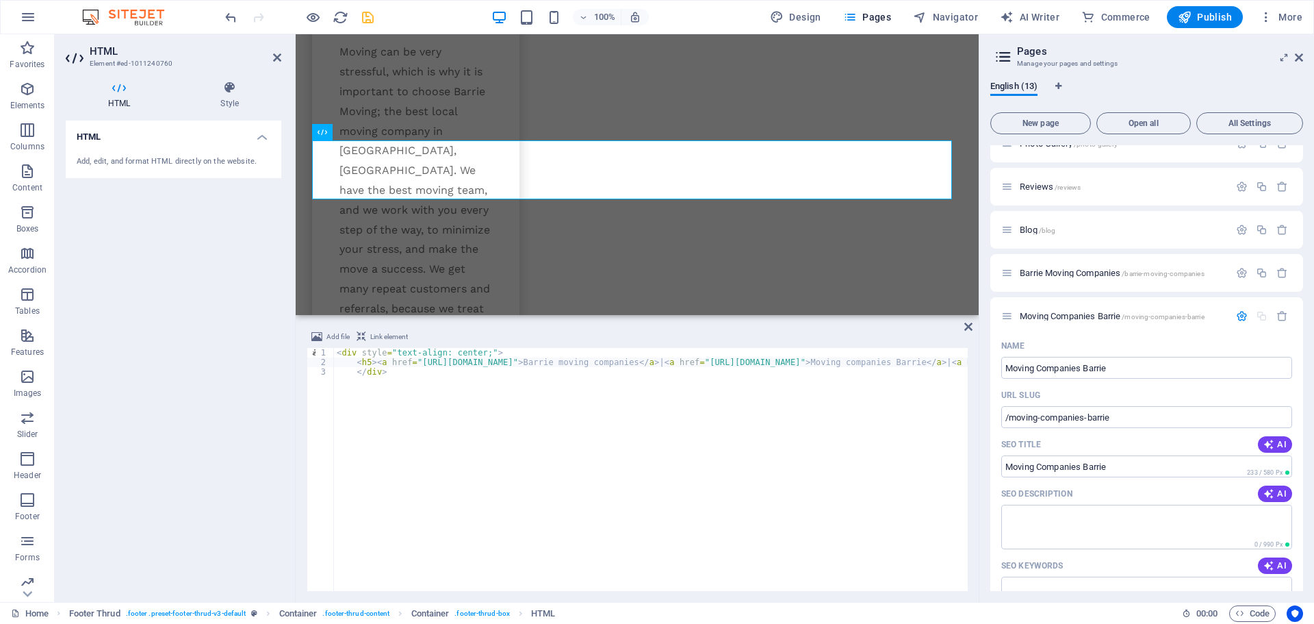
scroll to position [2711, 0]
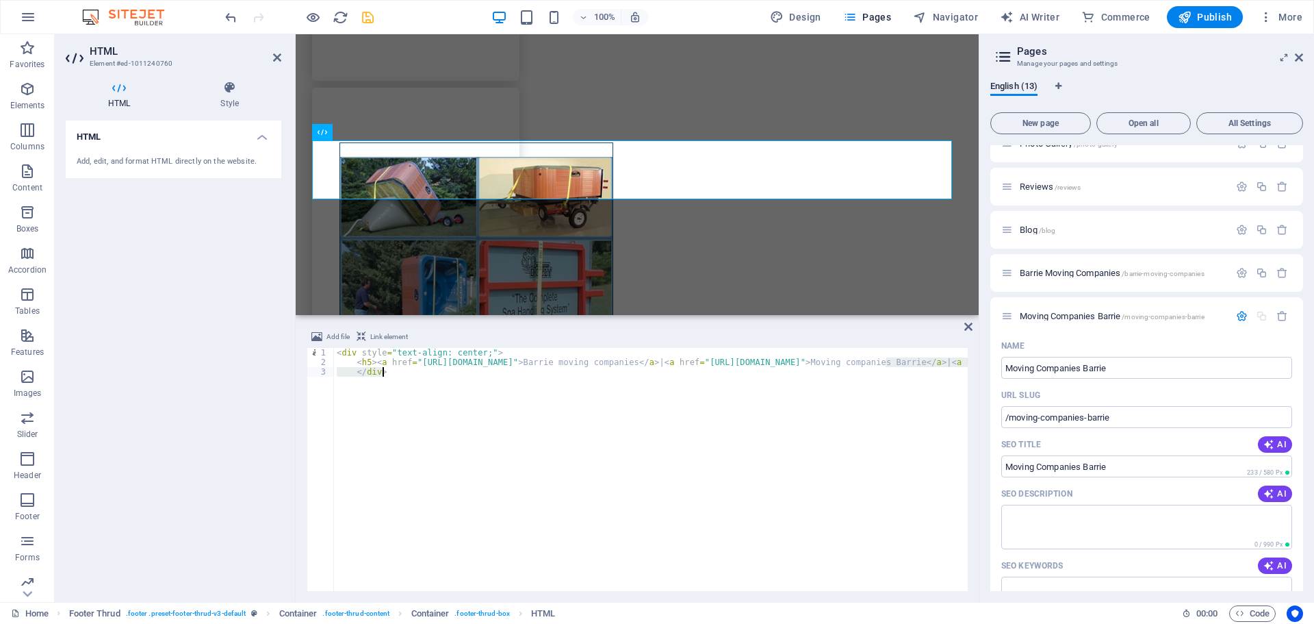
drag, startPoint x: 885, startPoint y: 360, endPoint x: 971, endPoint y: 367, distance: 85.9
click at [971, 367] on div "Add file Link element <h5><a href="[URL][DOMAIN_NAME]">Barrie moving companies<…" at bounding box center [637, 460] width 683 height 284
click at [598, 359] on div "< div style = "text-align: center;" > < h5 > < a href = "[URL][DOMAIN_NAME]" > …" at bounding box center [651, 469] width 634 height 243
drag, startPoint x: 660, startPoint y: 360, endPoint x: 550, endPoint y: 366, distance: 109.7
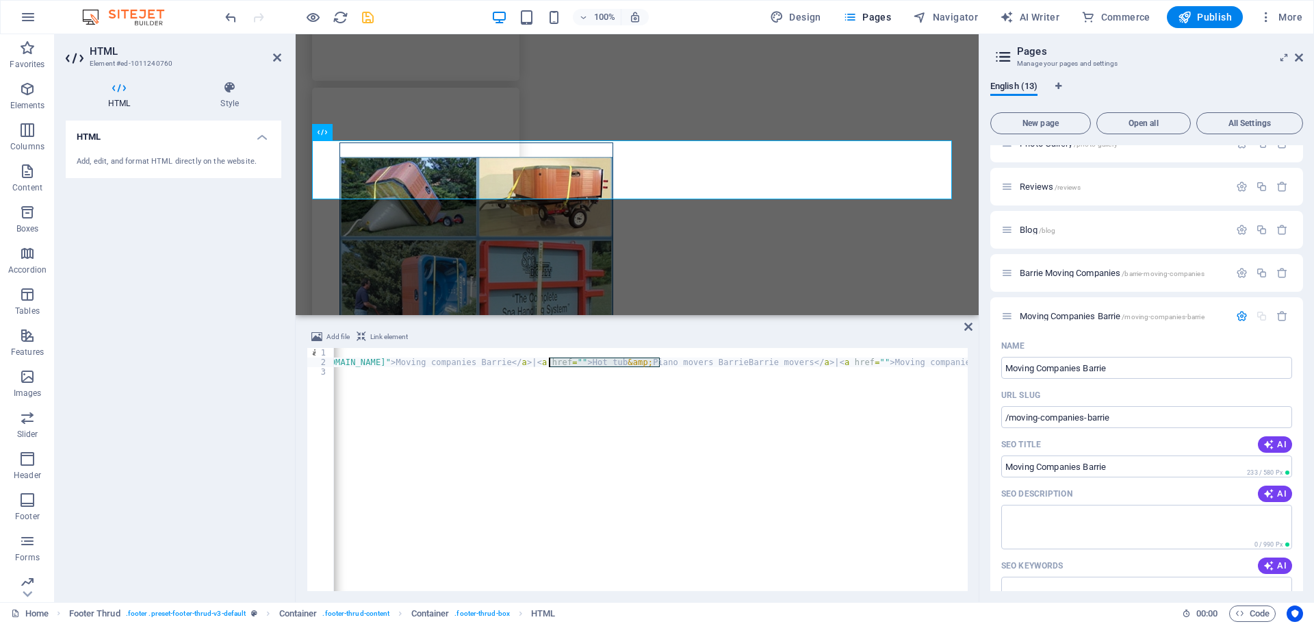
click at [550, 366] on div "< div style = "text-align: center;" > < h5 > < a href = "[URL][DOMAIN_NAME]" > …" at bounding box center [791, 477] width 1744 height 259
paste textarea "moving-companies-barrie"
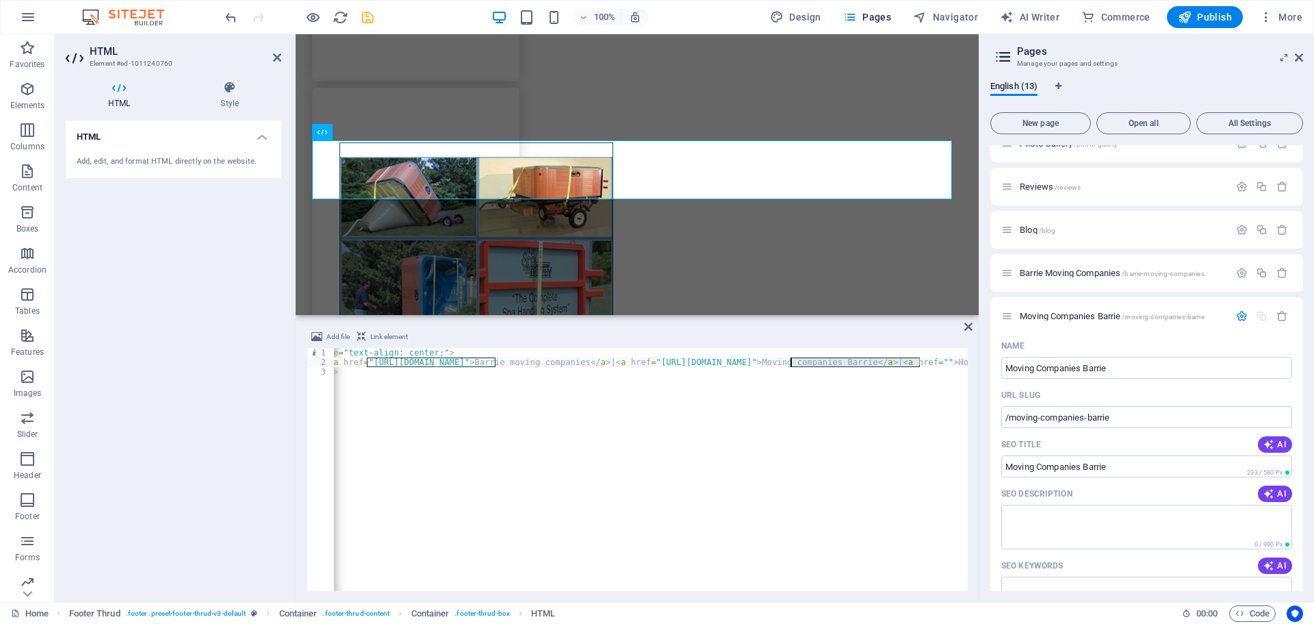
drag, startPoint x: 555, startPoint y: 364, endPoint x: 790, endPoint y: 359, distance: 235.6
click at [790, 359] on div "< div style = "text-align: center;" > < h5 > < a href = "[URL][DOMAIN_NAME]" > …" at bounding box center [1157, 477] width 1744 height 259
click at [752, 361] on div "< div style = "text-align: center;" > < h5 > < a href = "[URL][DOMAIN_NAME]" > …" at bounding box center [689, 477] width 1744 height 259
click at [749, 365] on div "< div style = "text-align: center;" > < h5 > < a href = "[URL][DOMAIN_NAME]" > …" at bounding box center [689, 477] width 1744 height 259
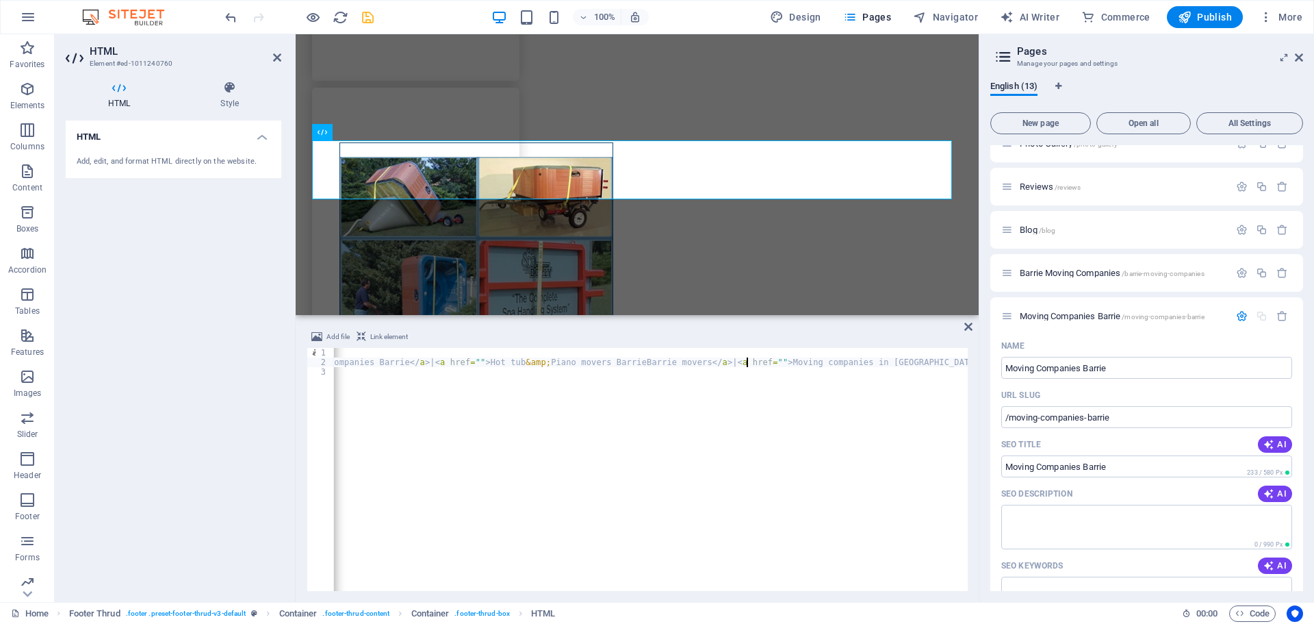
paste textarea "[URL][DOMAIN_NAME]">Hot tub &amp; Piano movers BarrieBarrie movers</a> | <a hre…"
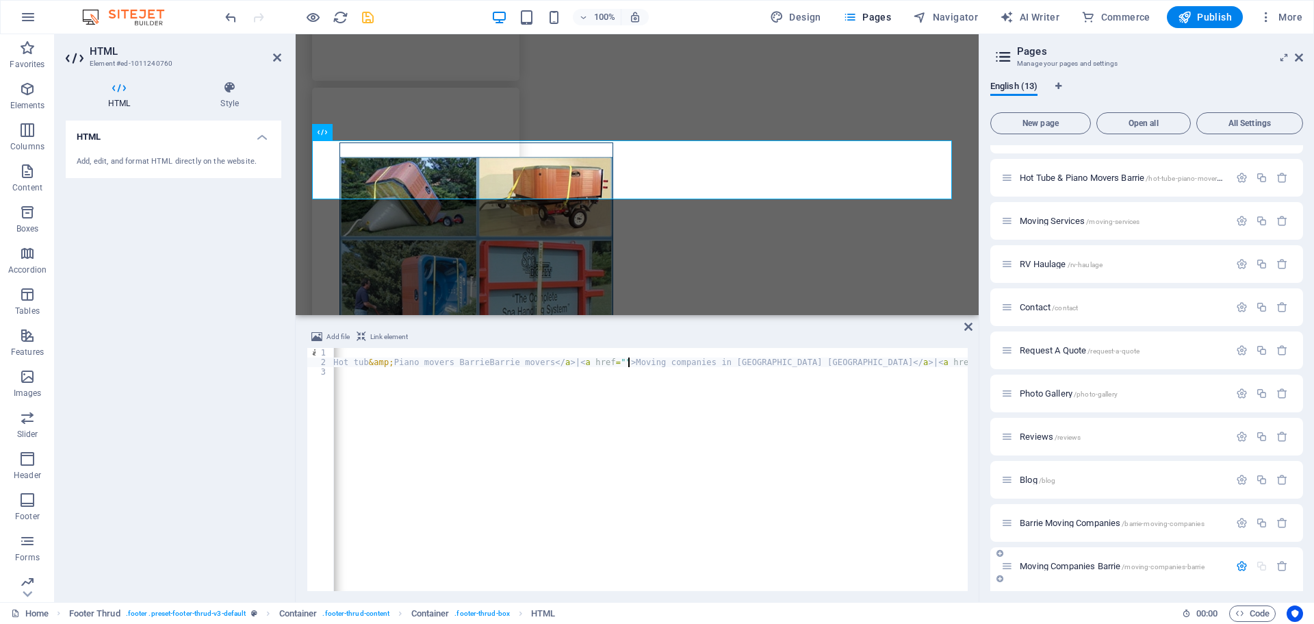
scroll to position [113, 0]
click at [1239, 183] on icon "button" at bounding box center [1242, 181] width 12 height 12
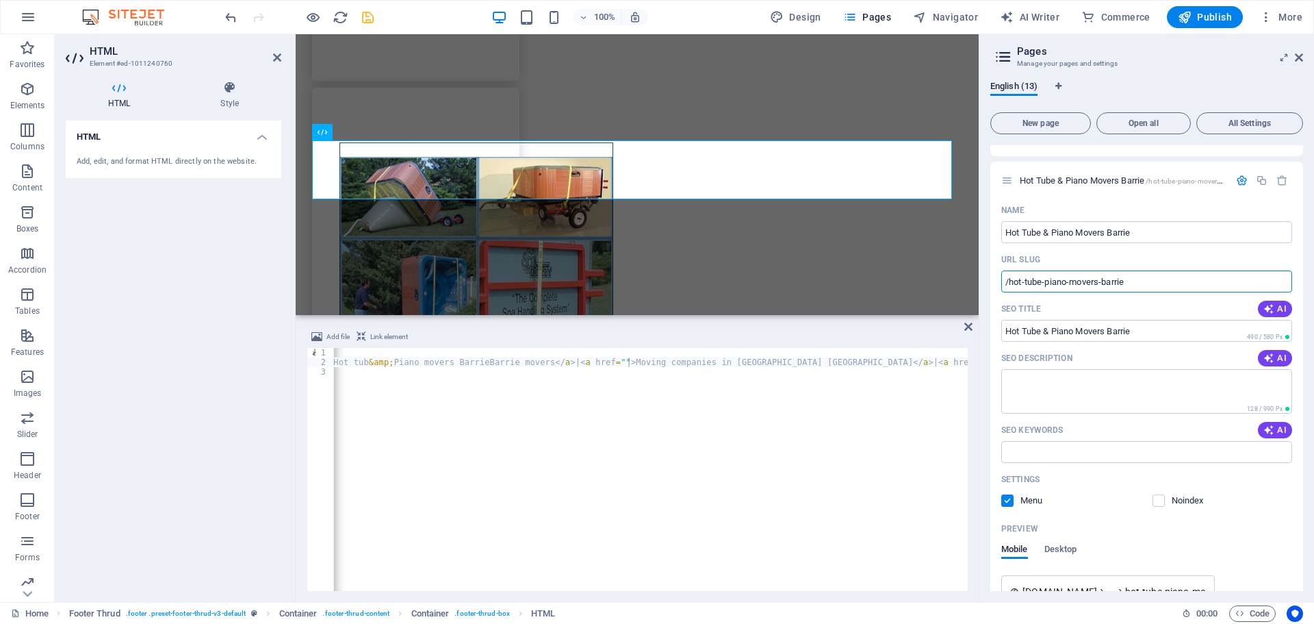
drag, startPoint x: 1141, startPoint y: 279, endPoint x: 989, endPoint y: 281, distance: 152.7
click at [989, 280] on div "English (13) New page Open all All Settings Home / Residential Moving /resident…" at bounding box center [1147, 336] width 335 height 532
drag, startPoint x: 1136, startPoint y: 279, endPoint x: 987, endPoint y: 291, distance: 150.4
click at [987, 290] on div "English (13) New page Open all All Settings Home / Residential Moving /resident…" at bounding box center [1147, 336] width 335 height 532
type textarea "</div>"
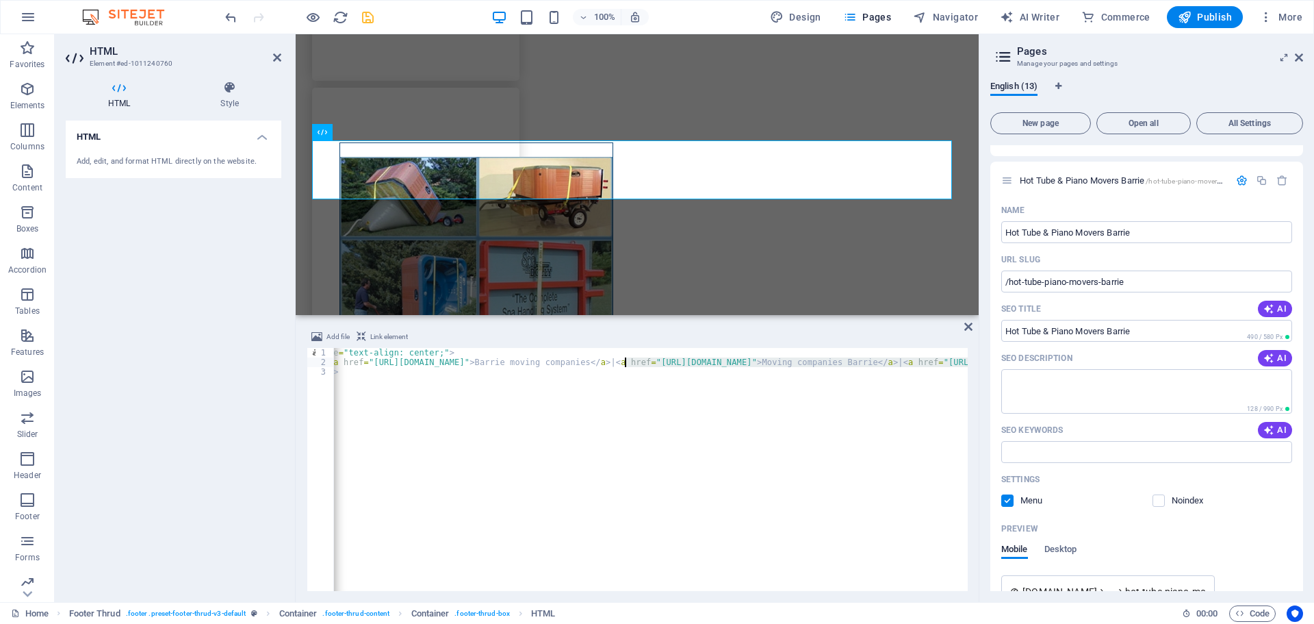
click at [626, 366] on div "< div style = "text-align: center;" > < h5 > < a href = "[URL][DOMAIN_NAME]" > …" at bounding box center [1222, 477] width 1874 height 259
click at [793, 358] on div "< div style = "text-align: center;" > < h5 > < a href = "[URL][DOMAIN_NAME]" > …" at bounding box center [651, 469] width 634 height 243
drag, startPoint x: 705, startPoint y: 364, endPoint x: 712, endPoint y: 366, distance: 7.4
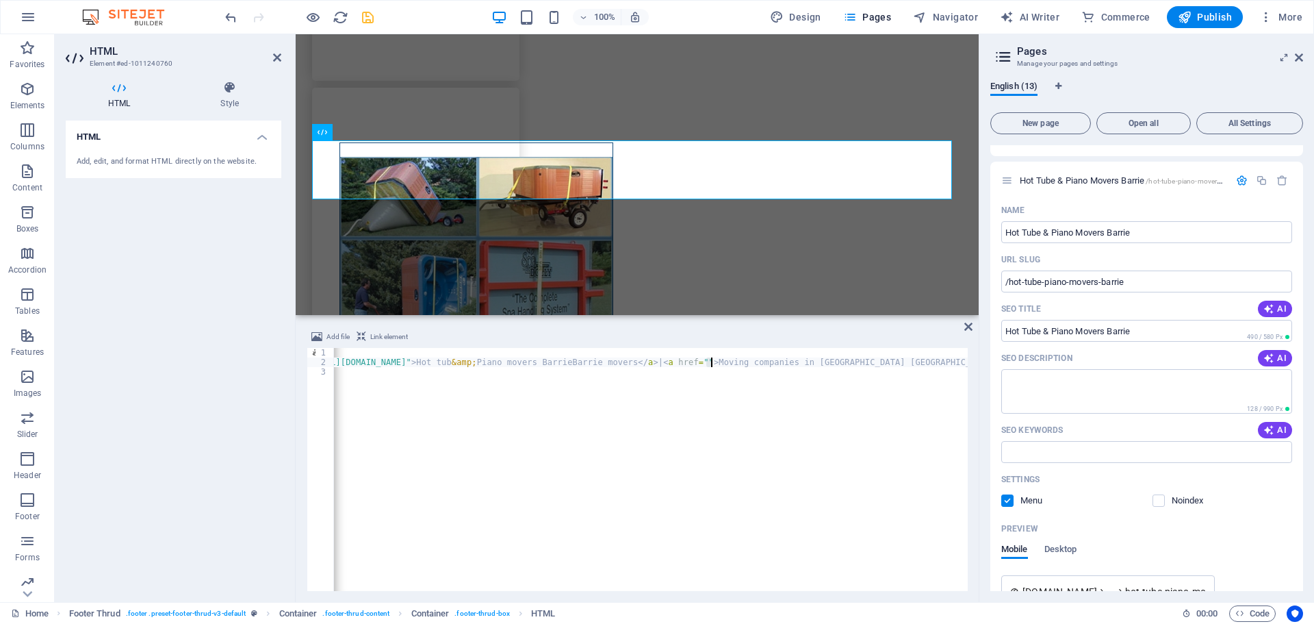
click at [712, 366] on div "< div style = "text-align: center;" > < h5 > < a href = "[URL][DOMAIN_NAME]" > …" at bounding box center [589, 477] width 1874 height 259
paste textarea "hot-tube-piano-movers-barrie">Hot tub &amp; Piano movers BarrieBarrie movers</a…"
type textarea "<h5><a href="[URL][DOMAIN_NAME]">Barrie moving companies</a> | <a href="[URL][D…"
drag, startPoint x: 1046, startPoint y: 129, endPoint x: 1095, endPoint y: 164, distance: 59.8
click at [1046, 129] on button "New page" at bounding box center [1041, 123] width 101 height 22
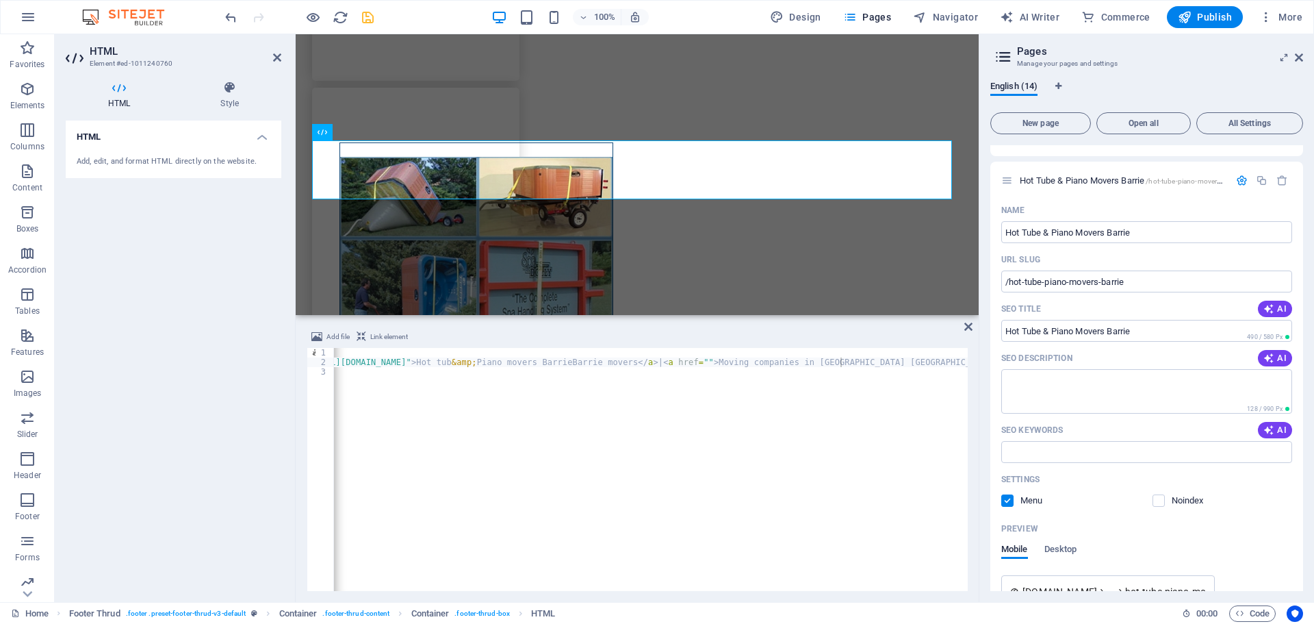
scroll to position [1415, 0]
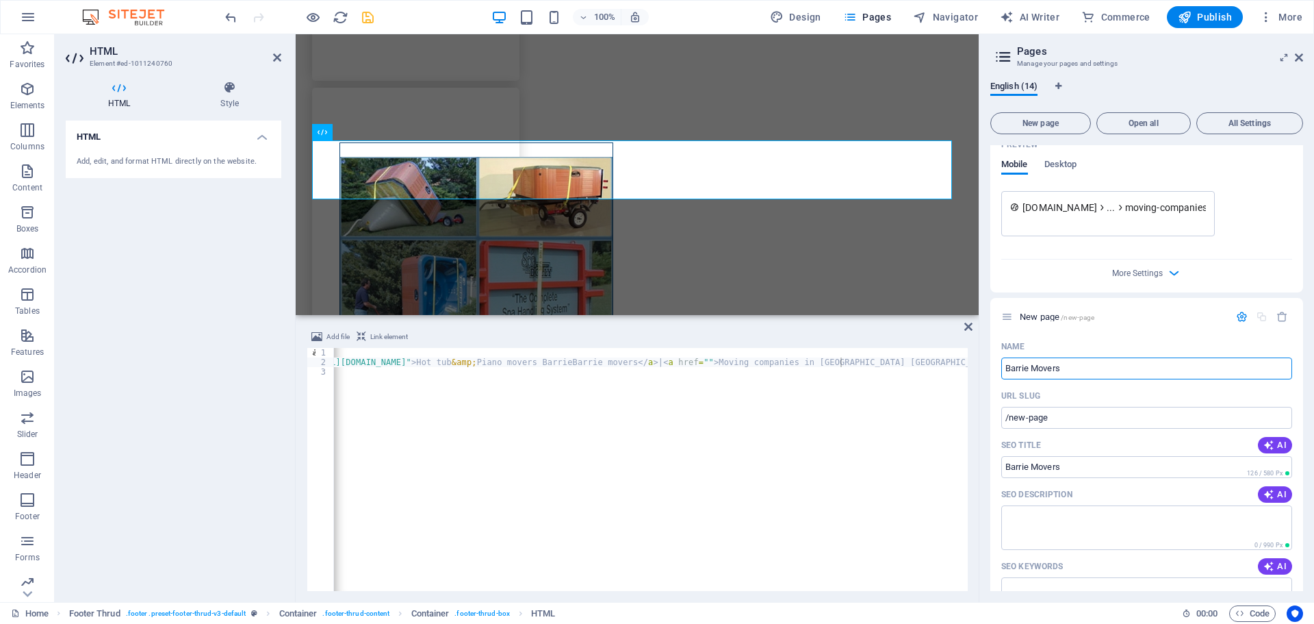
type input "Barrie Movers"
type input "/barrie-movers"
type input "Barrie Movers"
drag, startPoint x: 706, startPoint y: 584, endPoint x: 737, endPoint y: 581, distance: 31.0
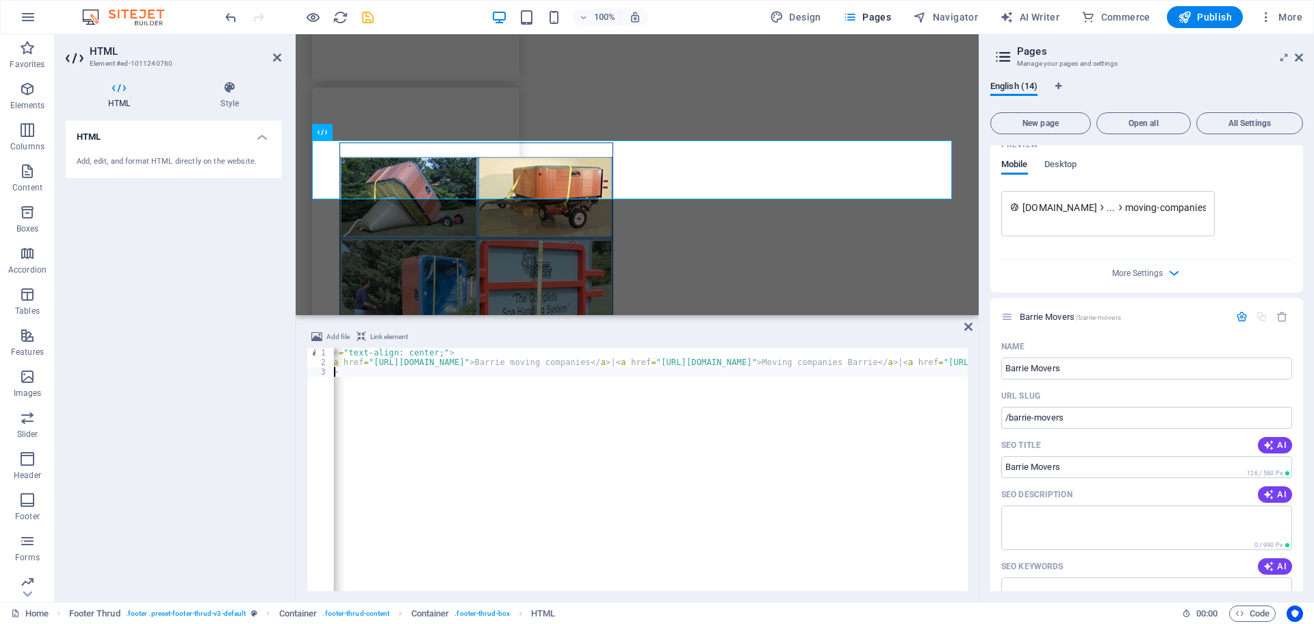
click at [737, 581] on div "< div style = "text-align: center;" > < h5 > < a href = "[URL][DOMAIN_NAME]" > …" at bounding box center [1286, 477] width 2003 height 259
drag, startPoint x: 477, startPoint y: 361, endPoint x: 348, endPoint y: 363, distance: 128.7
click at [348, 363] on div "< div style = "text-align: center;" > < h5 > < a href = "[URL][DOMAIN_NAME]" > …" at bounding box center [418, 477] width 2003 height 259
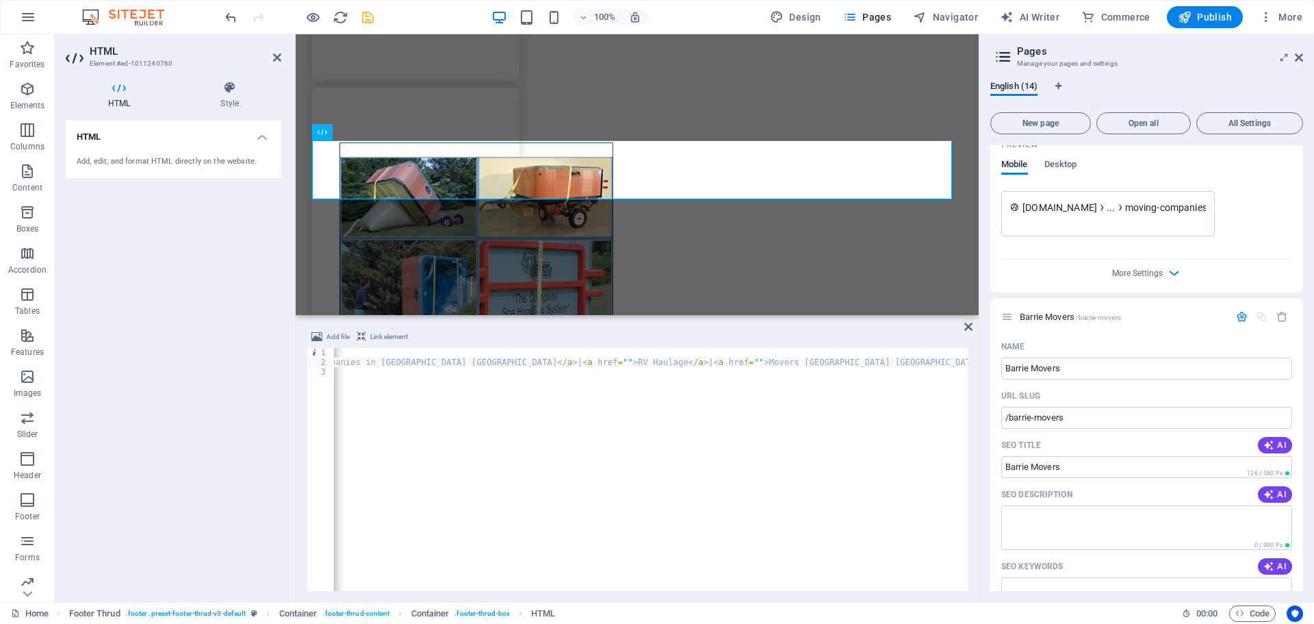
click at [529, 361] on div "< div style = "text-align: center;" > < h5 > < a href = "[URL][DOMAIN_NAME]" > …" at bounding box center [214, 477] width 2003 height 259
click at [605, 366] on div "< div style = "text-align: center;" > < h5 > < a href = "[URL][DOMAIN_NAME]" > …" at bounding box center [263, 477] width 2100 height 259
paste textarea "[URL][DOMAIN_NAME]"></a>BarrieBarrie movers</a> | <a href="">Moving companies i…"
drag, startPoint x: 1045, startPoint y: 421, endPoint x: 998, endPoint y: 426, distance: 46.8
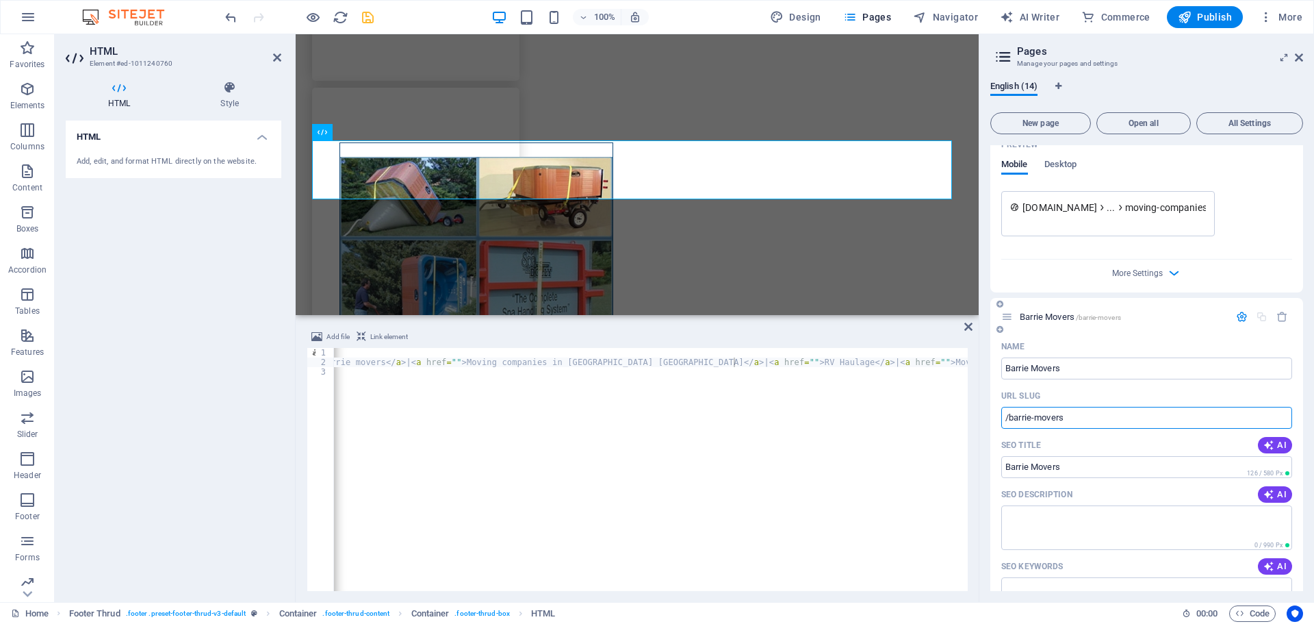
click at [998, 425] on div "Name Barrie Movers ​ URL SLUG /barrie-movers ​ SEO Title AI ​ 126 / 580 Px SEO …" at bounding box center [1147, 573] width 313 height 477
click at [732, 359] on div "< div style = "text-align: center;" > < h5 > < a href = "[URL][DOMAIN_NAME]" > …" at bounding box center [327, 477] width 2229 height 259
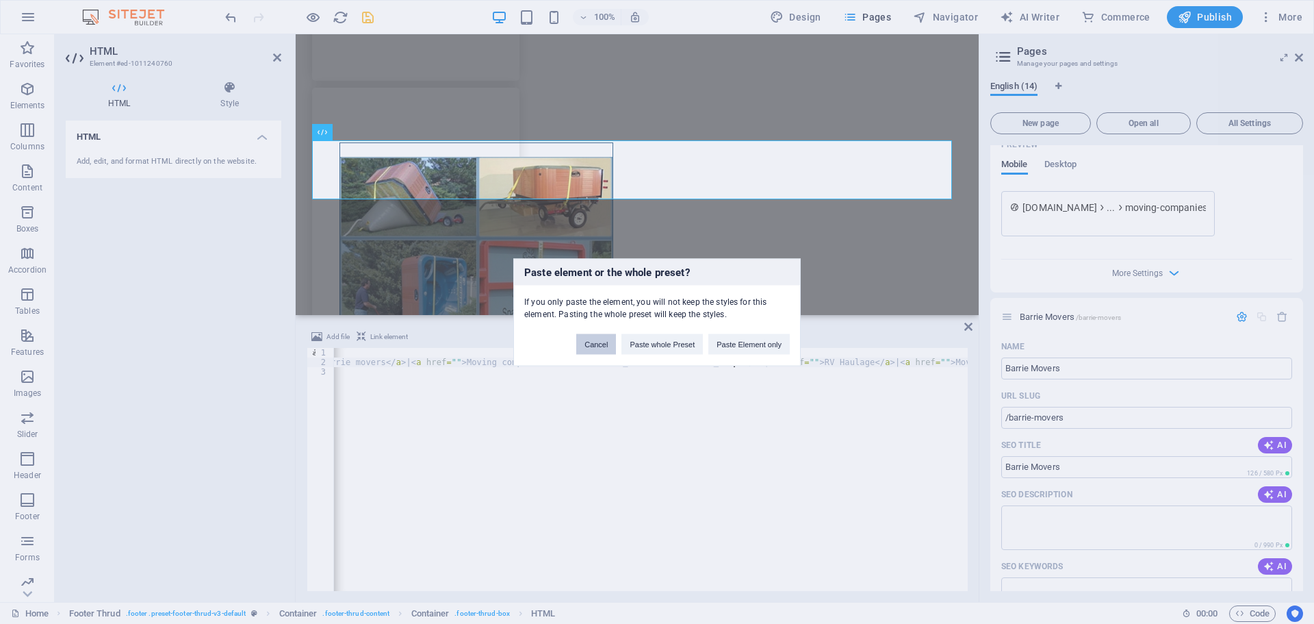
click at [600, 344] on button "Cancel" at bounding box center [596, 343] width 40 height 21
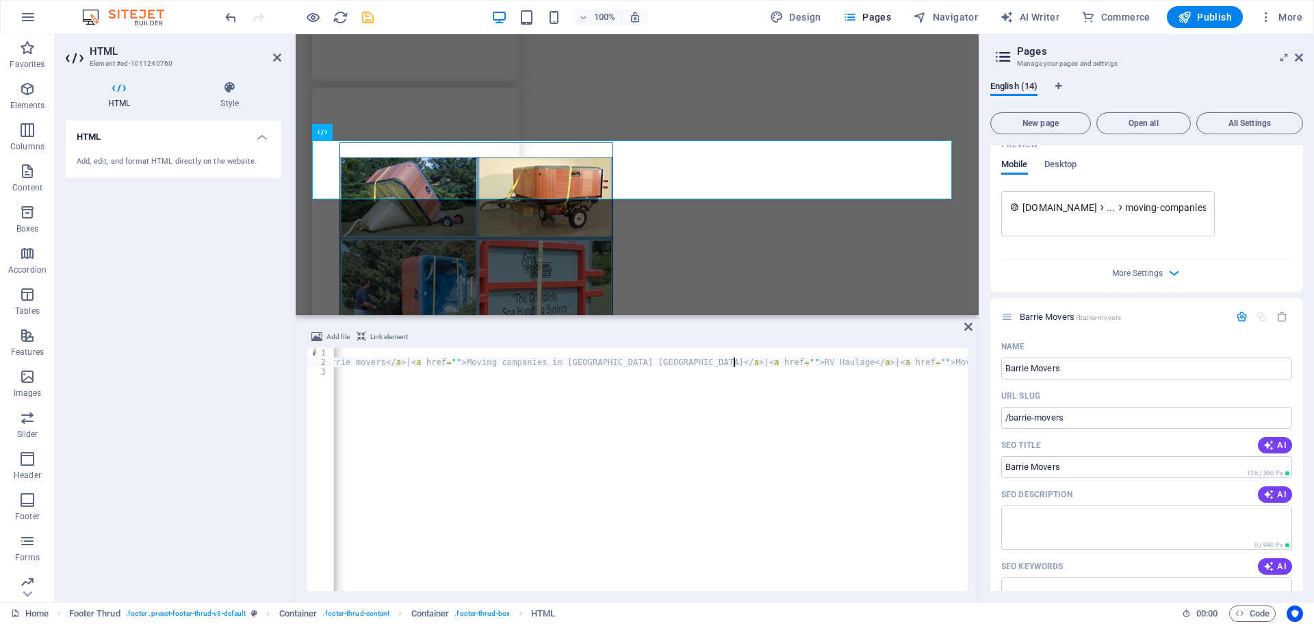
click at [734, 360] on div "< div style = "text-align: center;" > < h5 > < a href = "[URL][DOMAIN_NAME]" > …" at bounding box center [327, 477] width 2229 height 259
drag, startPoint x: 1073, startPoint y: 414, endPoint x: 1004, endPoint y: 417, distance: 68.5
click at [1004, 416] on input "/barrie-movers" at bounding box center [1147, 418] width 291 height 22
click at [733, 364] on div "< div style = "text-align: center;" > < h5 > < a href = "[URL][DOMAIN_NAME]" > …" at bounding box center [327, 477] width 2229 height 259
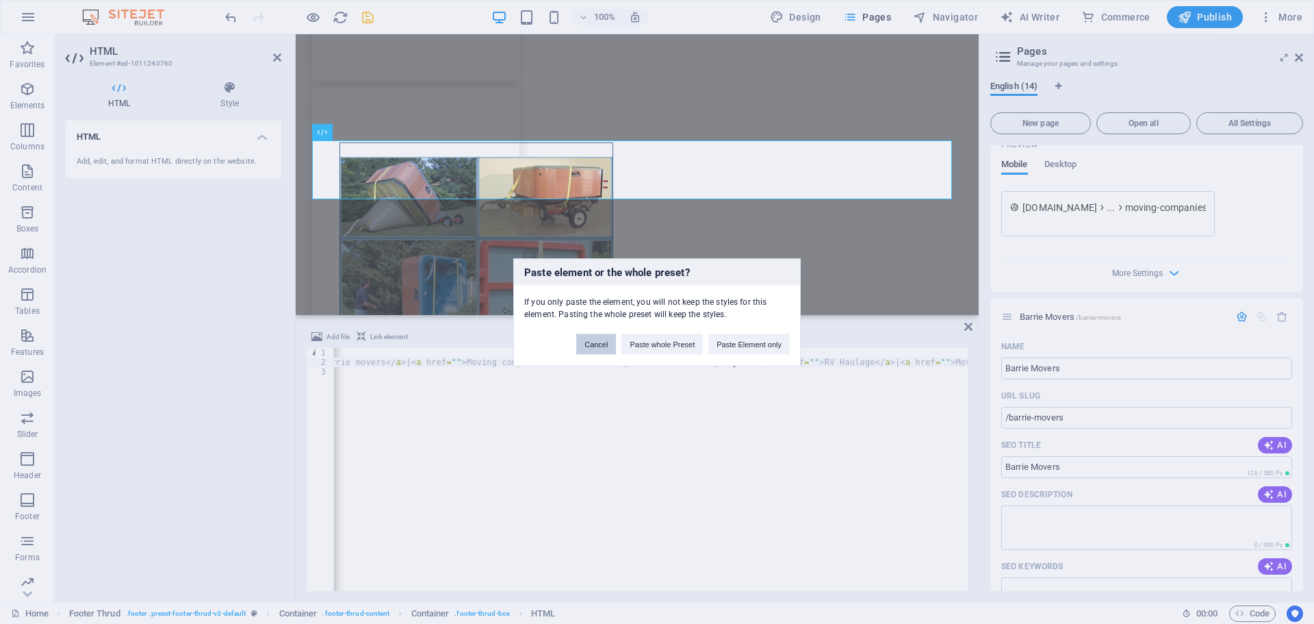
click at [592, 335] on button "Cancel" at bounding box center [596, 343] width 40 height 21
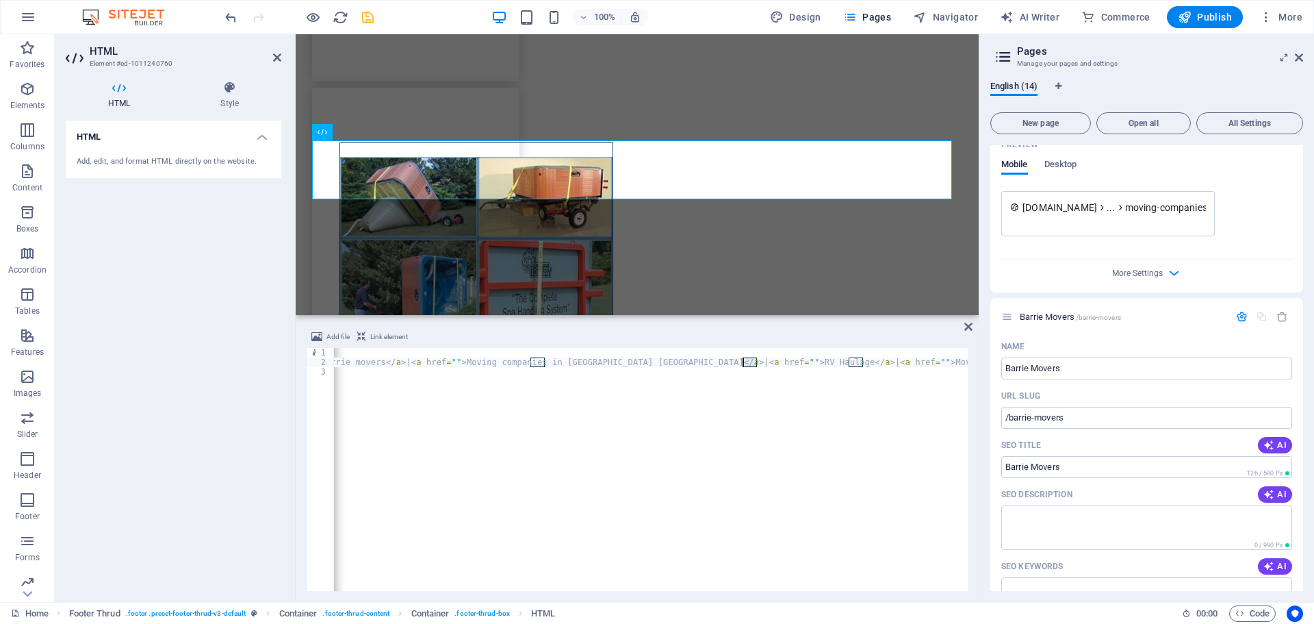
drag, startPoint x: 759, startPoint y: 362, endPoint x: 750, endPoint y: 369, distance: 10.7
click at [745, 363] on div "< div style = "text-align: center;" > < h5 > < a href = "[URL][DOMAIN_NAME]" > …" at bounding box center [327, 477] width 2229 height 259
click at [761, 361] on div "< div style = "text-align: center;" > < h5 > < a href = "[URL][DOMAIN_NAME]" > …" at bounding box center [327, 477] width 2229 height 259
drag, startPoint x: 1079, startPoint y: 411, endPoint x: 1040, endPoint y: 424, distance: 41.1
click at [987, 422] on div "English (14) New page Open all All Settings Home / Residential Moving /resident…" at bounding box center [1147, 336] width 335 height 532
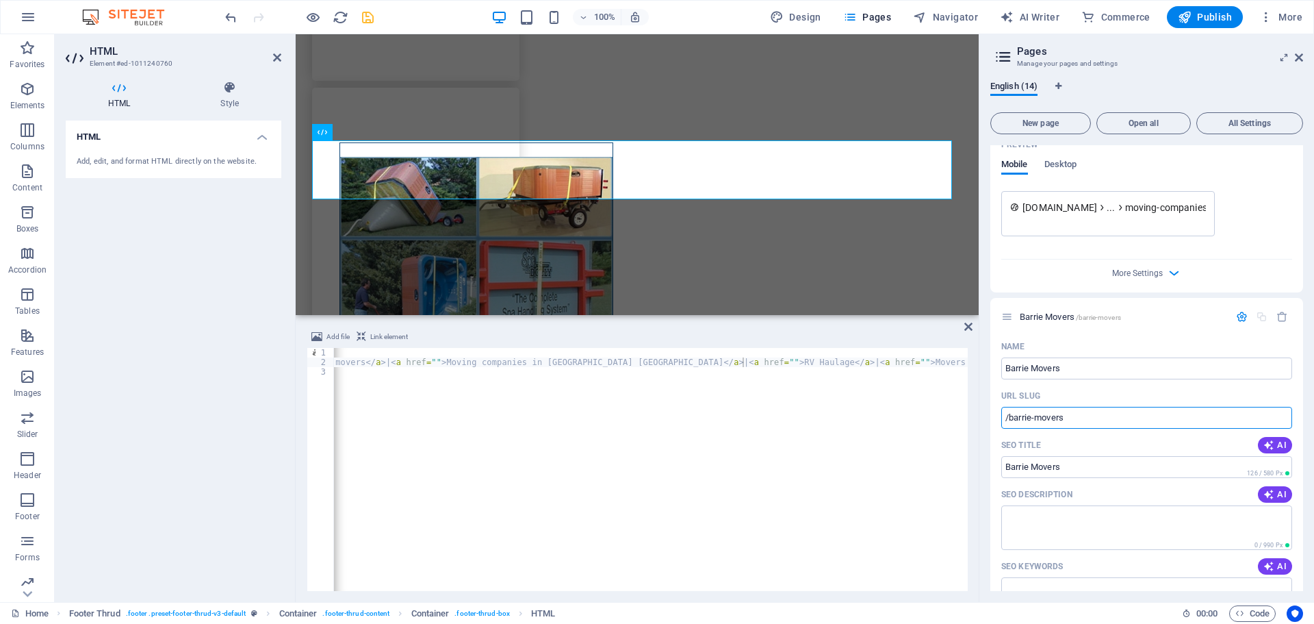
click at [731, 361] on div "< div style = "text-align: center;" > < h5 > < a href = "[URL][DOMAIN_NAME]" > …" at bounding box center [318, 477] width 2211 height 259
click at [733, 360] on div "< div style = "text-align: center;" > < h5 > < a href = "[URL][DOMAIN_NAME]" > …" at bounding box center [318, 477] width 2211 height 259
paste textarea "/barrie-movers">BarrieBarrie movers</a> | <a href="">Moving companies i"
click at [740, 362] on div "< div style = "text-align: center;" > < h5 > < a href = "[URL][DOMAIN_NAME]" > …" at bounding box center [350, 477] width 2275 height 259
click at [737, 363] on div "< div style = "text-align: center;" > < h5 > < a href = "[URL][DOMAIN_NAME]" > …" at bounding box center [350, 477] width 2275 height 259
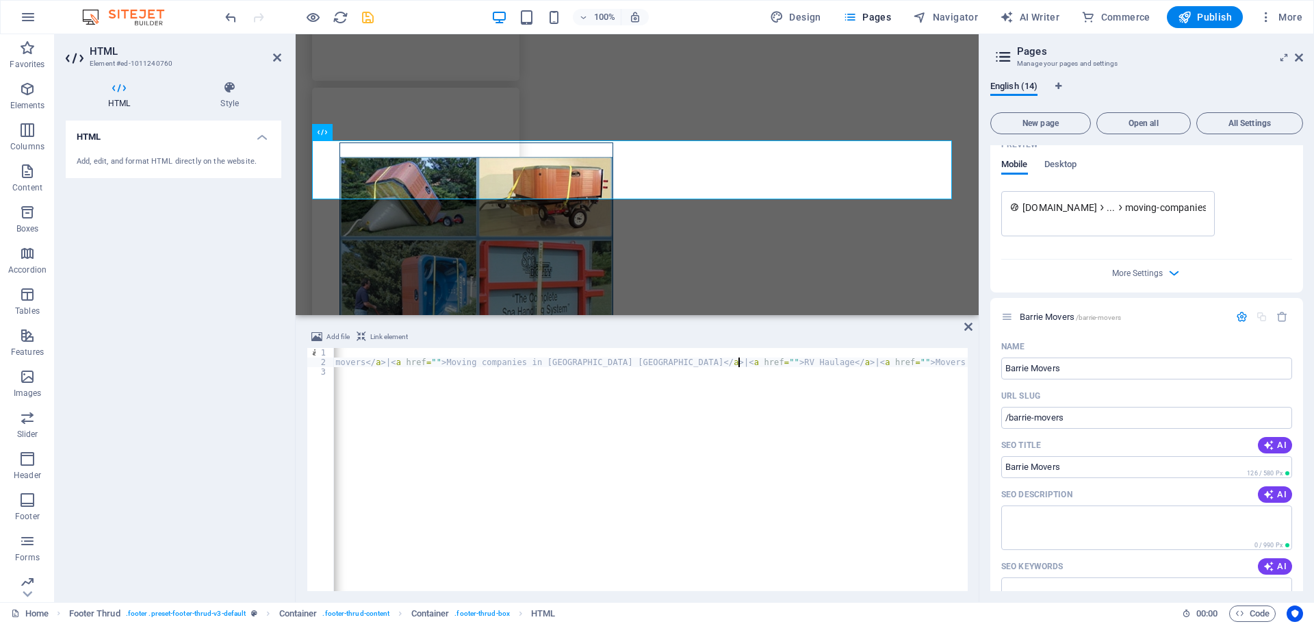
type textarea "<h5><a href="[URL][DOMAIN_NAME]">Barrie moving companies</a> | <a href="[URL][D…"
drag, startPoint x: 1047, startPoint y: 120, endPoint x: 1047, endPoint y: 134, distance: 13.0
click at [1047, 120] on span "New page" at bounding box center [1041, 123] width 88 height 8
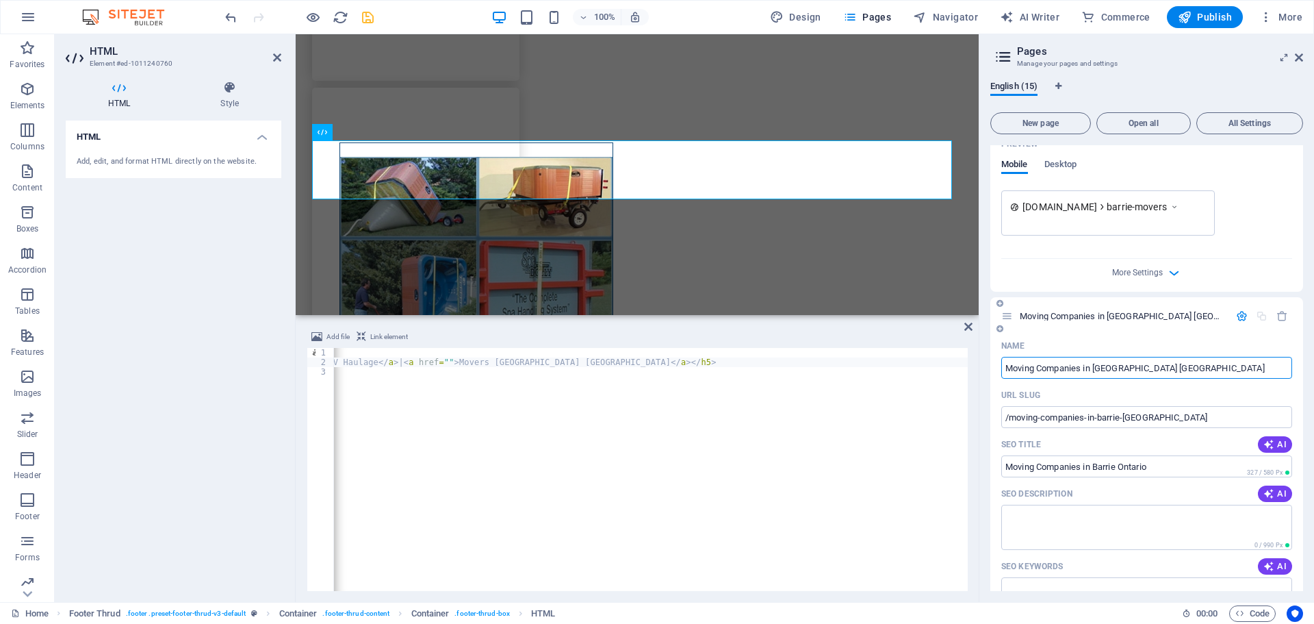
type input "Moving Companies in [GEOGRAPHIC_DATA] [GEOGRAPHIC_DATA]"
type input "/moving-companies-in-barrie-[GEOGRAPHIC_DATA]"
type input "Moving Companies in [GEOGRAPHIC_DATA] [GEOGRAPHIC_DATA]"
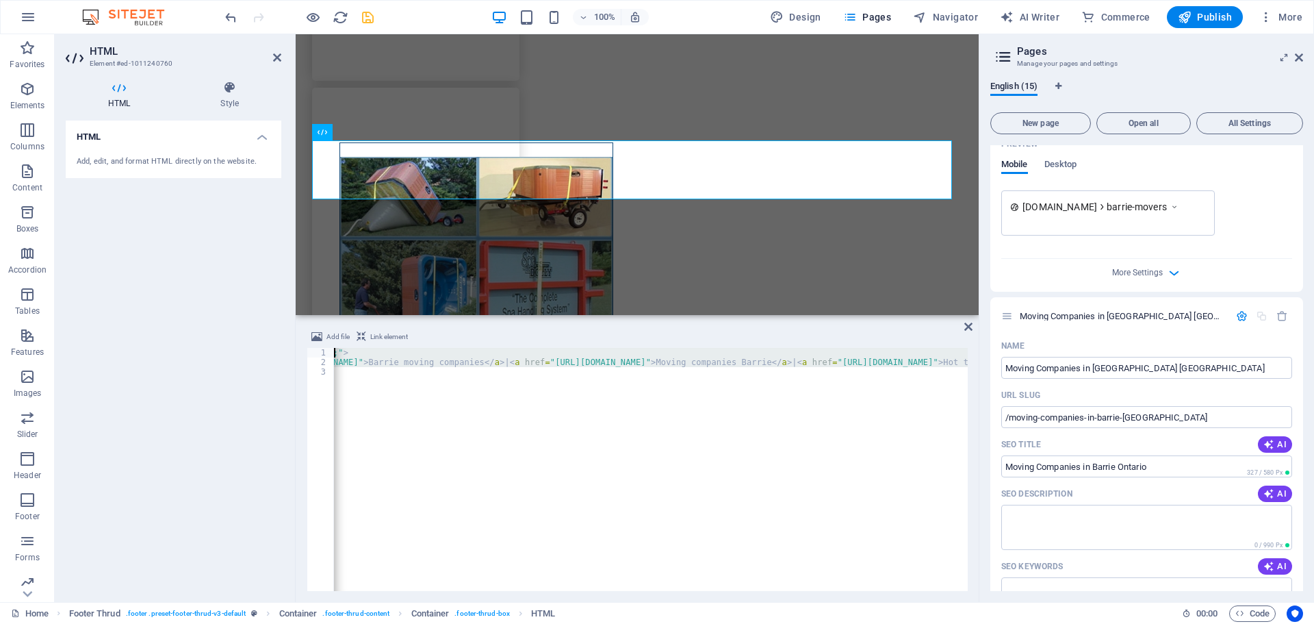
click at [585, 356] on div "< div style = "text-align: center;" > < h5 > < a href = "[URL][DOMAIN_NAME]" > …" at bounding box center [1314, 477] width 2270 height 259
click at [736, 358] on div "< div style = "text-align: center;" > < h5 > < a href = "[URL][DOMAIN_NAME]" > …" at bounding box center [651, 469] width 634 height 243
type textarea "<h5><a href="[URL][DOMAIN_NAME]">Barrie moving companies</a> | <a href="[URL][D…"
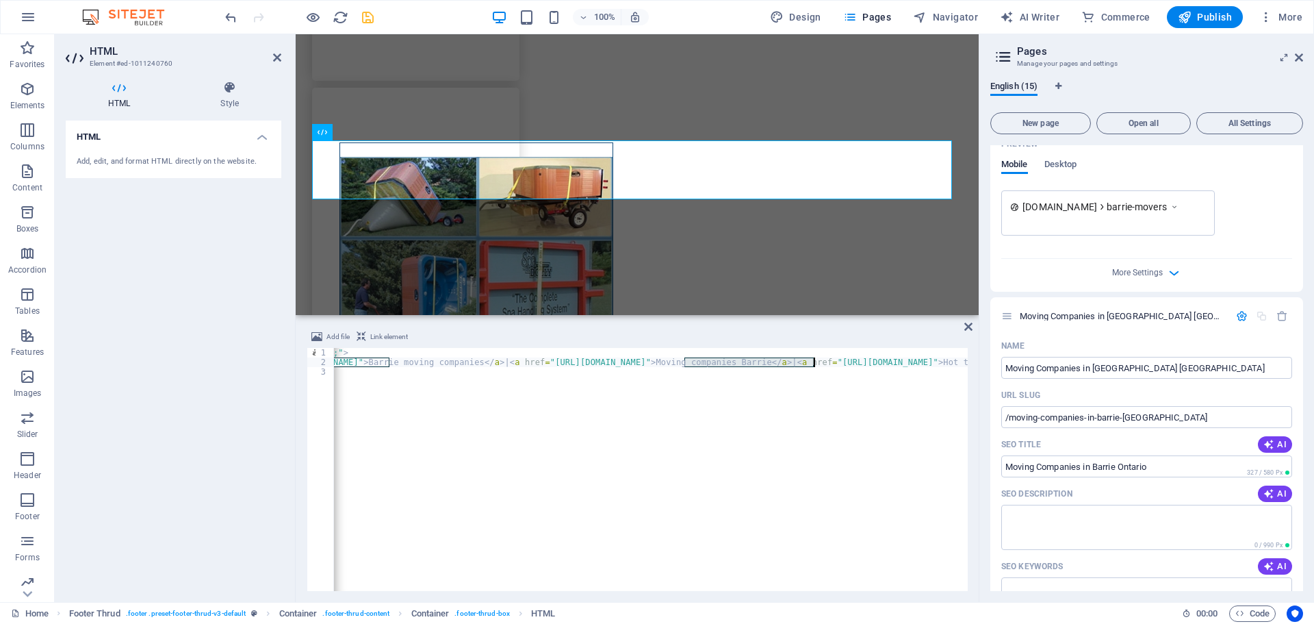
drag, startPoint x: 705, startPoint y: 361, endPoint x: 815, endPoint y: 366, distance: 109.7
click at [815, 366] on div "< div style = "text-align: center;" > < h5 > < a href = "[URL][DOMAIN_NAME]" > …" at bounding box center [1314, 477] width 2270 height 259
paste textarea
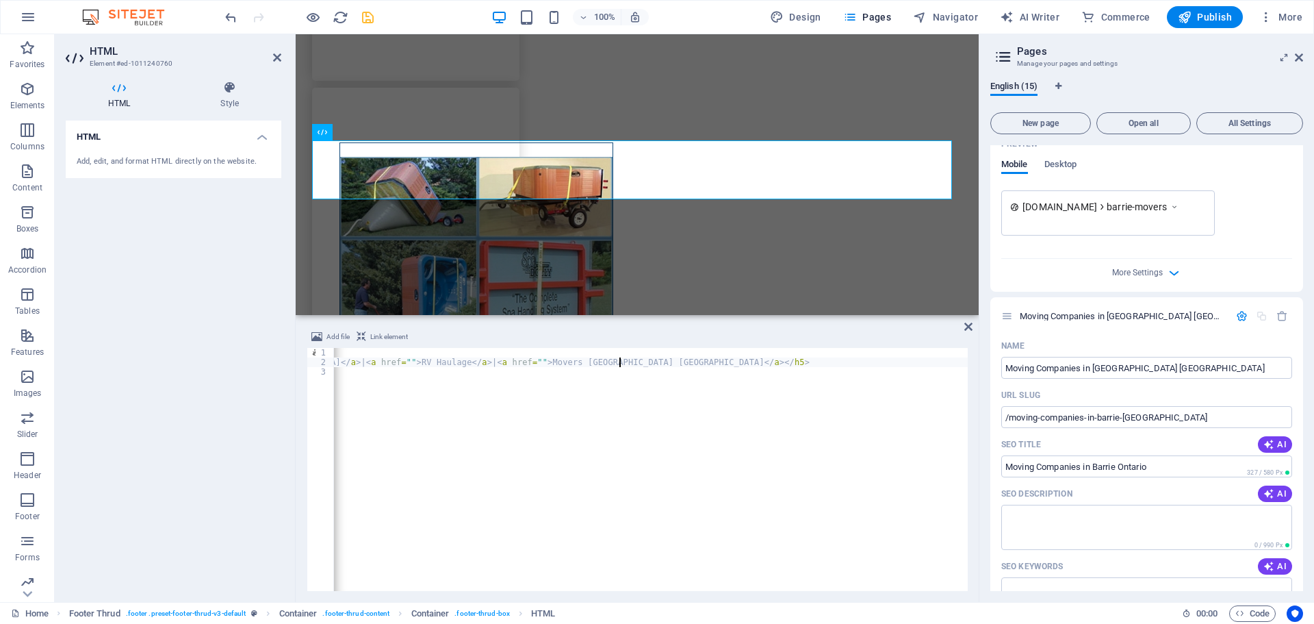
scroll to position [0, 0]
drag, startPoint x: 1136, startPoint y: 420, endPoint x: 990, endPoint y: 433, distance: 146.4
click at [990, 433] on div "English (15) New page Open all All Settings Home / Residential Moving /resident…" at bounding box center [1147, 336] width 335 height 532
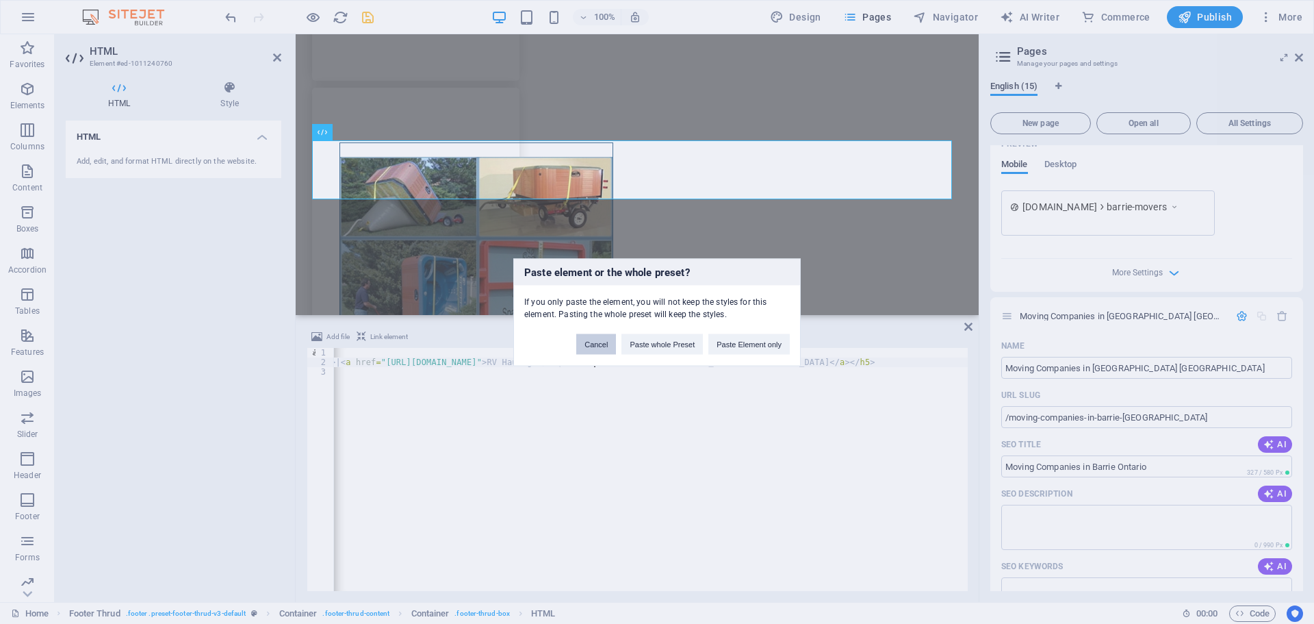
click at [588, 340] on button "Cancel" at bounding box center [596, 343] width 40 height 21
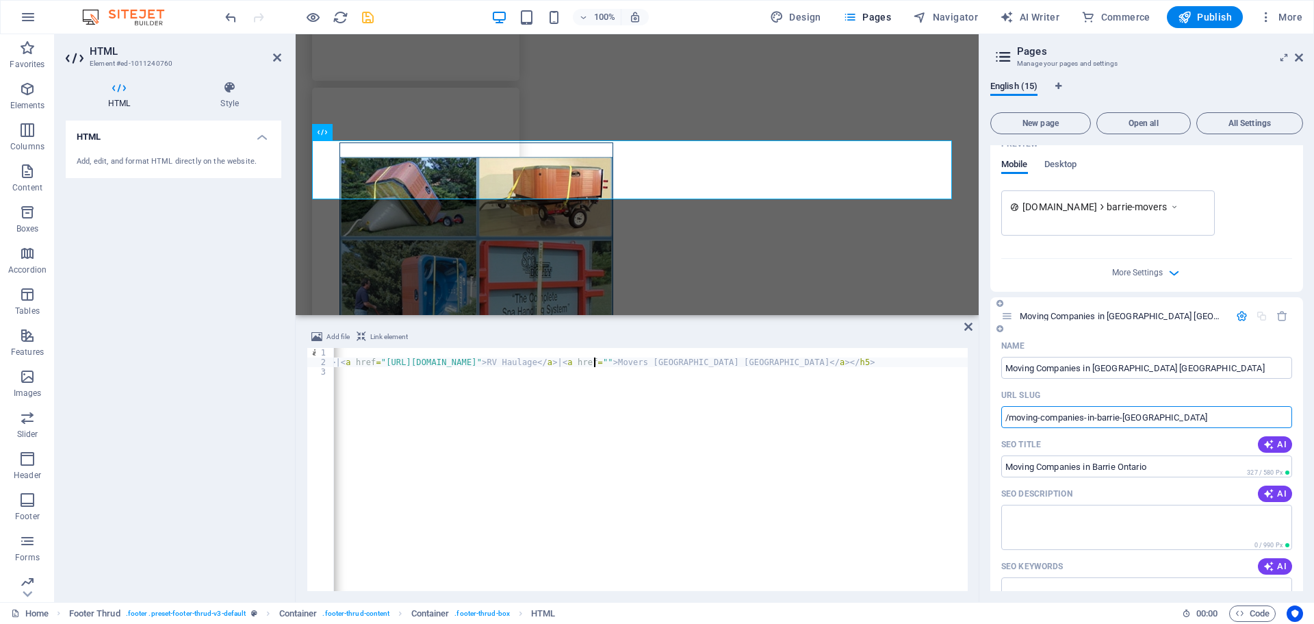
drag, startPoint x: 1160, startPoint y: 416, endPoint x: 1004, endPoint y: 427, distance: 156.5
click at [995, 424] on div "Name Moving Companies in [GEOGRAPHIC_DATA] [GEOGRAPHIC_DATA] ​ URL SLUG /moving…" at bounding box center [1147, 573] width 313 height 477
click at [598, 362] on div "< div style = "text-align: center;" > < h5 > < a href = "[URL][DOMAIN_NAME]" > …" at bounding box center [59, 477] width 2691 height 259
drag, startPoint x: 834, startPoint y: 583, endPoint x: 851, endPoint y: 585, distance: 17.2
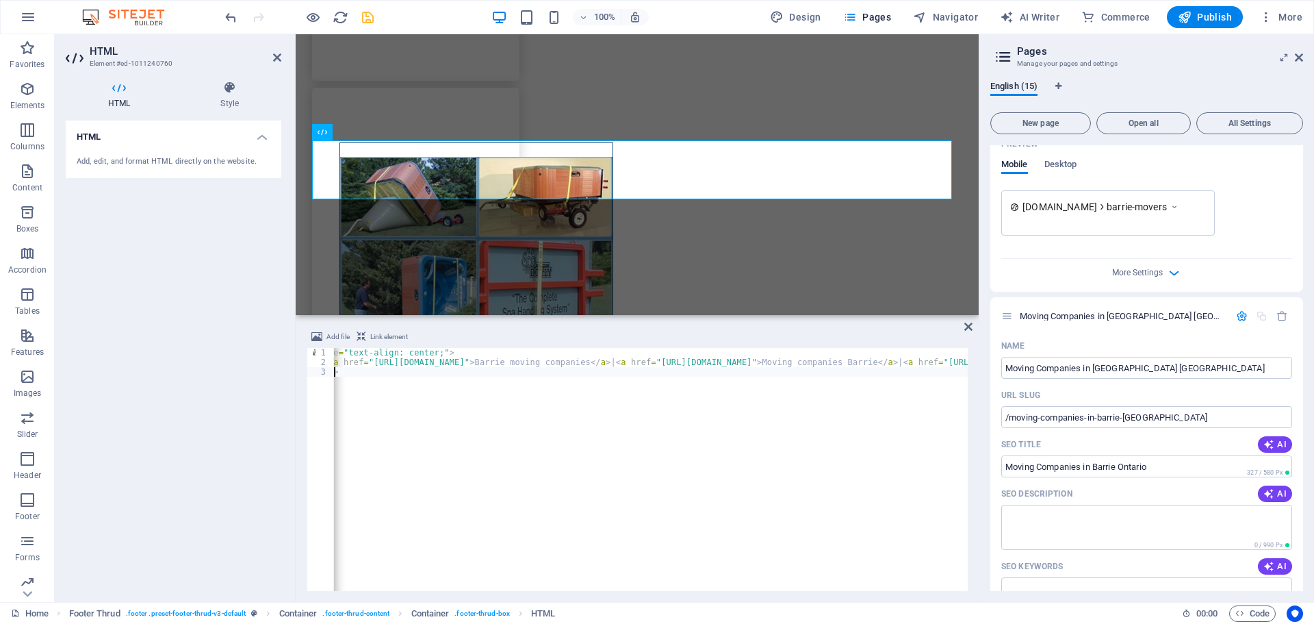
click at [851, 585] on div "1 2 3 < div style = "text-align: center;" > < h5 > < a href = "[URL][DOMAIN_NAM…" at bounding box center [637, 469] width 661 height 243
type textarea "</div>"
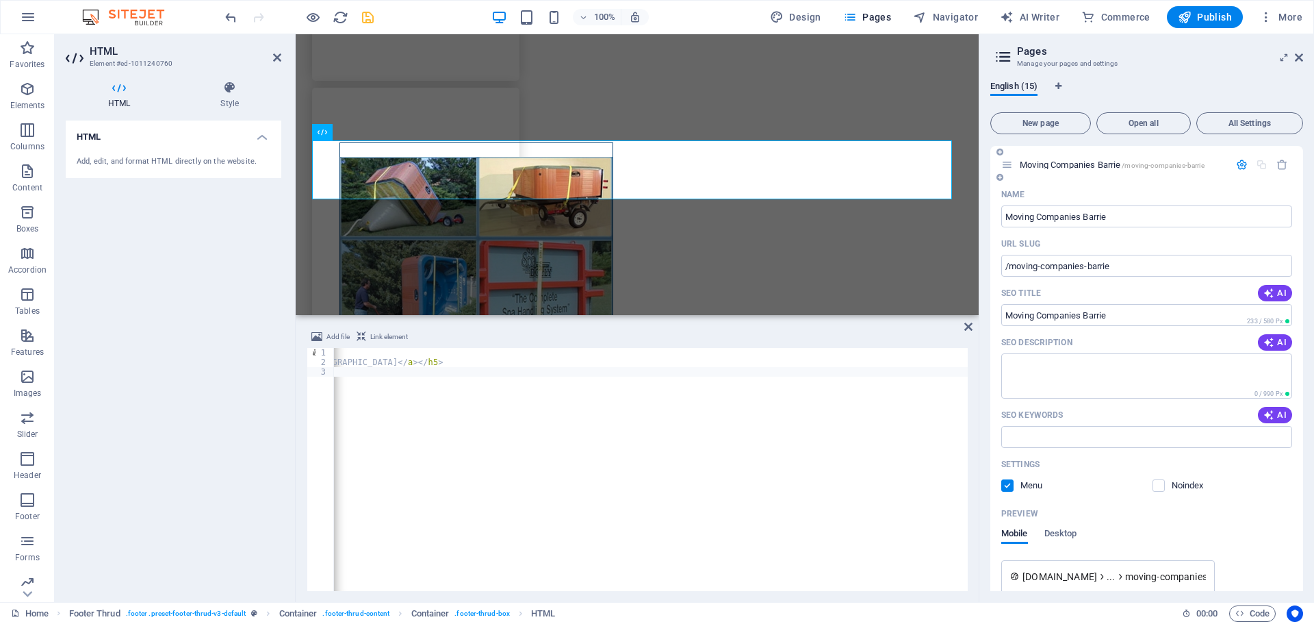
scroll to position [704, 0]
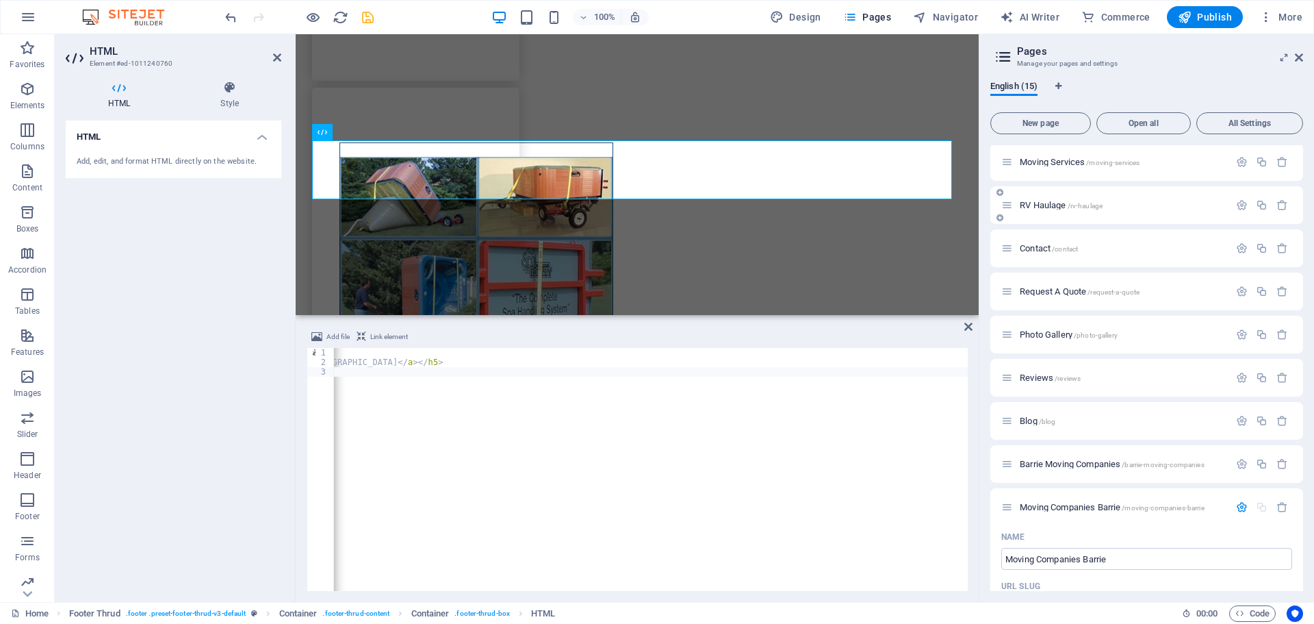
click at [1132, 207] on p "RV Haulage /rv-haulage" at bounding box center [1122, 205] width 205 height 9
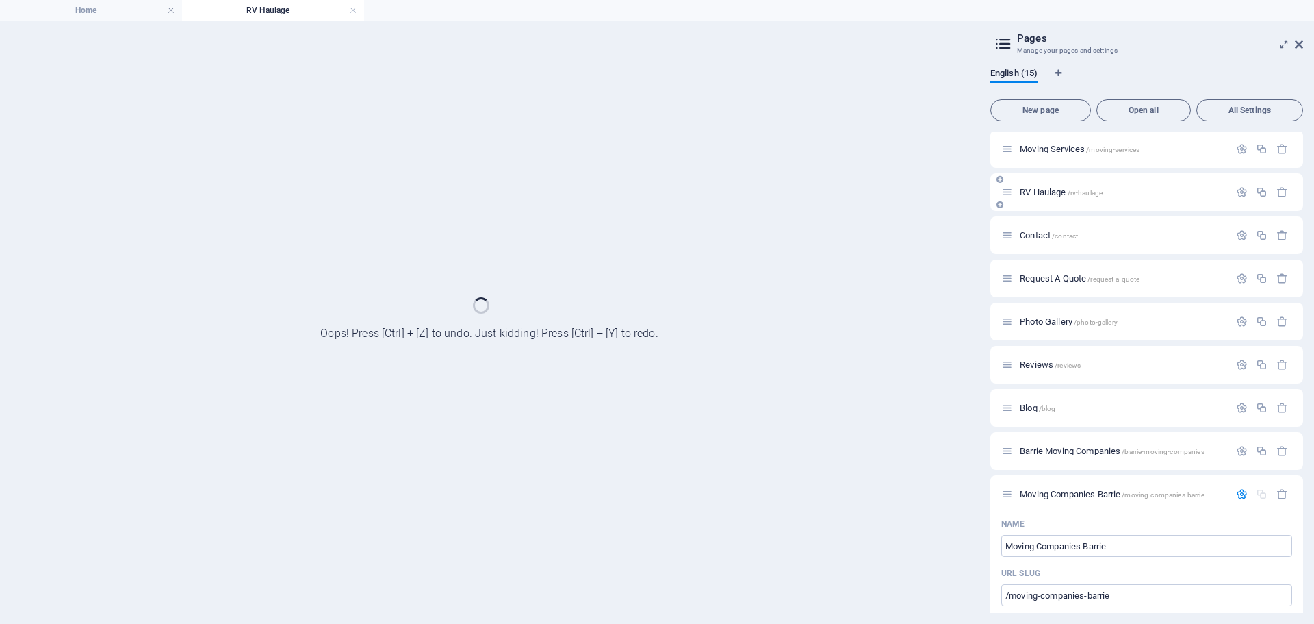
scroll to position [0, 0]
click at [1236, 188] on icon "button" at bounding box center [1242, 192] width 12 height 12
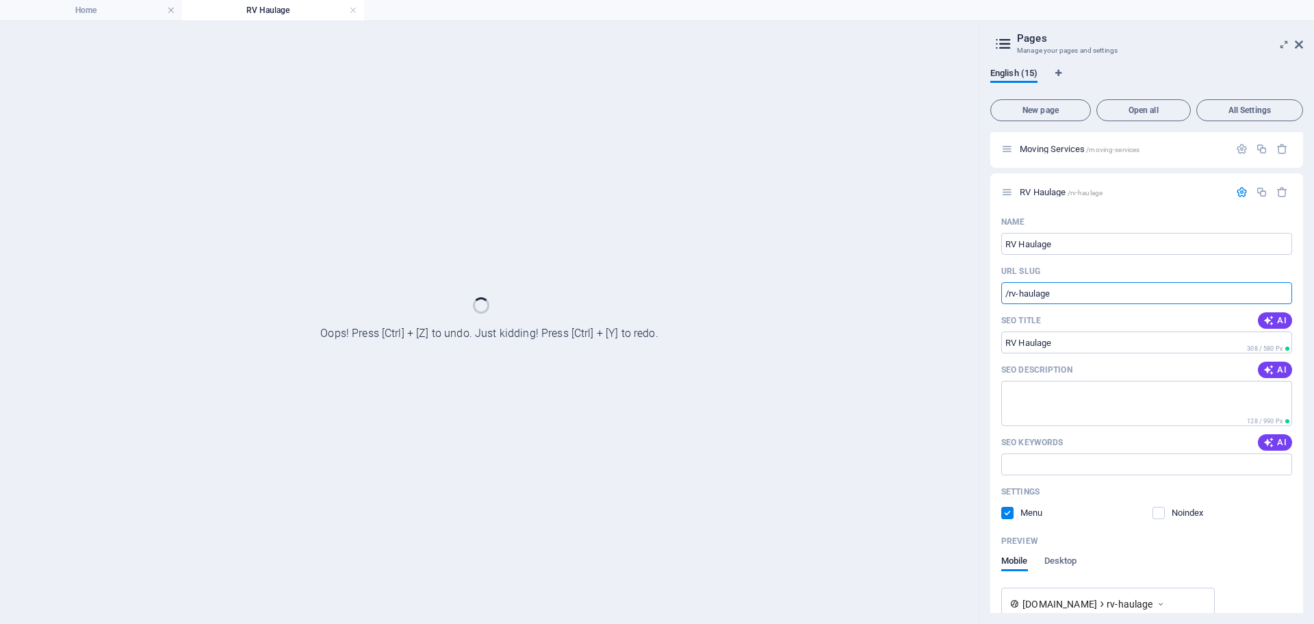
drag, startPoint x: 1053, startPoint y: 296, endPoint x: 989, endPoint y: 303, distance: 64.0
click at [989, 303] on div "English (15) New page Open all All Settings Home / Residential Moving /resident…" at bounding box center [1147, 340] width 335 height 567
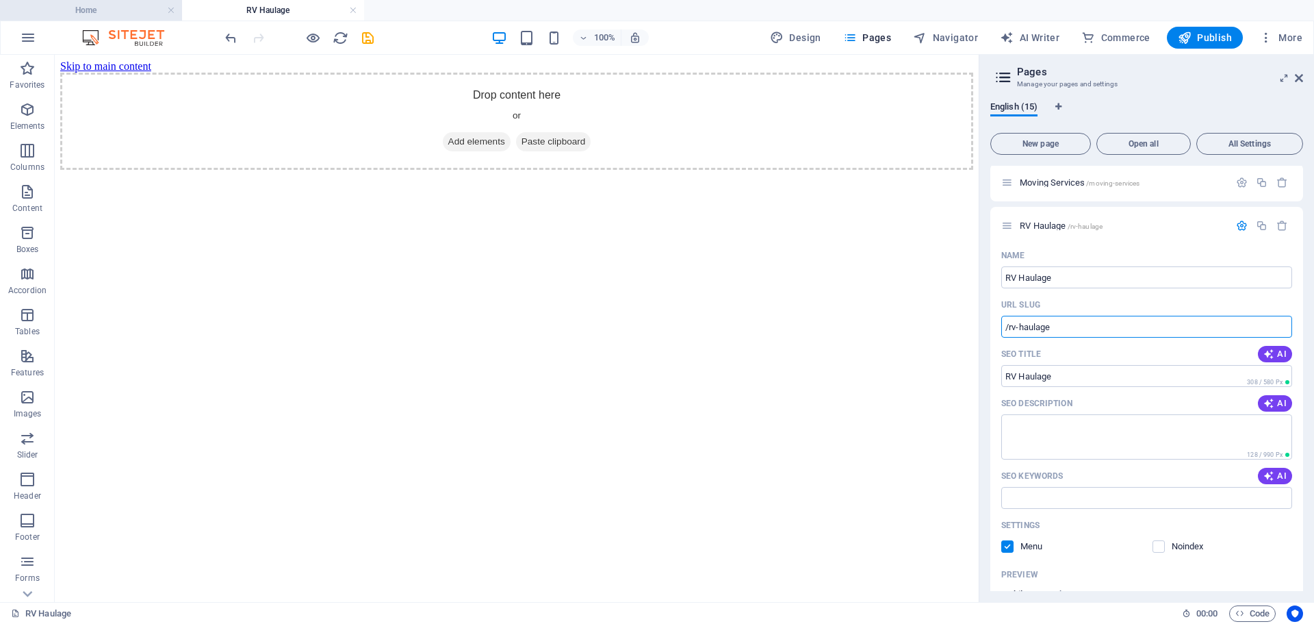
click at [77, 10] on h4 "Home" at bounding box center [91, 10] width 182 height 15
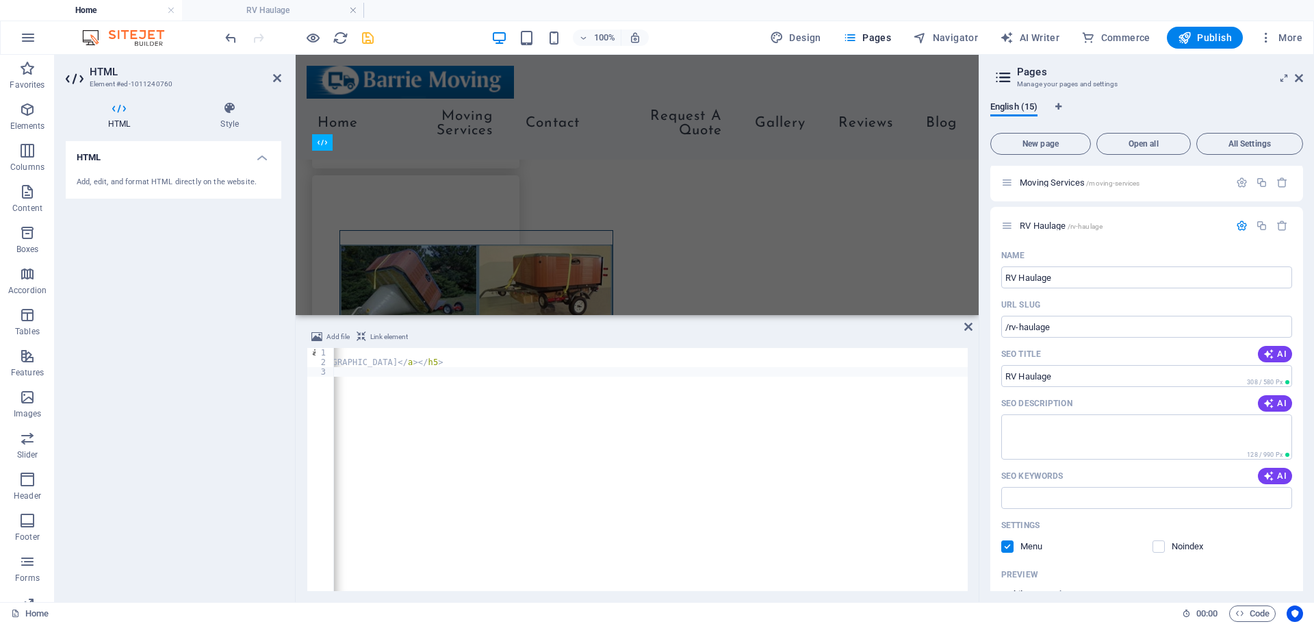
scroll to position [2679, 0]
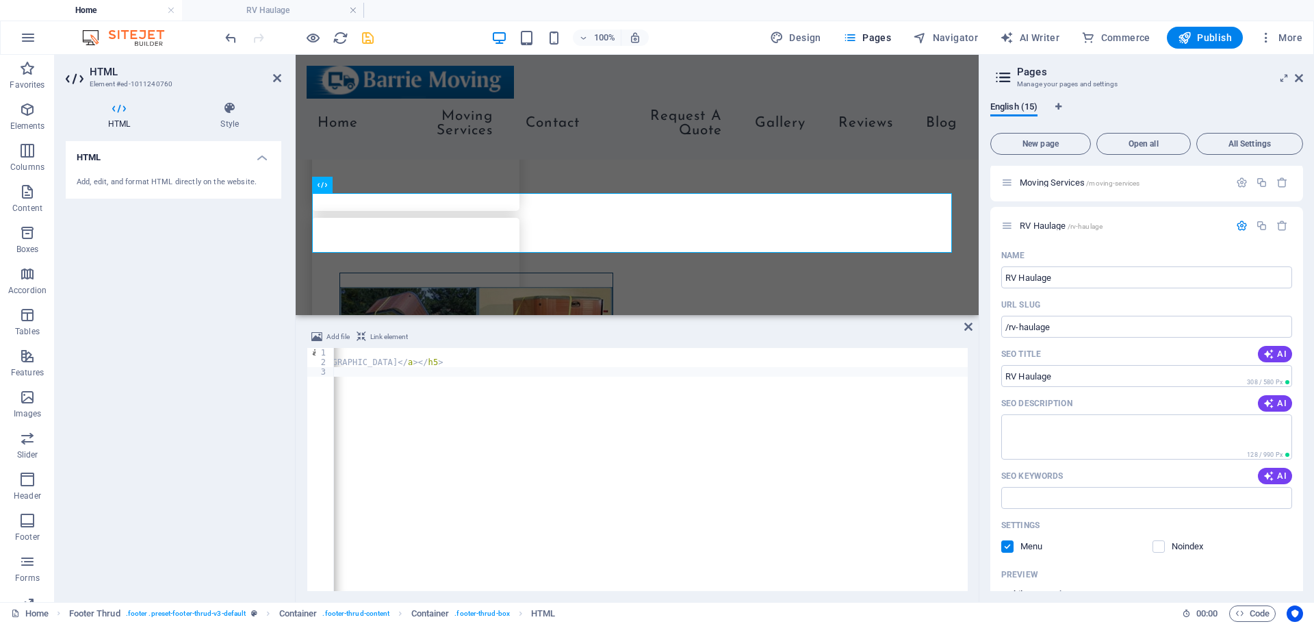
drag, startPoint x: 732, startPoint y: 361, endPoint x: 559, endPoint y: 359, distance: 172.5
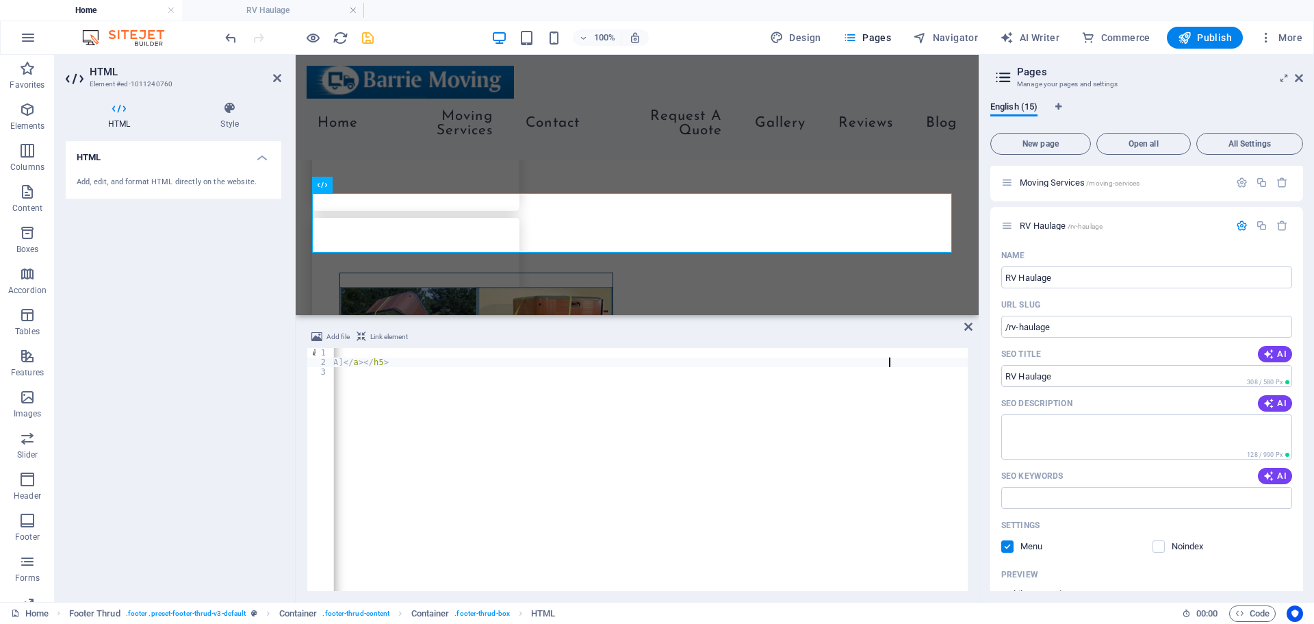
scroll to position [0, 2269]
click at [1039, 140] on span "New page" at bounding box center [1041, 144] width 88 height 8
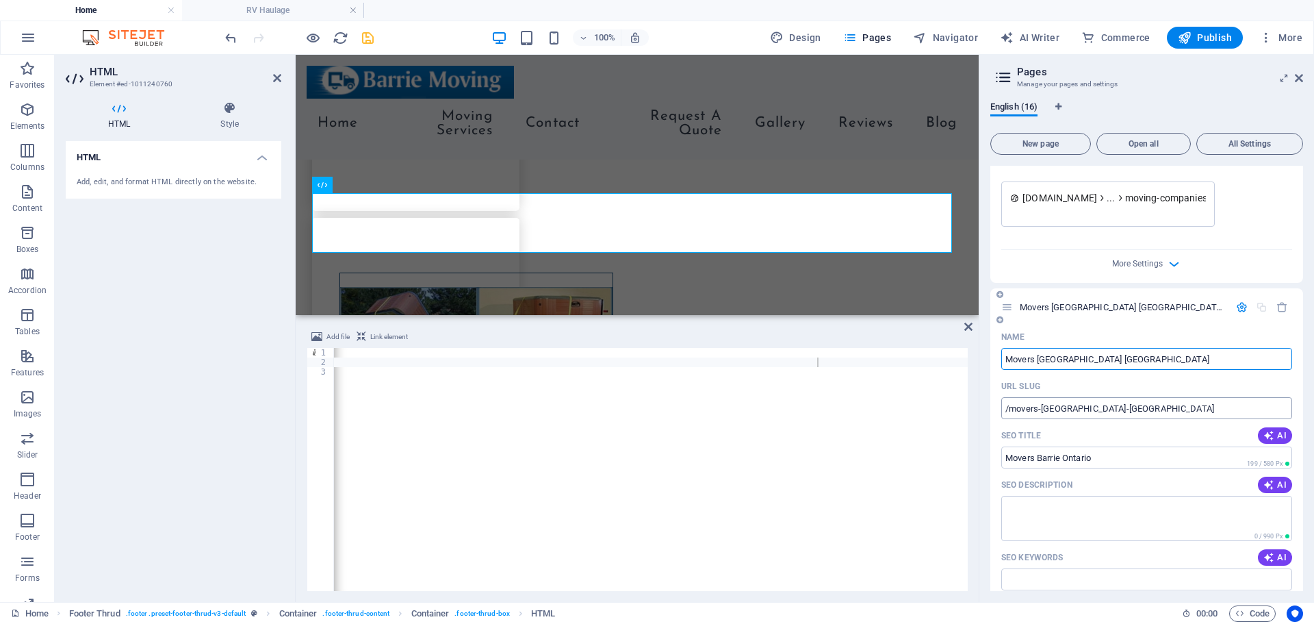
type input "Movers [GEOGRAPHIC_DATA] [GEOGRAPHIC_DATA]"
type input "/movers-[GEOGRAPHIC_DATA]-[GEOGRAPHIC_DATA]"
type input "Movers [GEOGRAPHIC_DATA] [GEOGRAPHIC_DATA]"
drag, startPoint x: 1104, startPoint y: 428, endPoint x: 1054, endPoint y: 430, distance: 50.7
click at [992, 433] on div "Name Movers Barrie [GEOGRAPHIC_DATA] ​ URL SLUG /movers-barrie-[GEOGRAPHIC_DATA…" at bounding box center [1147, 564] width 313 height 477
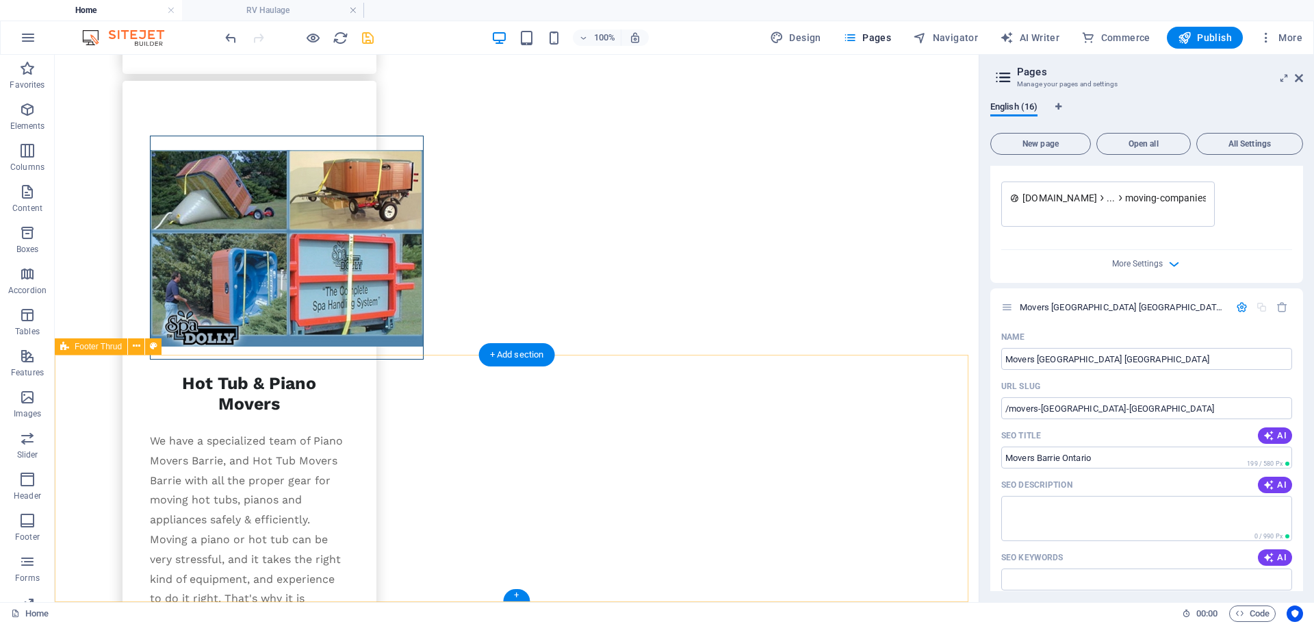
scroll to position [2243, 0]
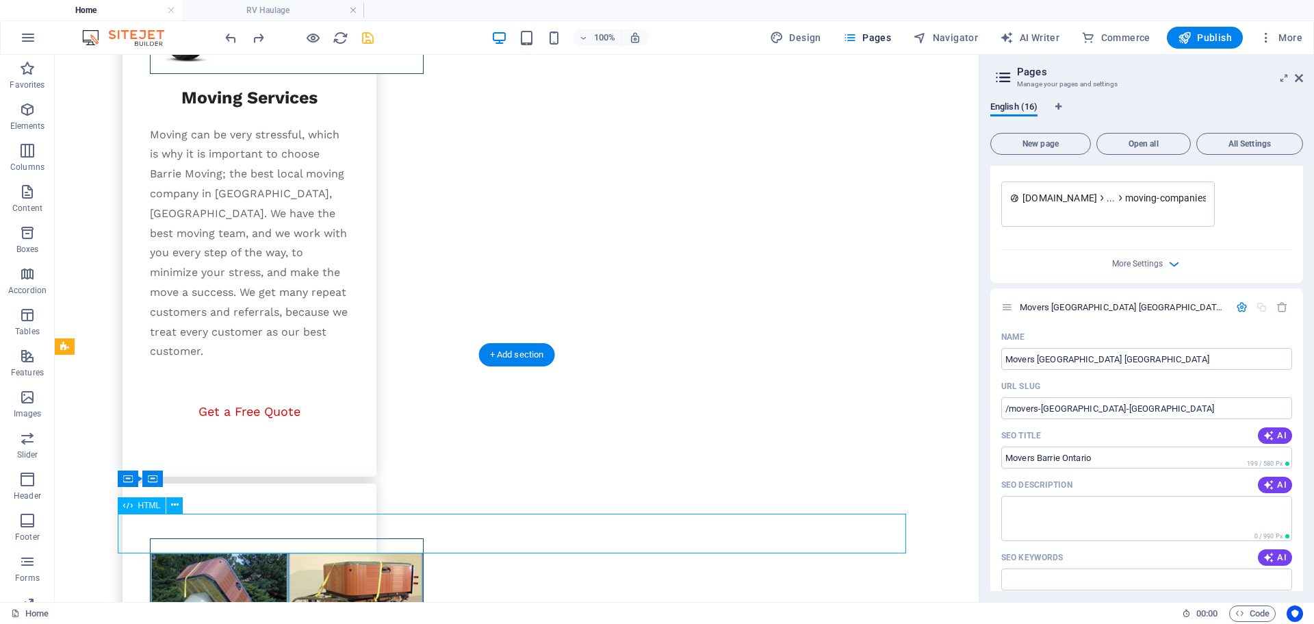
scroll to position [2721, 0]
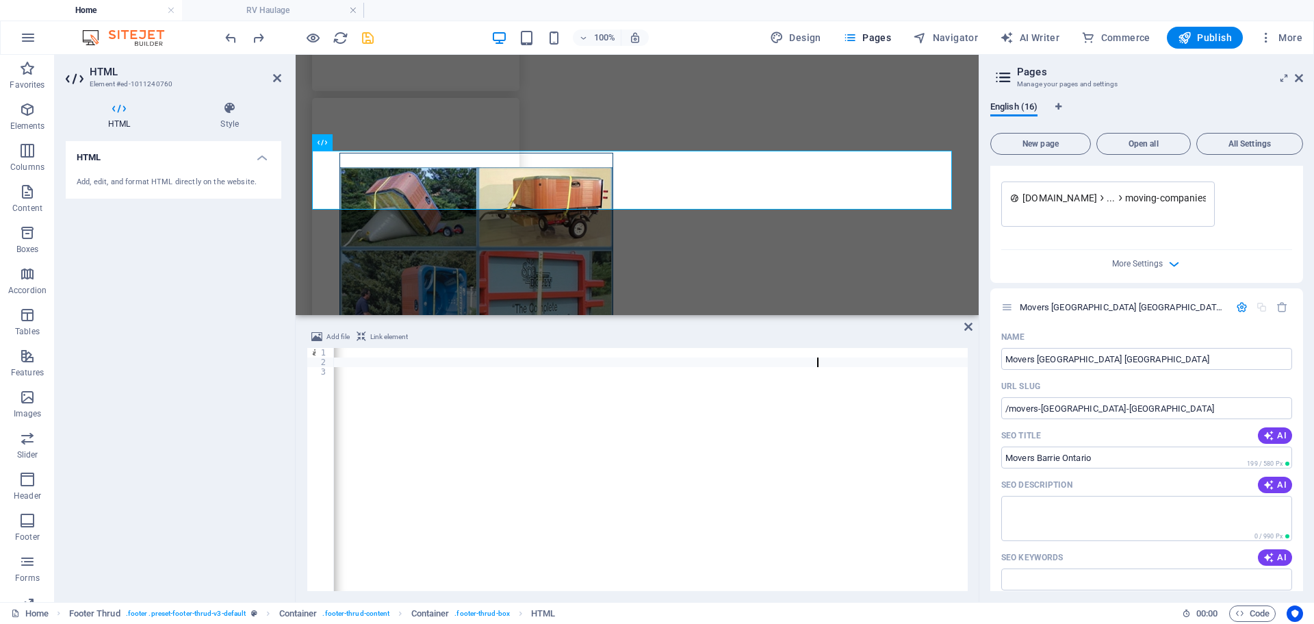
click at [1306, 76] on aside "Pages Manage your pages and settings English (16) New page Open all All Setting…" at bounding box center [1146, 328] width 335 height 547
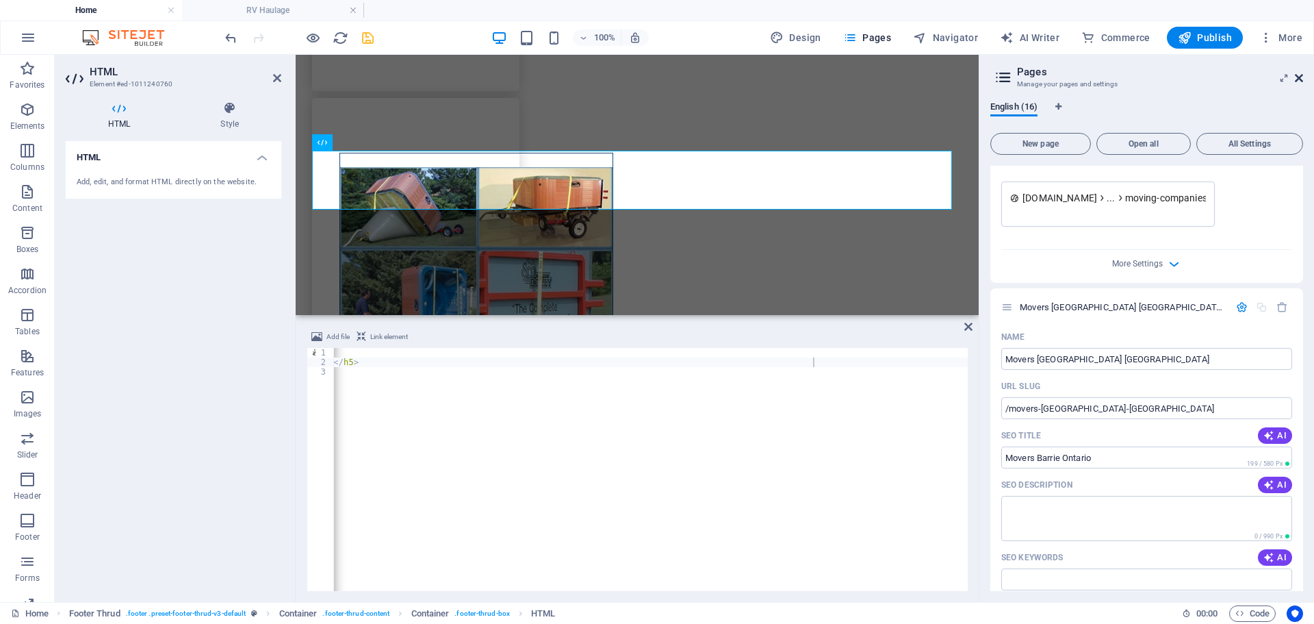
click at [1301, 75] on icon at bounding box center [1299, 78] width 8 height 11
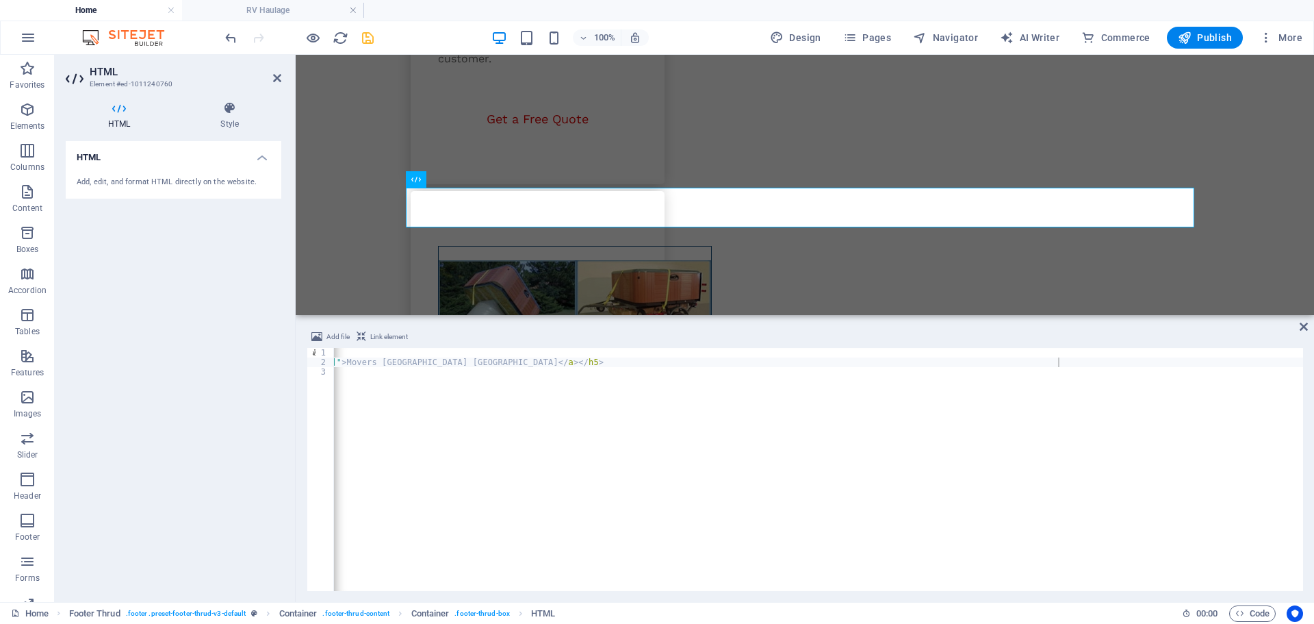
scroll to position [0, 1989]
drag, startPoint x: 1301, startPoint y: 327, endPoint x: 1247, endPoint y: 274, distance: 76.5
click at [1301, 327] on icon at bounding box center [1304, 326] width 8 height 11
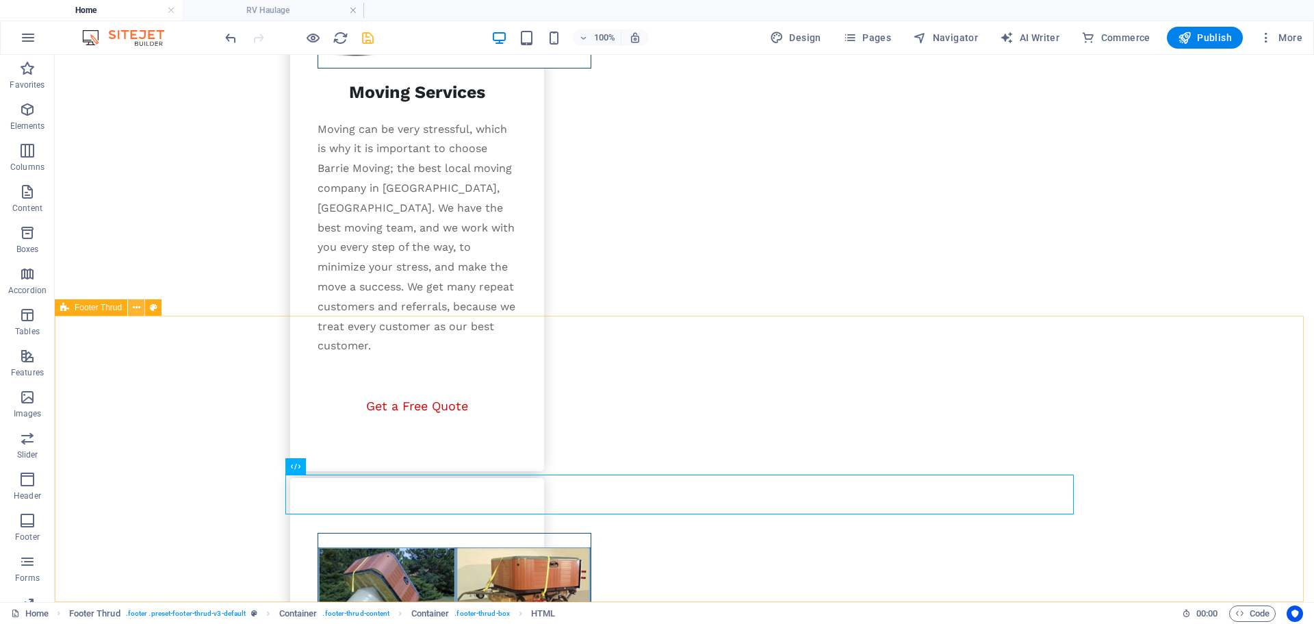
click at [140, 305] on button at bounding box center [136, 307] width 16 height 16
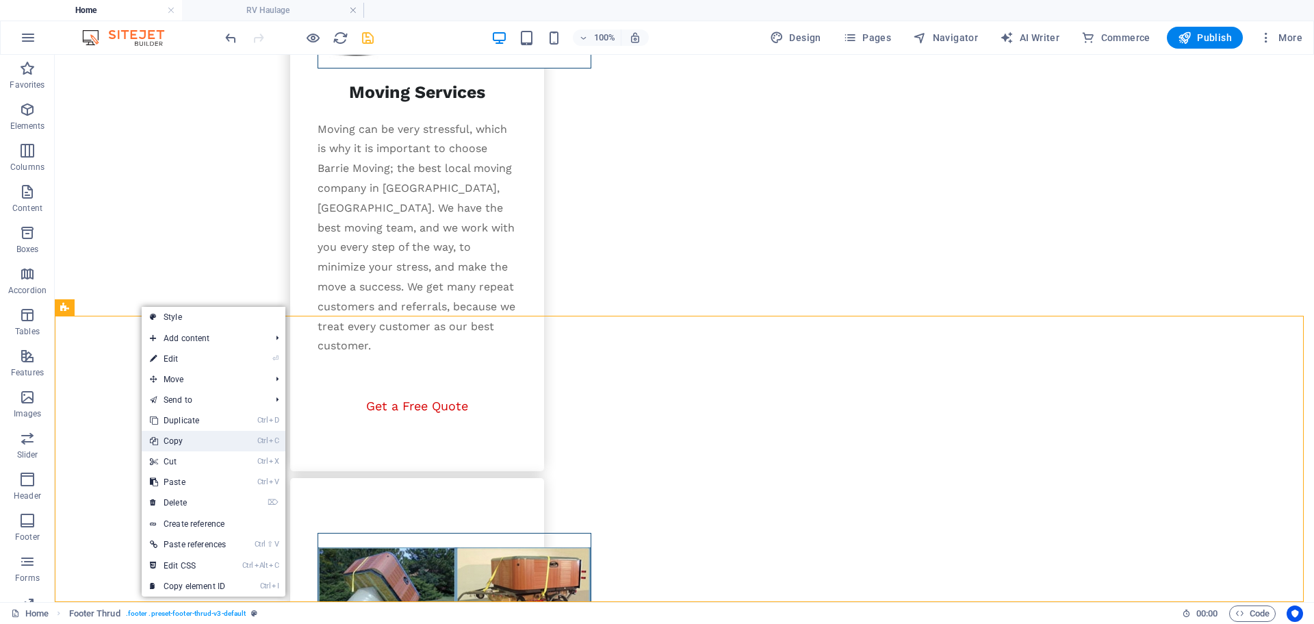
click at [182, 440] on link "Ctrl C Copy" at bounding box center [188, 441] width 92 height 21
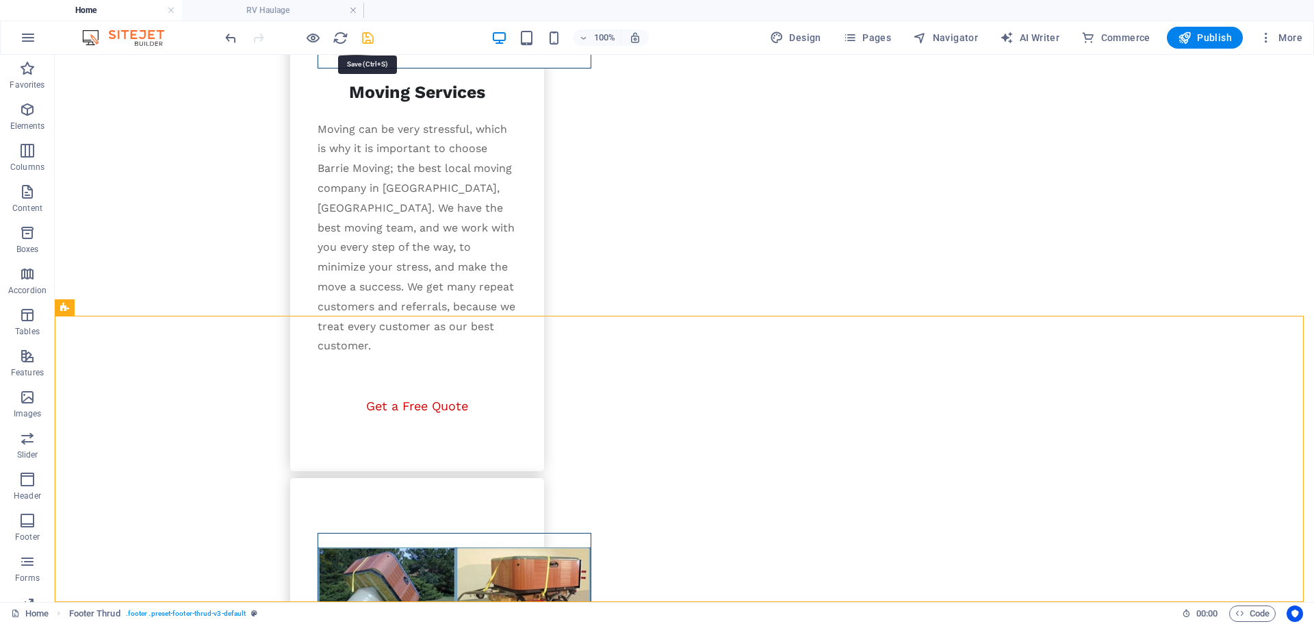
click at [370, 40] on icon "save" at bounding box center [368, 38] width 16 height 16
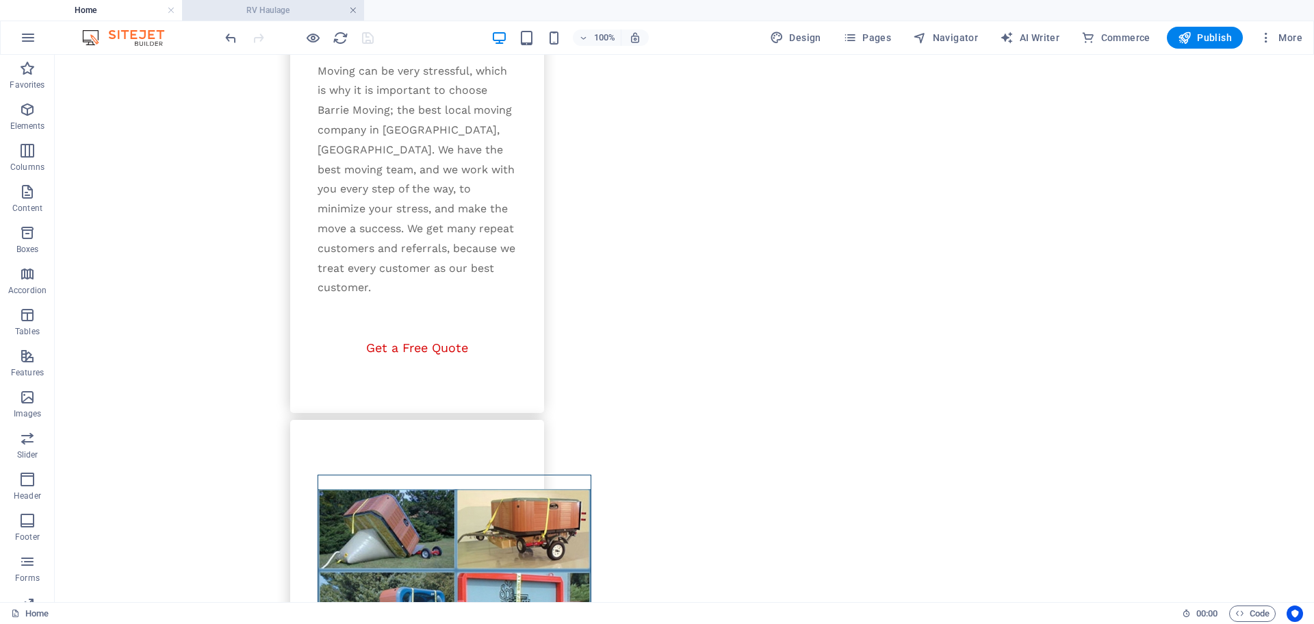
click at [353, 12] on link at bounding box center [353, 10] width 8 height 13
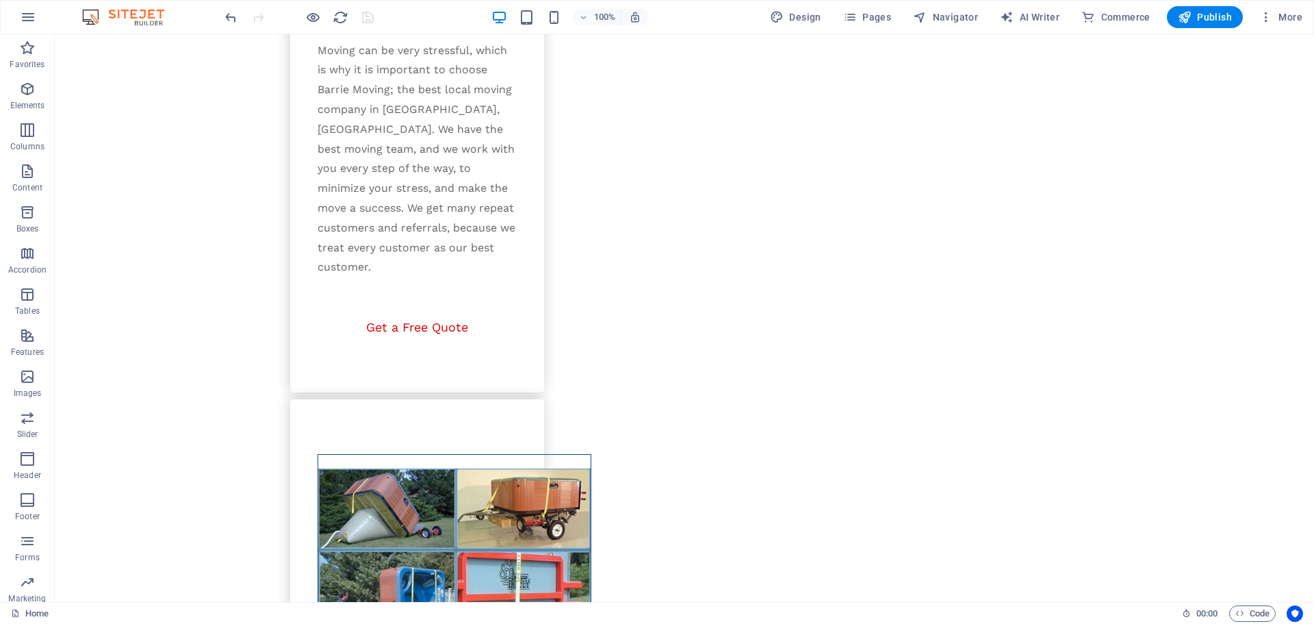
scroll to position [2228, 0]
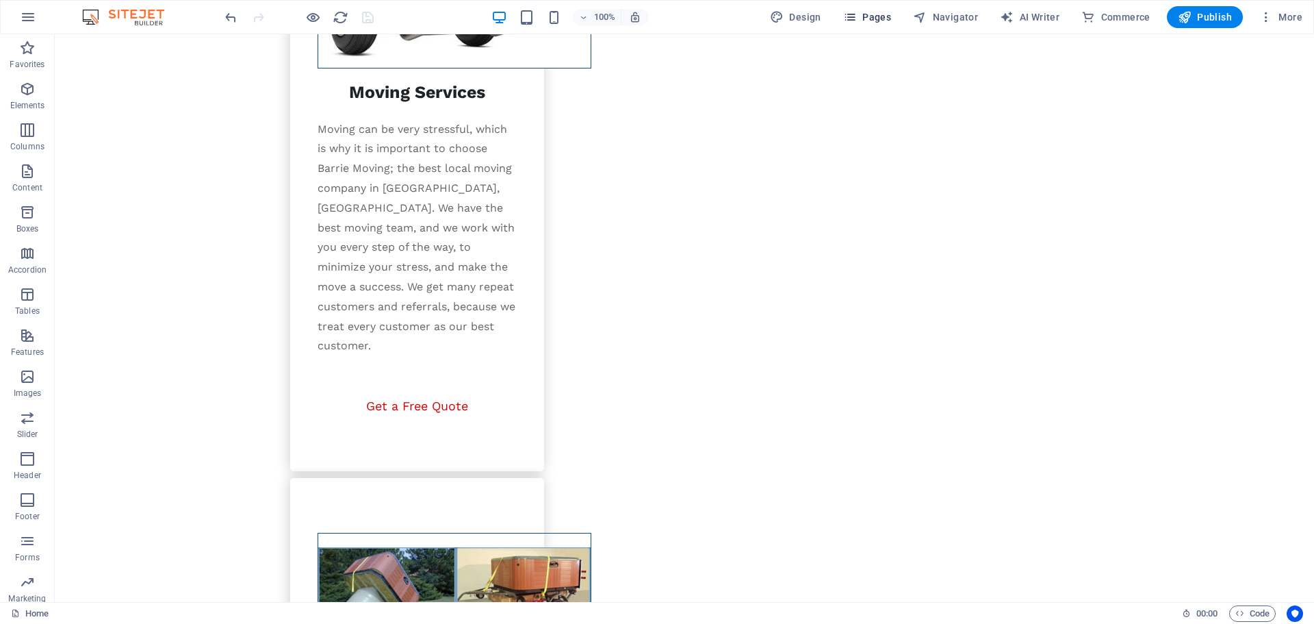
click at [875, 8] on button "Pages" at bounding box center [867, 17] width 59 height 22
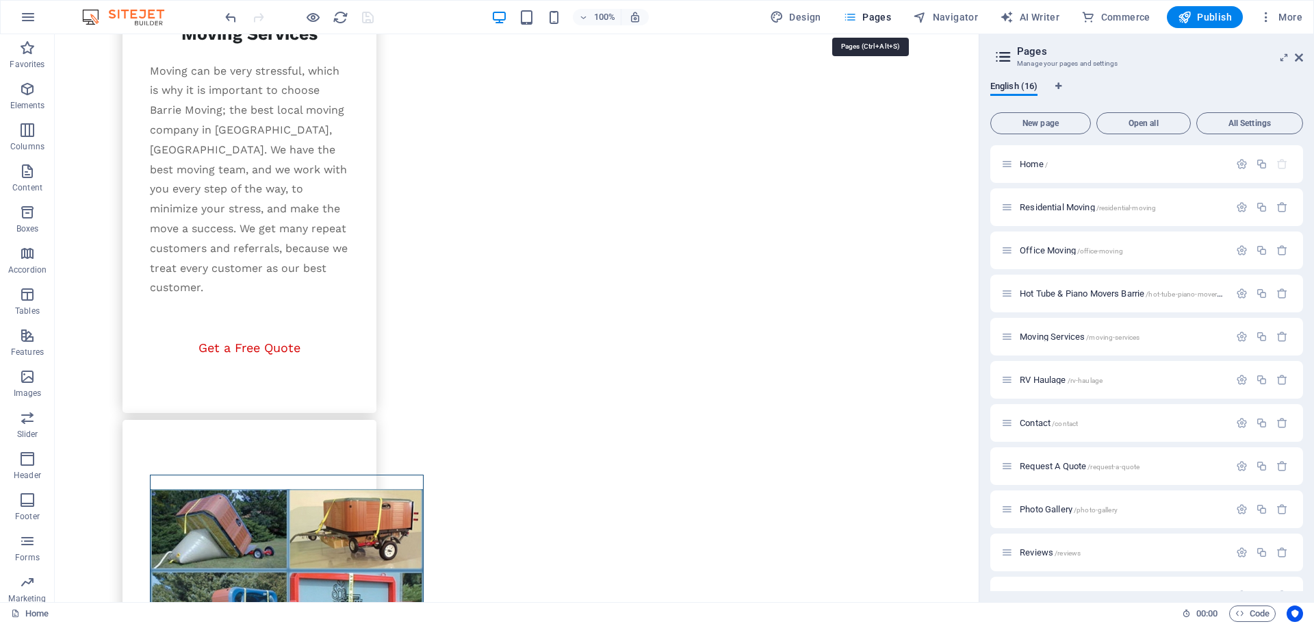
scroll to position [2261, 0]
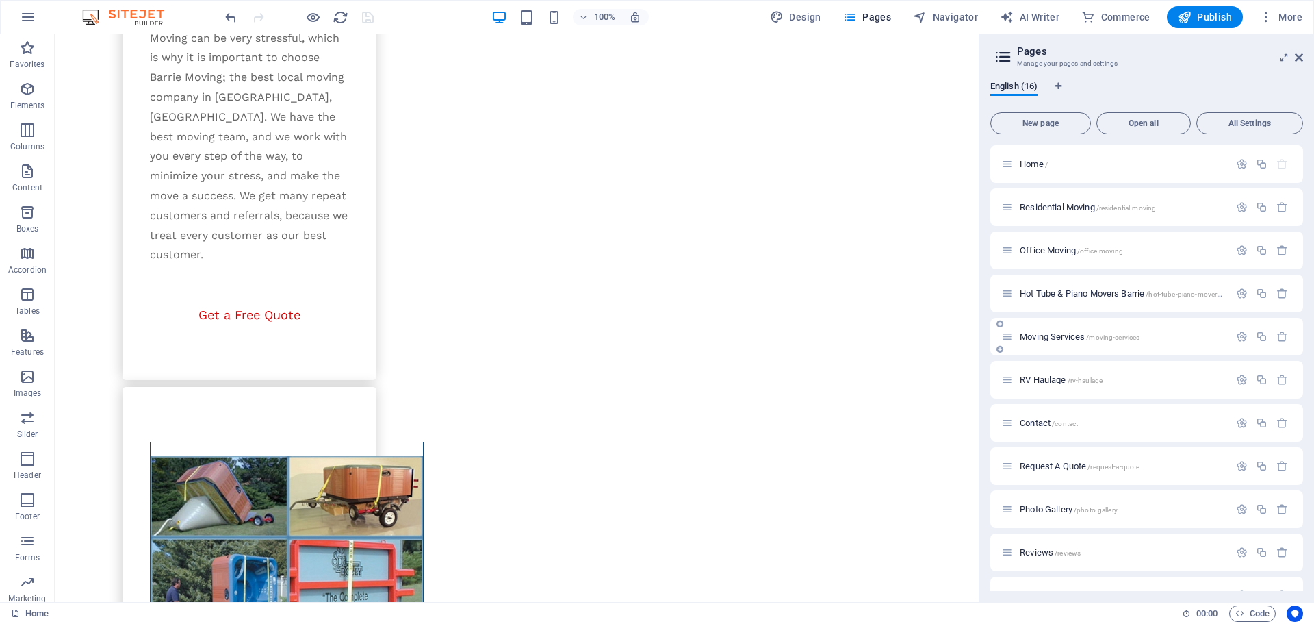
click at [1169, 338] on p "Moving Services /moving-services" at bounding box center [1122, 336] width 205 height 9
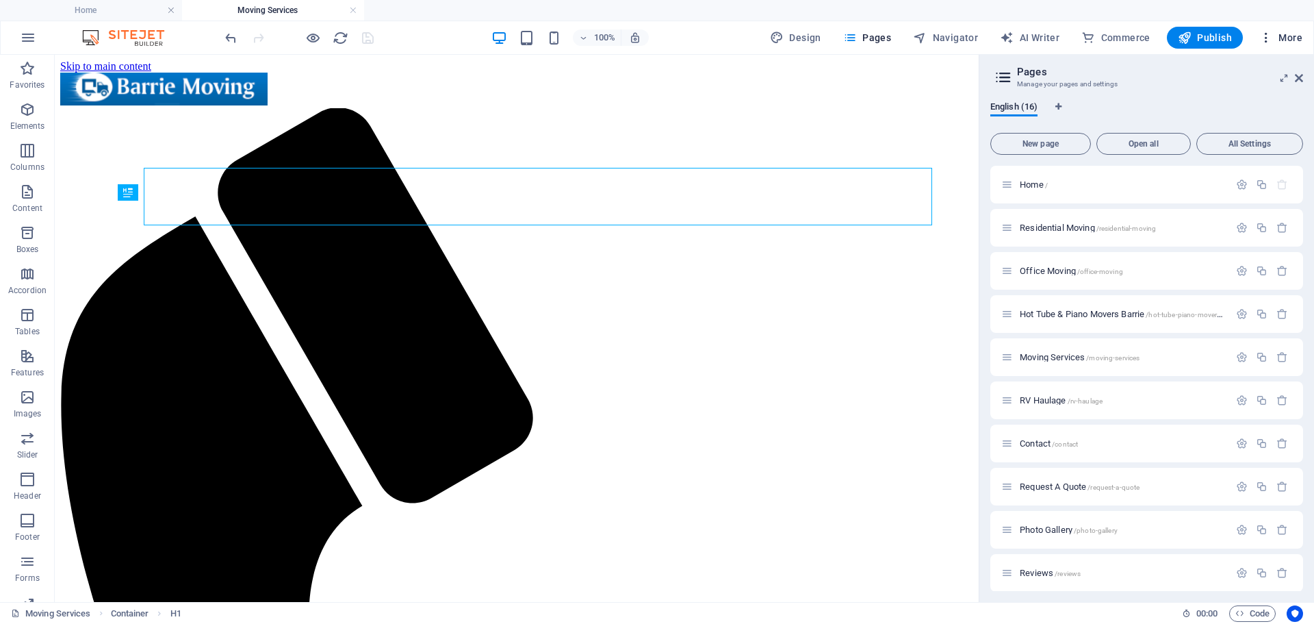
scroll to position [0, 0]
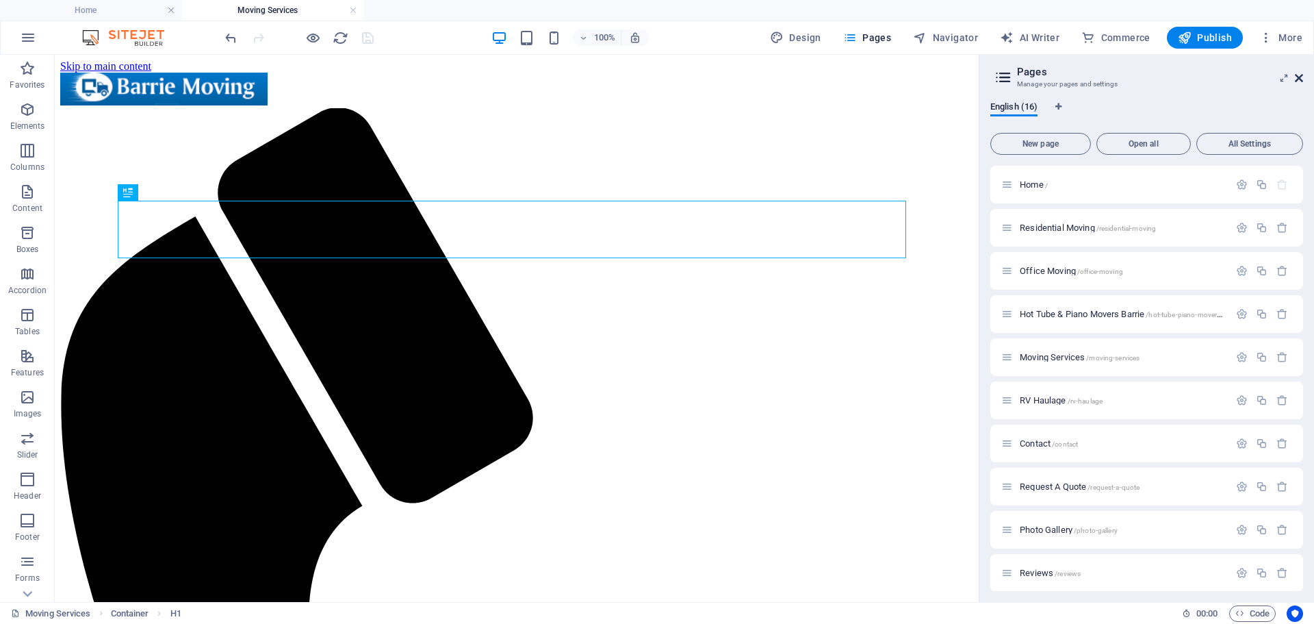
click at [1299, 77] on icon at bounding box center [1299, 78] width 8 height 11
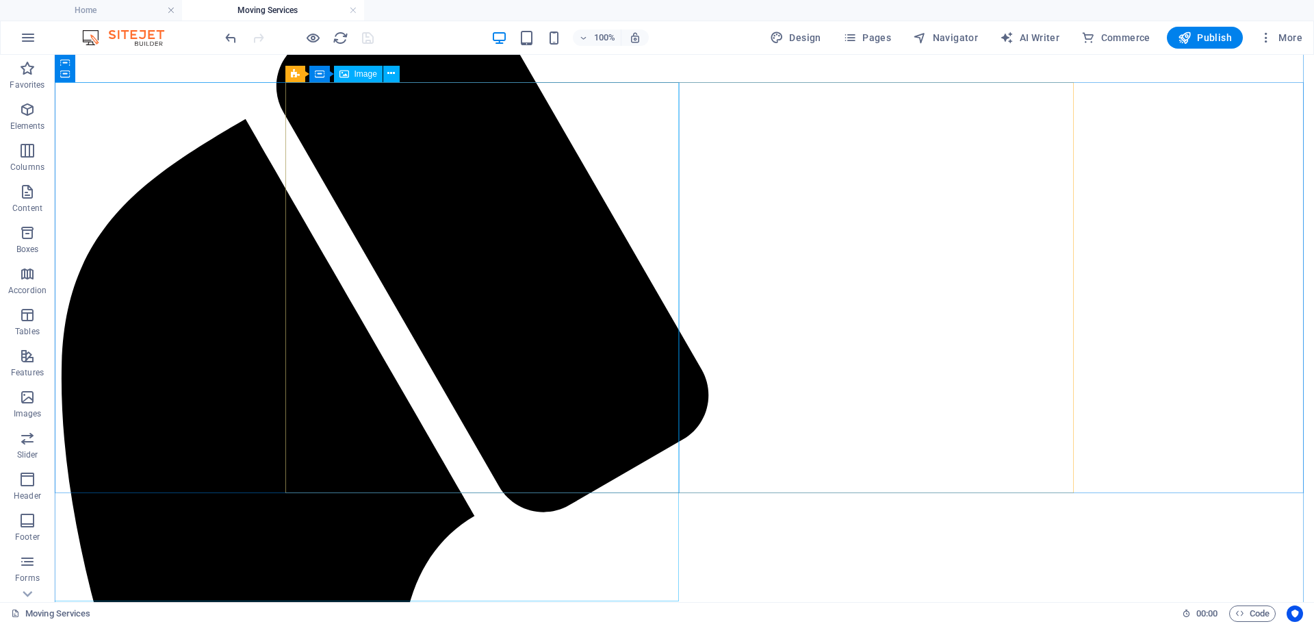
scroll to position [134, 0]
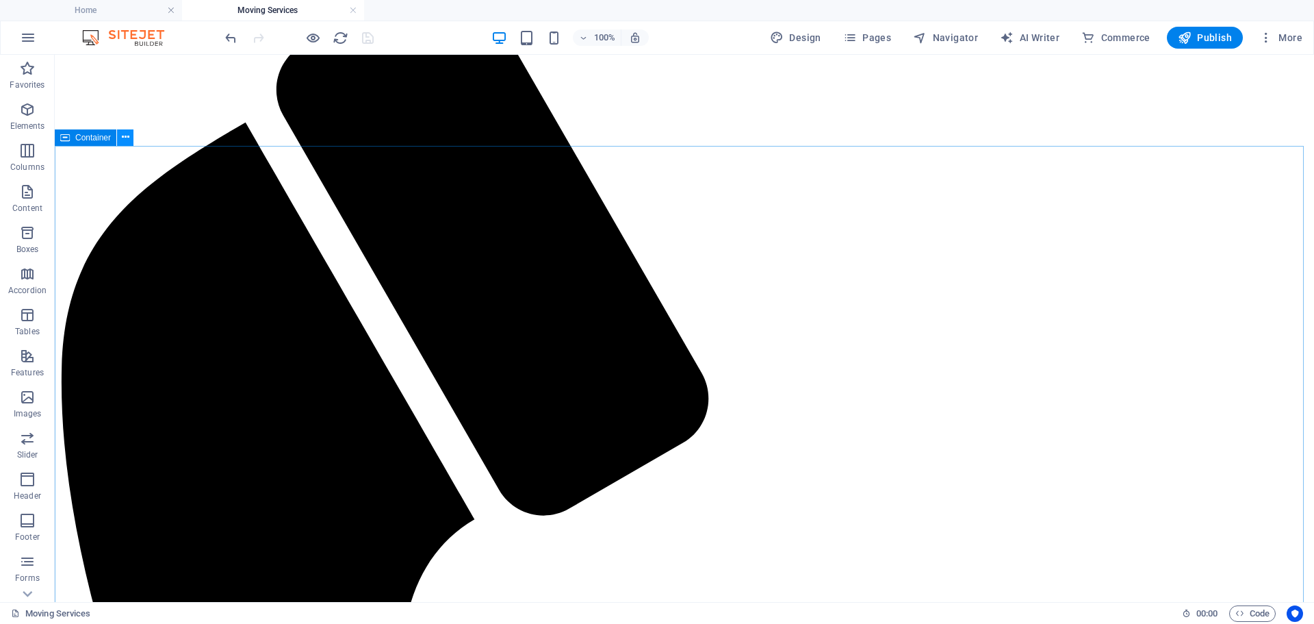
click at [120, 139] on button at bounding box center [125, 137] width 16 height 16
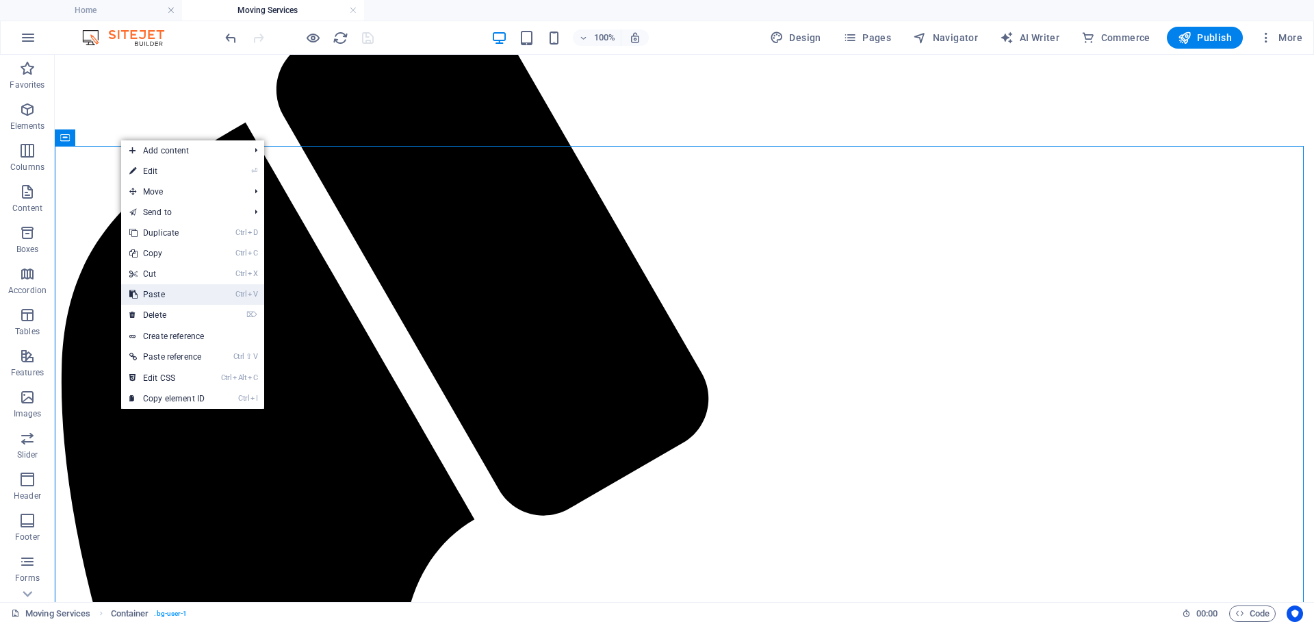
click at [156, 298] on link "Ctrl V Paste" at bounding box center [167, 294] width 92 height 21
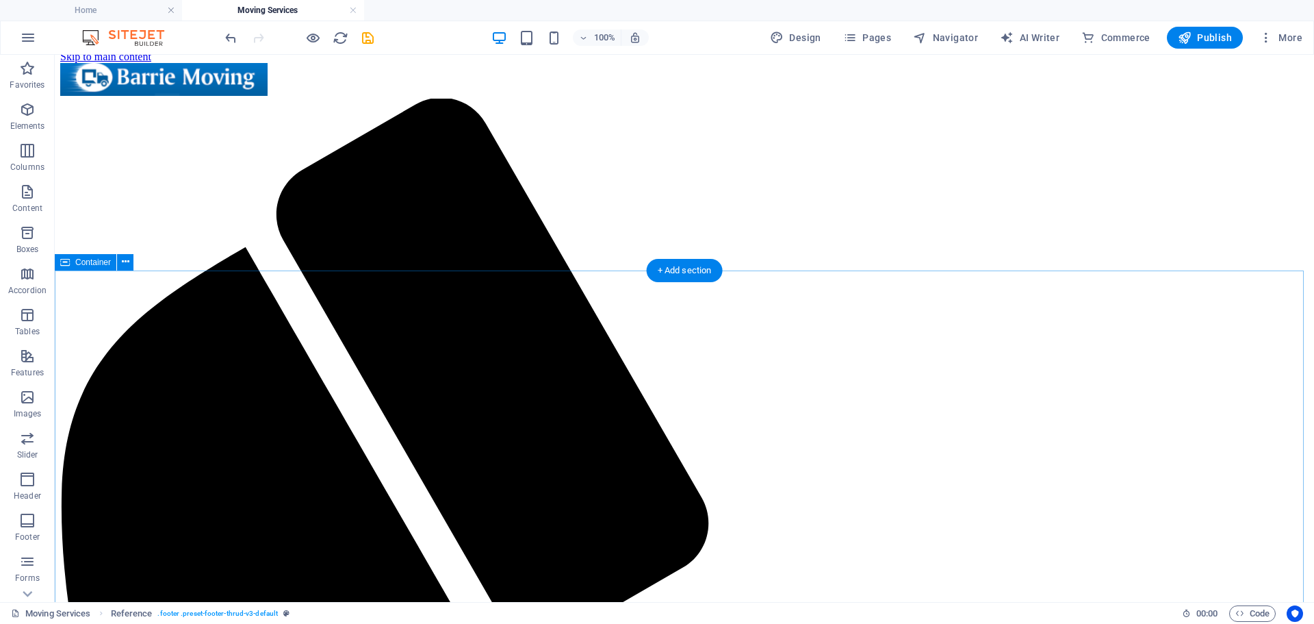
scroll to position [0, 0]
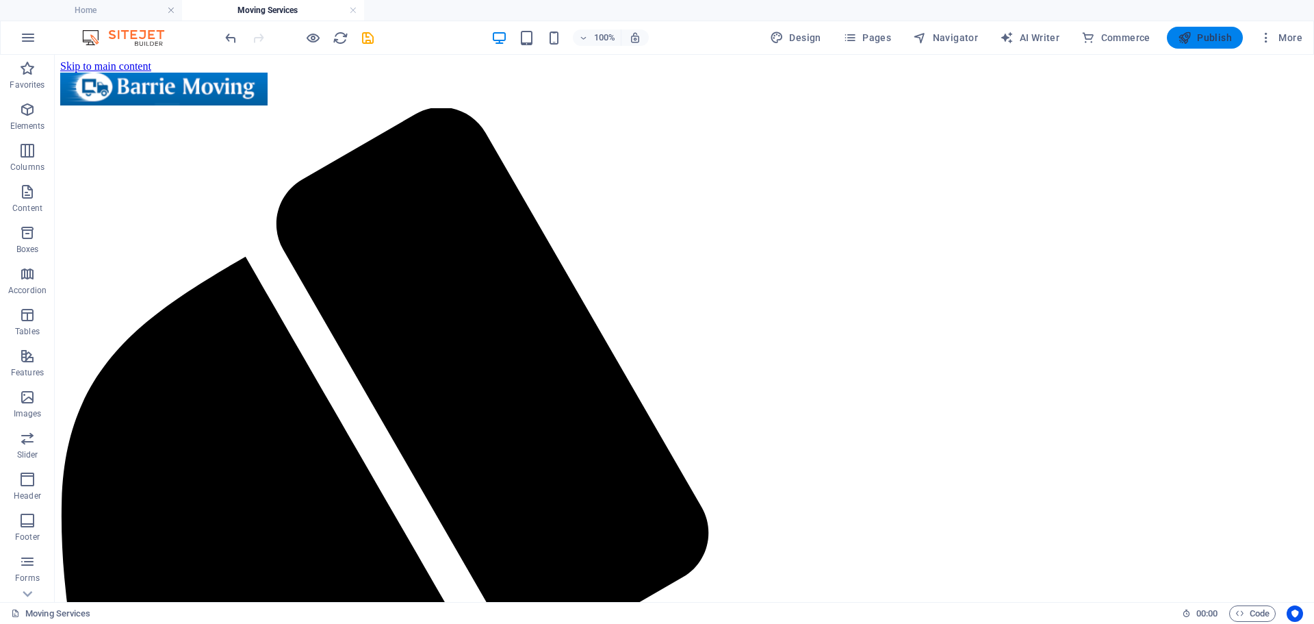
click at [1204, 33] on span "Publish" at bounding box center [1205, 38] width 54 height 14
click at [96, 8] on h4 "Home" at bounding box center [91, 10] width 182 height 15
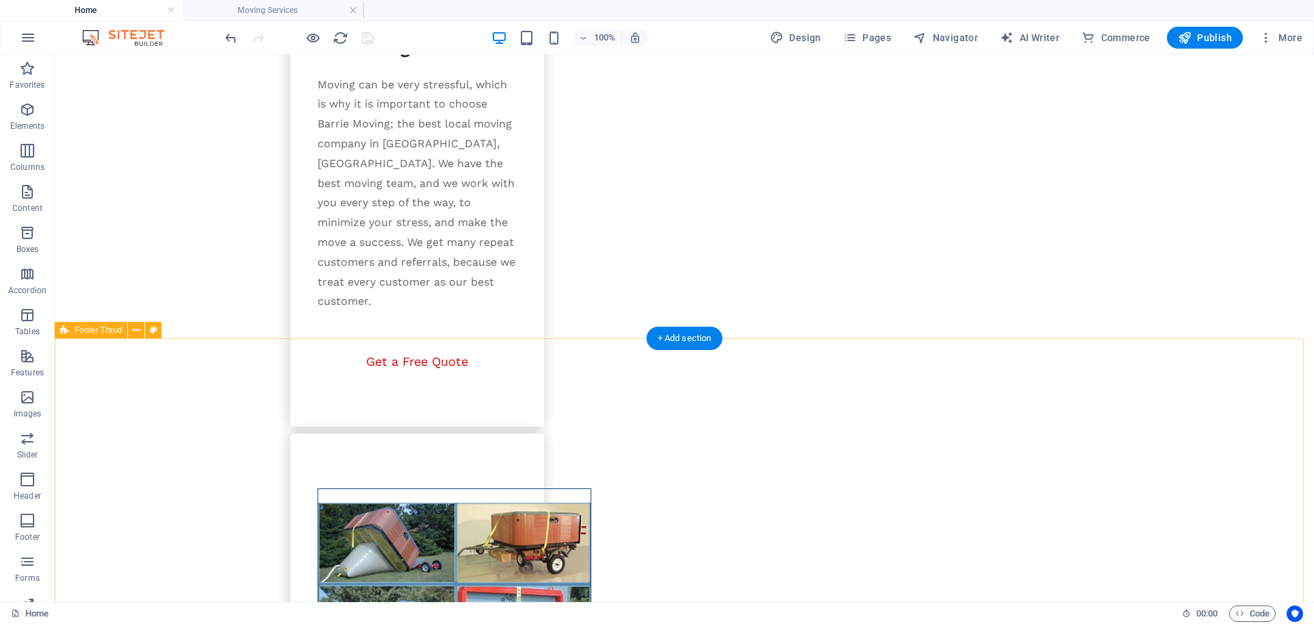
scroll to position [2249, 0]
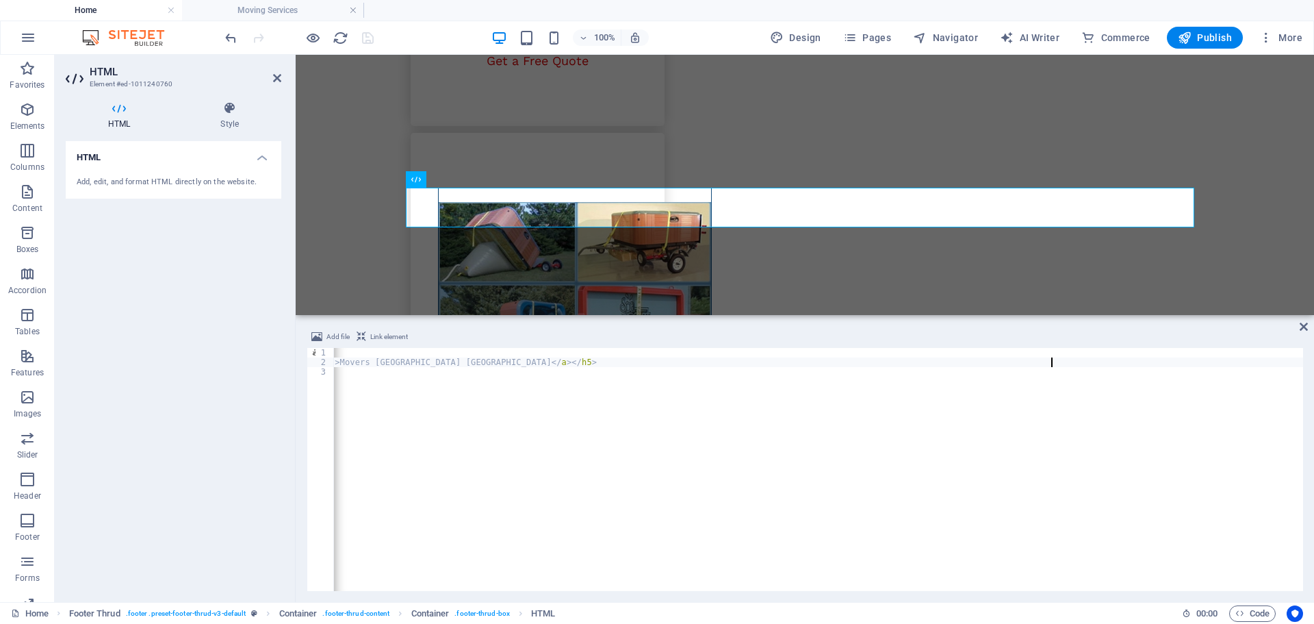
type textarea "</div>"
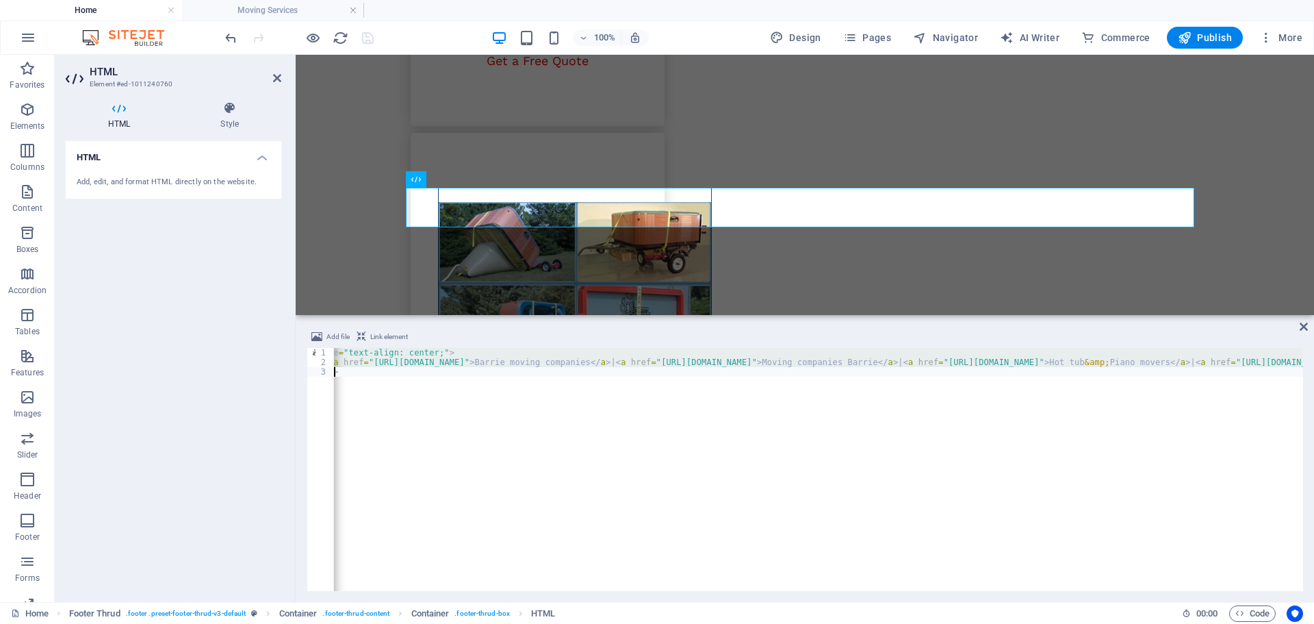
click at [1308, 323] on div "Add file Link element 1 2 3 < div style = "text-align: center;" > < h5 > < a hr…" at bounding box center [805, 460] width 1019 height 284
click at [1303, 329] on icon at bounding box center [1304, 326] width 8 height 11
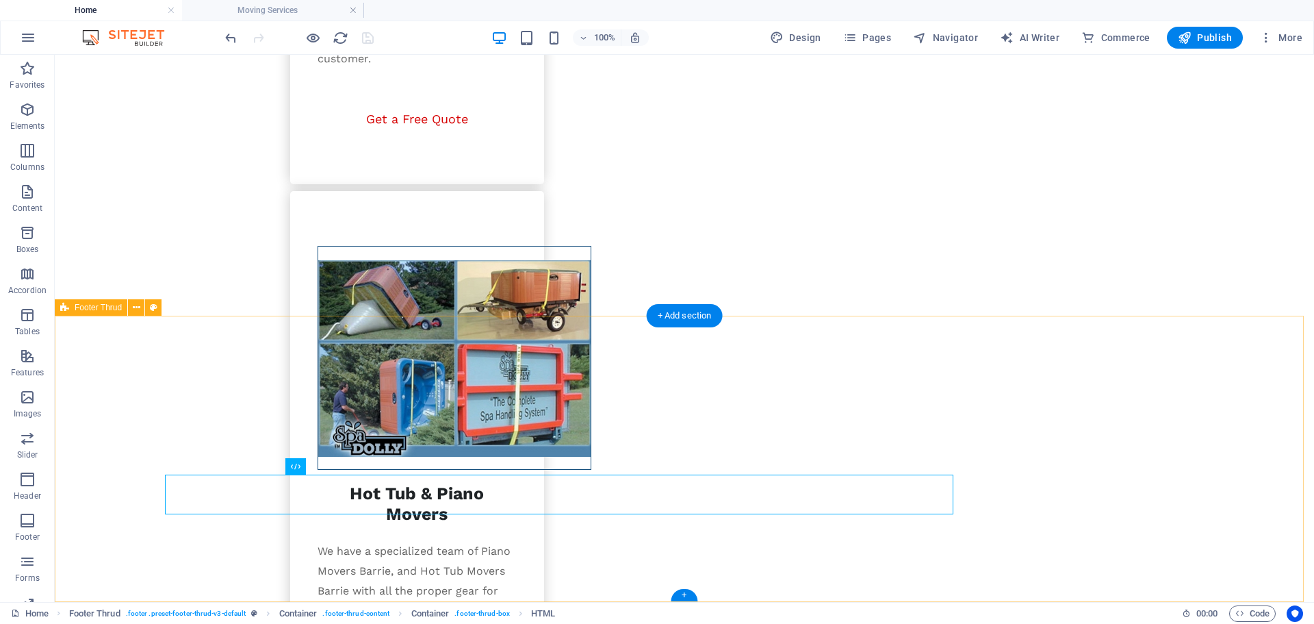
scroll to position [2249, 0]
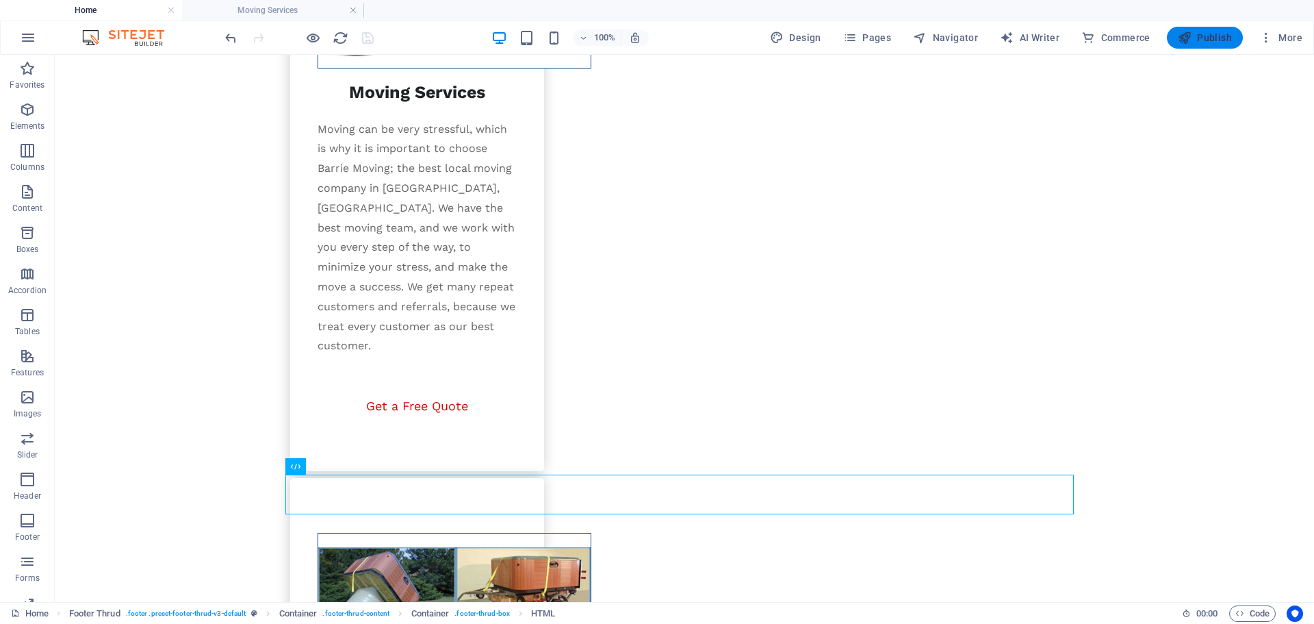
click at [1191, 30] on button "Publish" at bounding box center [1205, 38] width 76 height 22
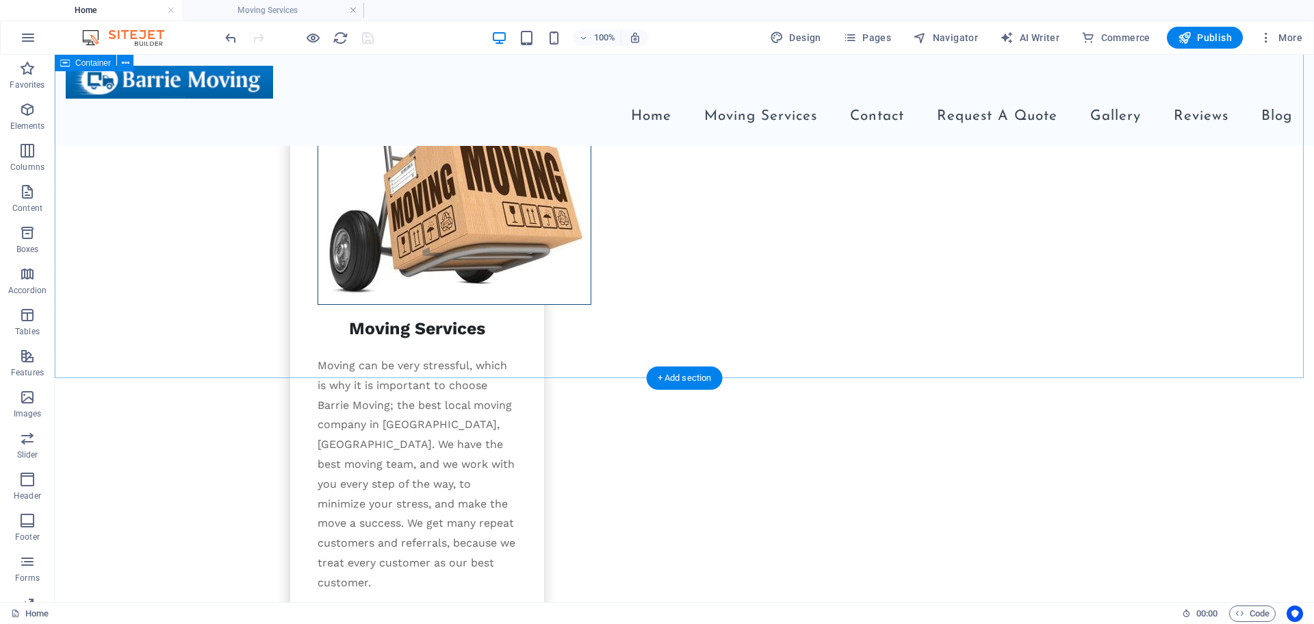
scroll to position [1838, 0]
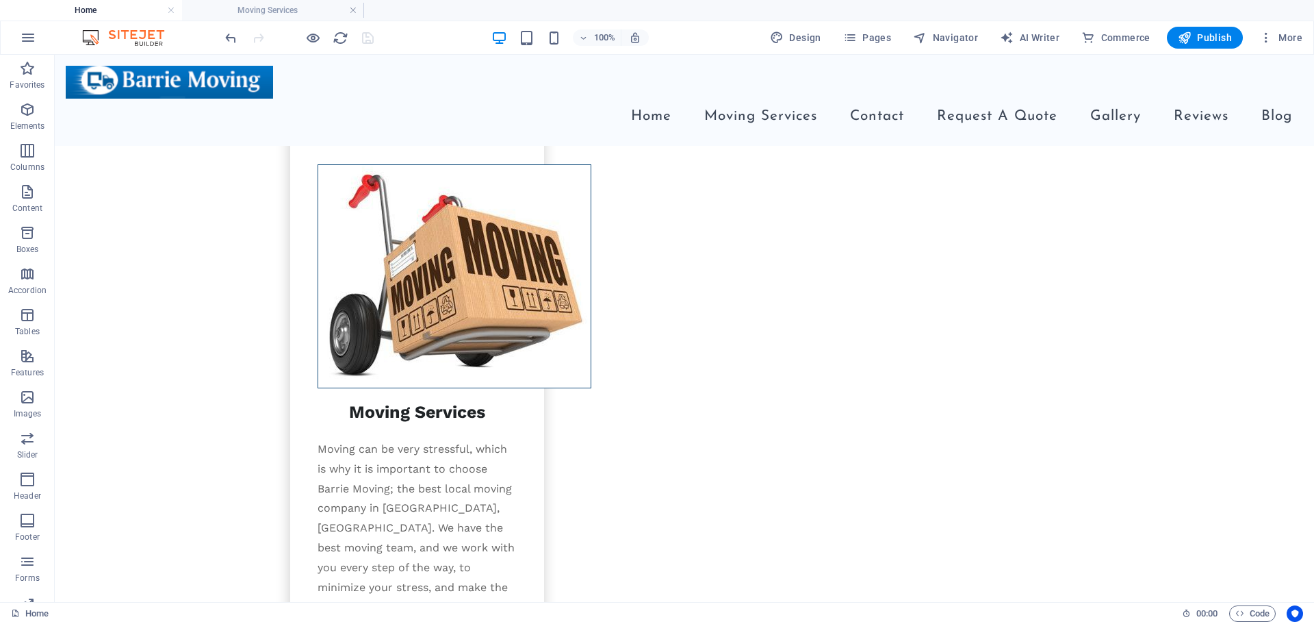
click at [363, 41] on div at bounding box center [299, 38] width 153 height 22
click at [1189, 36] on icon "button" at bounding box center [1185, 38] width 14 height 14
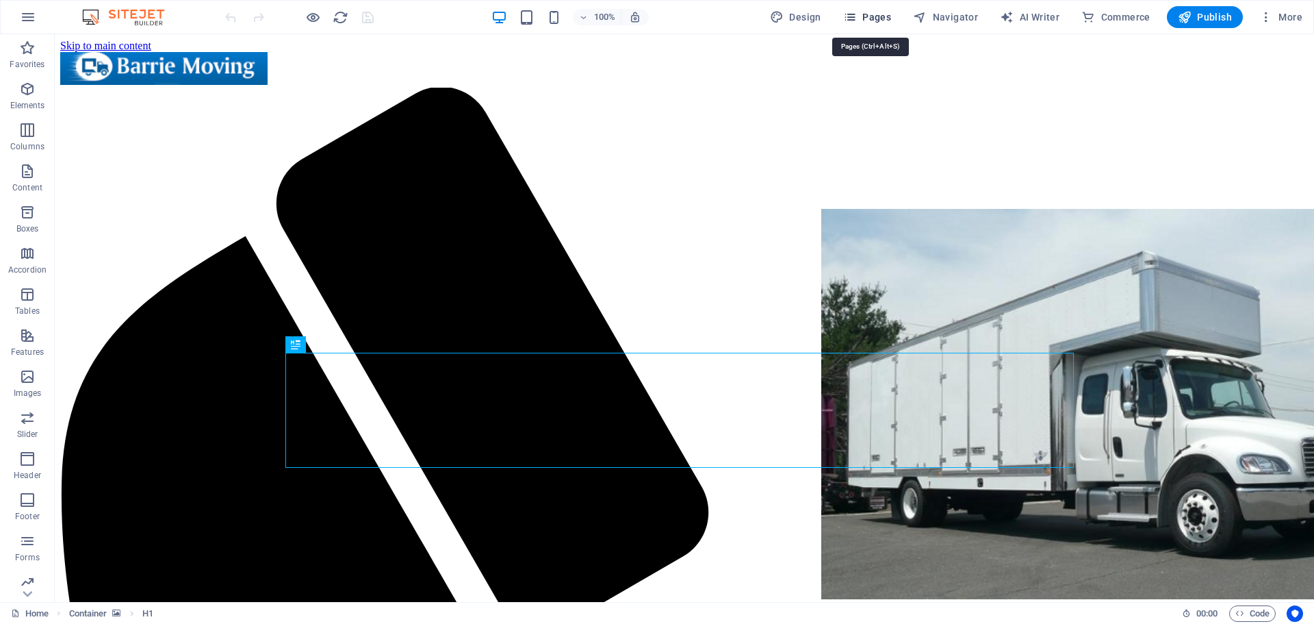
click at [862, 8] on button "Pages" at bounding box center [867, 17] width 59 height 22
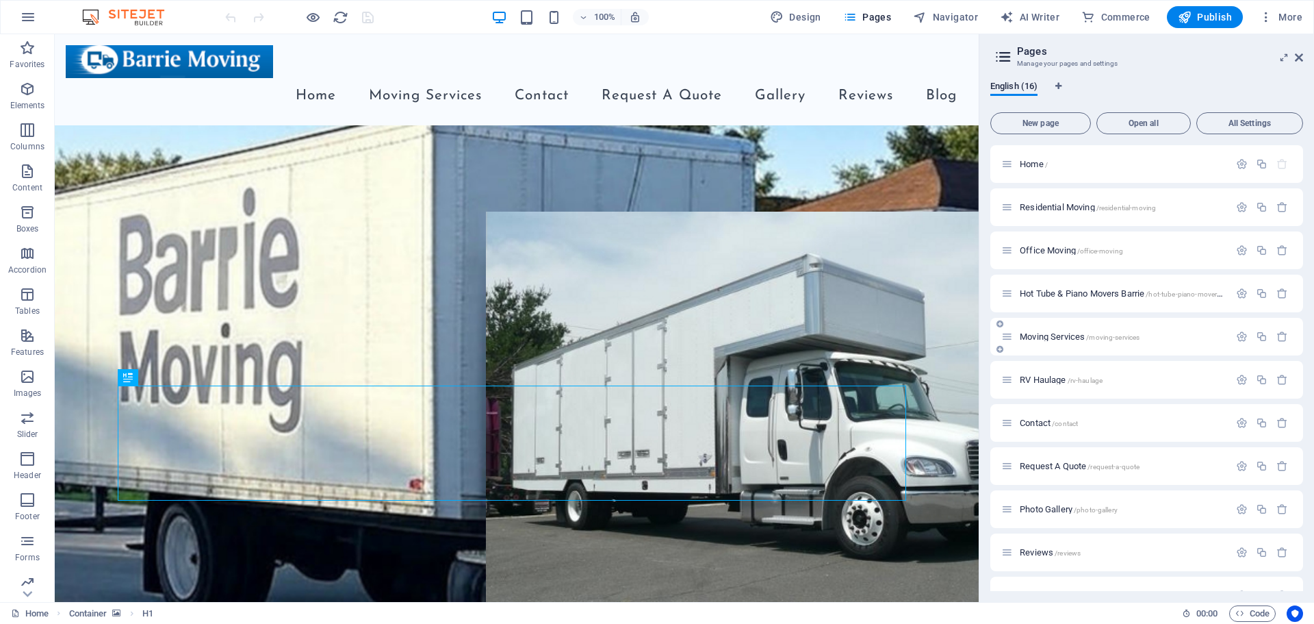
click at [1160, 335] on p "Moving Services /moving-services" at bounding box center [1122, 336] width 205 height 9
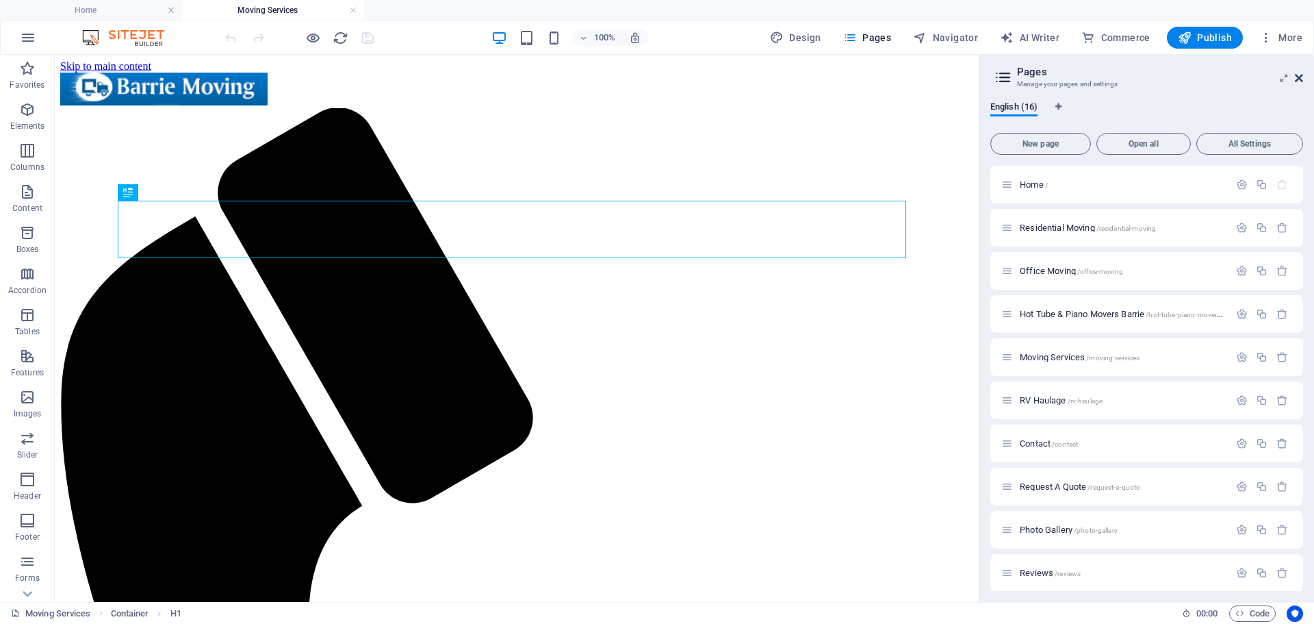
click at [1299, 79] on icon at bounding box center [1299, 78] width 8 height 11
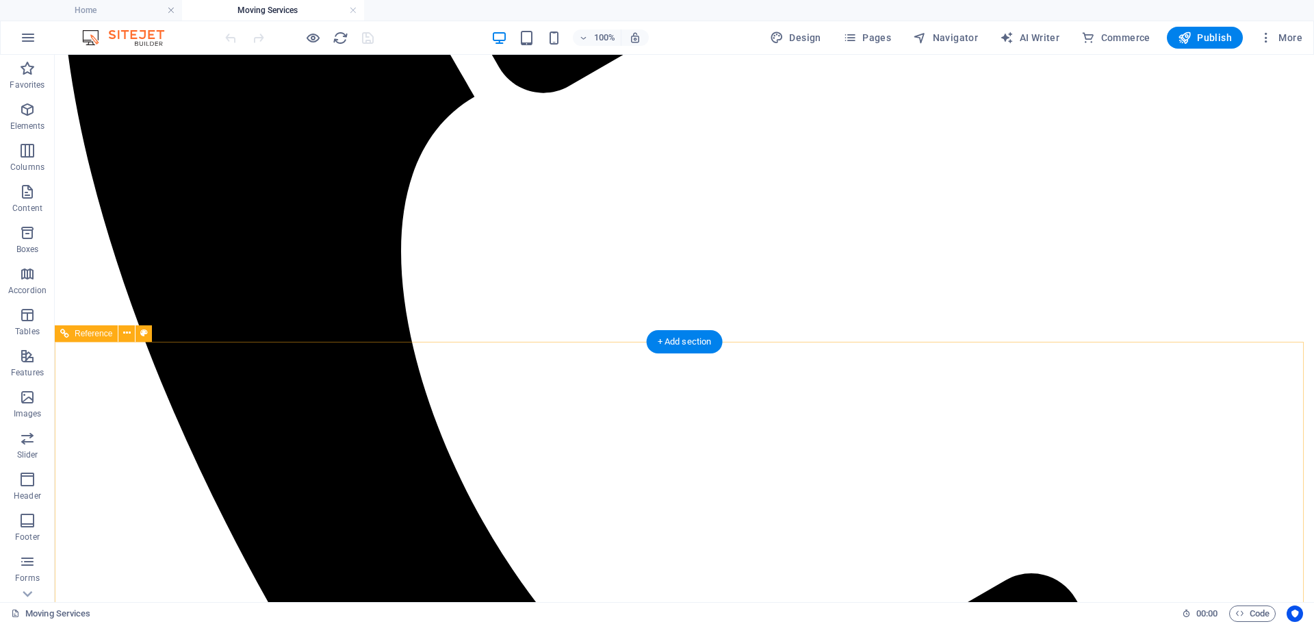
scroll to position [557, 0]
click at [1204, 40] on span "Publish" at bounding box center [1205, 38] width 54 height 14
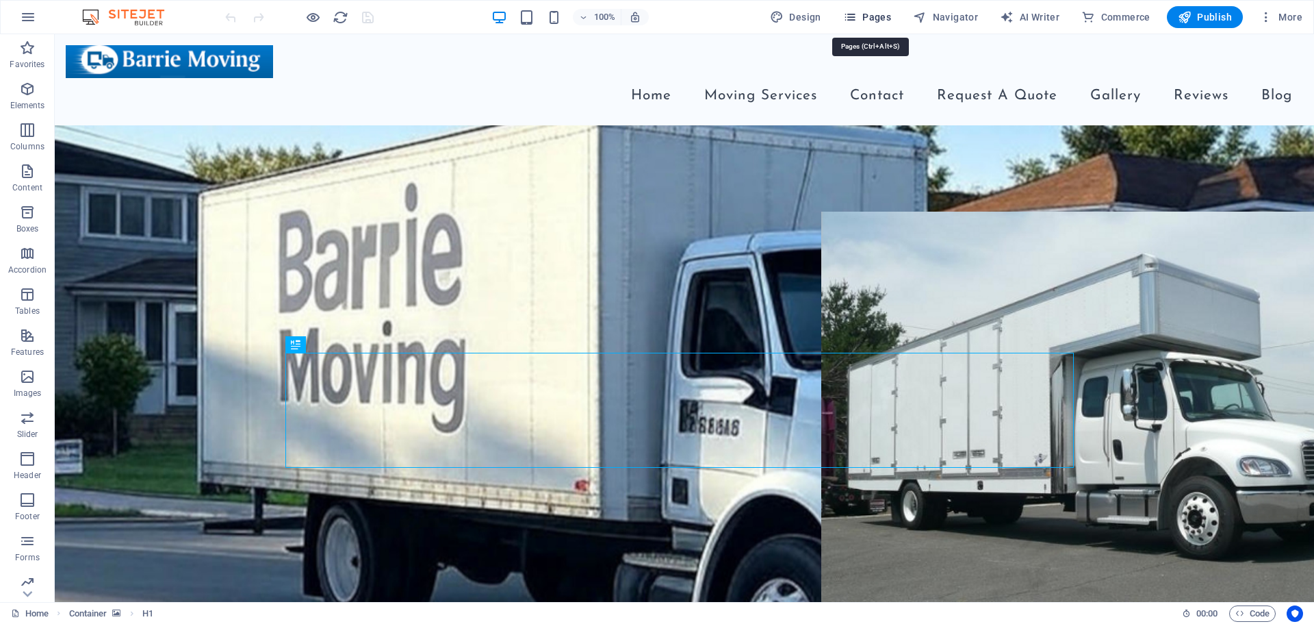
click at [867, 14] on span "Pages" at bounding box center [867, 17] width 48 height 14
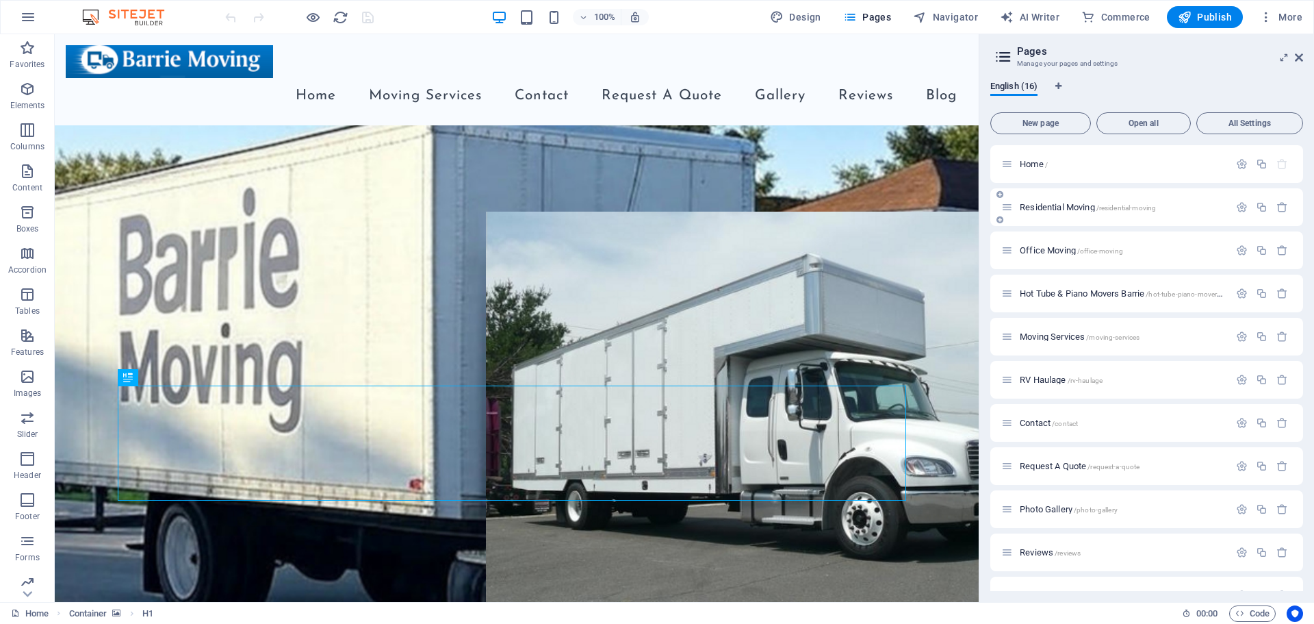
click at [1178, 209] on p "Residential Moving /residential-moving" at bounding box center [1122, 207] width 205 height 9
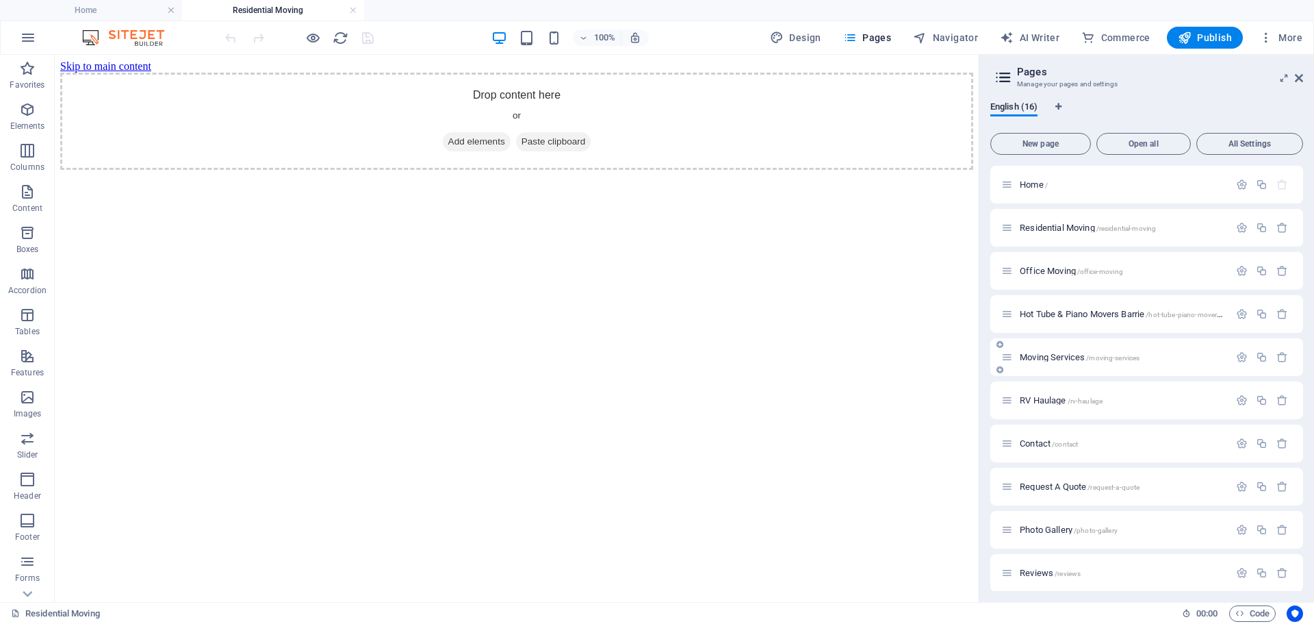
click at [1162, 356] on p "Moving Services /moving-services" at bounding box center [1122, 357] width 205 height 9
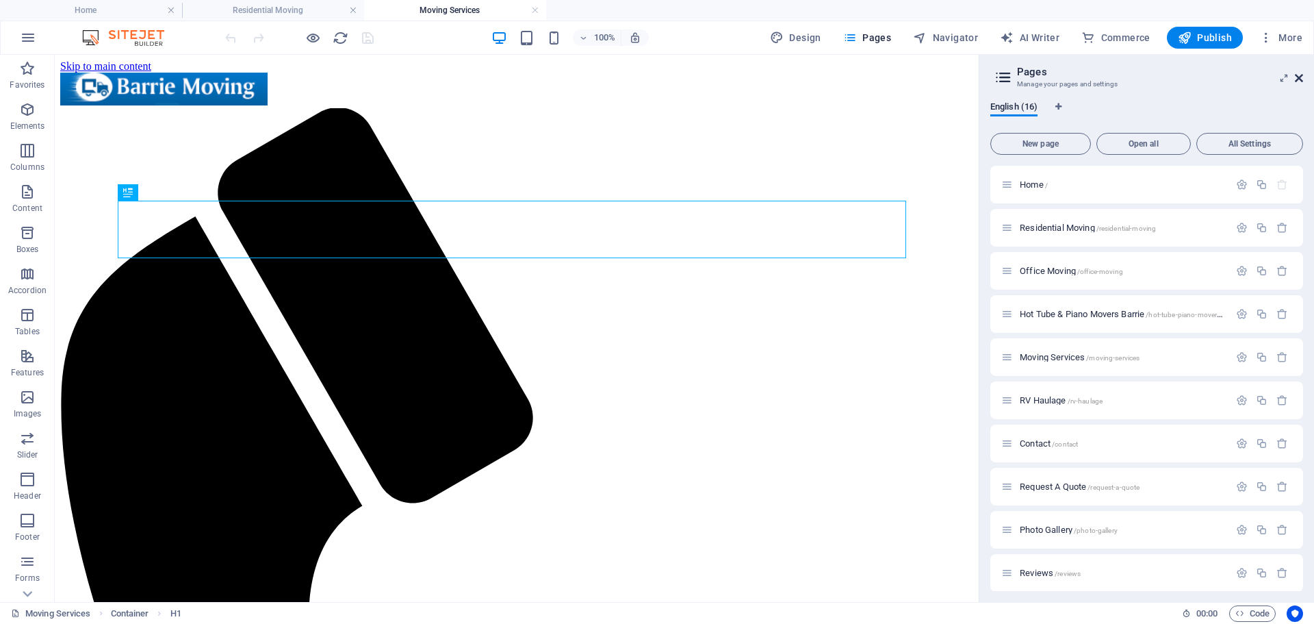
click at [1301, 77] on icon at bounding box center [1299, 78] width 8 height 11
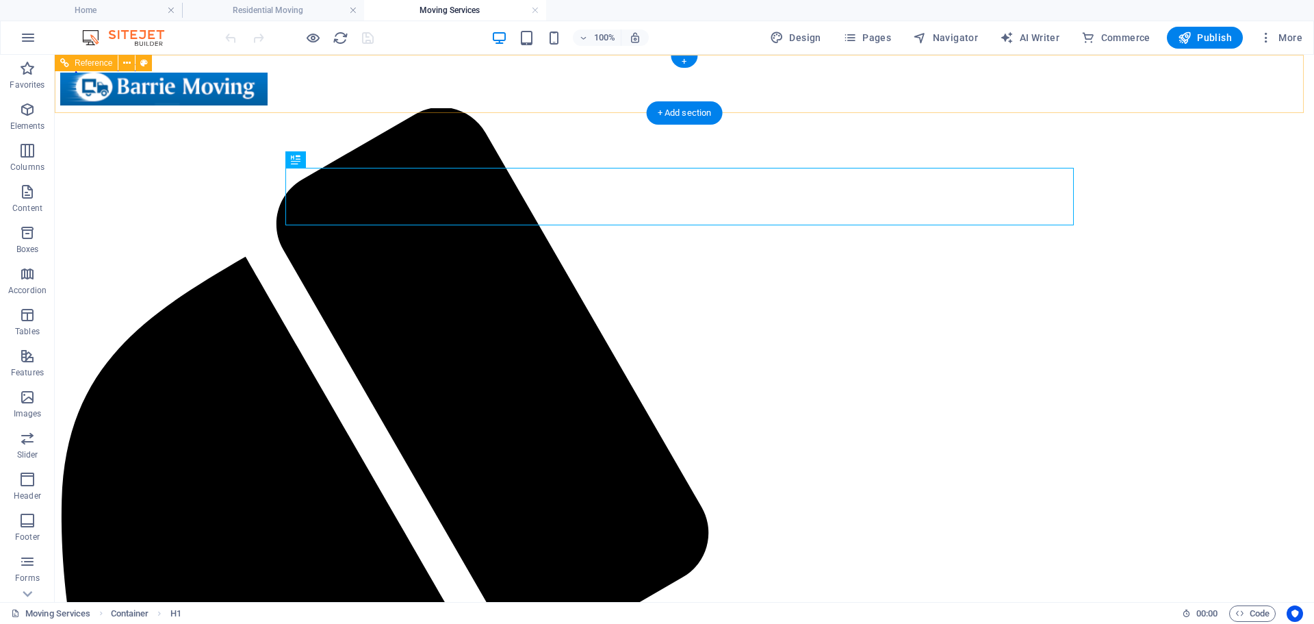
click at [136, 84] on div at bounding box center [684, 91] width 1249 height 36
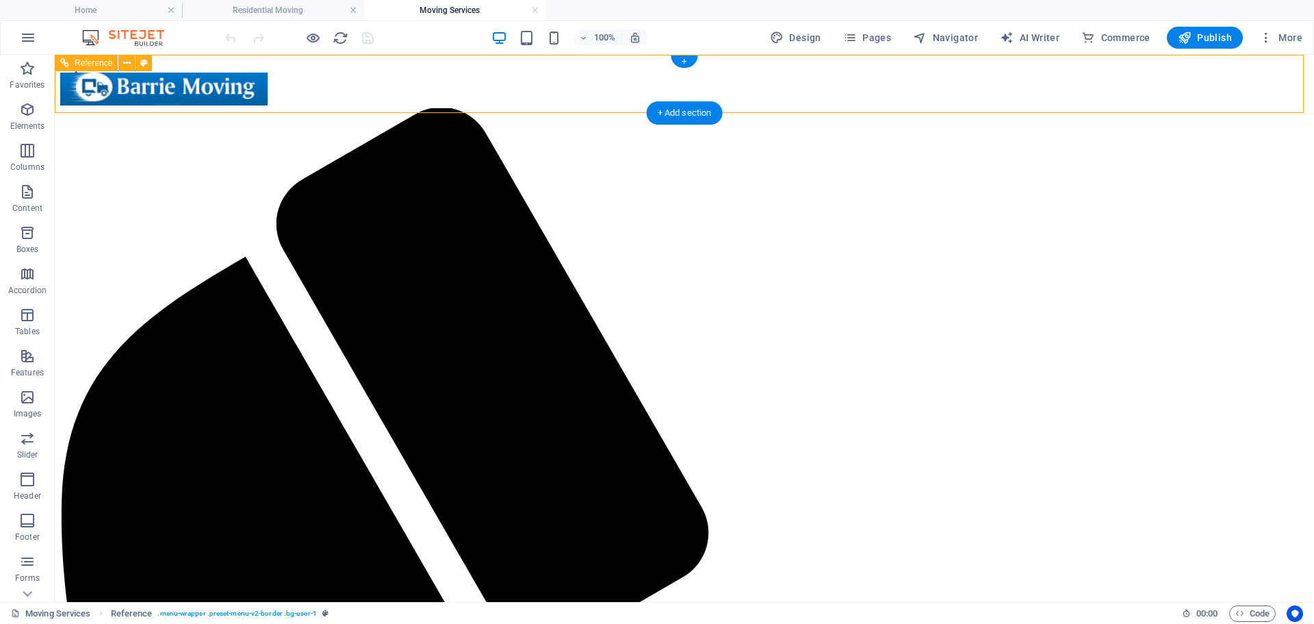
click at [136, 84] on div at bounding box center [684, 91] width 1249 height 36
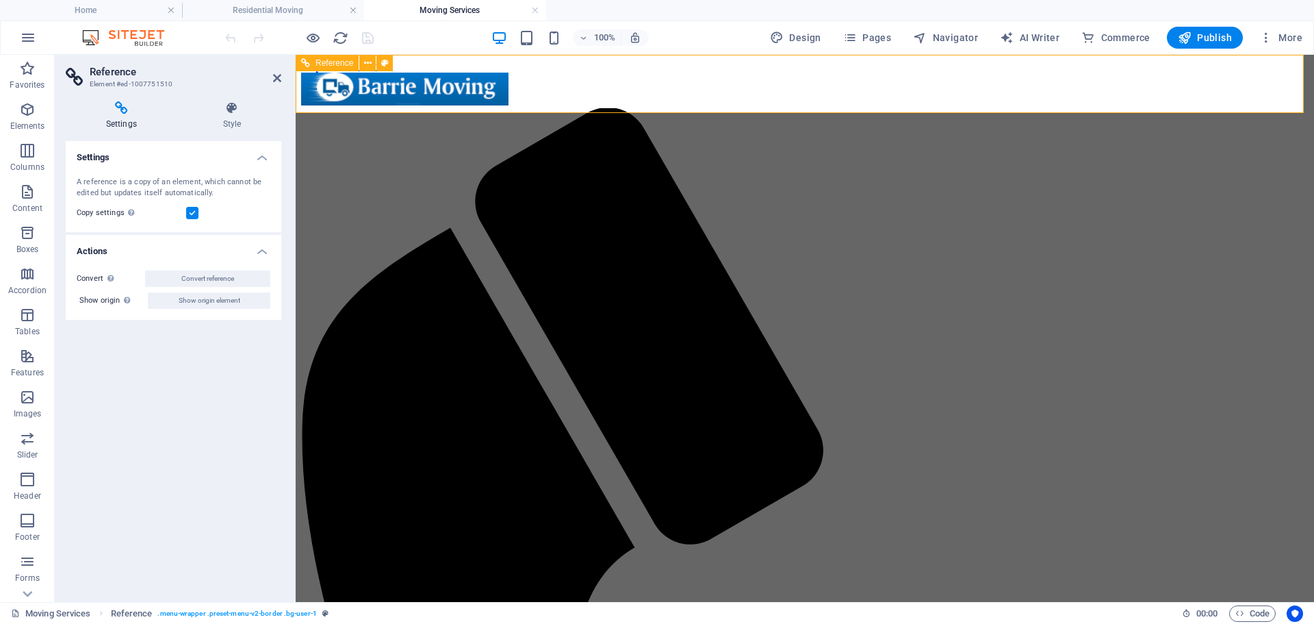
click at [381, 80] on div at bounding box center [805, 91] width 1008 height 36
click at [381, 79] on div at bounding box center [805, 91] width 1008 height 36
click at [401, 90] on div at bounding box center [805, 91] width 1008 height 36
click at [275, 76] on icon at bounding box center [277, 78] width 8 height 11
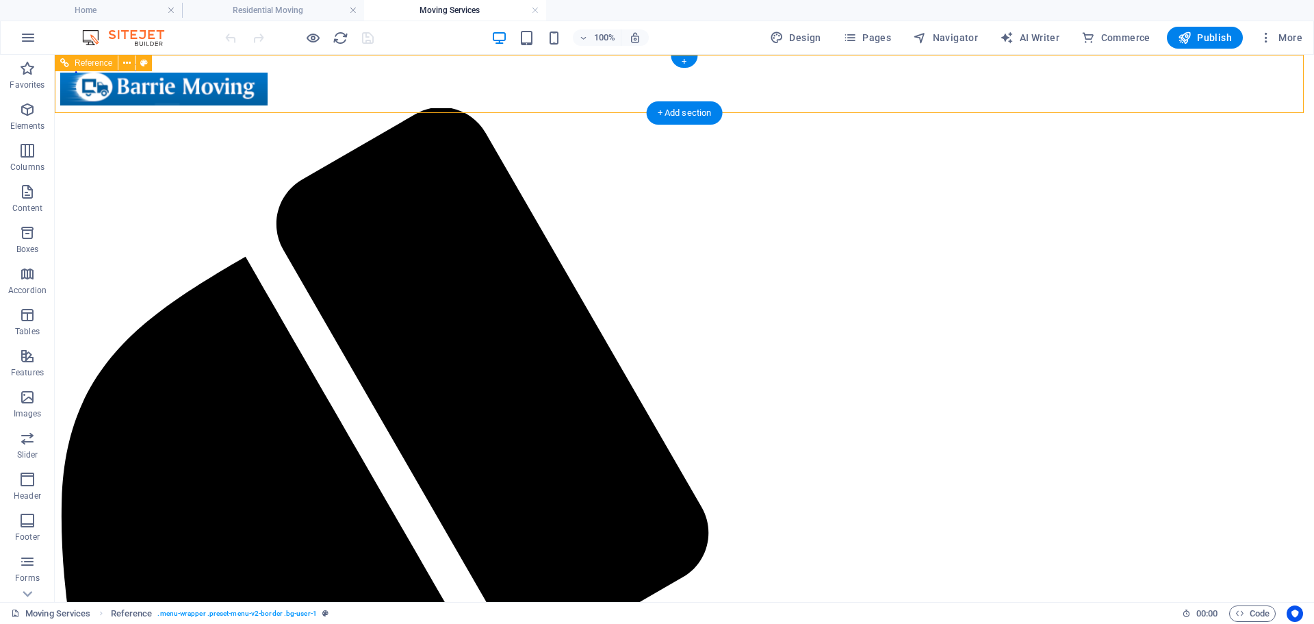
click at [97, 4] on h4 "Home" at bounding box center [91, 10] width 182 height 15
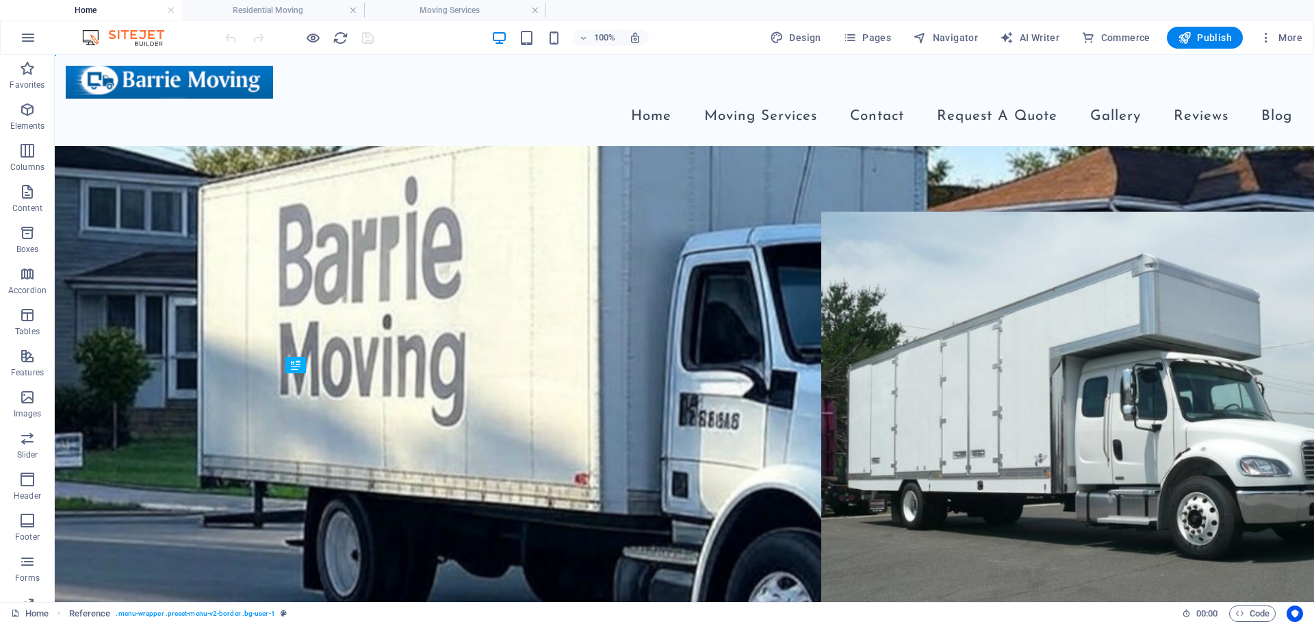
click at [97, 4] on h4 "Home" at bounding box center [91, 10] width 182 height 15
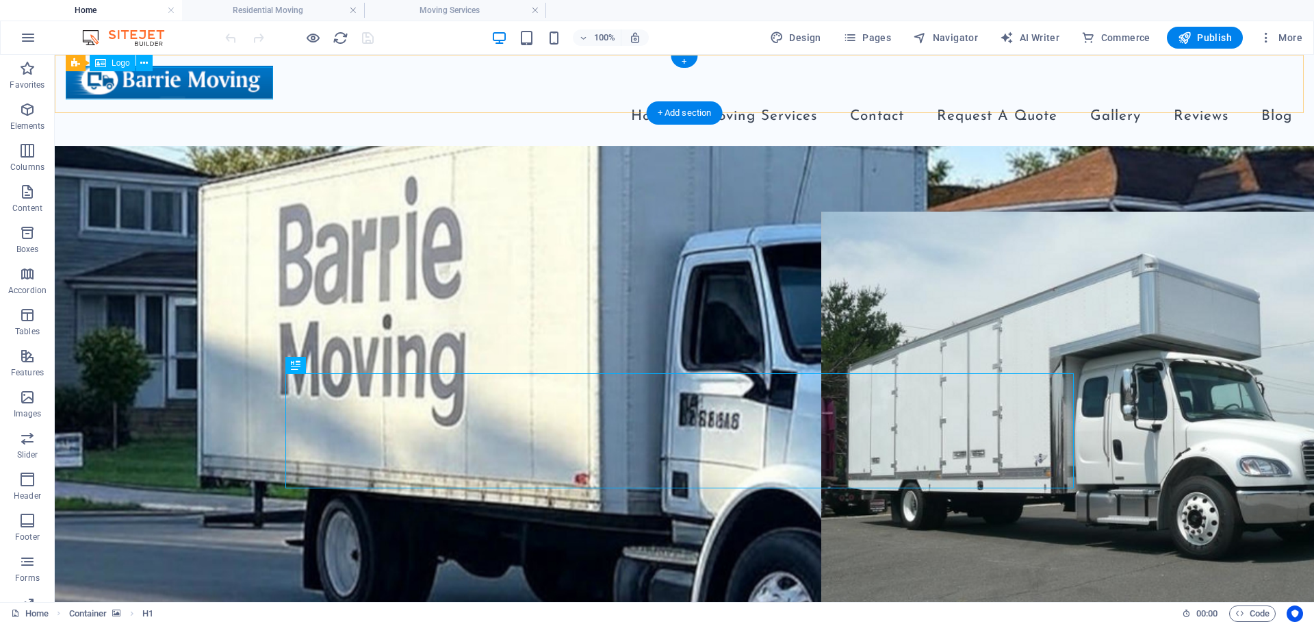
click at [194, 82] on div at bounding box center [685, 82] width 1238 height 33
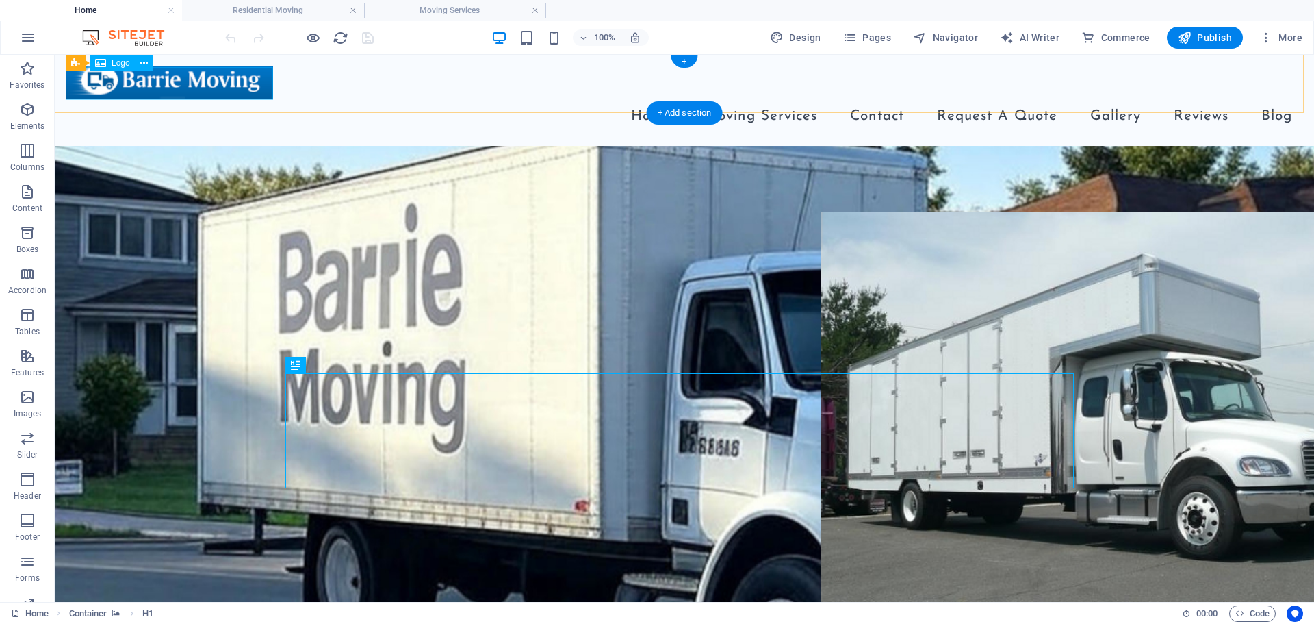
select select "px"
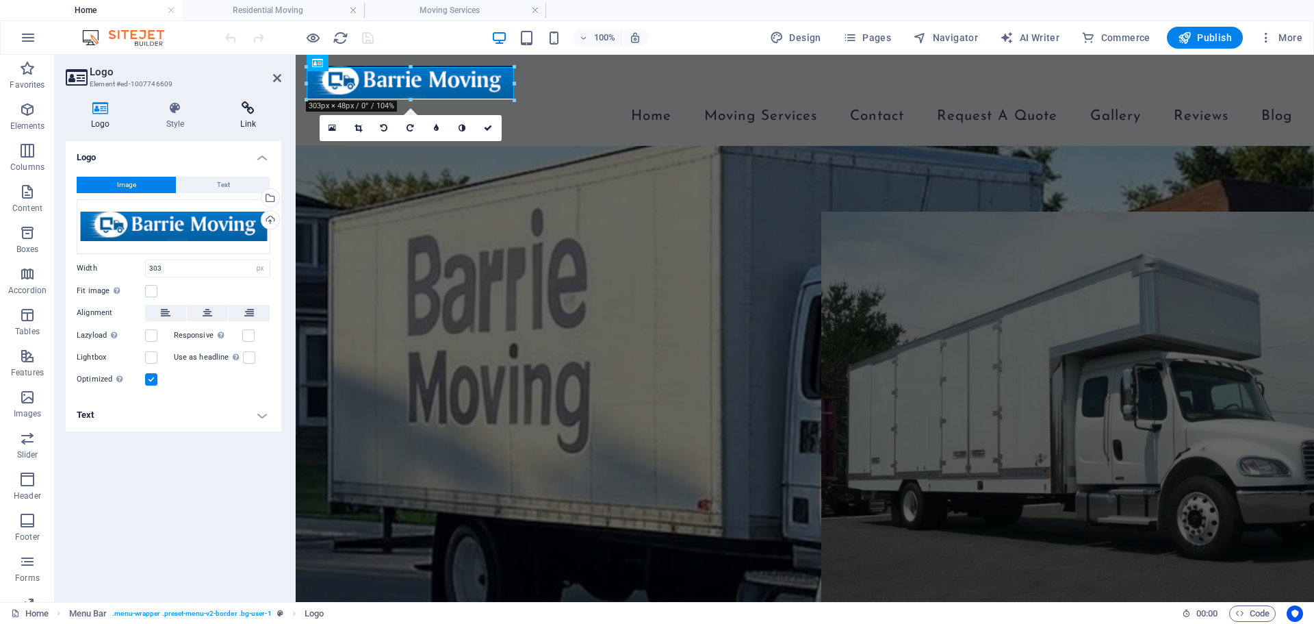
click at [246, 125] on h4 "Link" at bounding box center [248, 115] width 66 height 29
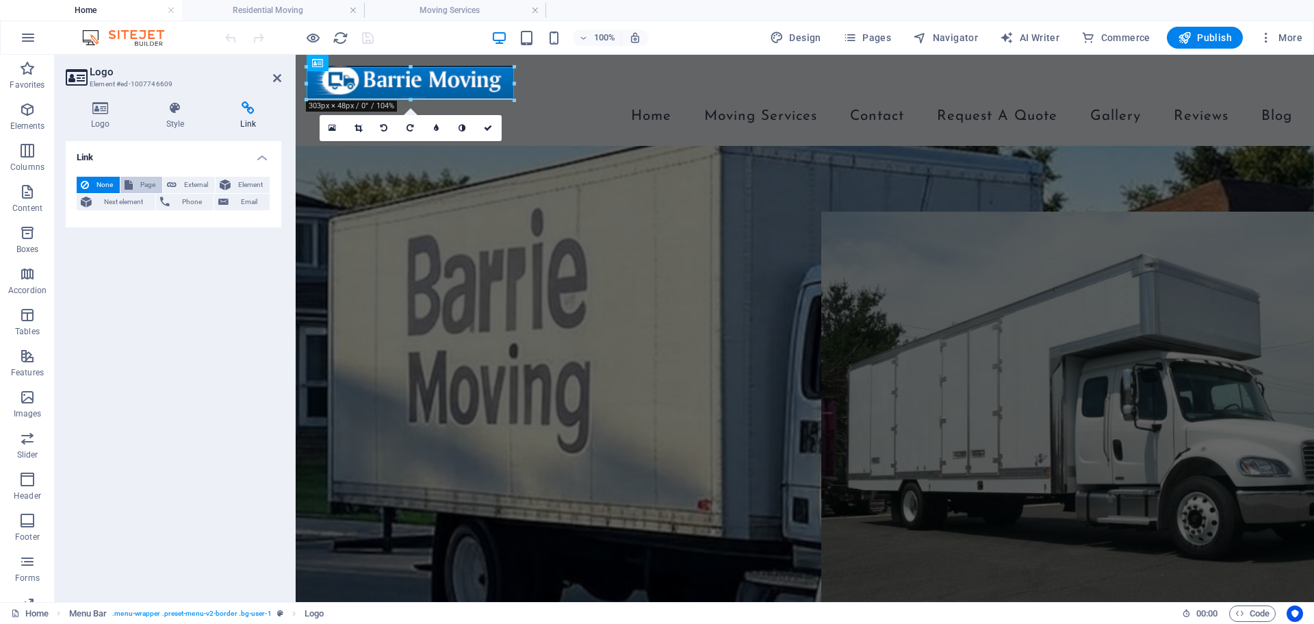
click at [138, 185] on span "Page" at bounding box center [147, 185] width 21 height 16
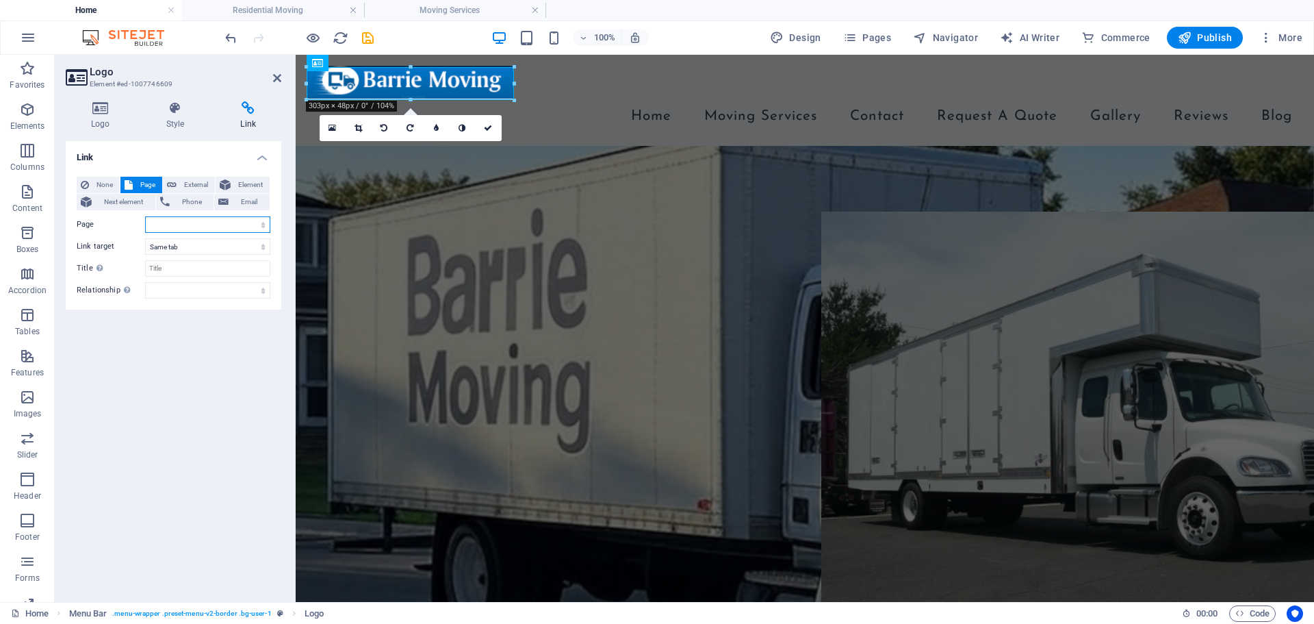
click at [179, 226] on select "Home Residential Moving Office Moving Hot Tube &amp; Piano Movers Barrie Moving…" at bounding box center [207, 224] width 125 height 16
select select "0"
click at [145, 216] on select "Home Residential Moving Office Moving Hot Tube &amp; Piano Movers Barrie Moving…" at bounding box center [207, 224] width 125 height 16
click at [279, 77] on icon at bounding box center [277, 78] width 8 height 11
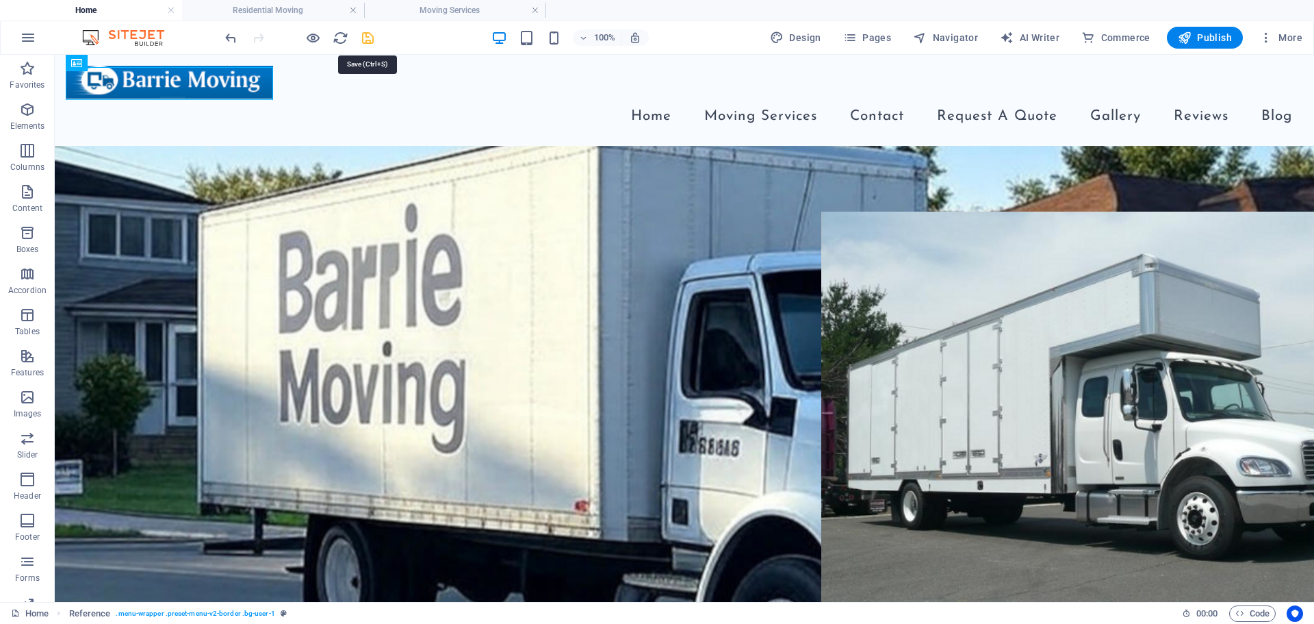
click at [363, 37] on icon "save" at bounding box center [368, 38] width 16 height 16
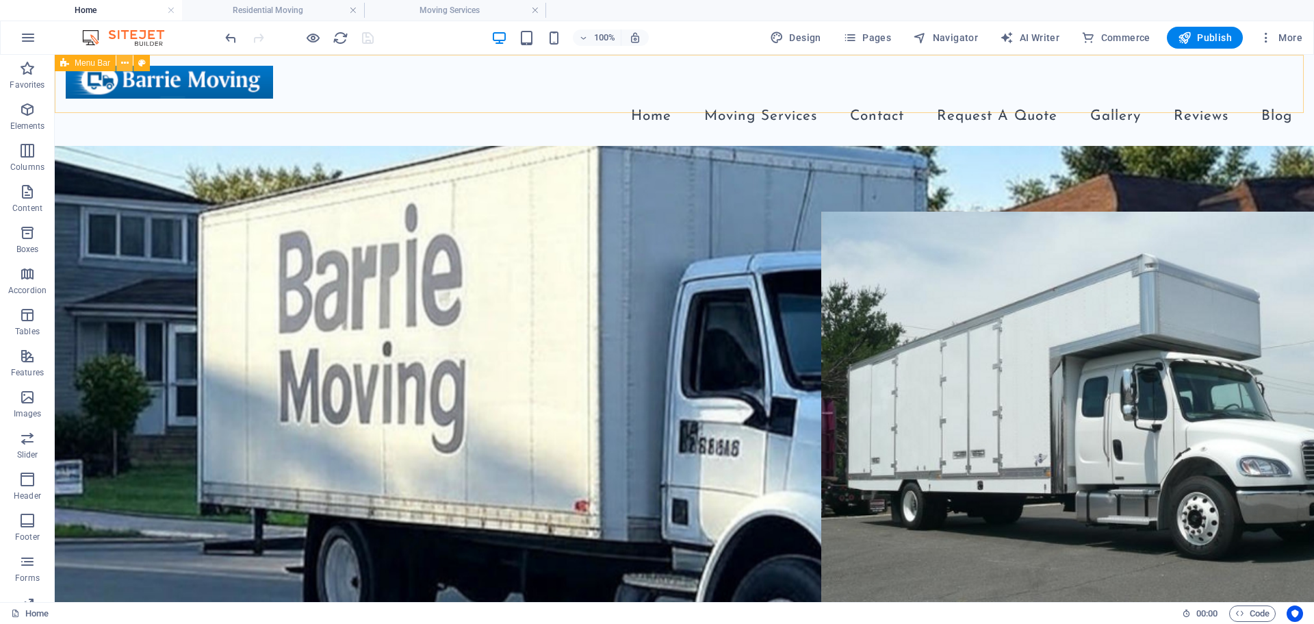
click at [123, 63] on icon at bounding box center [125, 63] width 8 height 14
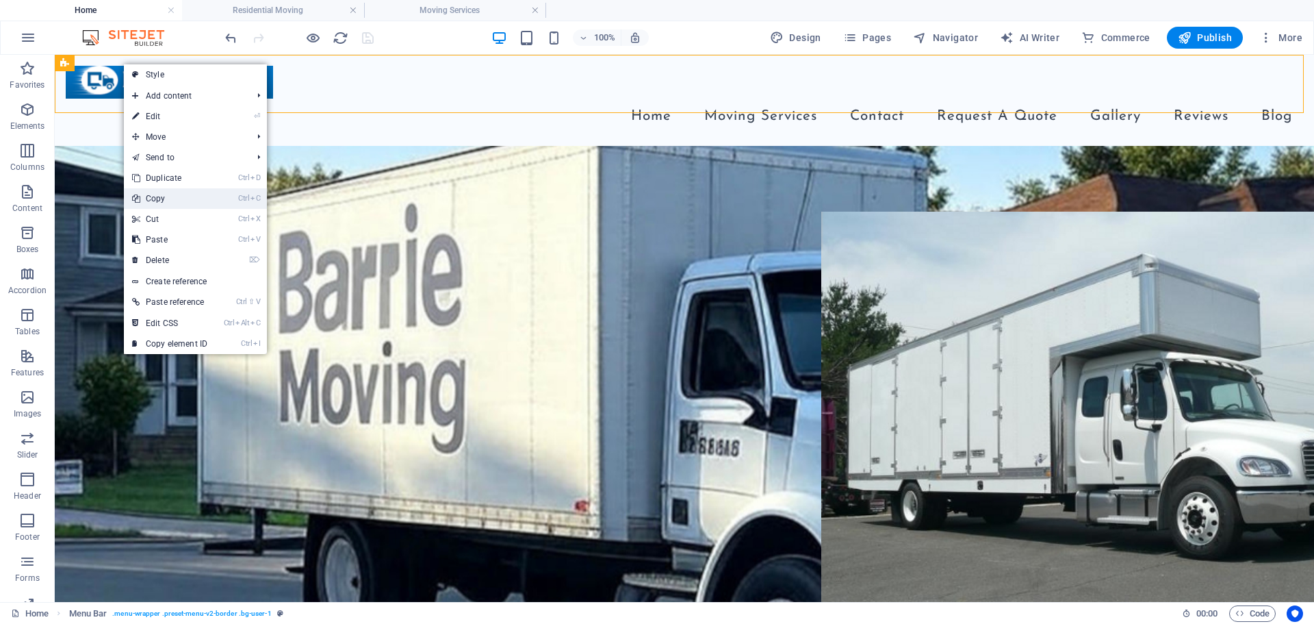
drag, startPoint x: 161, startPoint y: 199, endPoint x: 127, endPoint y: 130, distance: 76.9
click at [161, 199] on link "Ctrl C Copy" at bounding box center [170, 198] width 92 height 21
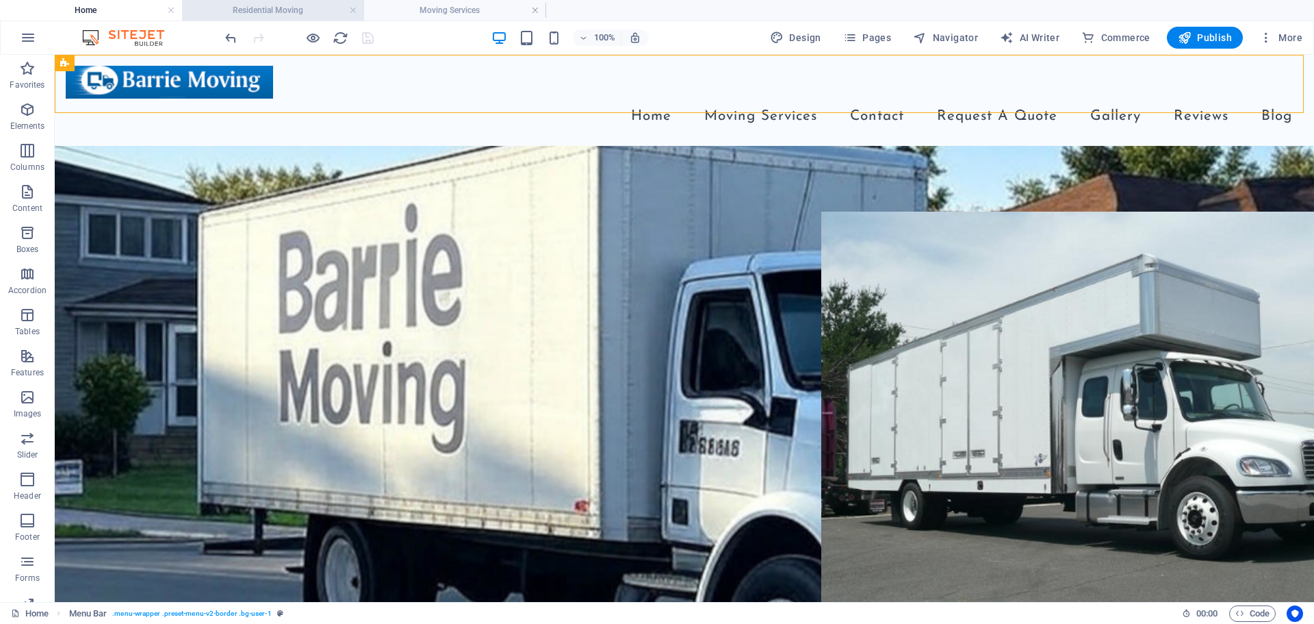
click at [280, 16] on h4 "Residential Moving" at bounding box center [273, 10] width 182 height 15
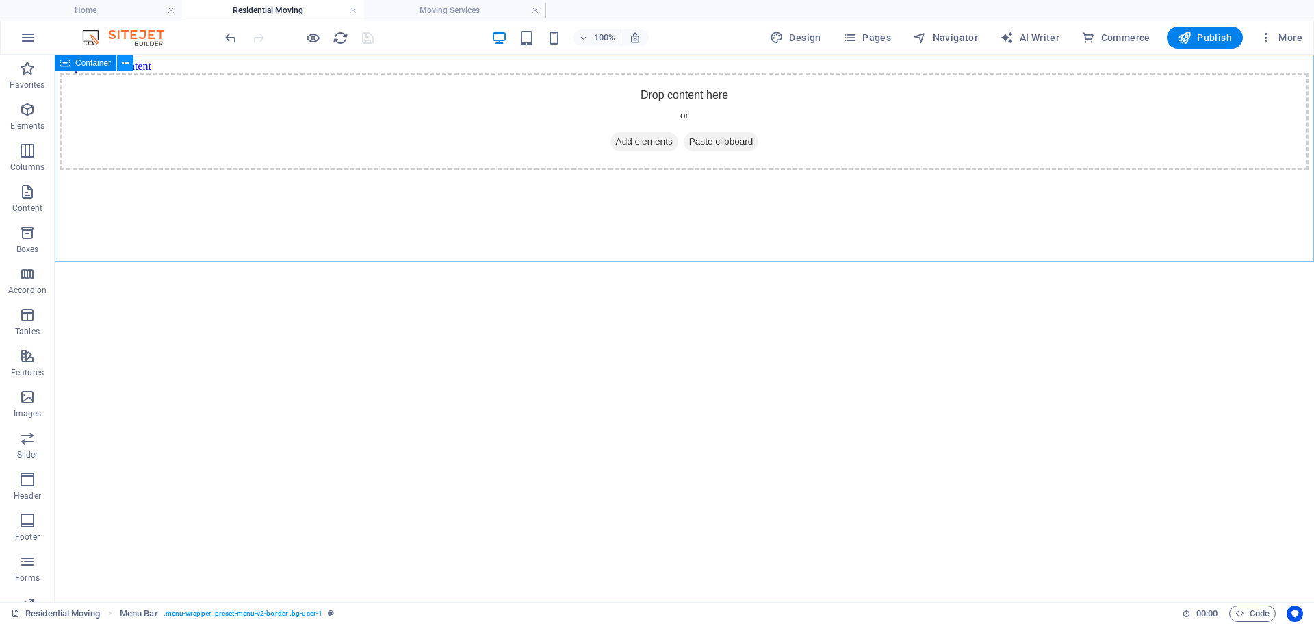
click at [122, 66] on icon at bounding box center [126, 63] width 8 height 14
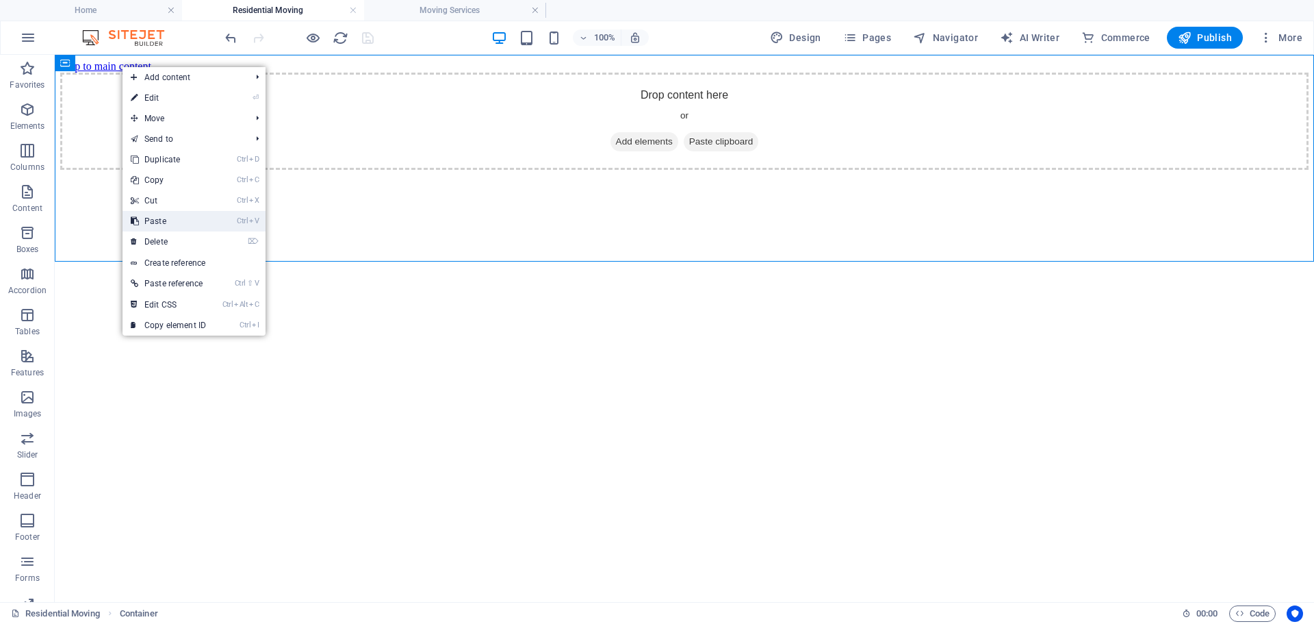
click at [164, 224] on link "Ctrl V Paste" at bounding box center [169, 221] width 92 height 21
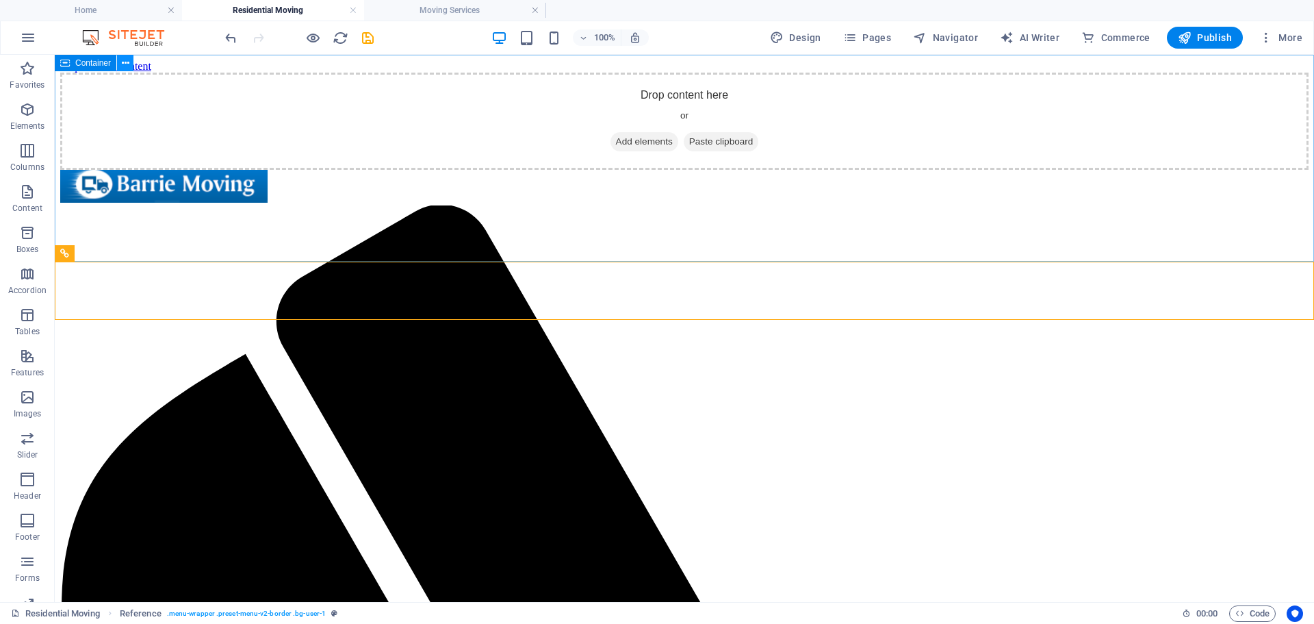
click at [126, 66] on icon at bounding box center [126, 63] width 8 height 14
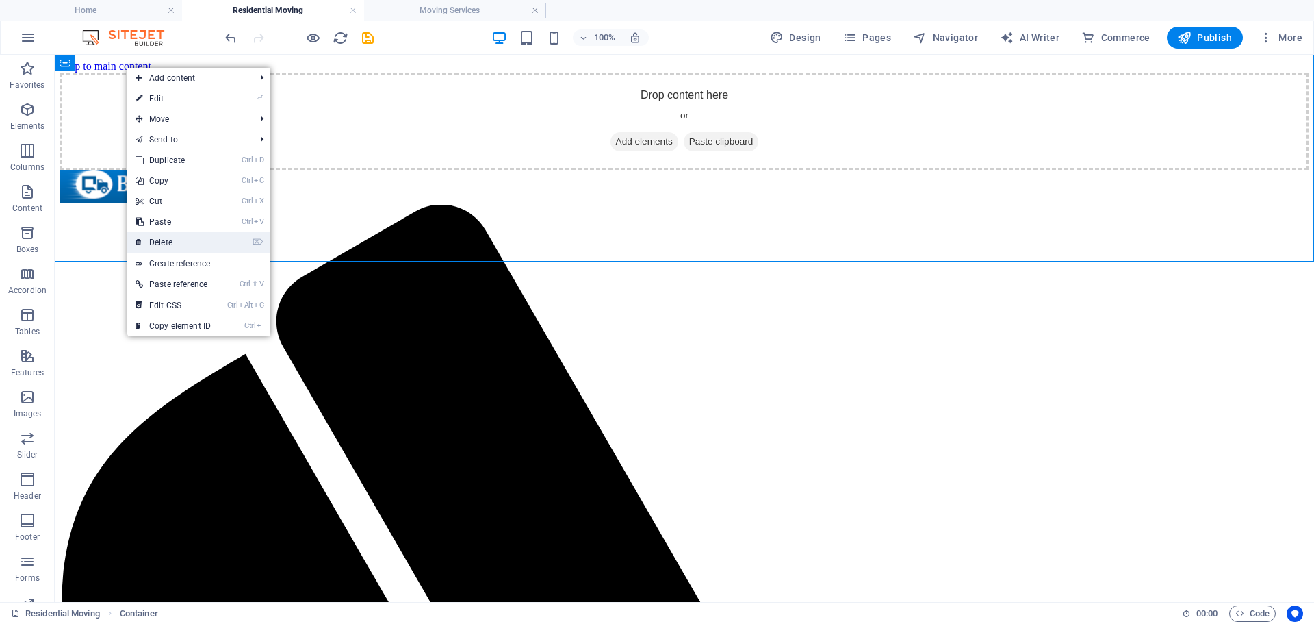
click at [169, 238] on link "⌦ Delete" at bounding box center [173, 242] width 92 height 21
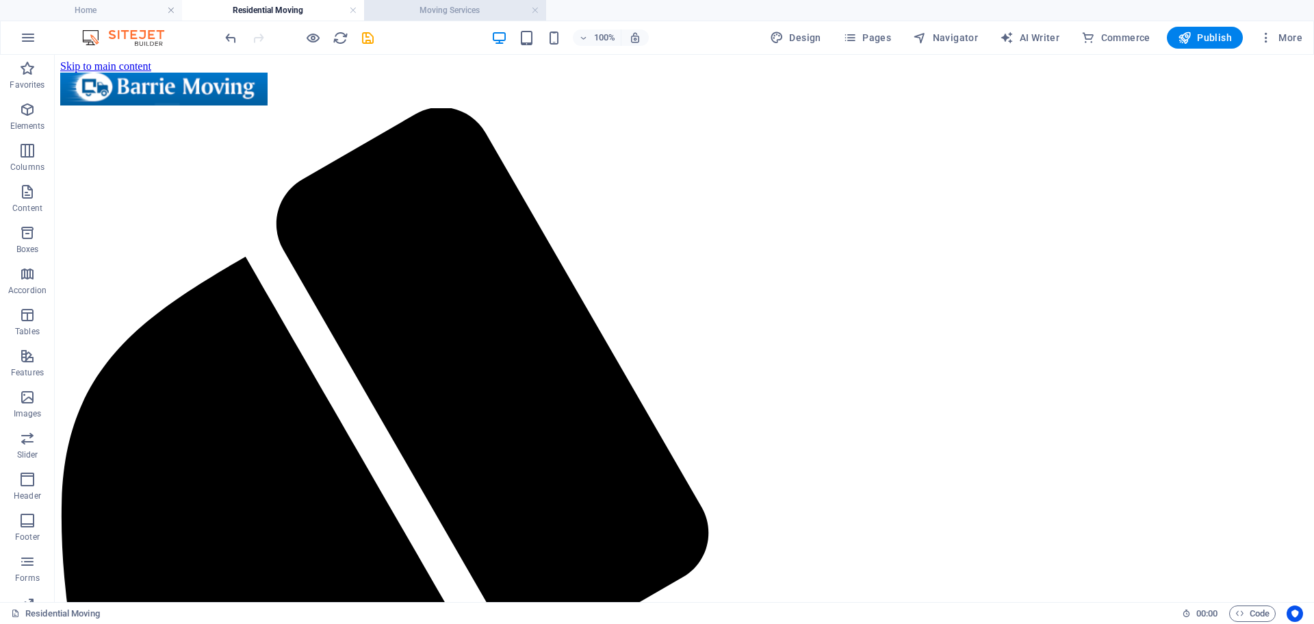
click at [412, 8] on h4 "Moving Services" at bounding box center [455, 10] width 182 height 15
click at [123, 105] on icon at bounding box center [126, 104] width 8 height 14
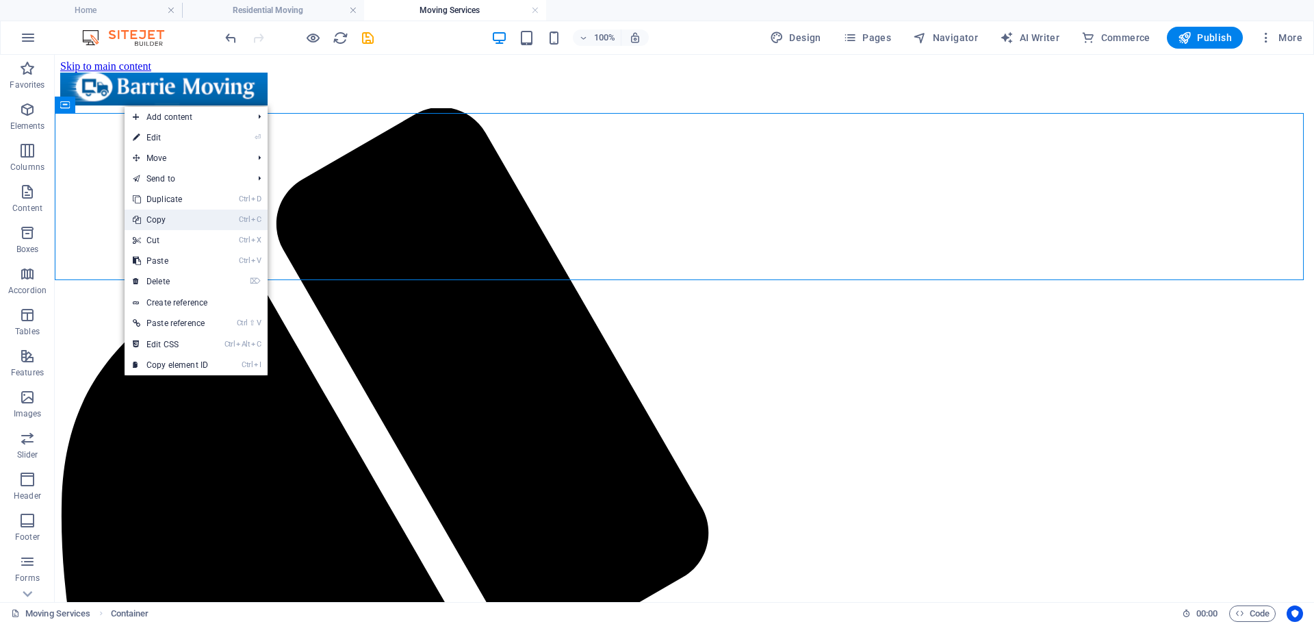
click at [168, 218] on link "Ctrl C Copy" at bounding box center [171, 219] width 92 height 21
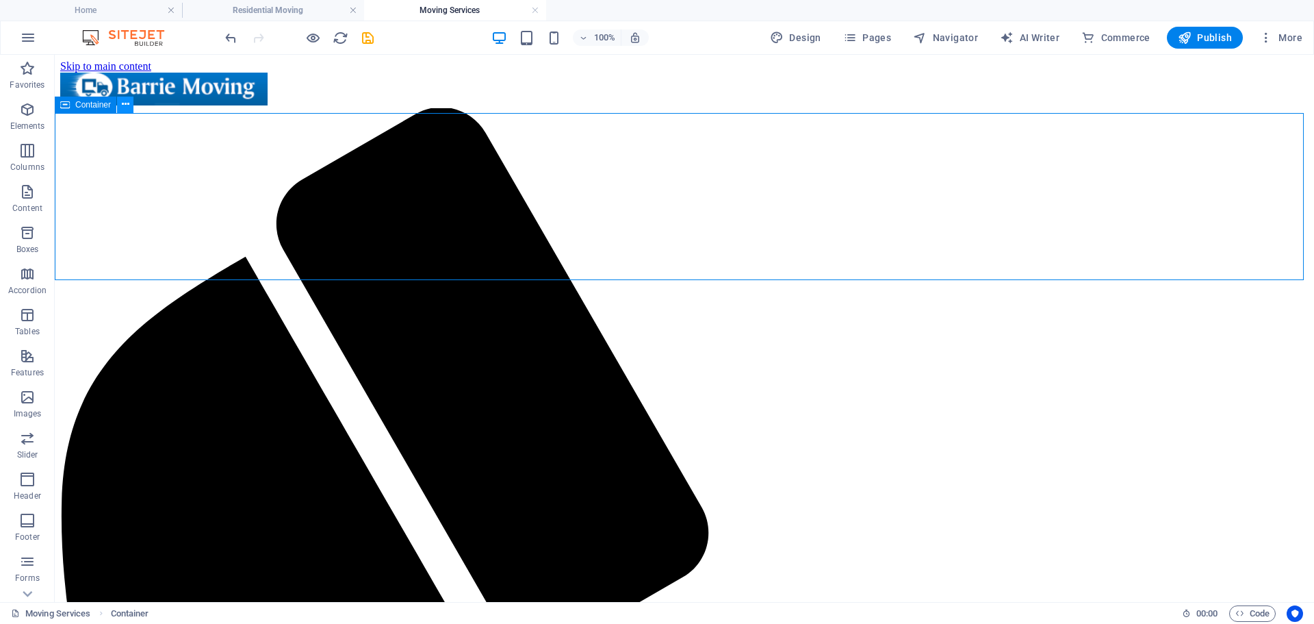
click at [126, 101] on icon at bounding box center [126, 104] width 8 height 14
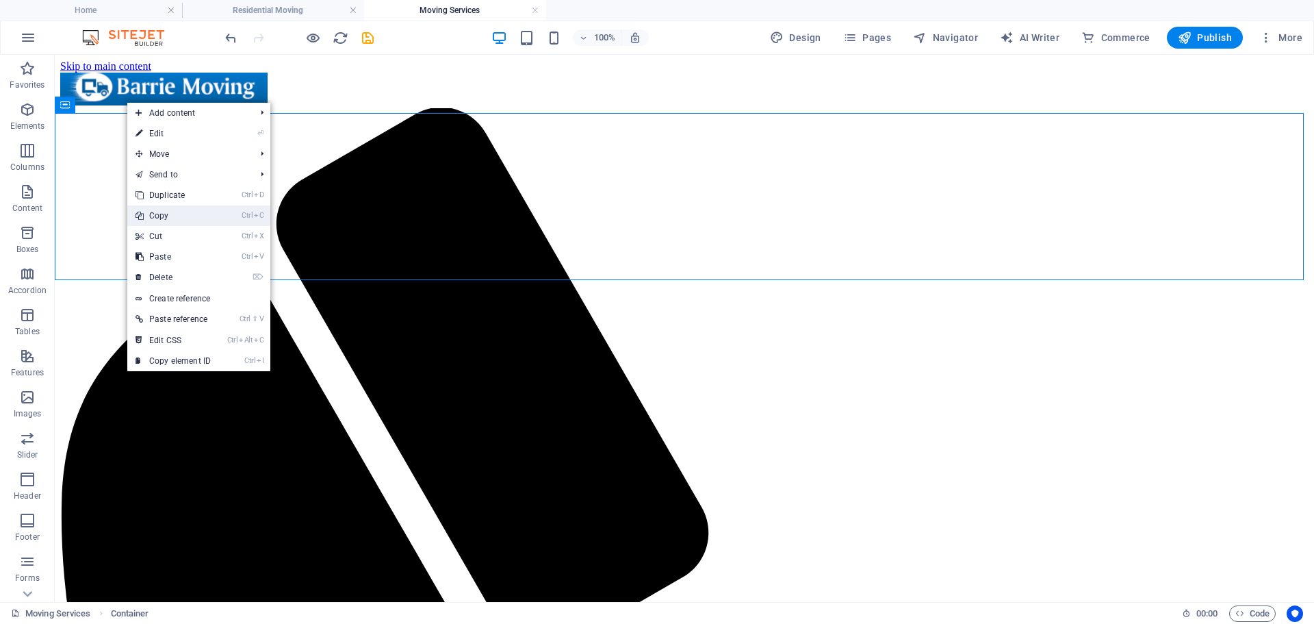
click at [162, 213] on link "Ctrl C Copy" at bounding box center [173, 215] width 92 height 21
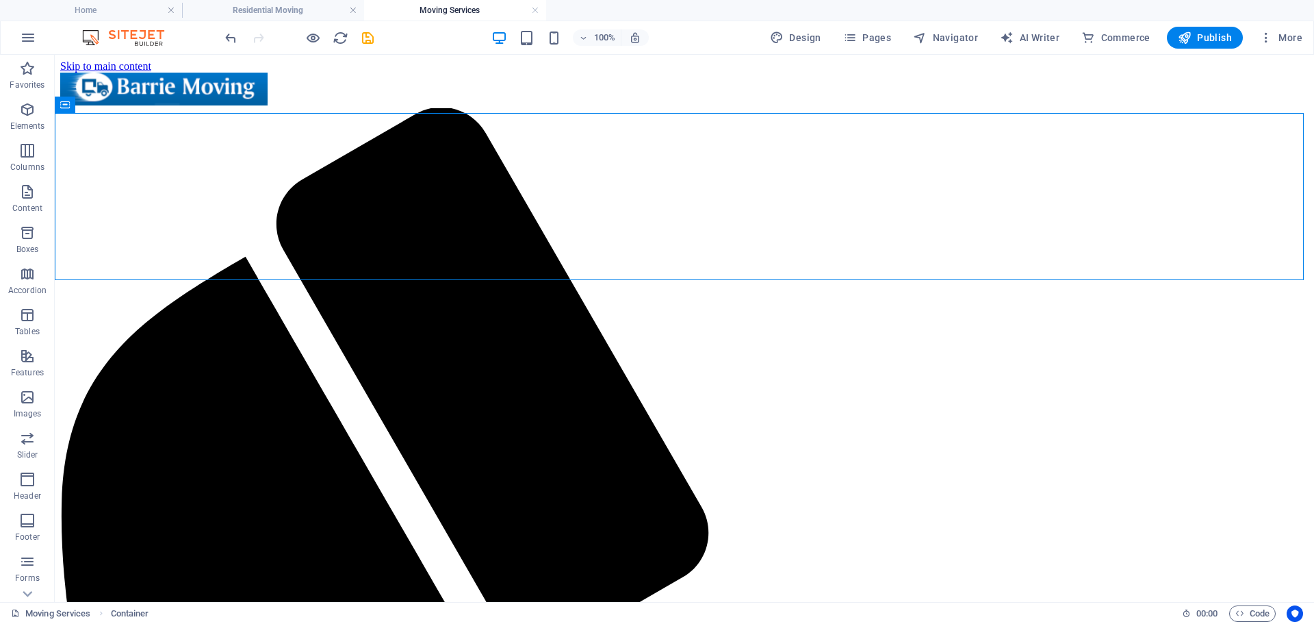
click at [259, 10] on h4 "Residential Moving" at bounding box center [273, 10] width 182 height 15
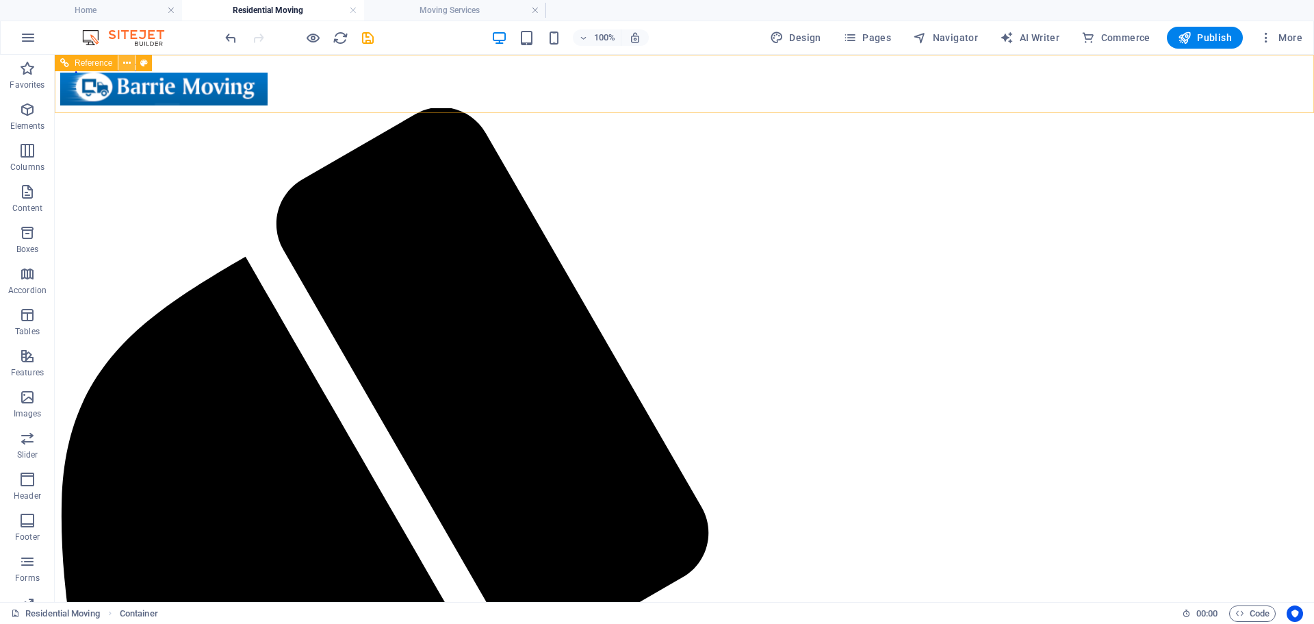
click at [126, 60] on icon at bounding box center [127, 63] width 8 height 14
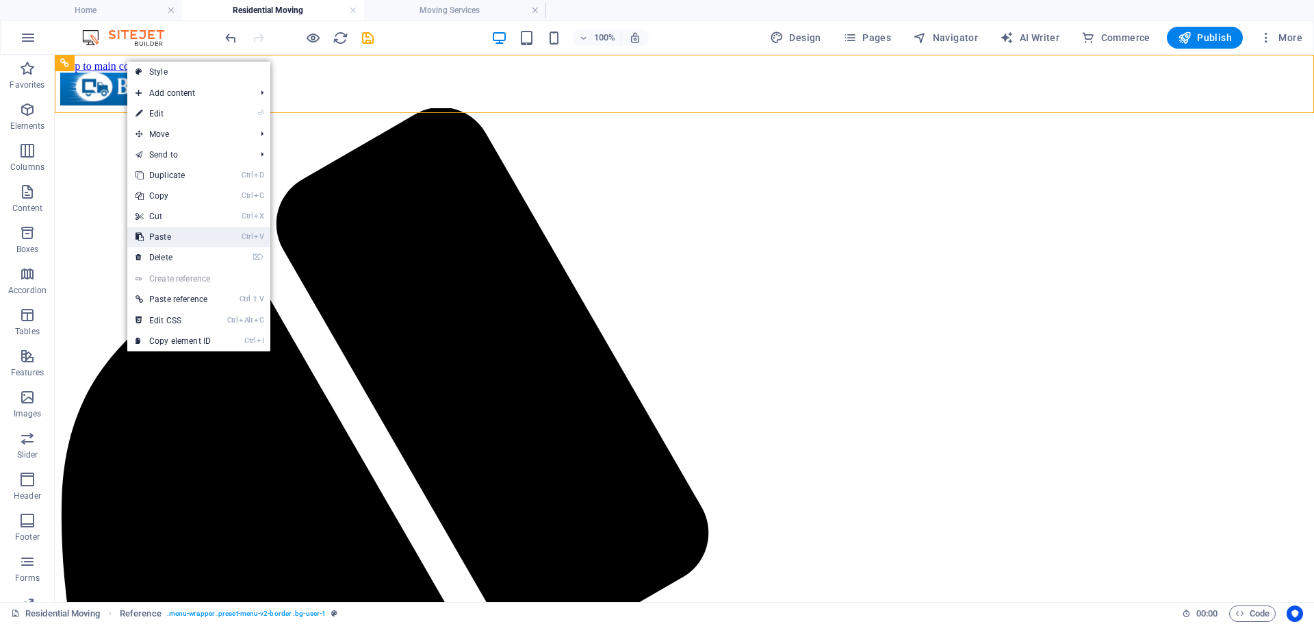
click at [167, 237] on link "Ctrl V Paste" at bounding box center [173, 237] width 92 height 21
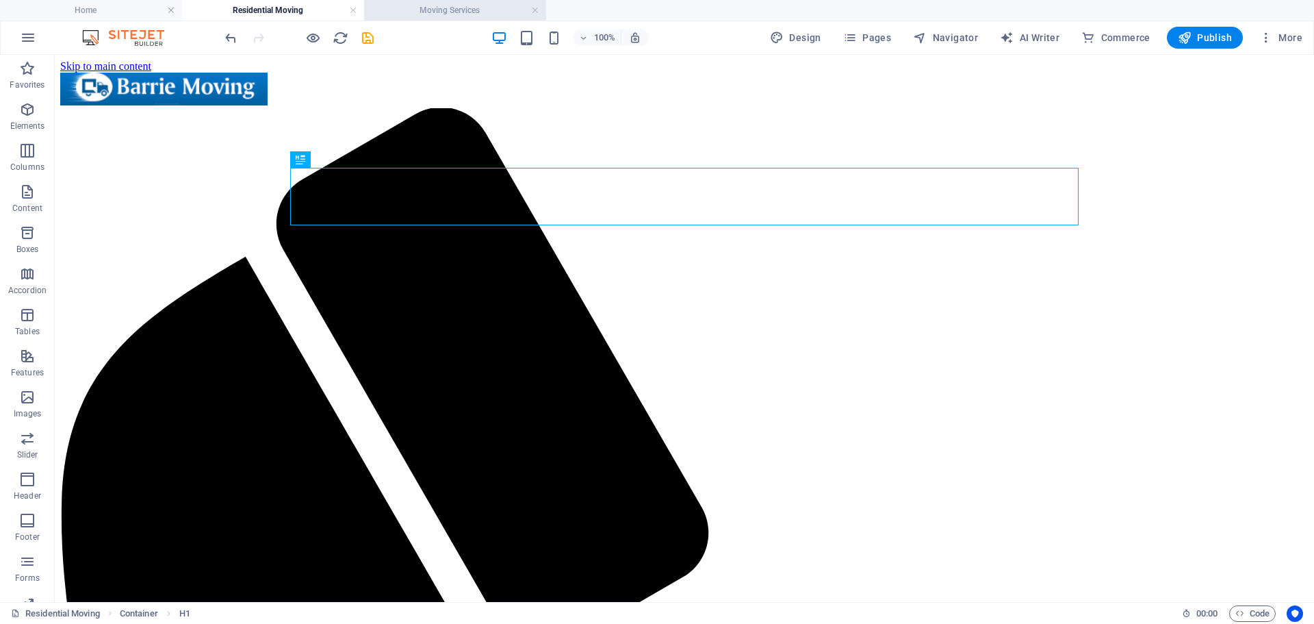
click at [431, 12] on h4 "Moving Services" at bounding box center [455, 10] width 182 height 15
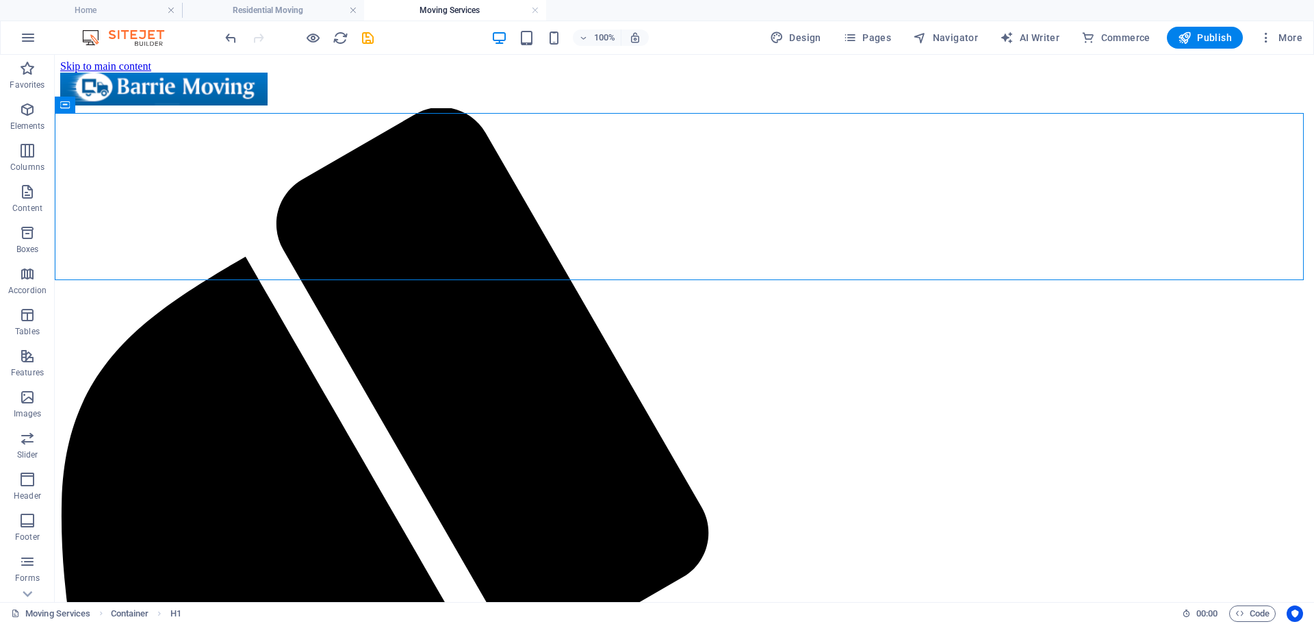
click at [431, 12] on h4 "Moving Services" at bounding box center [455, 10] width 182 height 15
click at [134, 272] on button at bounding box center [125, 272] width 16 height 16
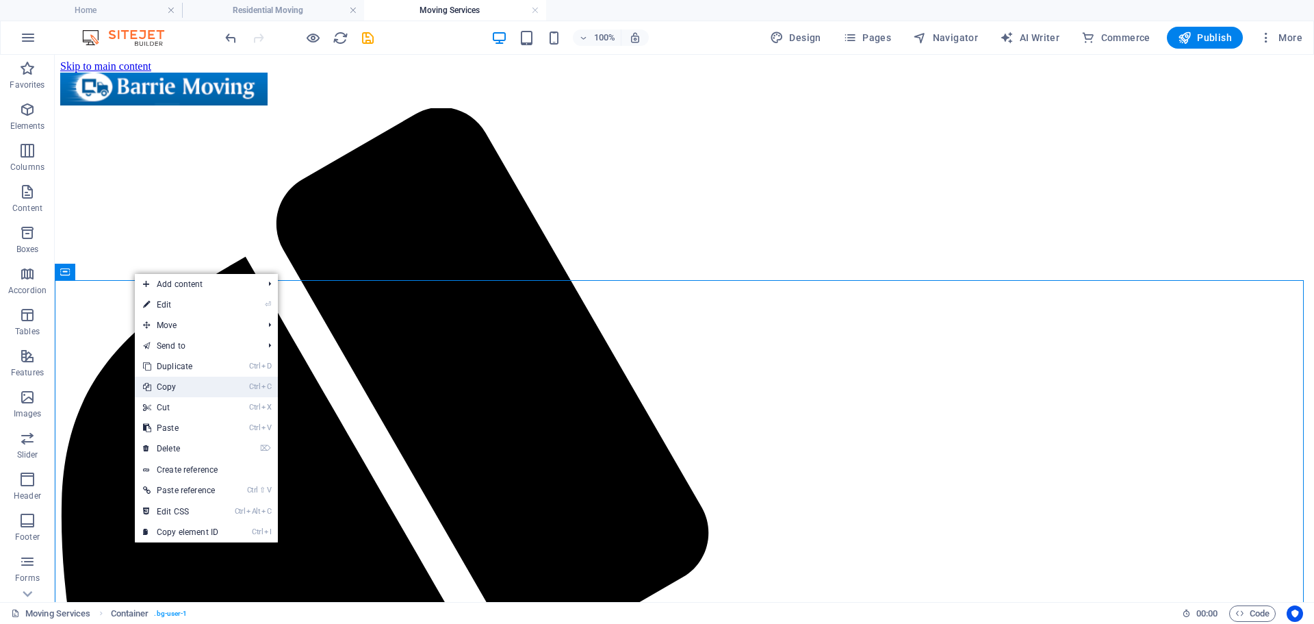
click at [171, 381] on link "Ctrl C Copy" at bounding box center [181, 387] width 92 height 21
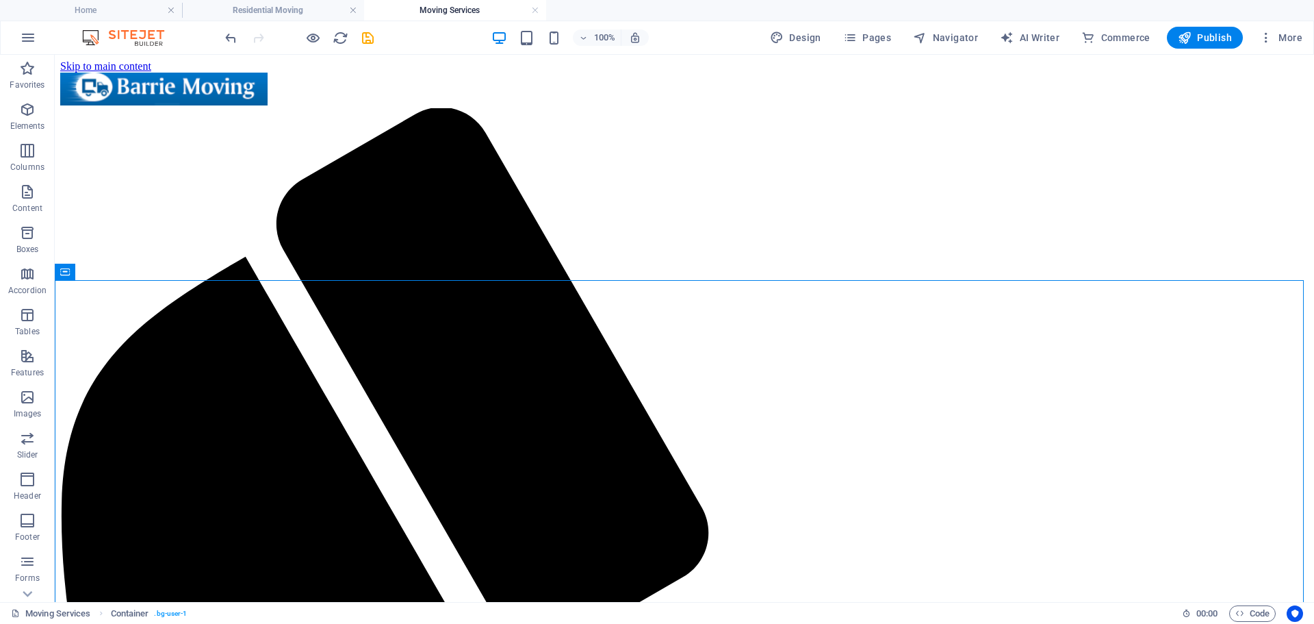
click at [266, 8] on h4 "Residential Moving" at bounding box center [273, 10] width 182 height 15
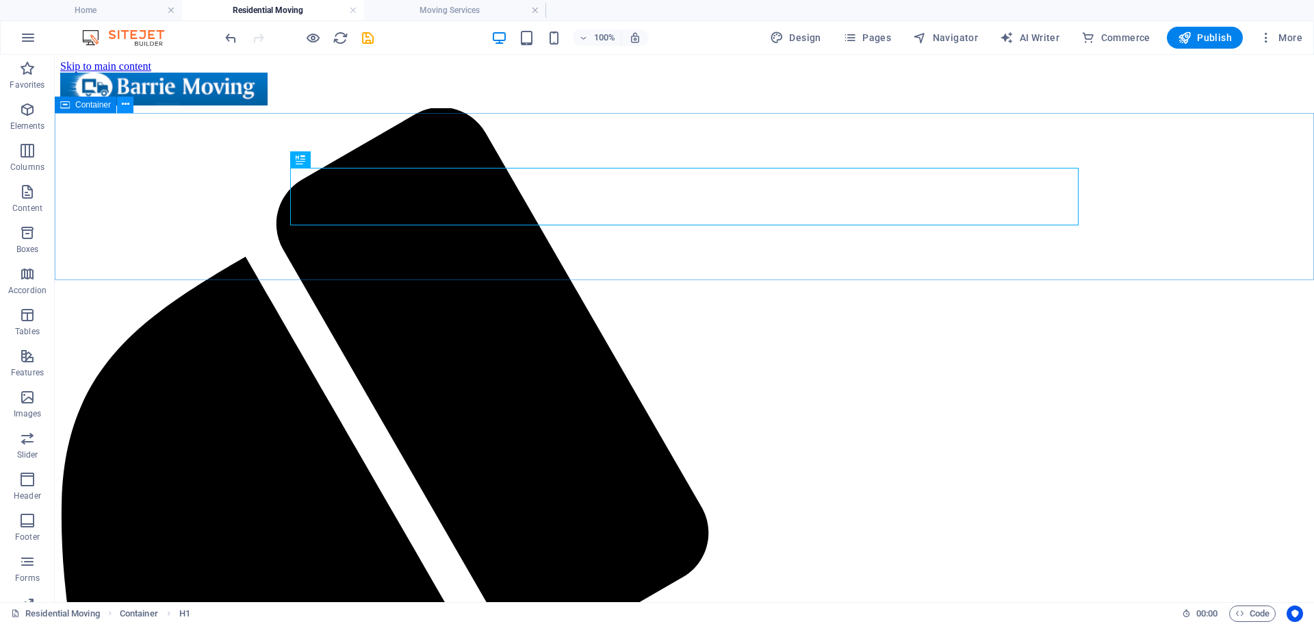
click at [123, 106] on icon at bounding box center [126, 104] width 8 height 14
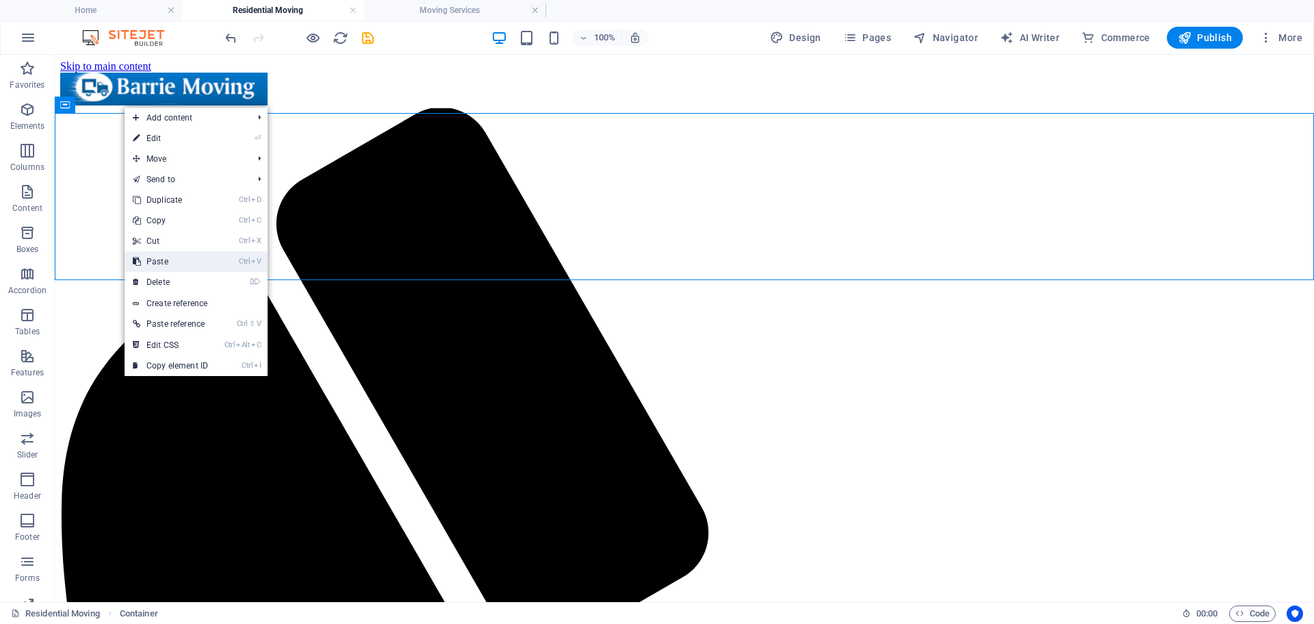
click at [165, 258] on link "Ctrl V Paste" at bounding box center [171, 261] width 92 height 21
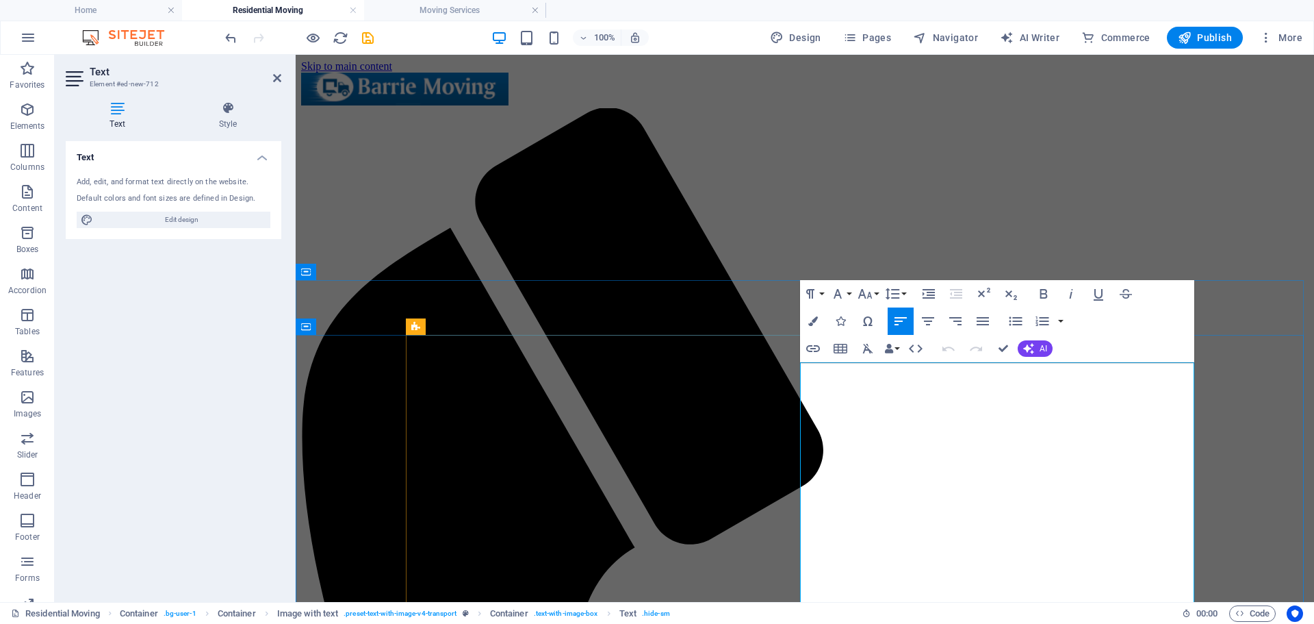
drag, startPoint x: 856, startPoint y: 403, endPoint x: 804, endPoint y: 379, distance: 57.3
drag, startPoint x: 857, startPoint y: 402, endPoint x: 803, endPoint y: 371, distance: 62.2
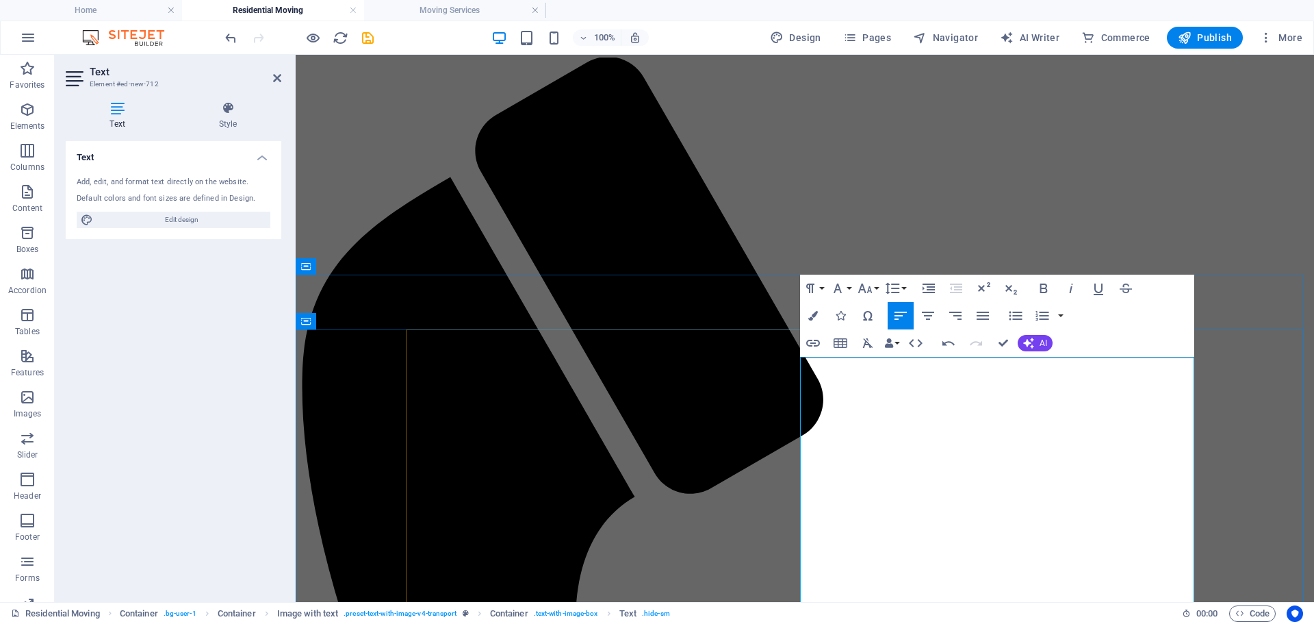
scroll to position [271, 0]
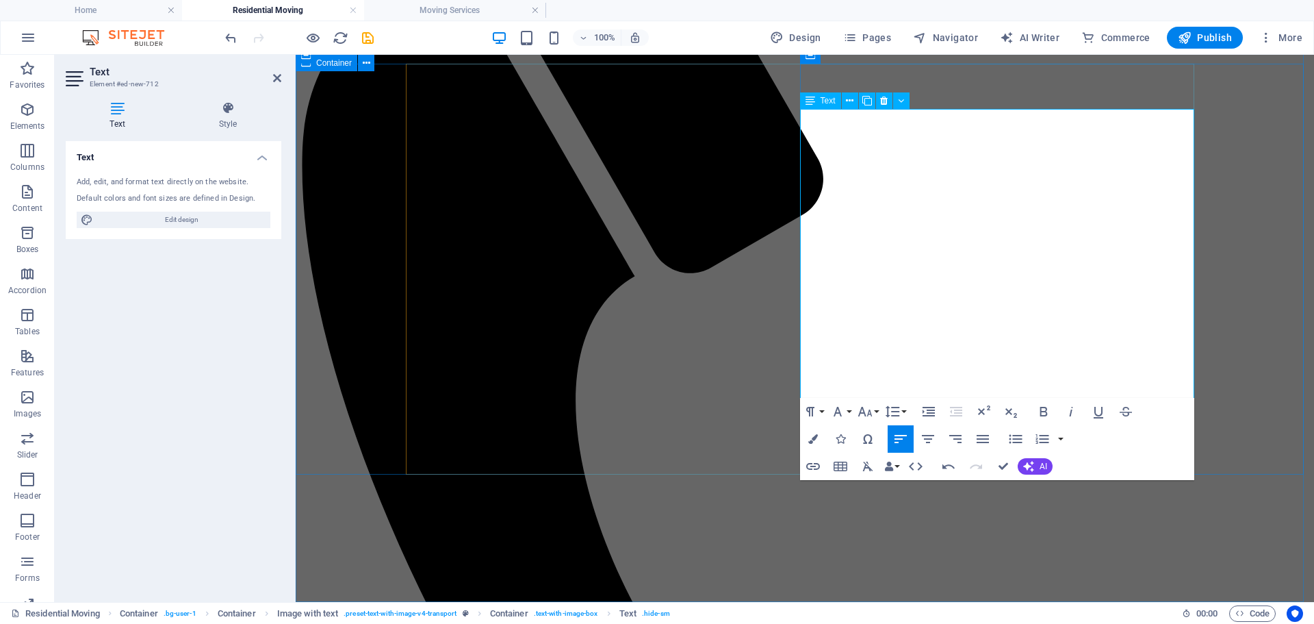
scroll to position [9132, 2]
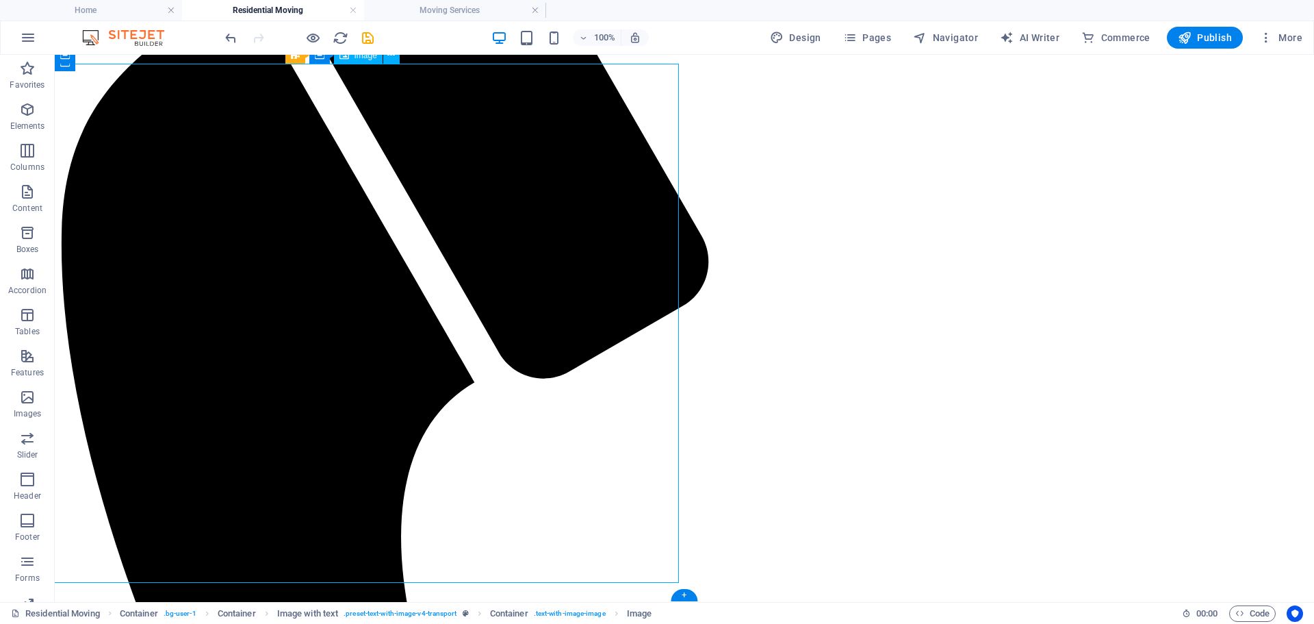
select select "px"
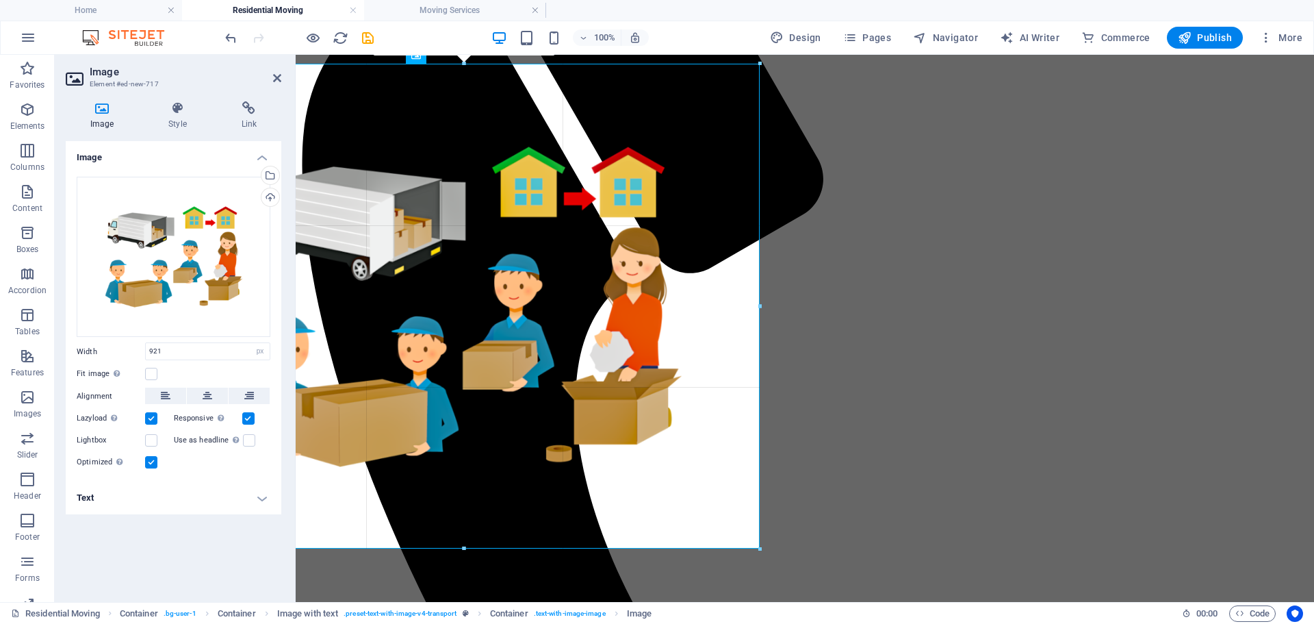
drag, startPoint x: 802, startPoint y: 581, endPoint x: 759, endPoint y: 390, distance: 196.0
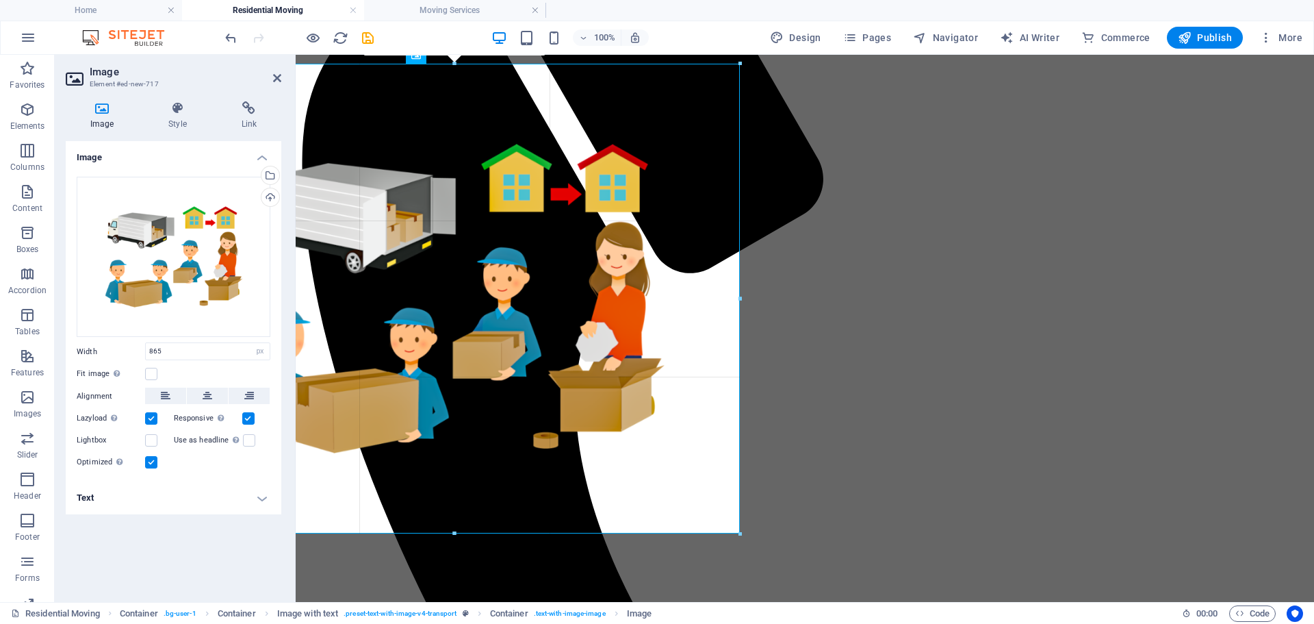
drag, startPoint x: 763, startPoint y: 548, endPoint x: 505, endPoint y: 445, distance: 278.0
type input "834"
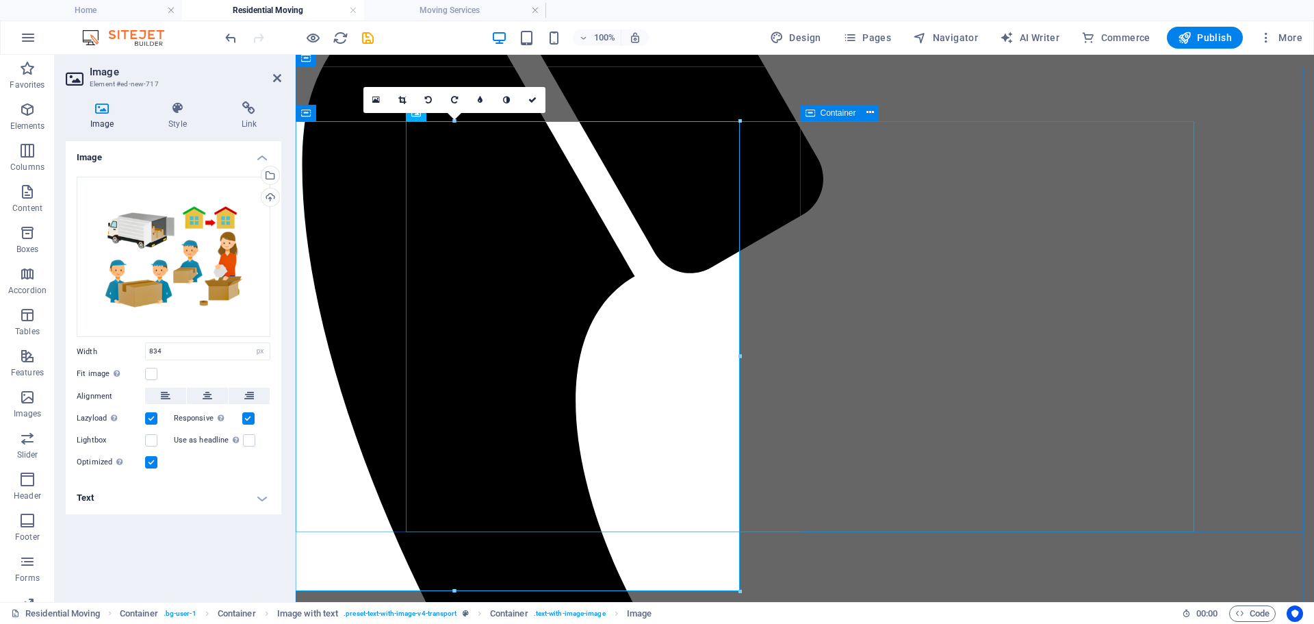
scroll to position [134, 0]
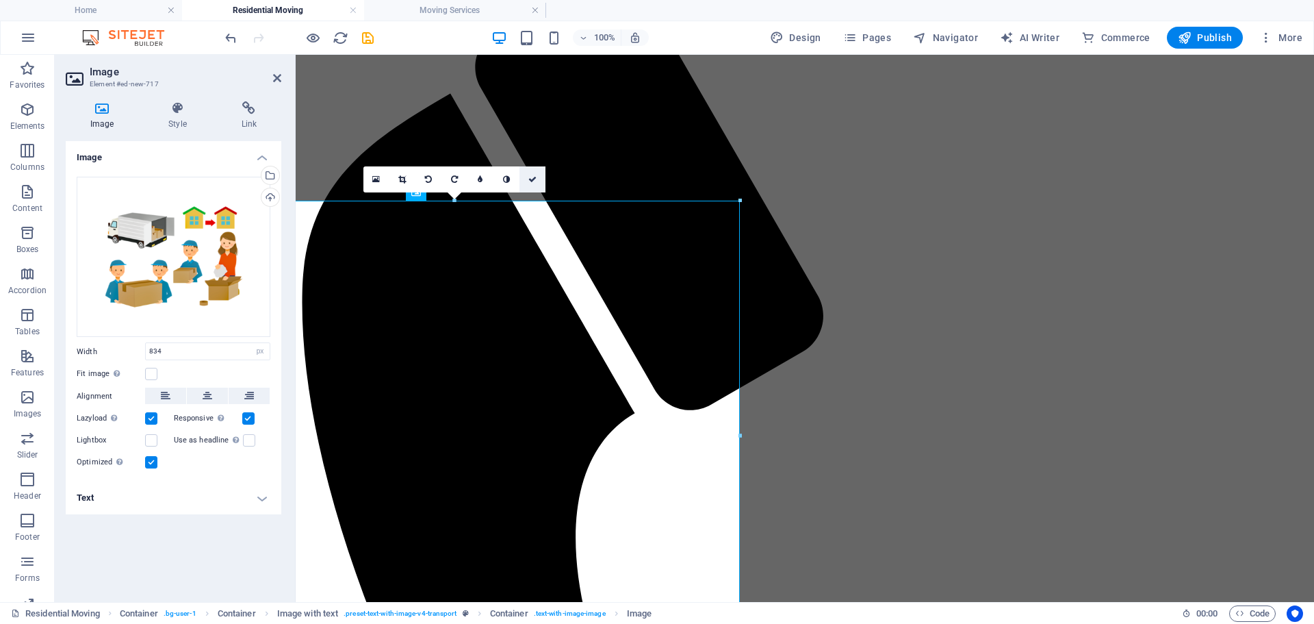
click at [534, 183] on link at bounding box center [533, 179] width 26 height 26
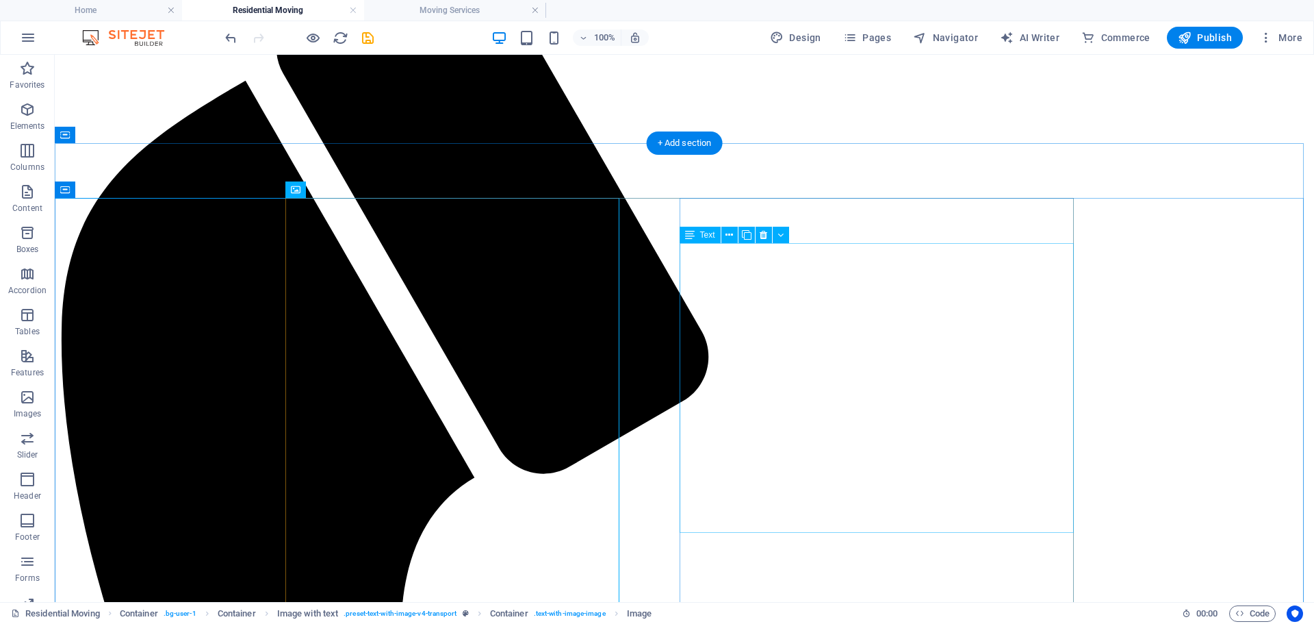
scroll to position [271, 0]
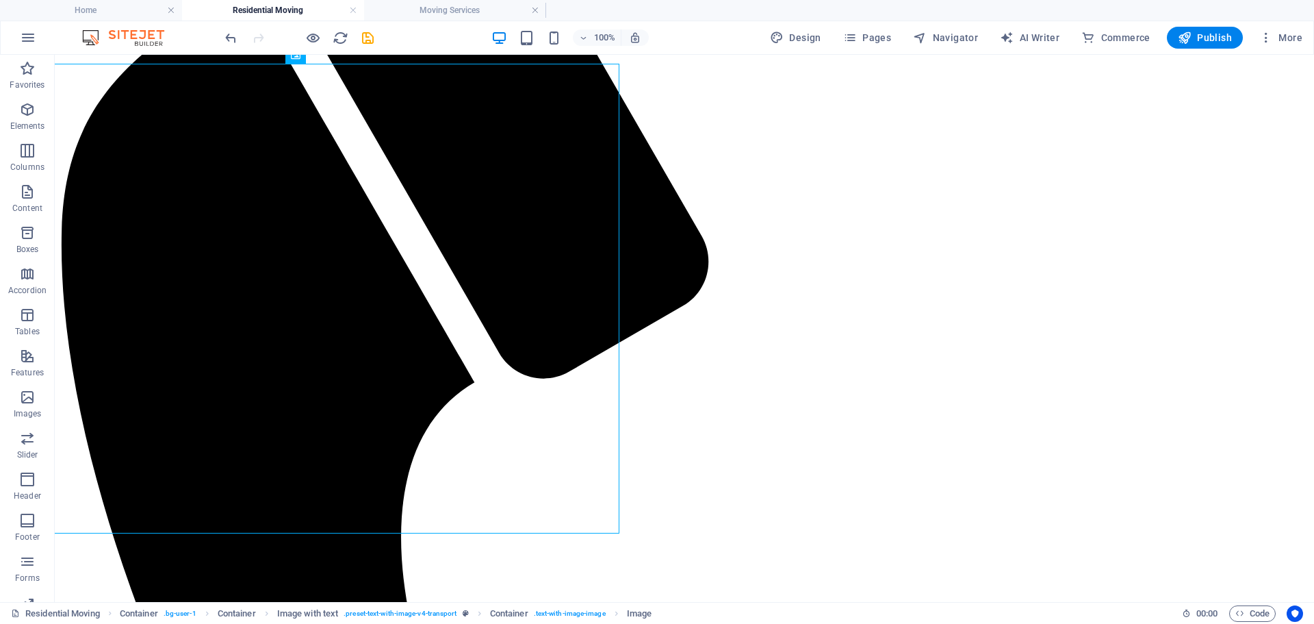
click at [112, 8] on h4 "Home" at bounding box center [91, 10] width 182 height 15
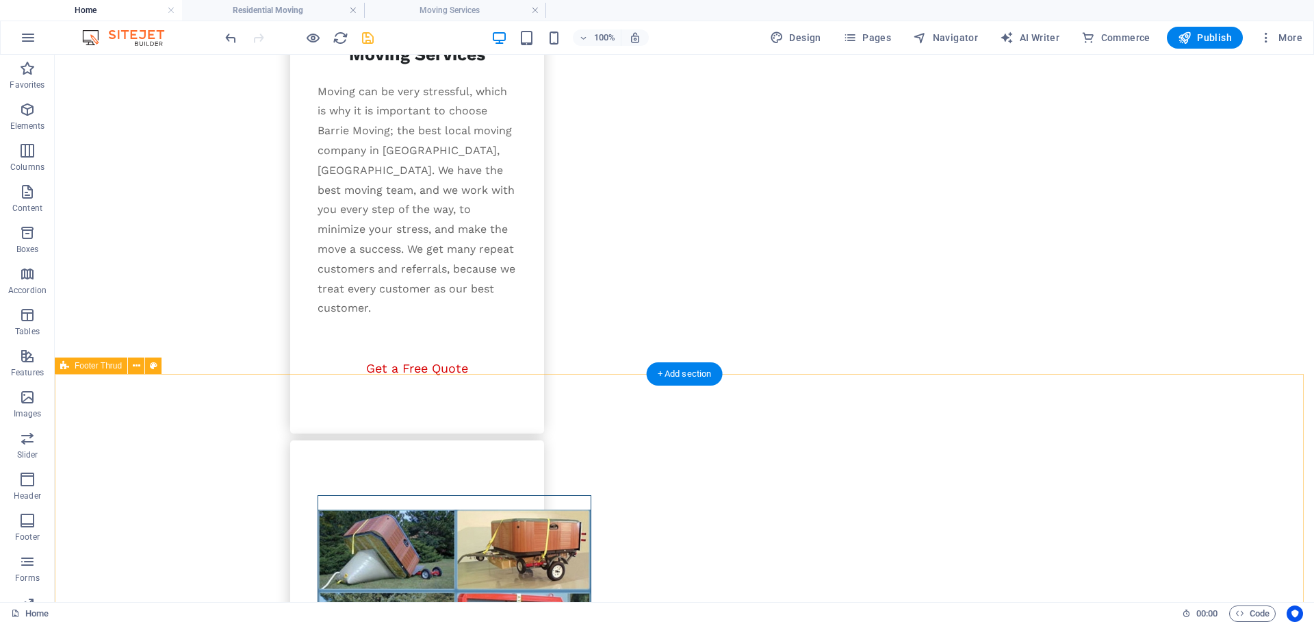
scroll to position [2249, 0]
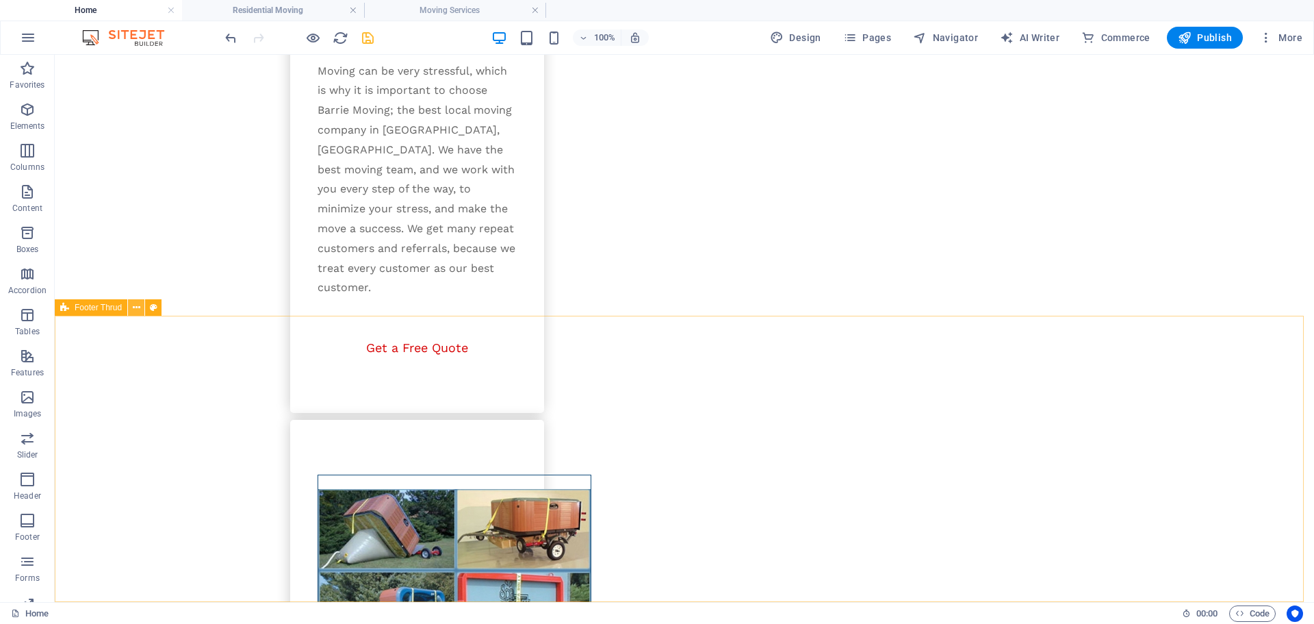
click at [133, 305] on icon at bounding box center [137, 308] width 8 height 14
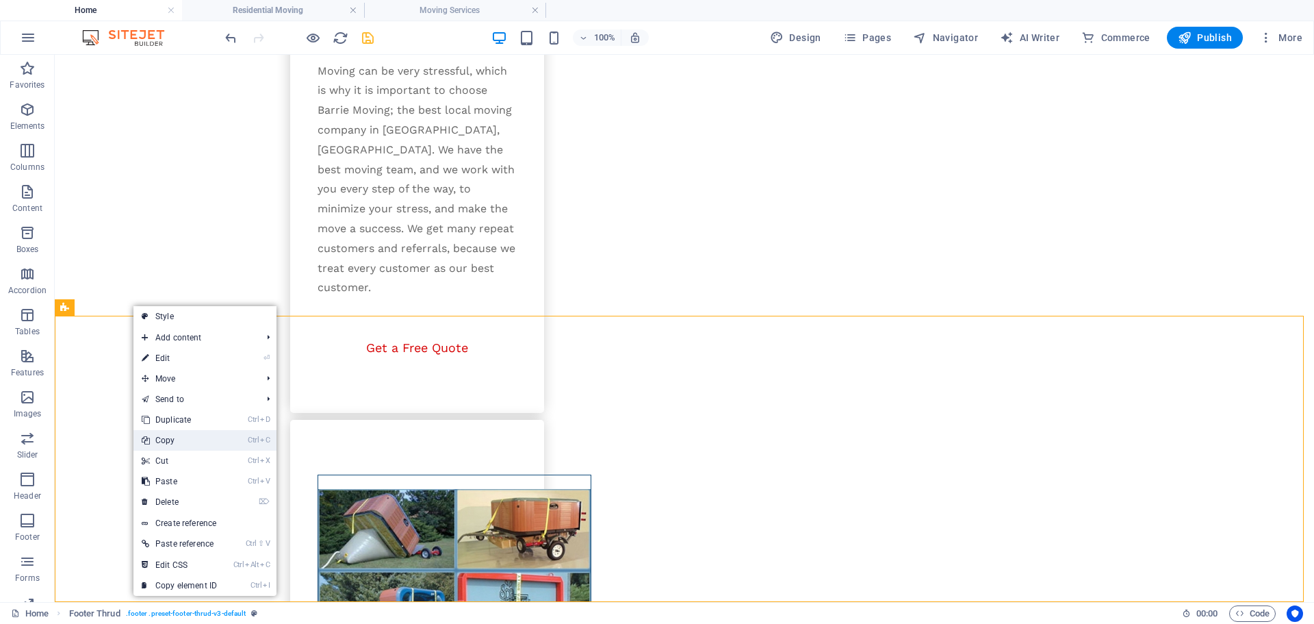
drag, startPoint x: 159, startPoint y: 435, endPoint x: 104, endPoint y: 381, distance: 77.5
click at [159, 435] on link "Ctrl C Copy" at bounding box center [180, 440] width 92 height 21
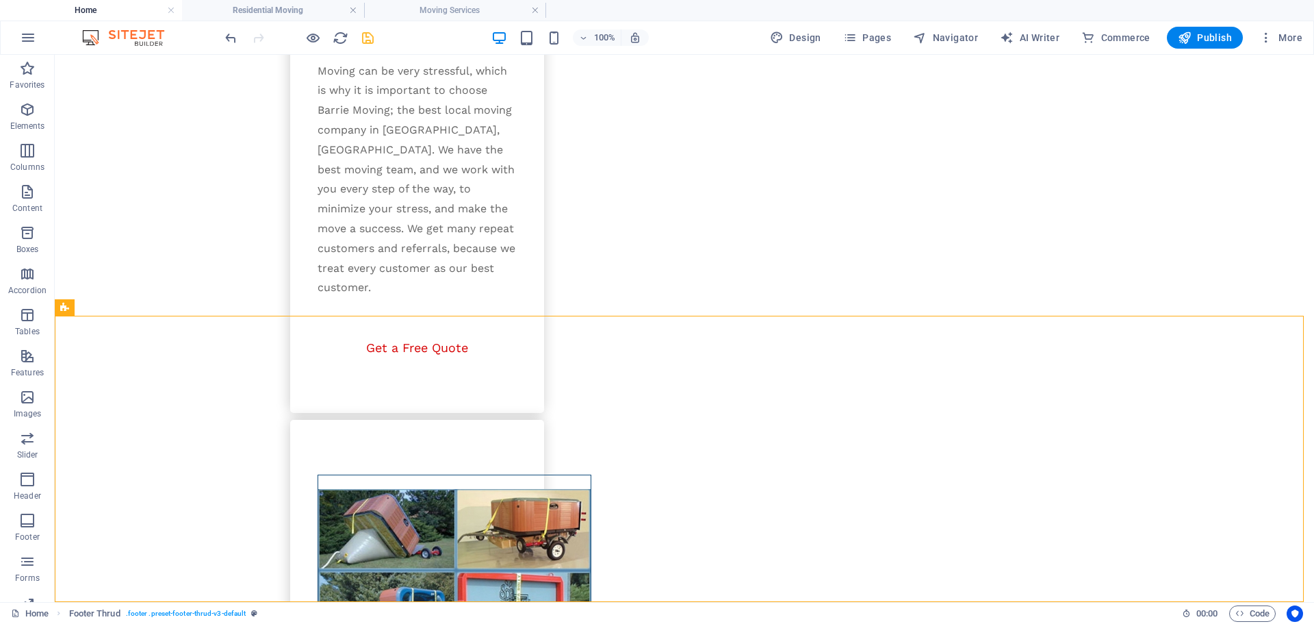
click at [290, 14] on h4 "Residential Moving" at bounding box center [273, 10] width 182 height 15
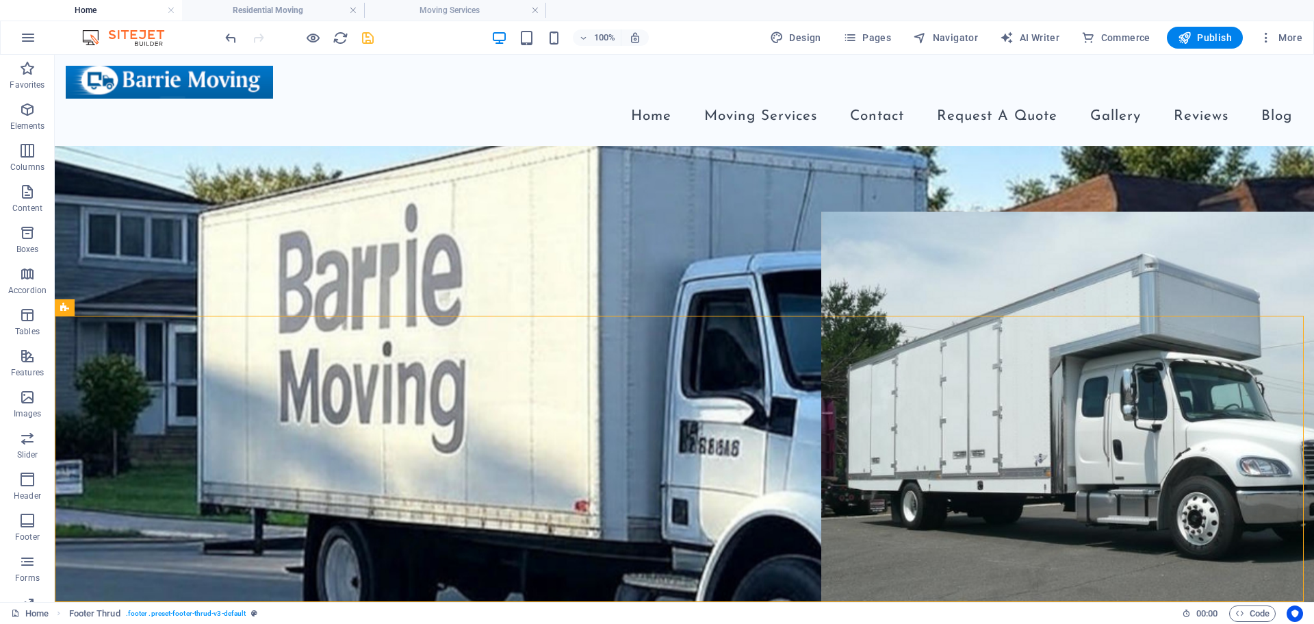
click at [290, 14] on h4 "Residential Moving" at bounding box center [273, 10] width 182 height 15
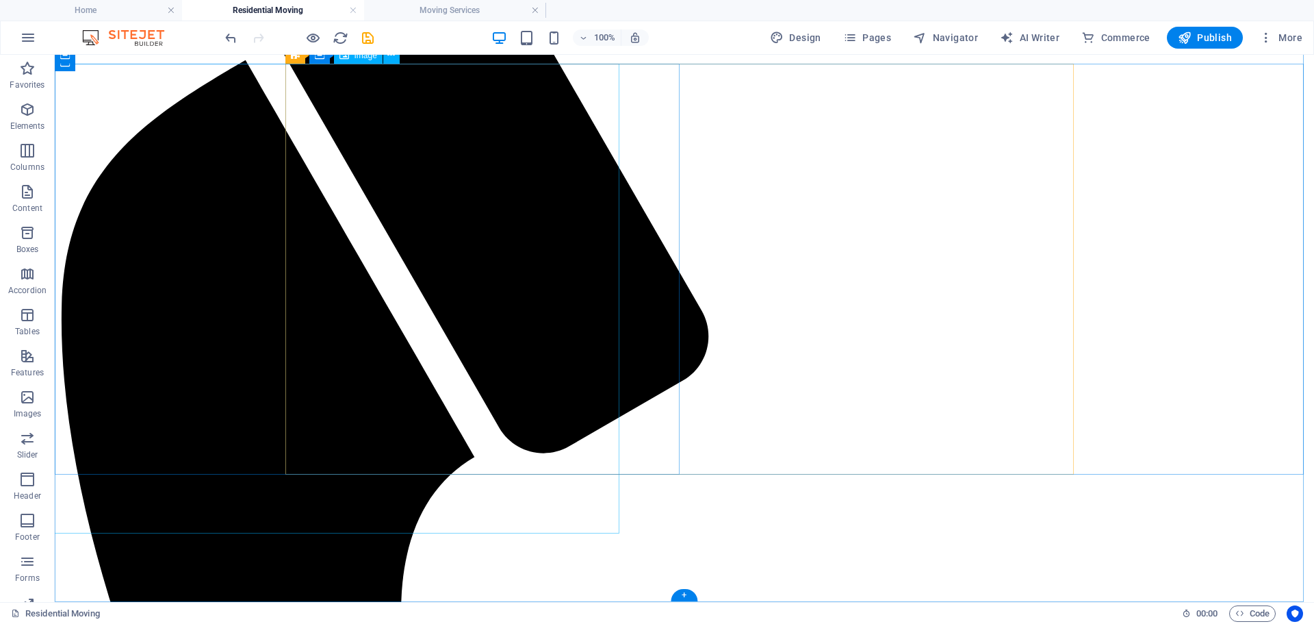
scroll to position [134, 0]
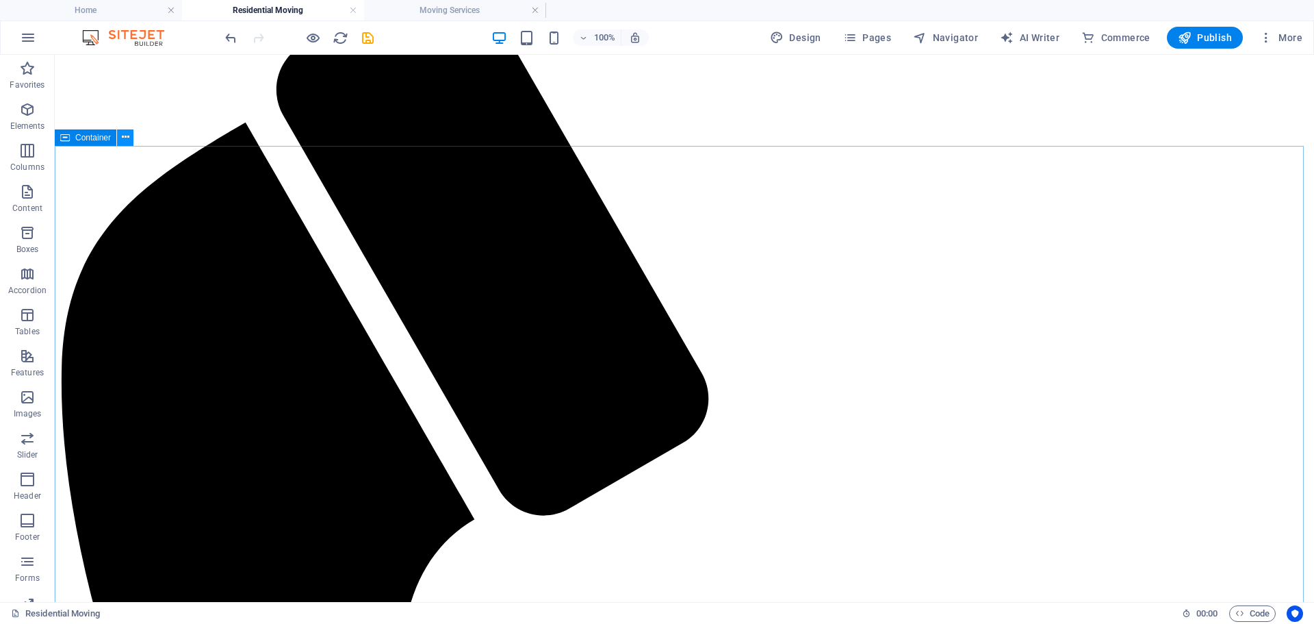
click at [123, 140] on icon at bounding box center [126, 137] width 8 height 14
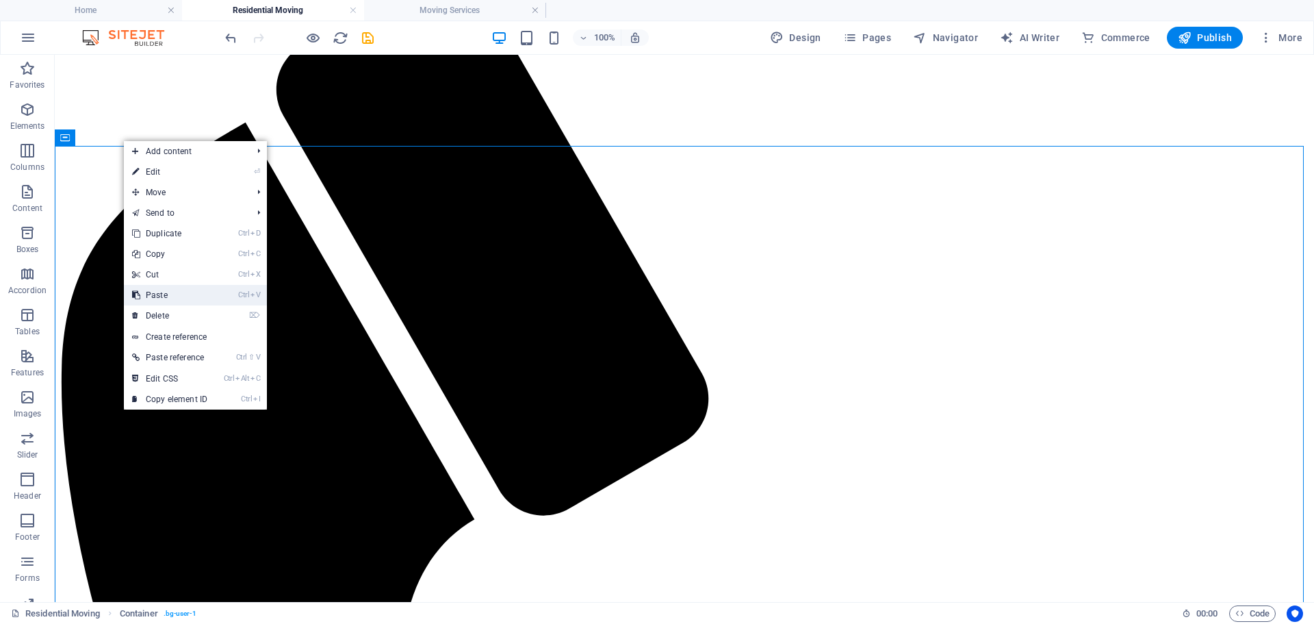
click at [155, 296] on link "Ctrl V Paste" at bounding box center [170, 295] width 92 height 21
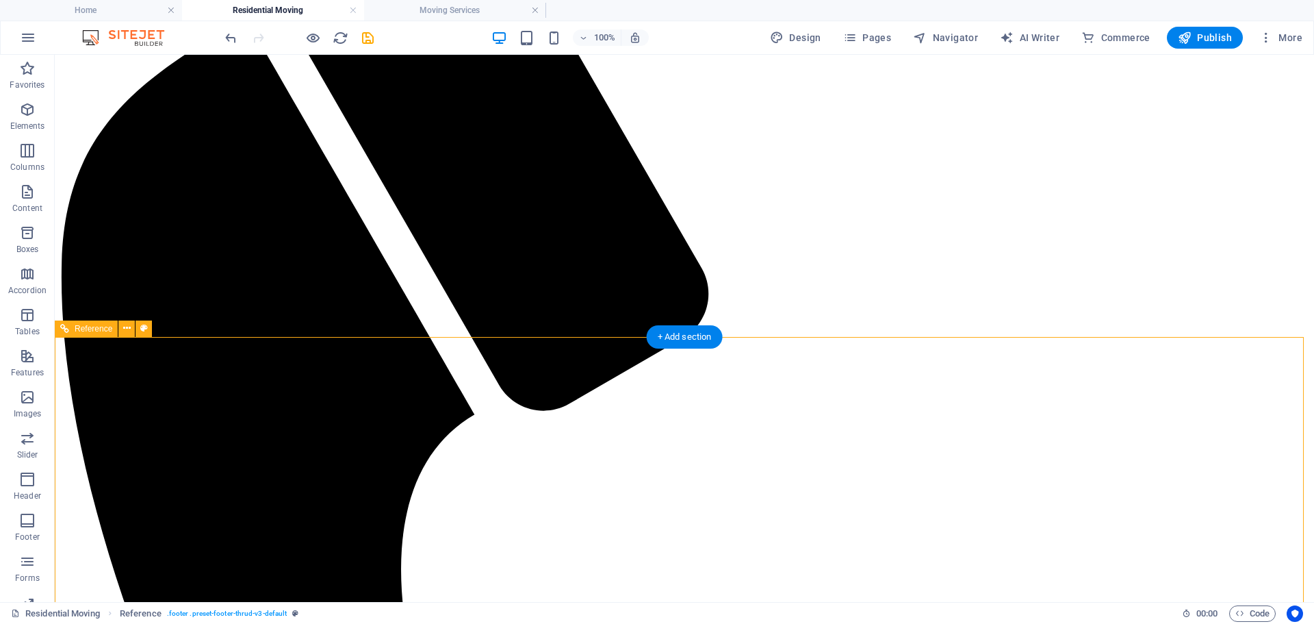
scroll to position [10, 0]
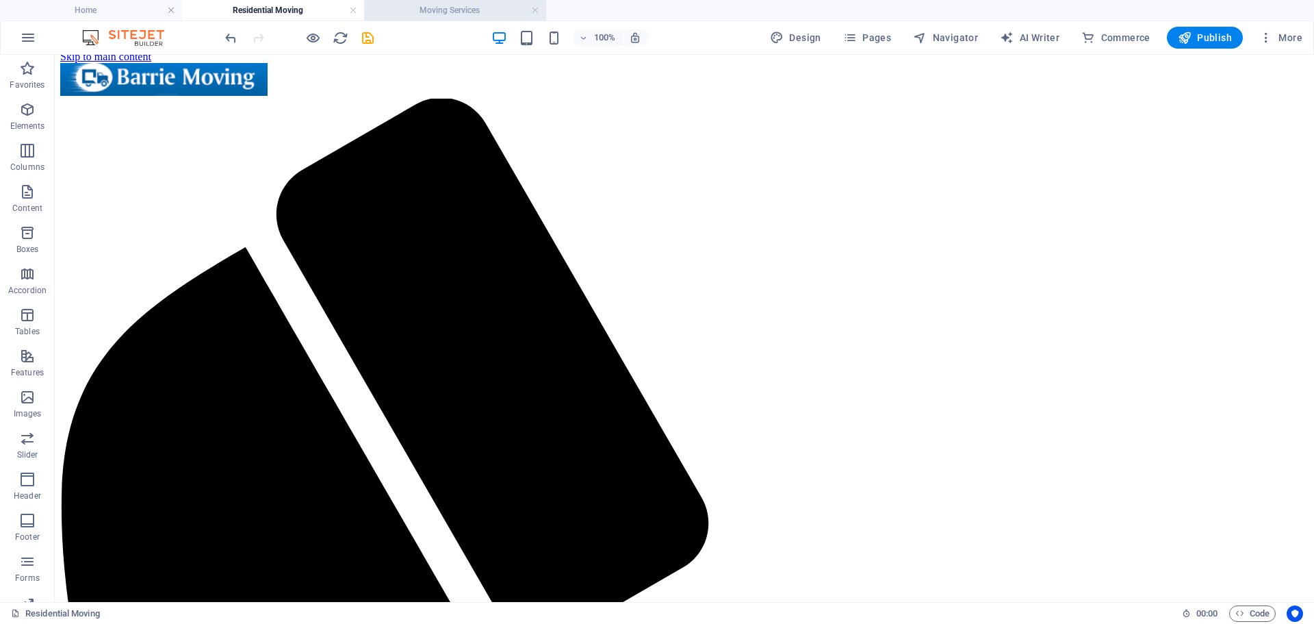
click at [483, 6] on h4 "Moving Services" at bounding box center [455, 10] width 182 height 15
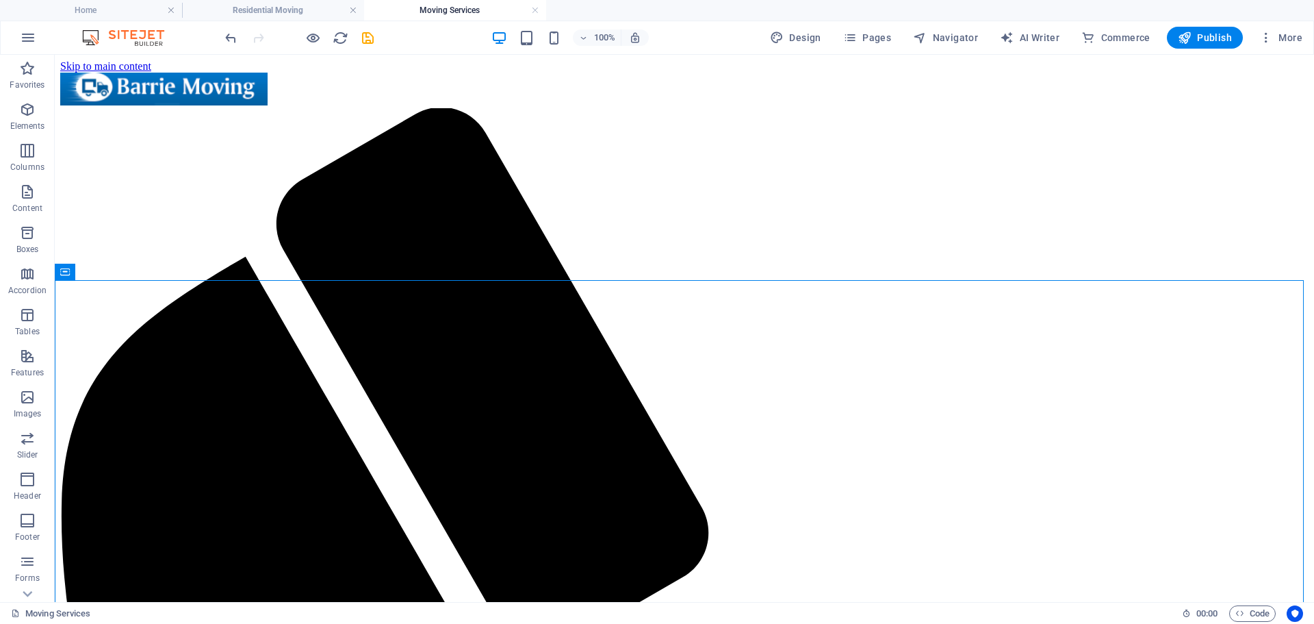
scroll to position [0, 0]
click at [483, 6] on h4 "Moving Services" at bounding box center [455, 10] width 182 height 15
click at [535, 8] on link at bounding box center [535, 10] width 8 height 13
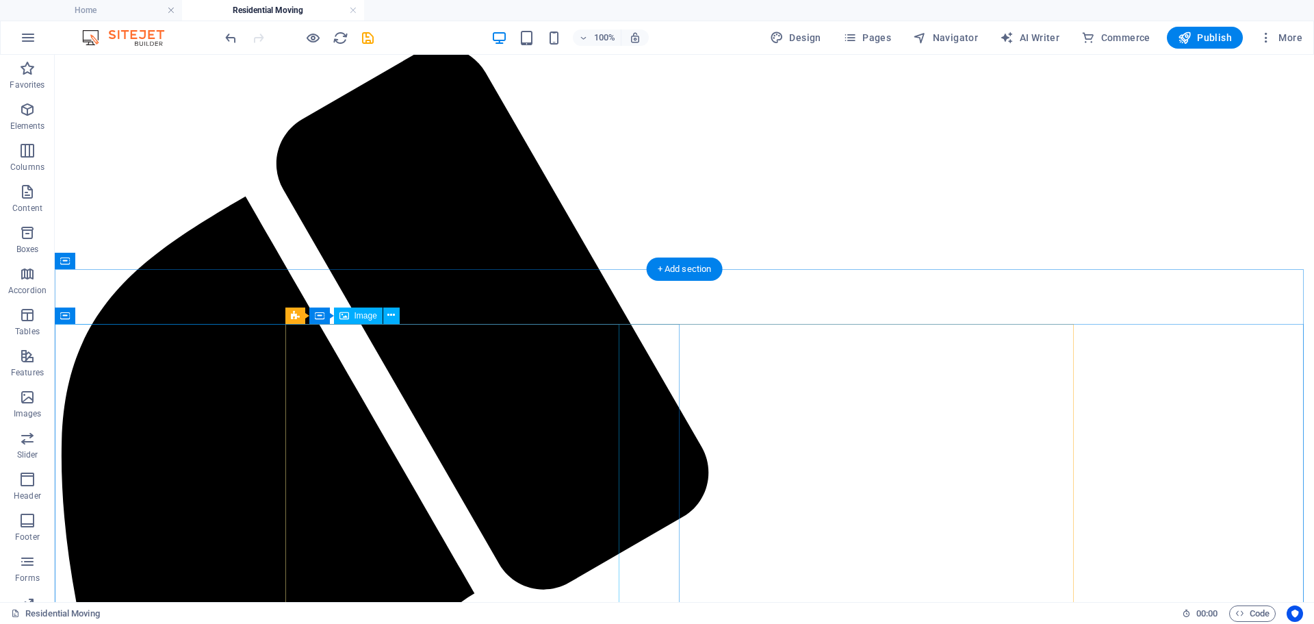
scroll to position [78, 0]
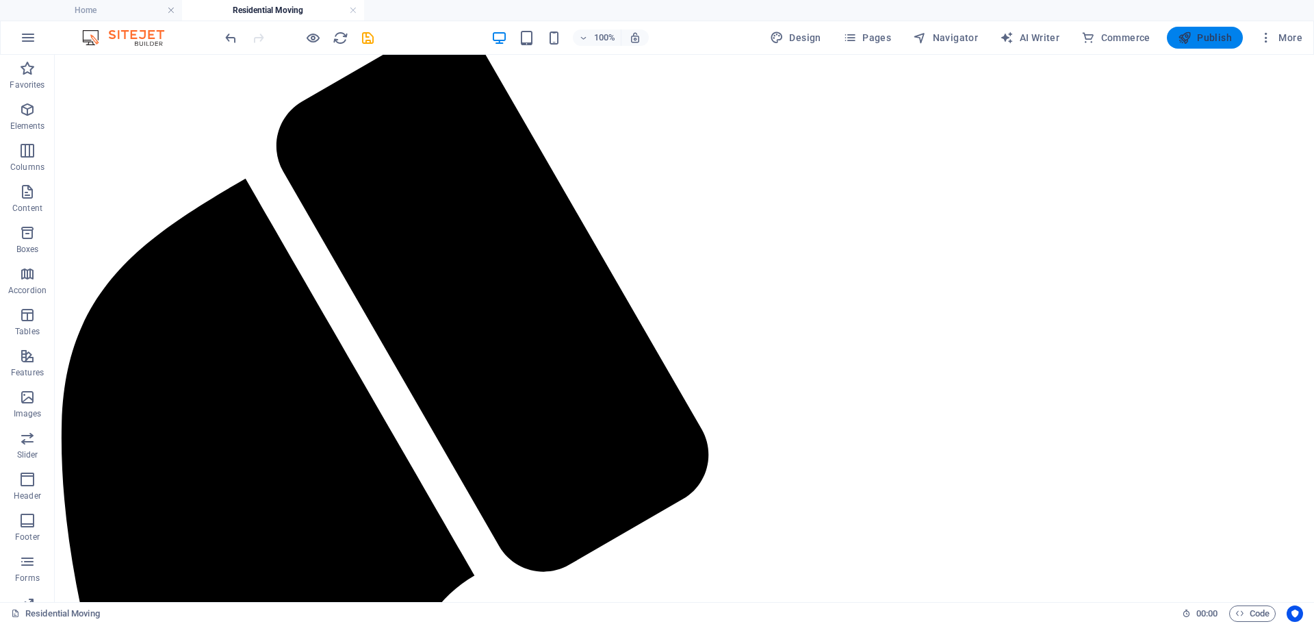
click at [1202, 29] on button "Publish" at bounding box center [1205, 38] width 76 height 22
